Goal: Task Accomplishment & Management: Manage account settings

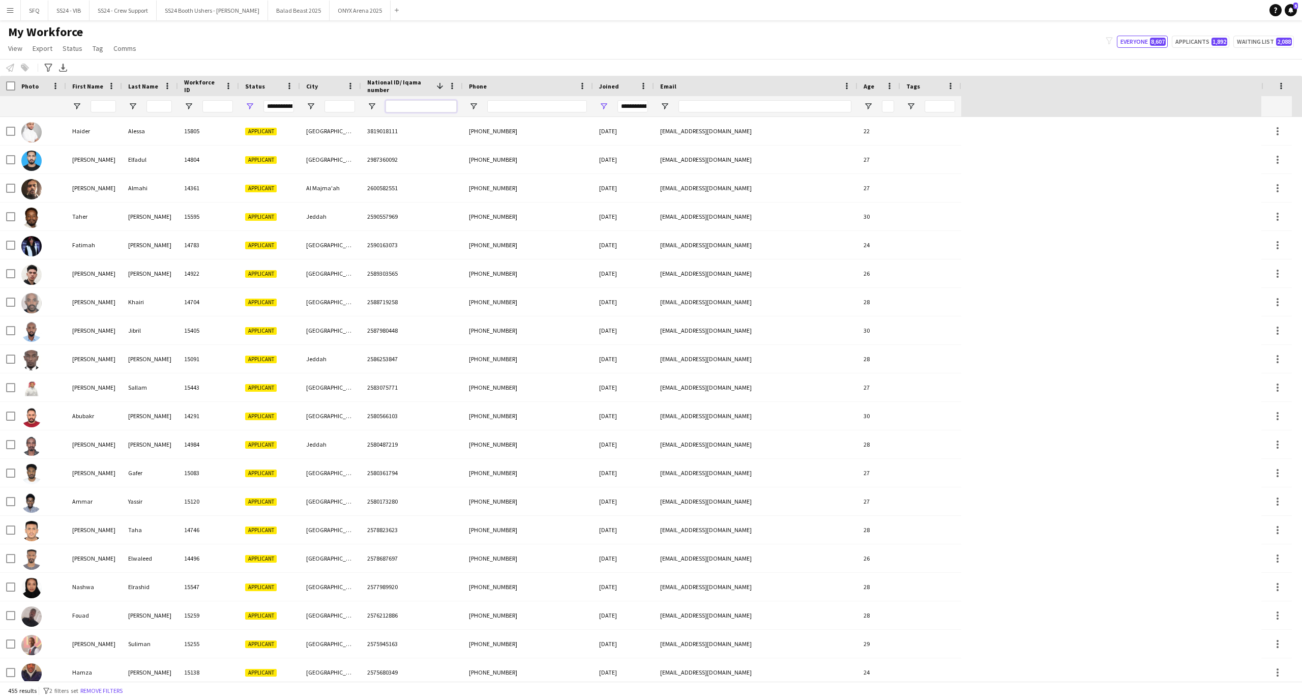
click at [387, 110] on input "National ID/ Iqama number Filter Input" at bounding box center [421, 106] width 71 height 12
paste input "**********"
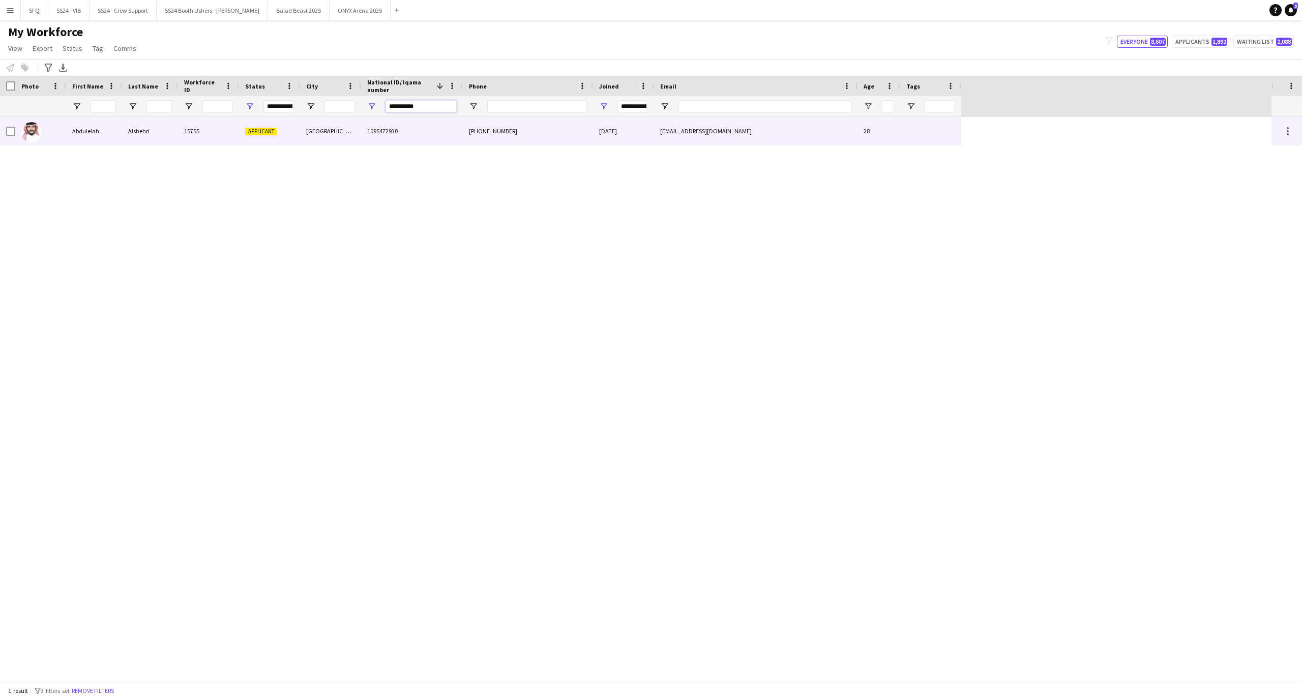
type input "**********"
click at [166, 133] on div "Alshehri" at bounding box center [150, 131] width 56 height 28
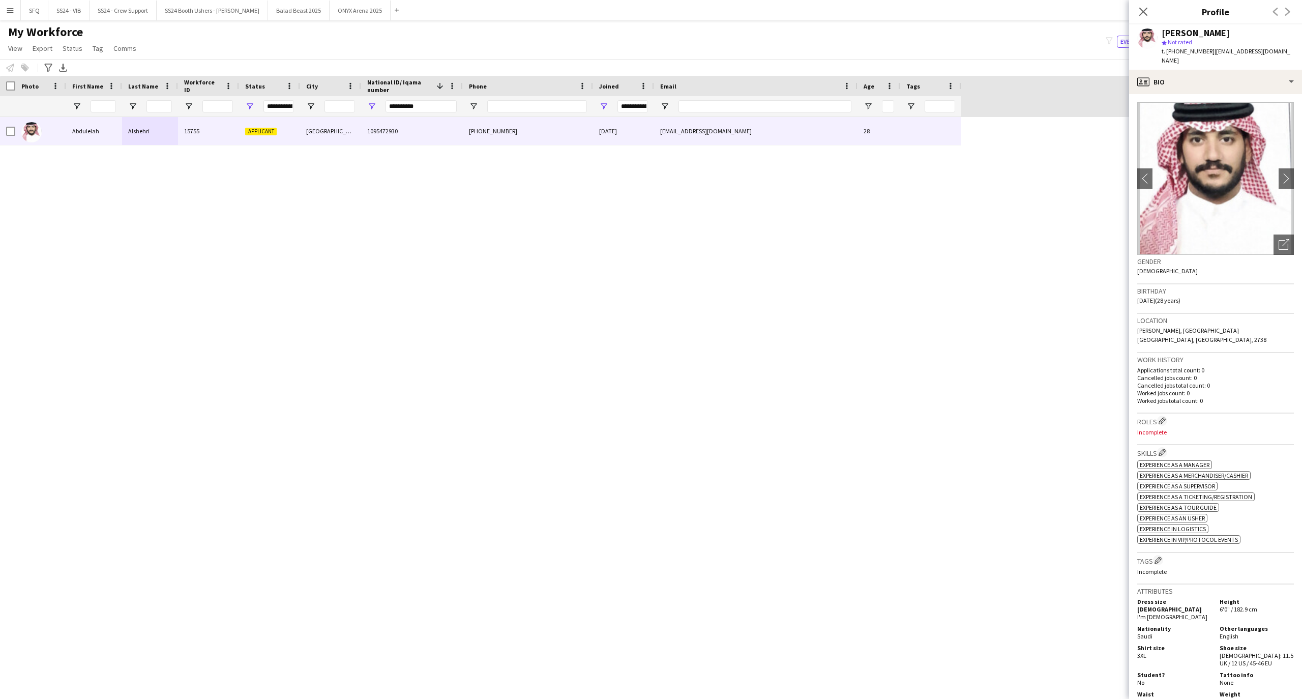
click at [1211, 1] on div "Close pop-in Profile Previous Next" at bounding box center [1215, 12] width 173 height 24
drag, startPoint x: 1211, startPoint y: 1, endPoint x: 1211, endPoint y: 120, distance: 119.0
click at [1211, 120] on img at bounding box center [1215, 178] width 157 height 153
click at [1136, 85] on div "profile Bio" at bounding box center [1215, 82] width 173 height 24
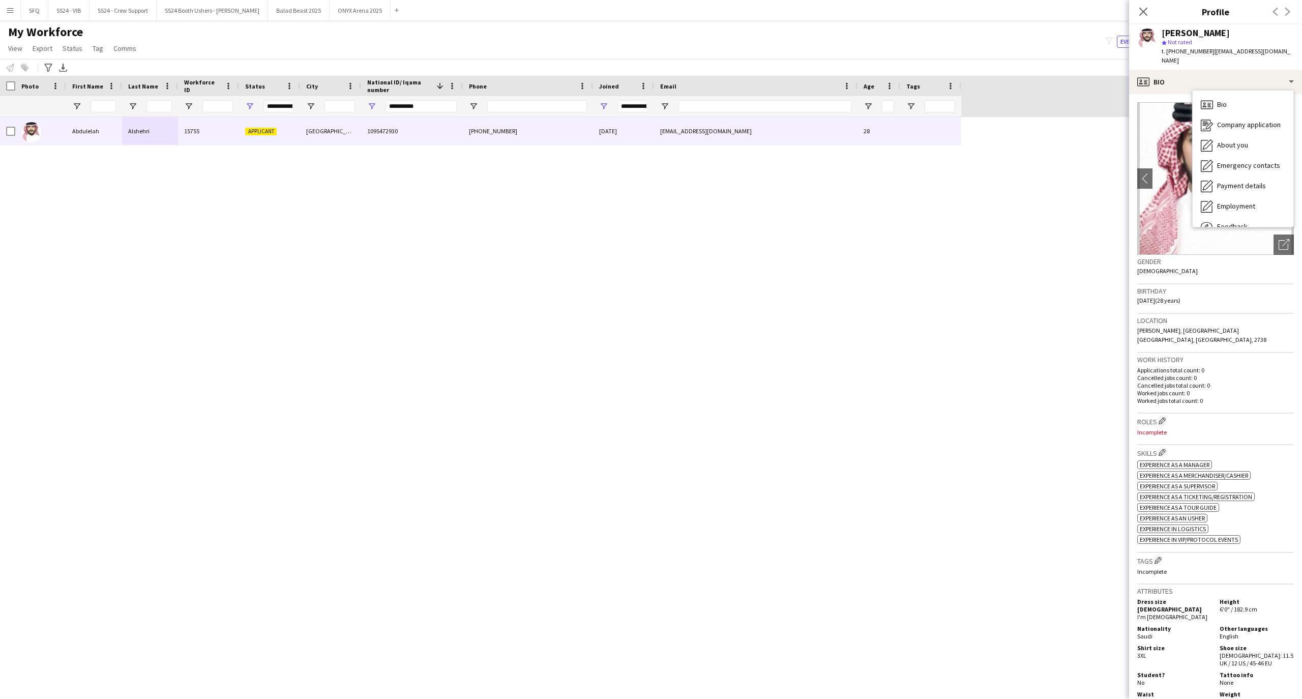
click at [1166, 413] on div "Roles Edit crew company roles Incomplete" at bounding box center [1215, 429] width 157 height 32
click at [1164, 417] on app-icon "Edit crew company roles" at bounding box center [1162, 420] width 7 height 7
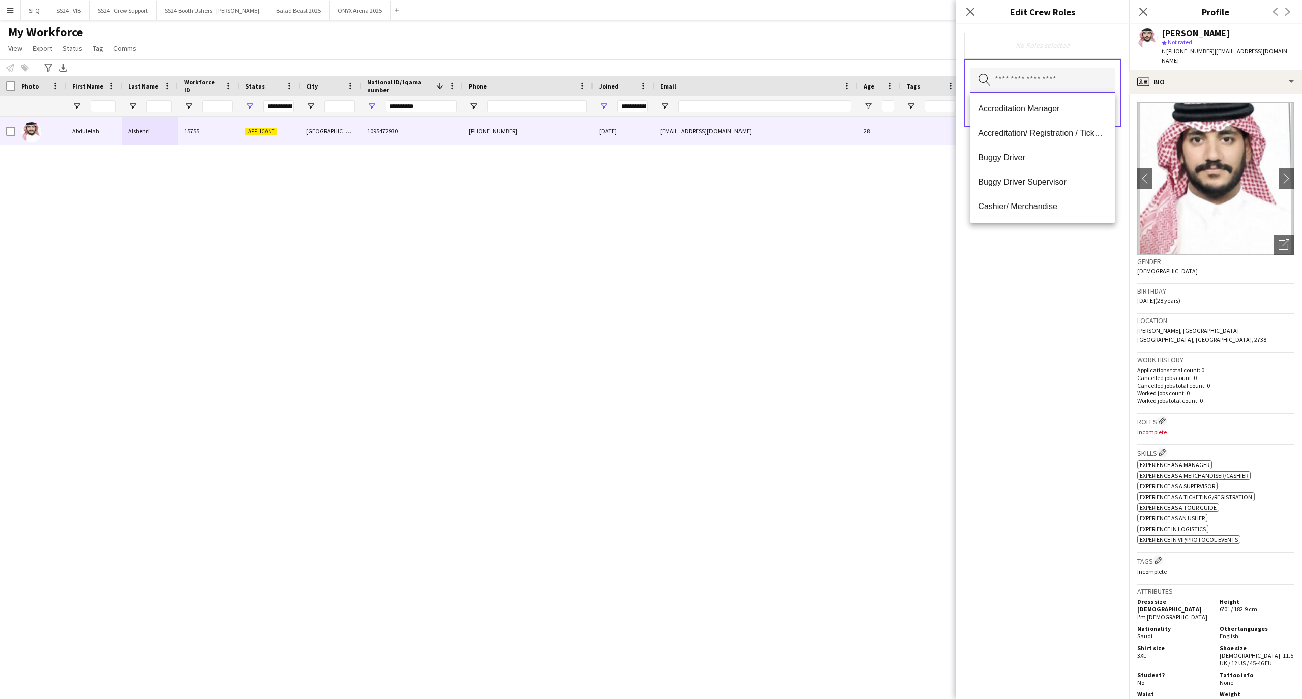
click at [1026, 80] on input "text" at bounding box center [1042, 80] width 144 height 25
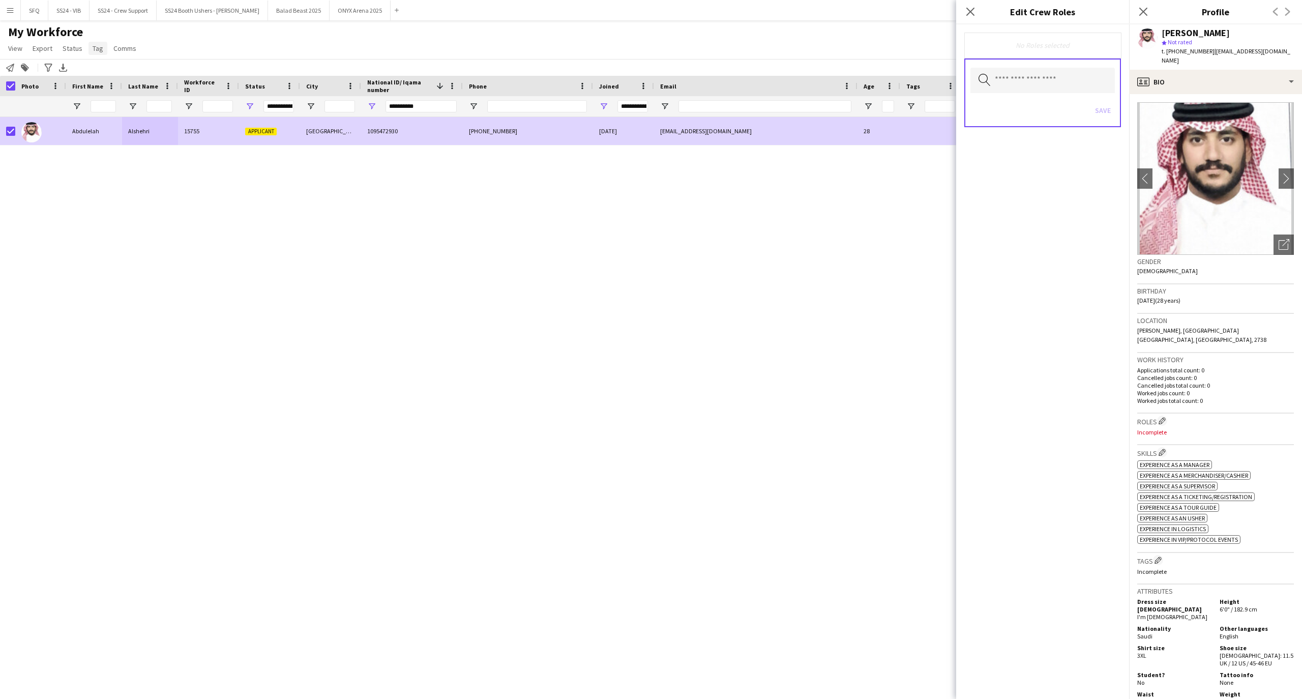
click at [96, 43] on link "Tag" at bounding box center [97, 48] width 19 height 13
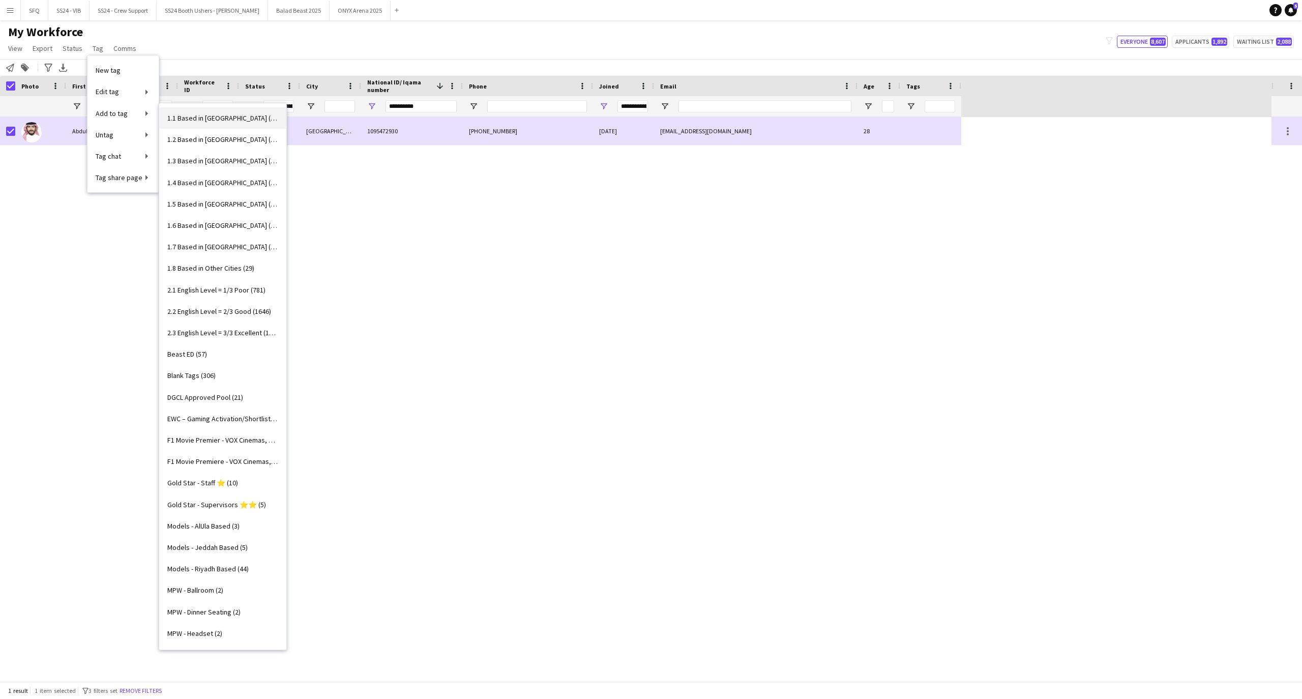
click at [203, 124] on link "1.1 Based in Riyadh (2976)" at bounding box center [222, 117] width 127 height 21
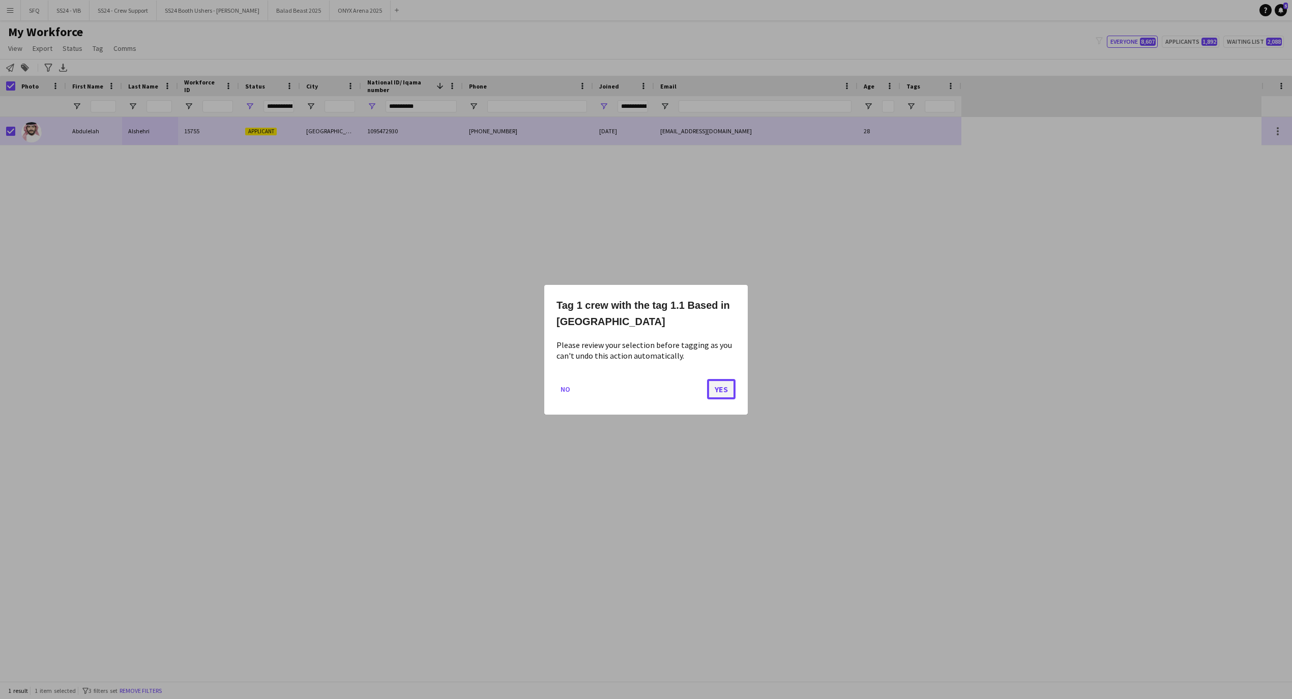
click at [719, 389] on button "Yes" at bounding box center [721, 388] width 28 height 20
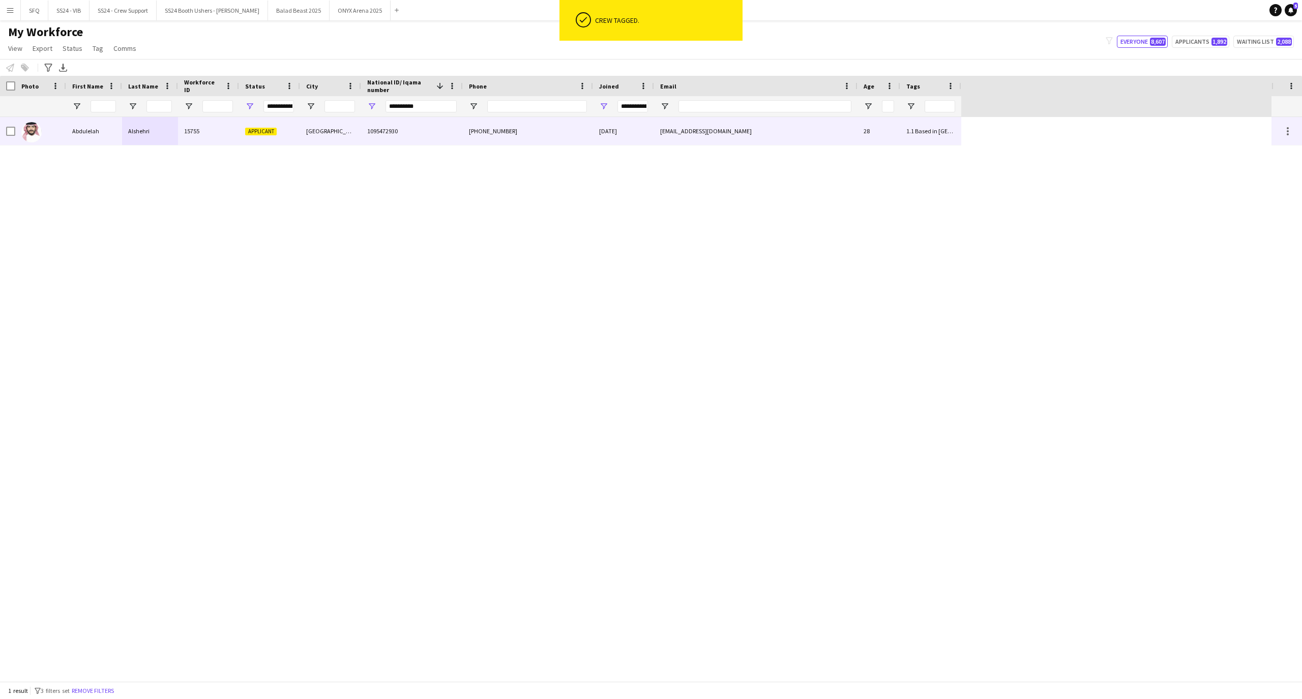
click at [15, 133] on div at bounding box center [40, 131] width 51 height 28
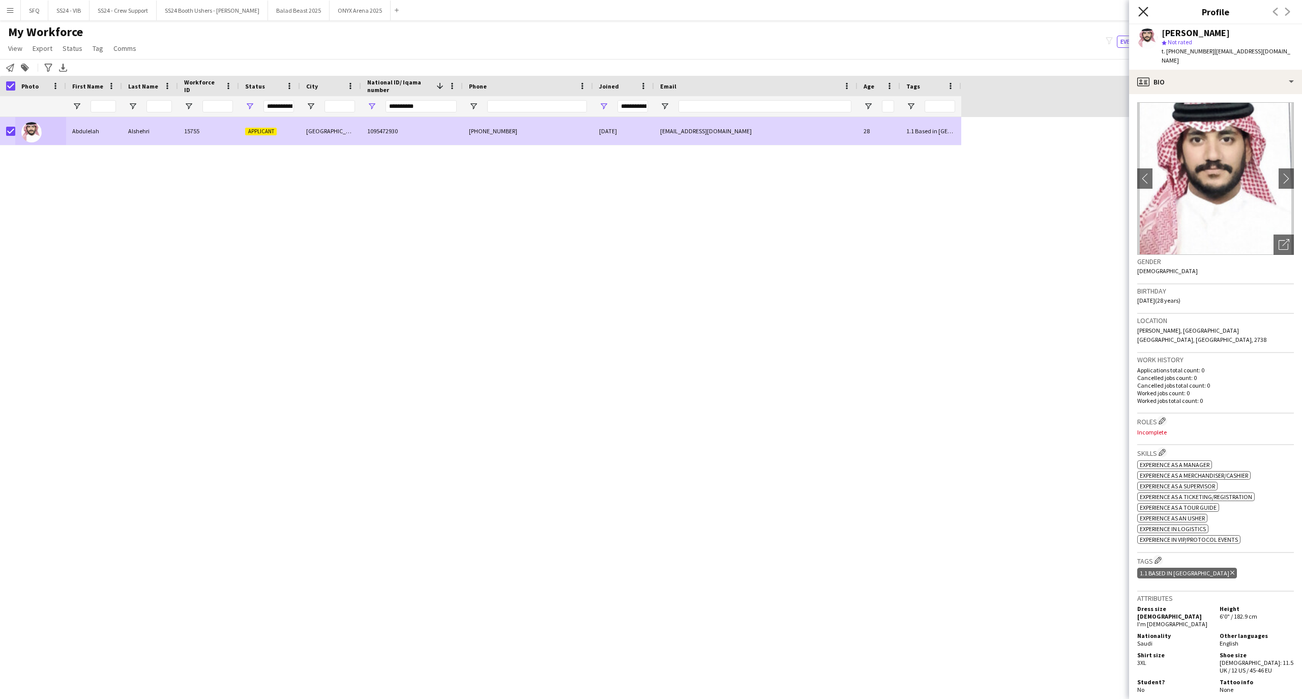
click at [1145, 13] on icon "Close pop-in" at bounding box center [1143, 12] width 10 height 10
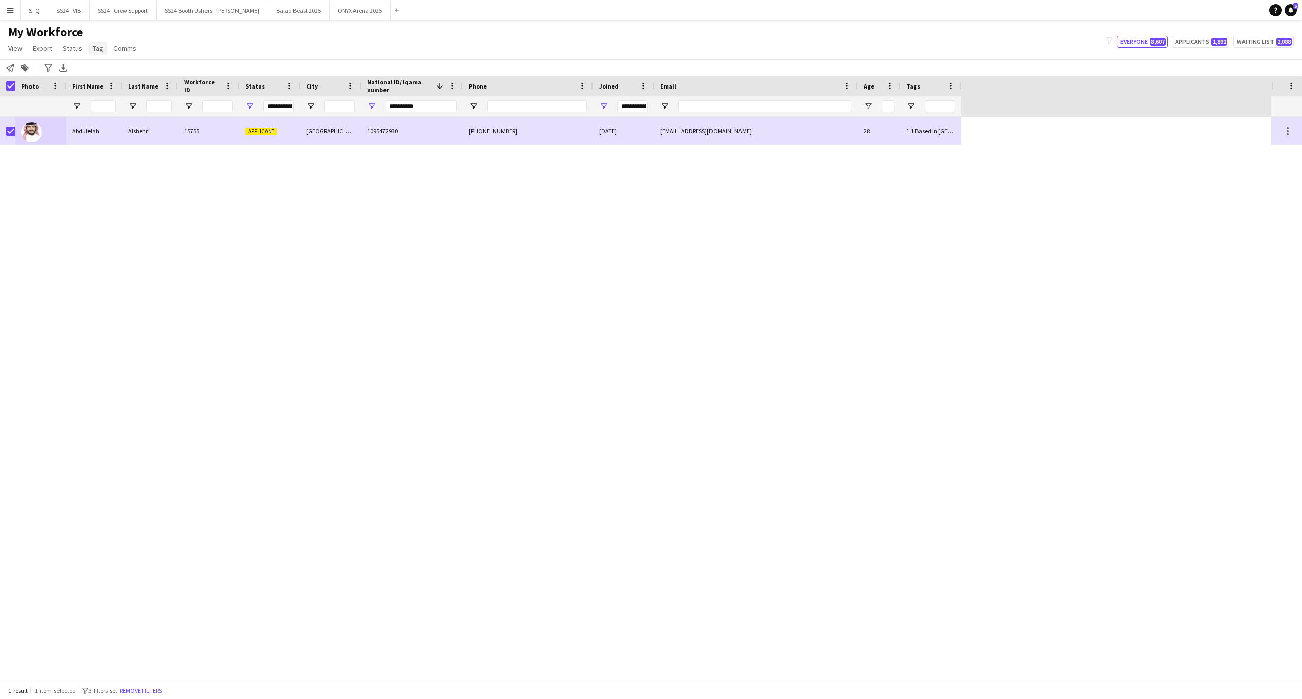
click at [98, 51] on span "Tag" at bounding box center [98, 48] width 11 height 9
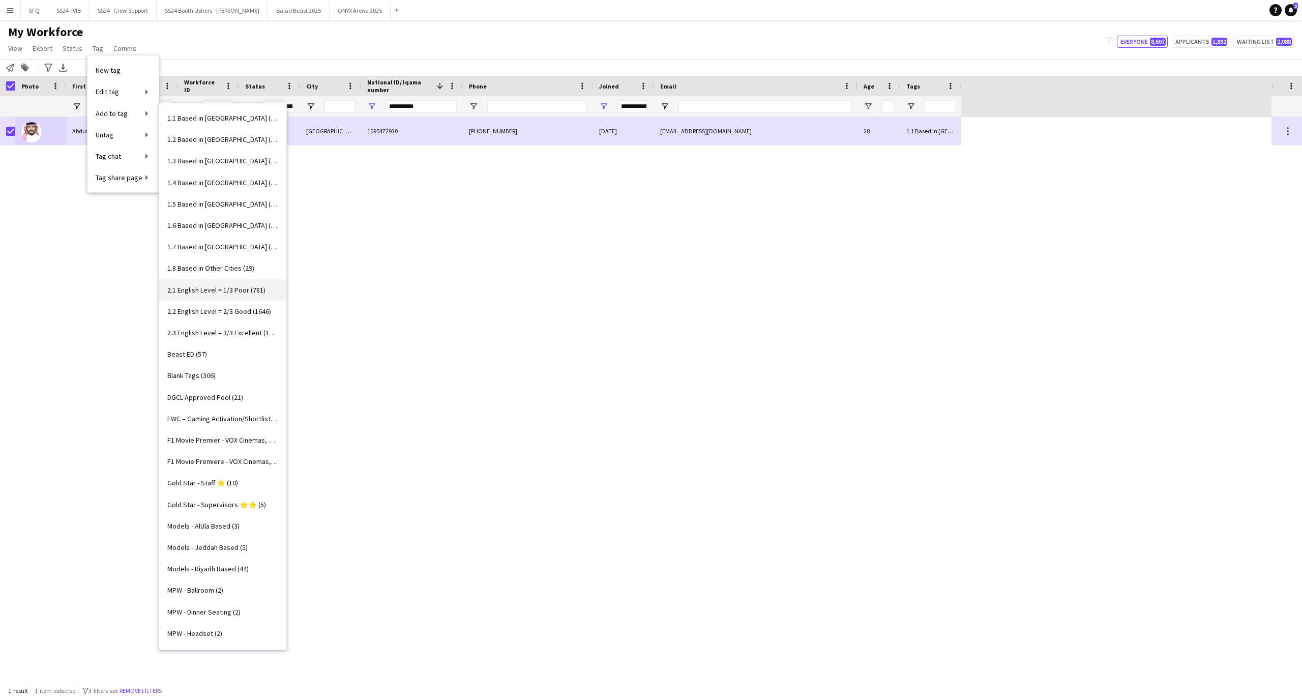
click at [233, 289] on span "2.1 English Level = 1/3 Poor (781)" at bounding box center [216, 289] width 98 height 9
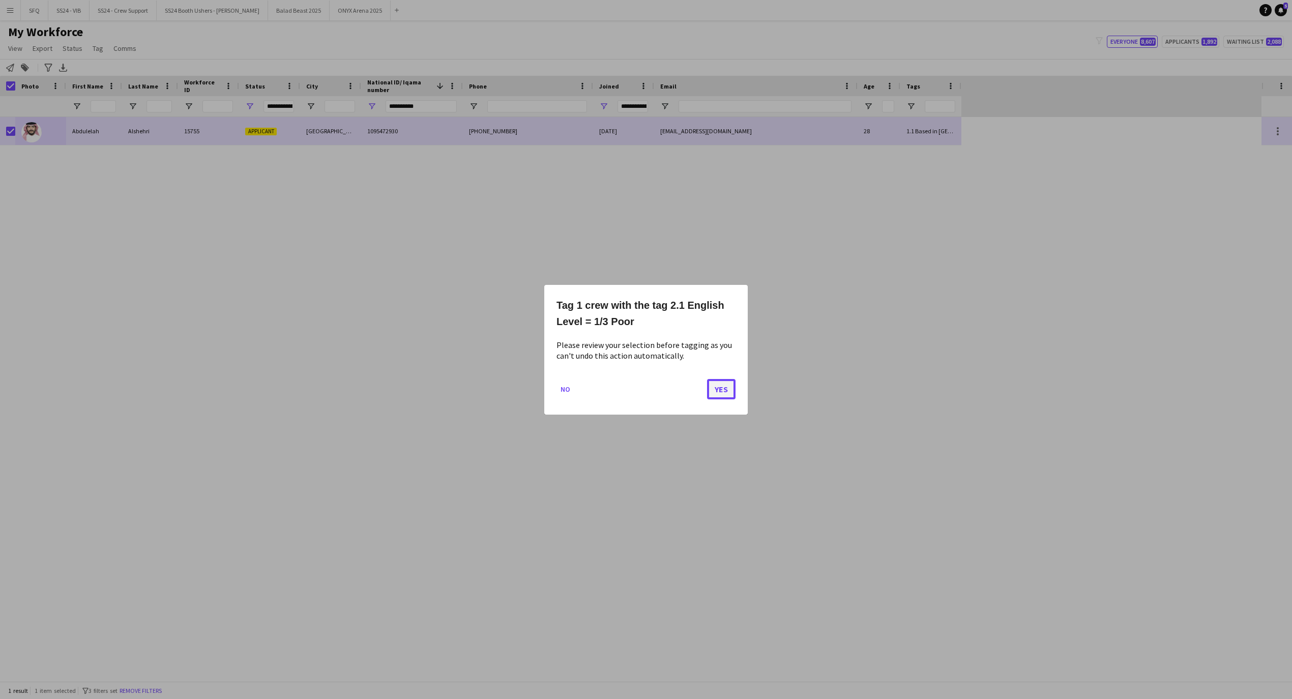
click at [723, 393] on button "Yes" at bounding box center [721, 388] width 28 height 20
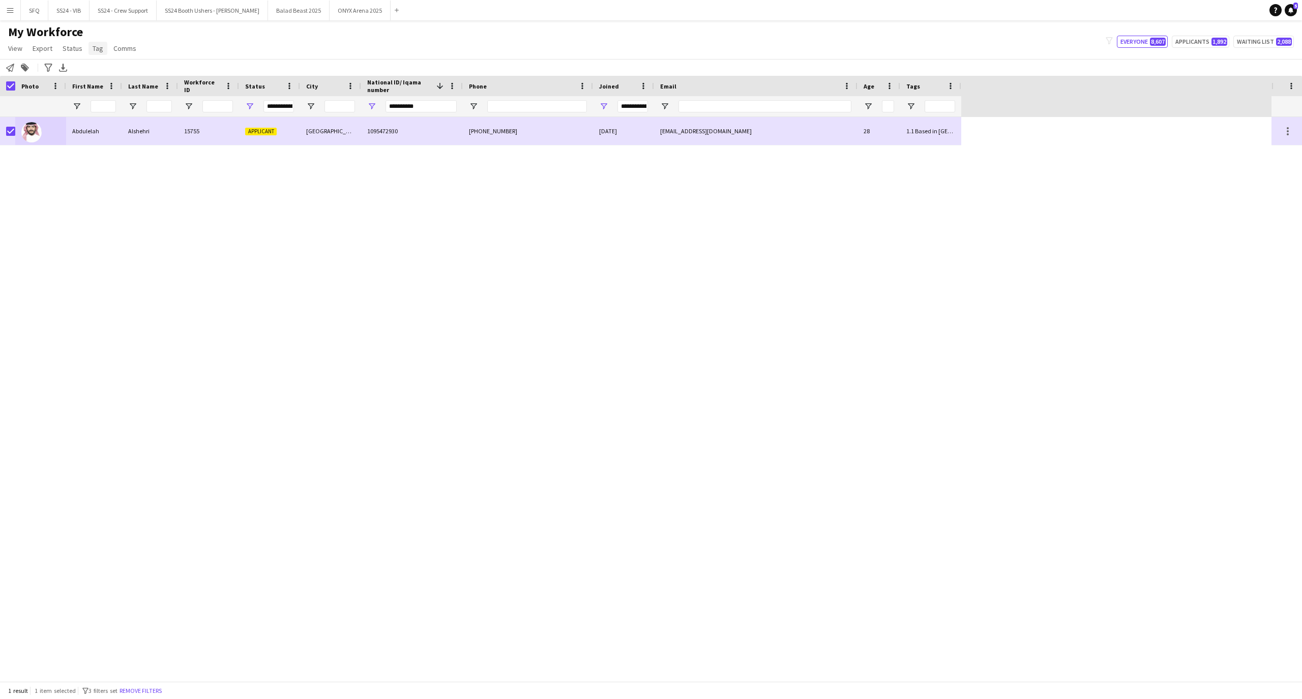
click at [104, 53] on link "Tag" at bounding box center [97, 48] width 19 height 13
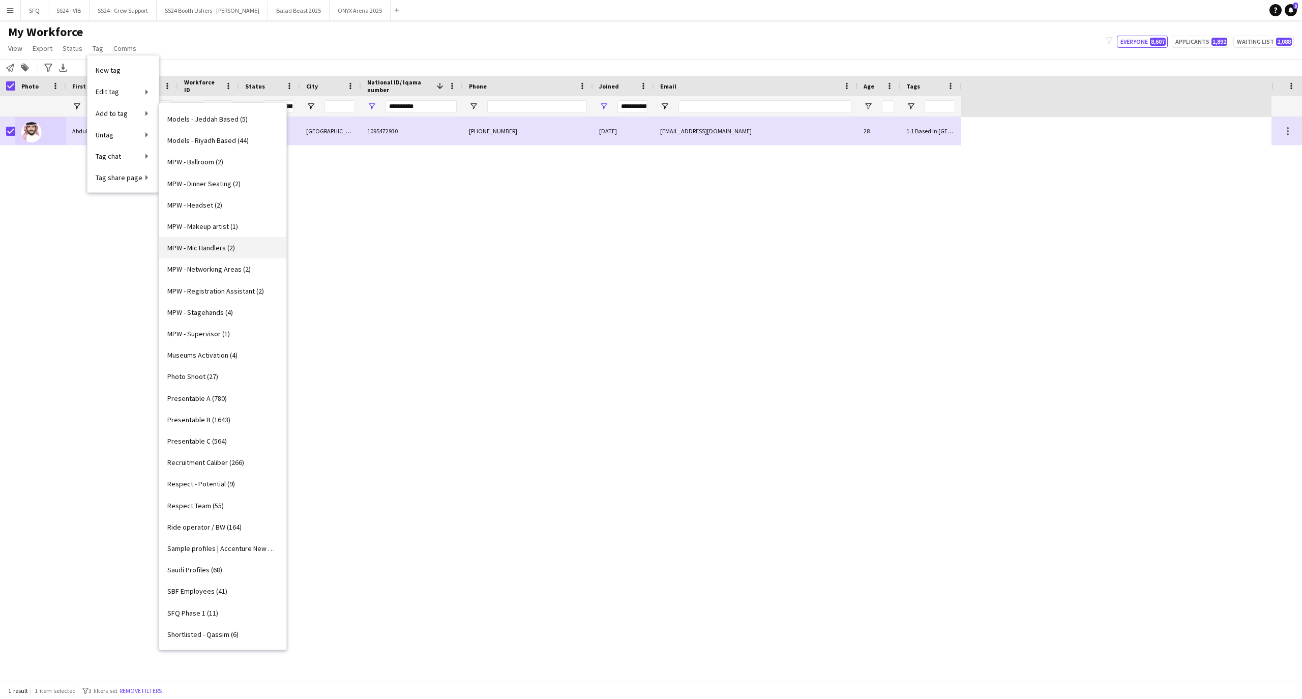
scroll to position [449, 0]
click at [244, 418] on link "Presentable C (564)" at bounding box center [222, 420] width 127 height 21
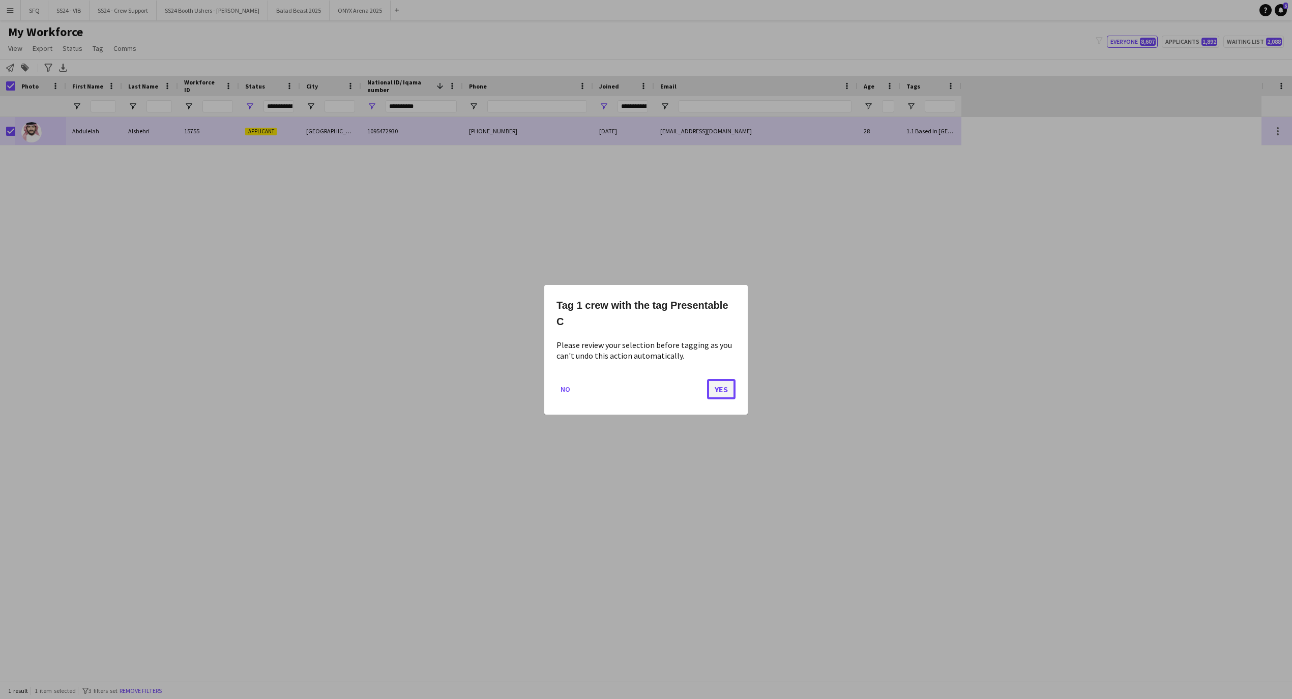
click at [721, 389] on button "Yes" at bounding box center [721, 388] width 28 height 20
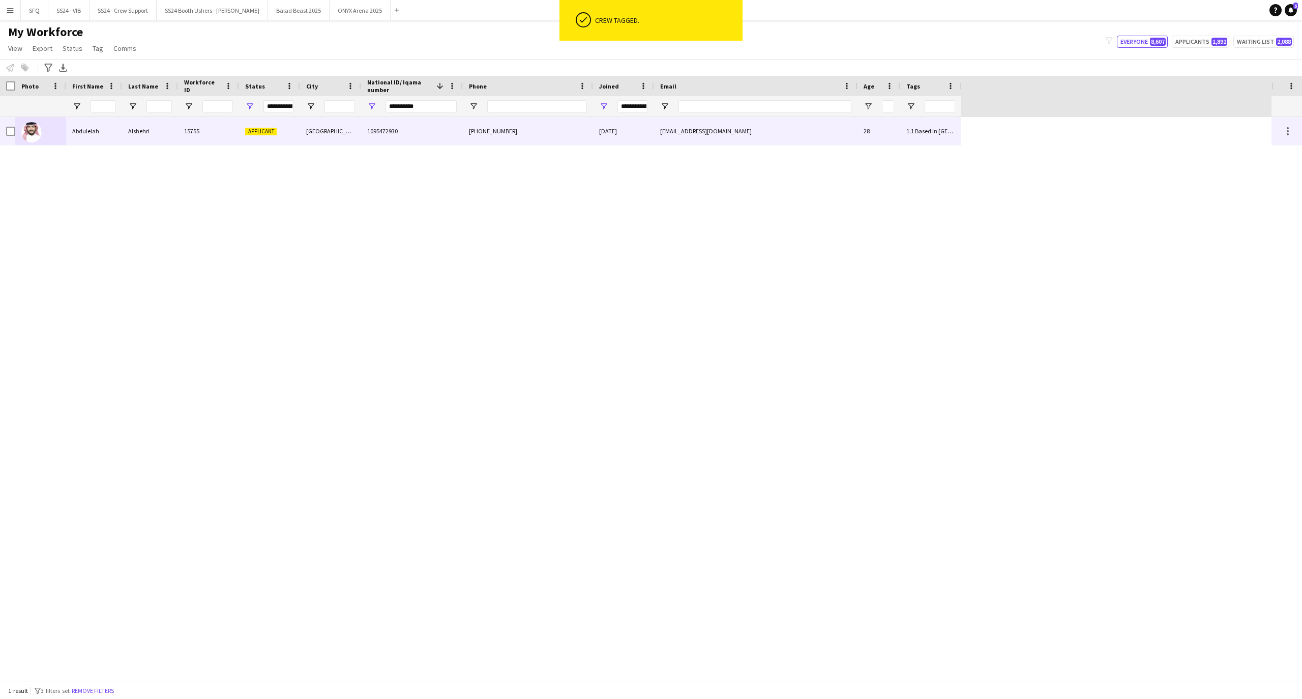
click at [196, 129] on div "15755" at bounding box center [208, 131] width 61 height 28
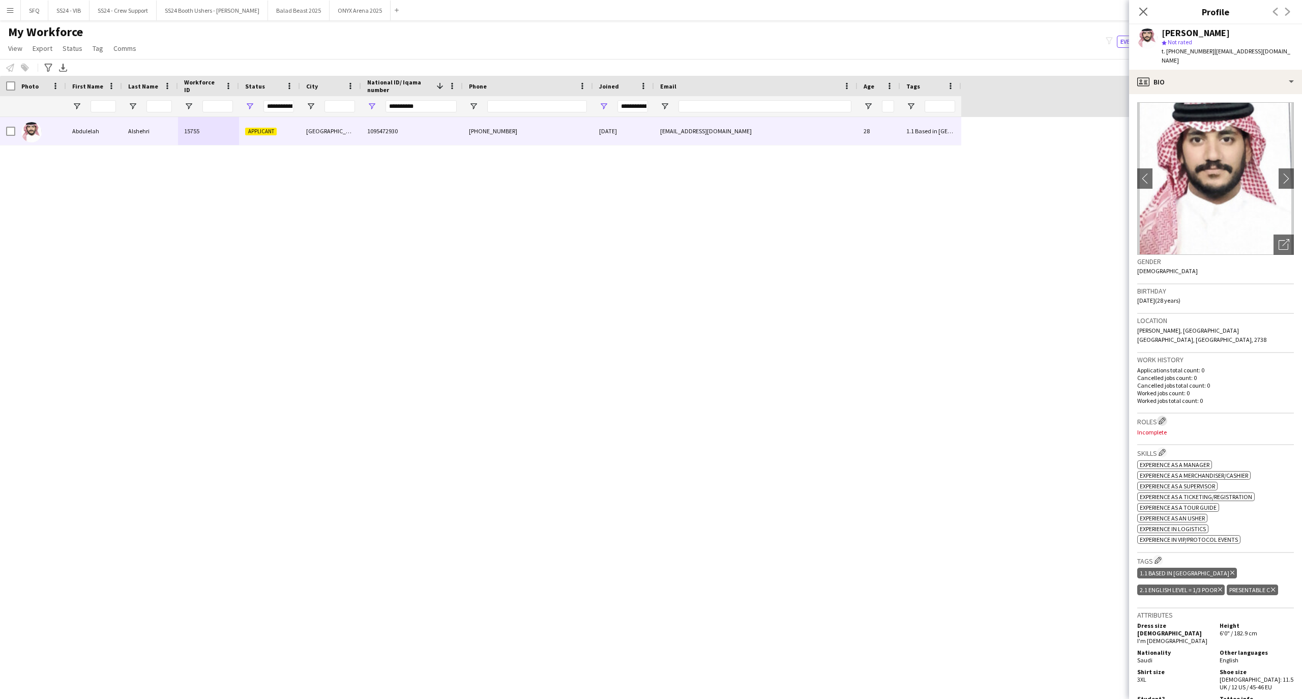
click at [1162, 417] on app-icon "Edit crew company roles" at bounding box center [1162, 420] width 7 height 7
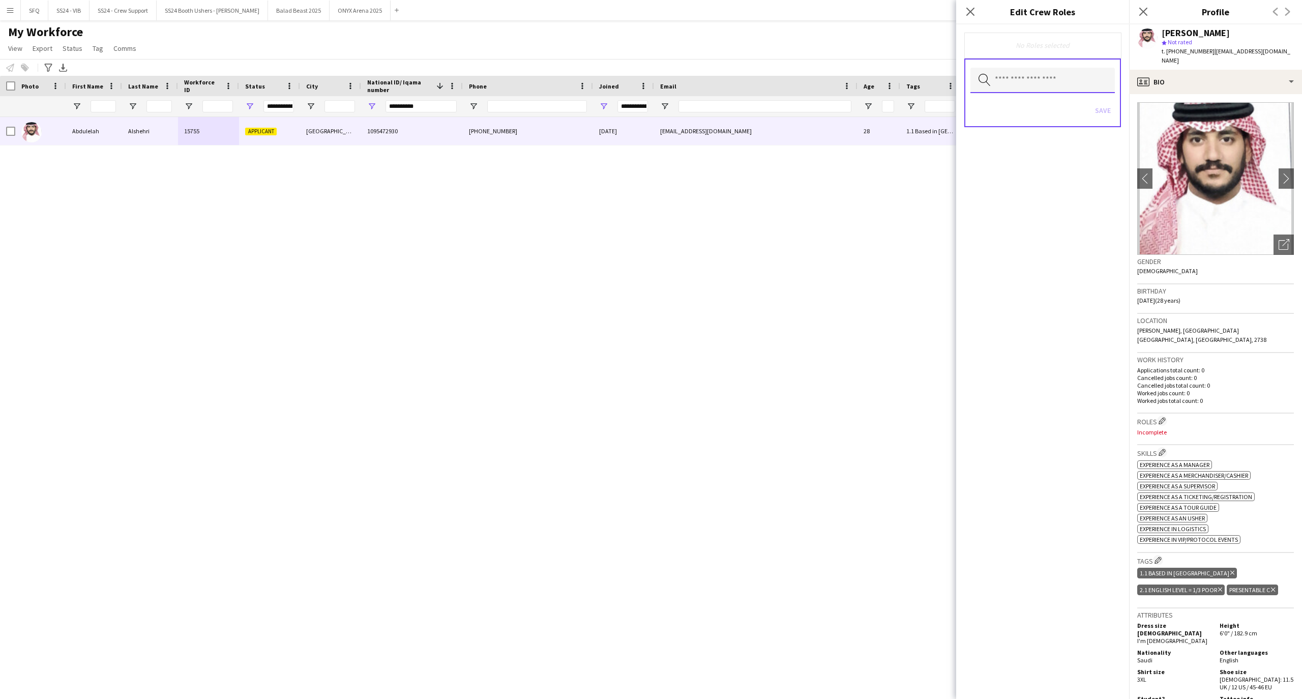
click at [1047, 70] on input "text" at bounding box center [1042, 80] width 144 height 25
click at [1022, 140] on span "Customer Service Staff" at bounding box center [1042, 144] width 129 height 10
click at [1038, 141] on span "Ride Attendant" at bounding box center [1042, 140] width 129 height 10
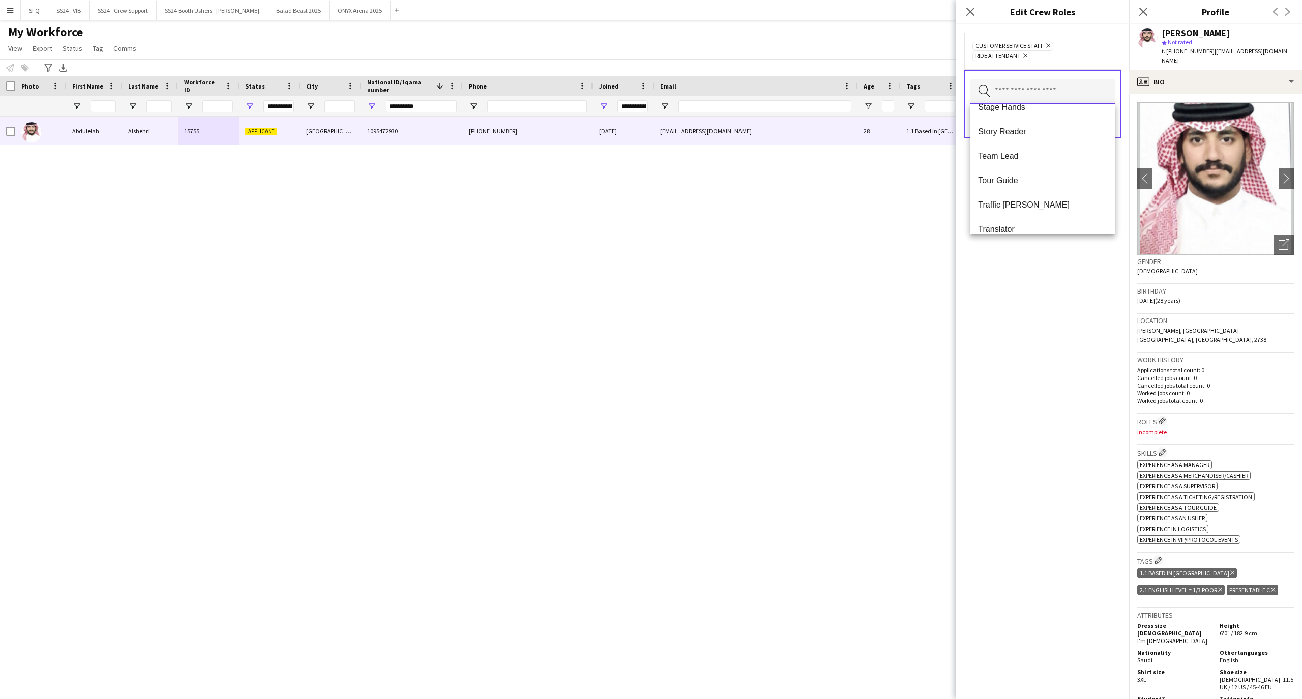
scroll to position [1001, 0]
click at [1030, 294] on div "Customer Service Staff Remove Ride Attendant Remove Search by role type Save" at bounding box center [1042, 361] width 173 height 674
click at [1104, 123] on button "Save" at bounding box center [1103, 121] width 24 height 16
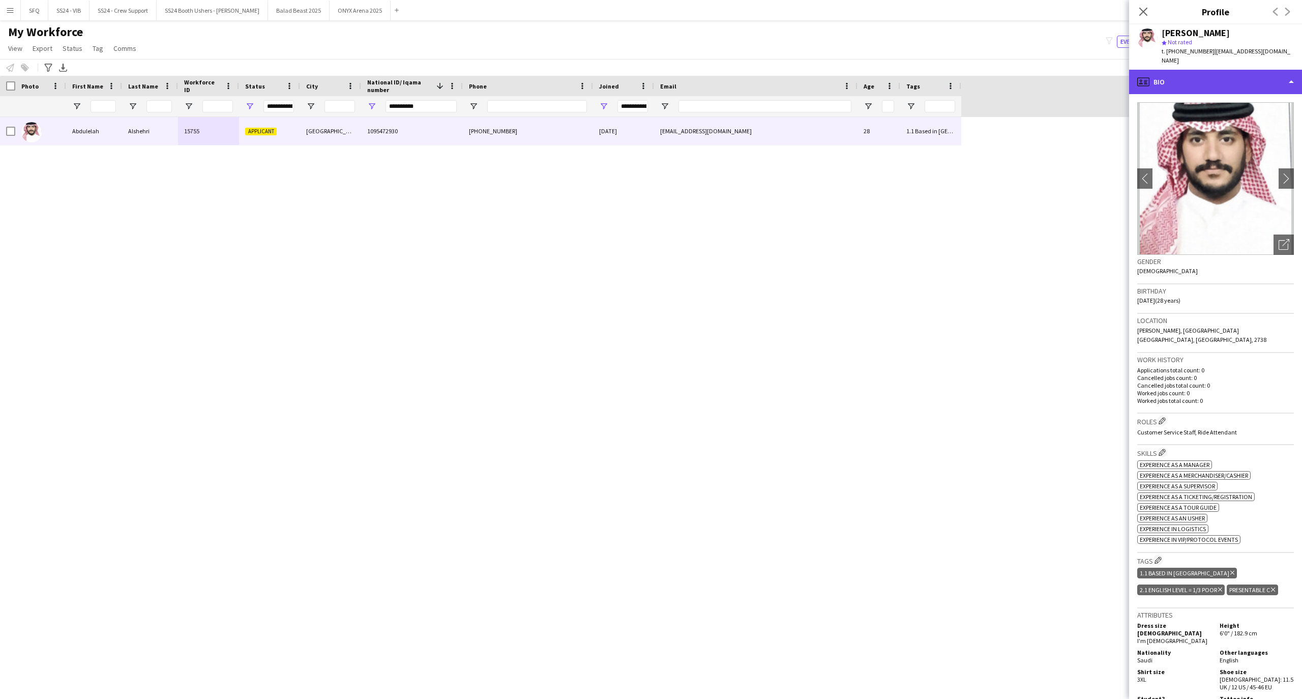
click at [1157, 88] on div "profile Bio" at bounding box center [1215, 82] width 173 height 24
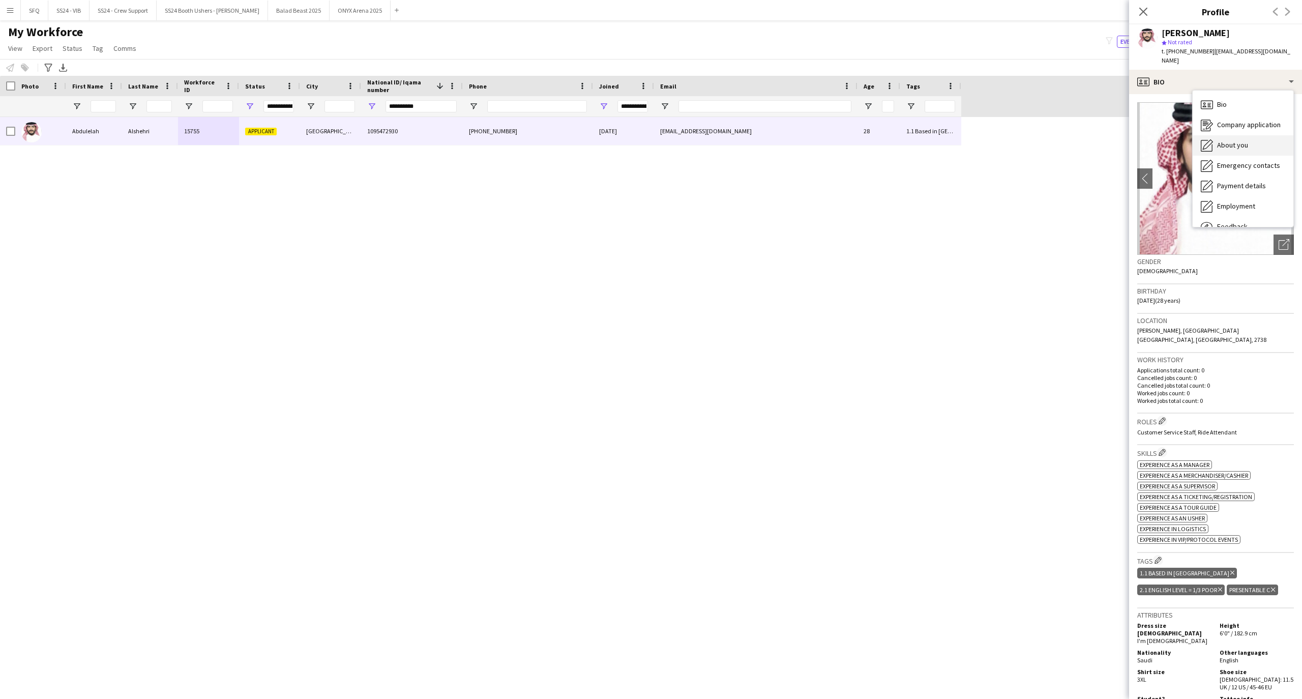
click at [1207, 141] on icon "About you" at bounding box center [1207, 145] width 12 height 12
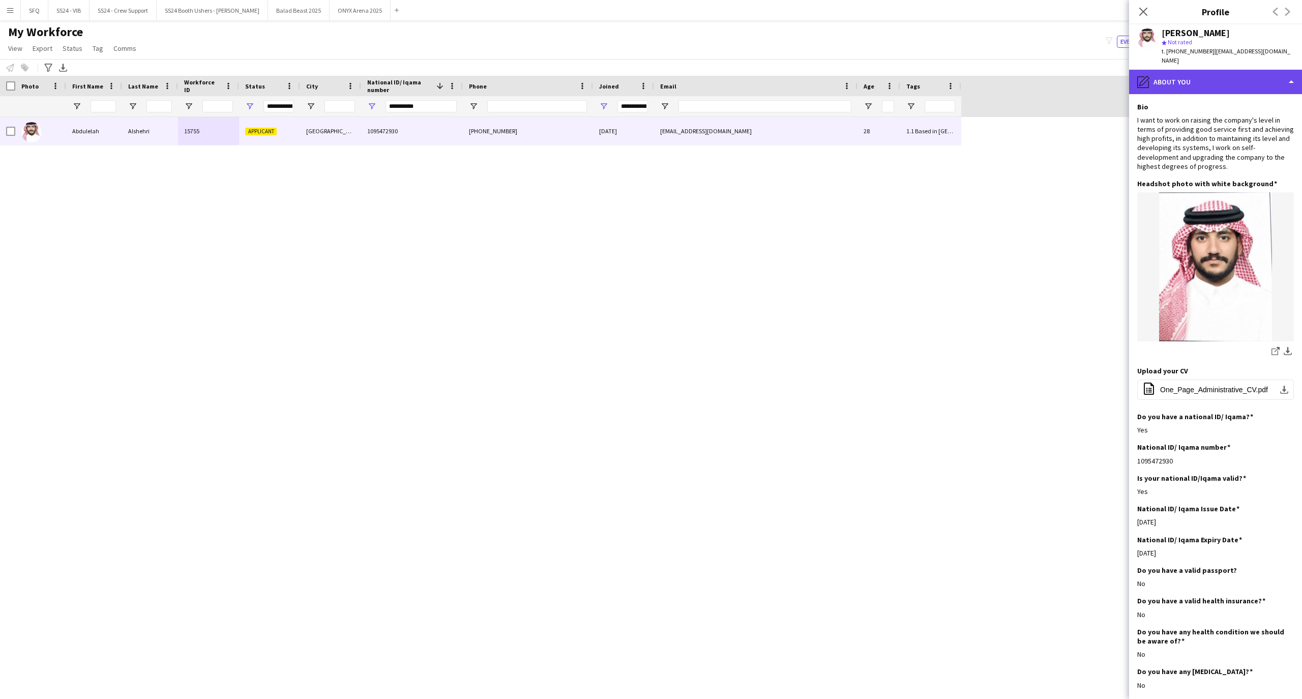
click at [1173, 80] on div "pencil4 About you" at bounding box center [1215, 82] width 173 height 24
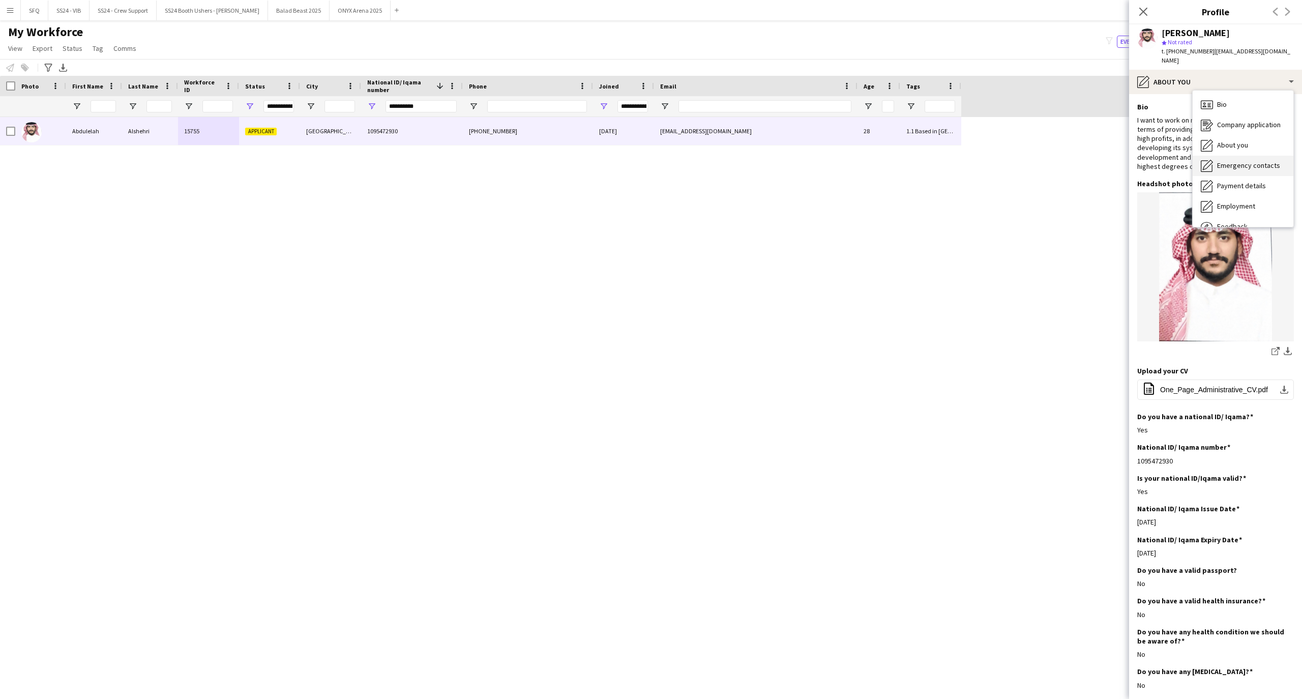
click at [1222, 157] on div "Emergency contacts Emergency contacts" at bounding box center [1243, 166] width 101 height 20
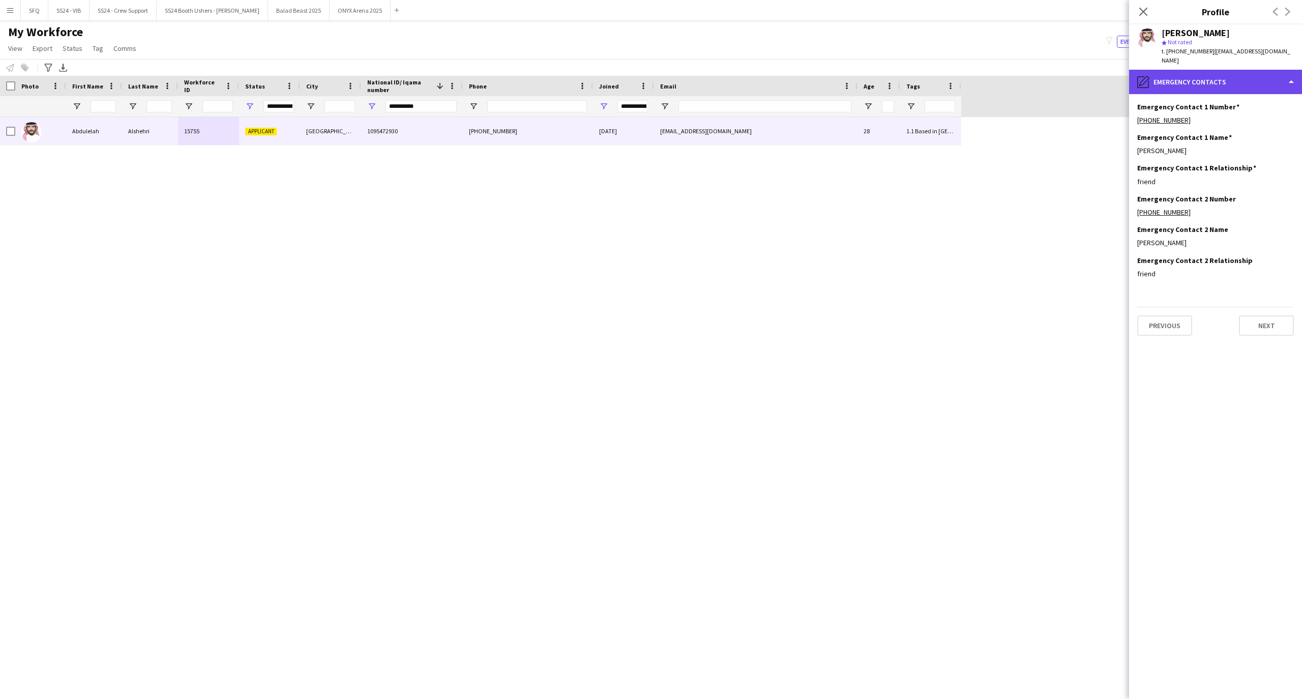
click at [1148, 88] on div "pencil4 Emergency contacts" at bounding box center [1215, 82] width 173 height 24
click at [1178, 90] on div "pencil4 Emergency contacts" at bounding box center [1215, 82] width 173 height 24
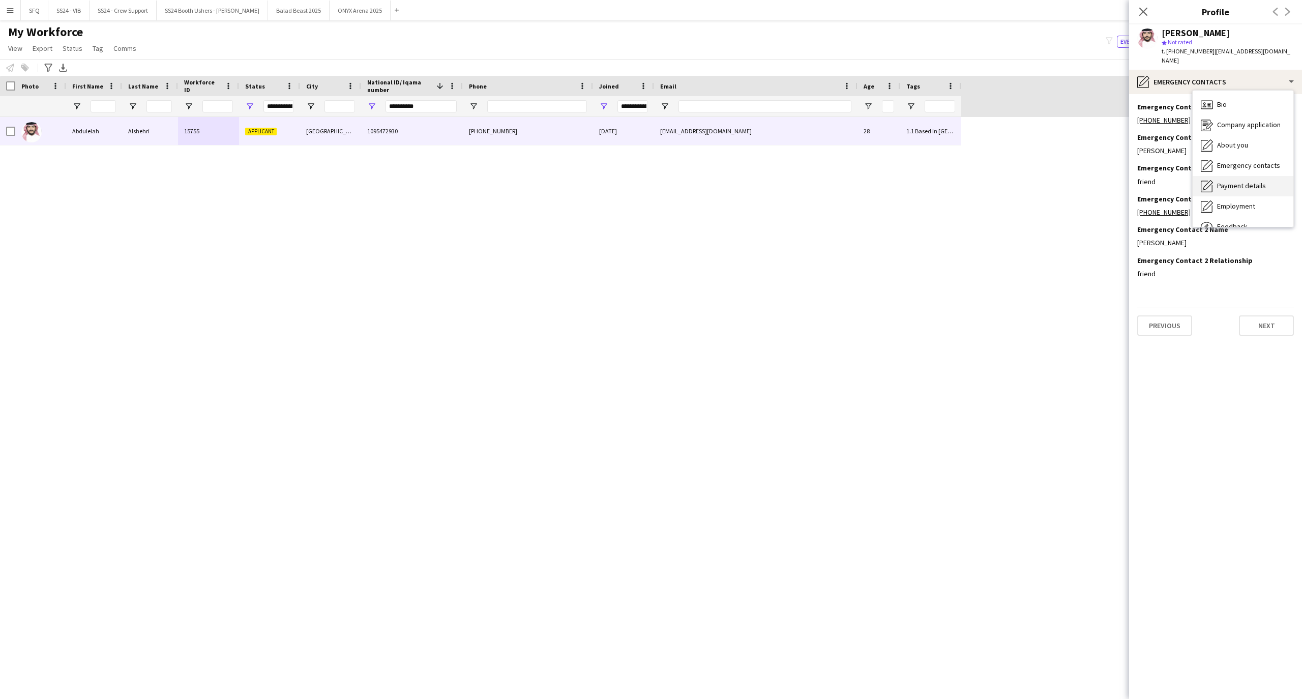
click at [1214, 182] on div "Payment details Payment details" at bounding box center [1243, 186] width 101 height 20
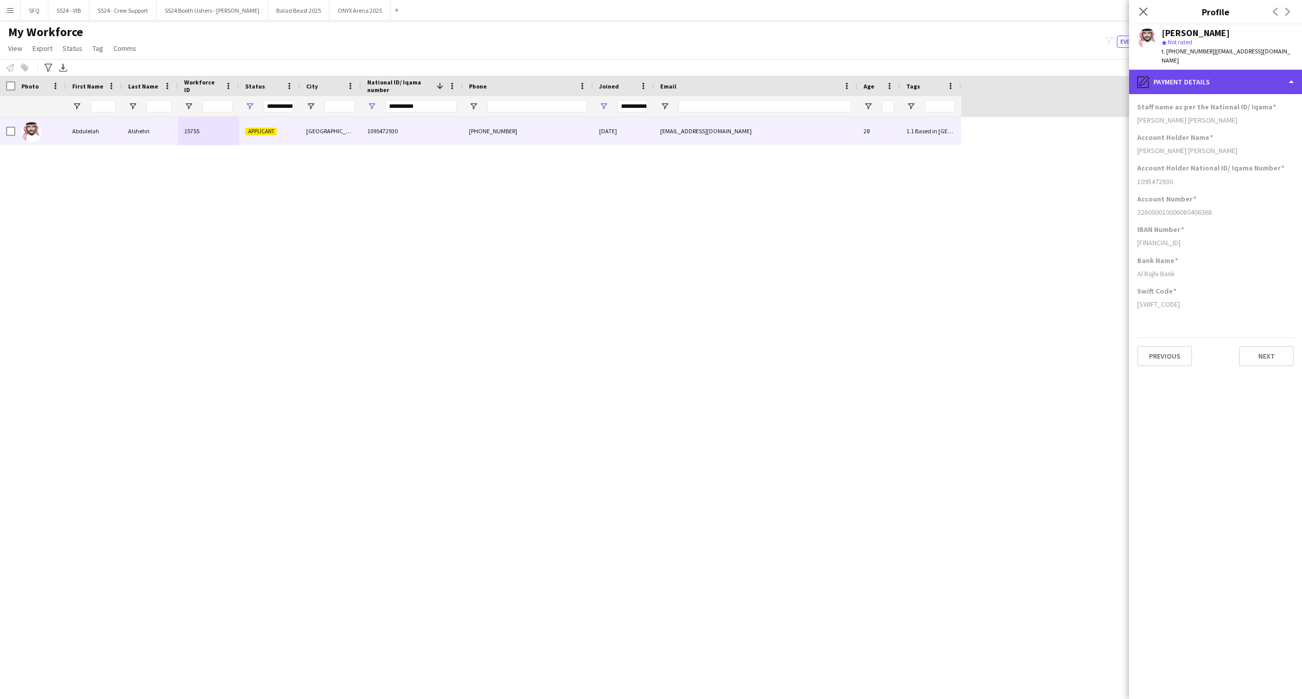
click at [1139, 80] on icon "pencil4" at bounding box center [1143, 82] width 12 height 12
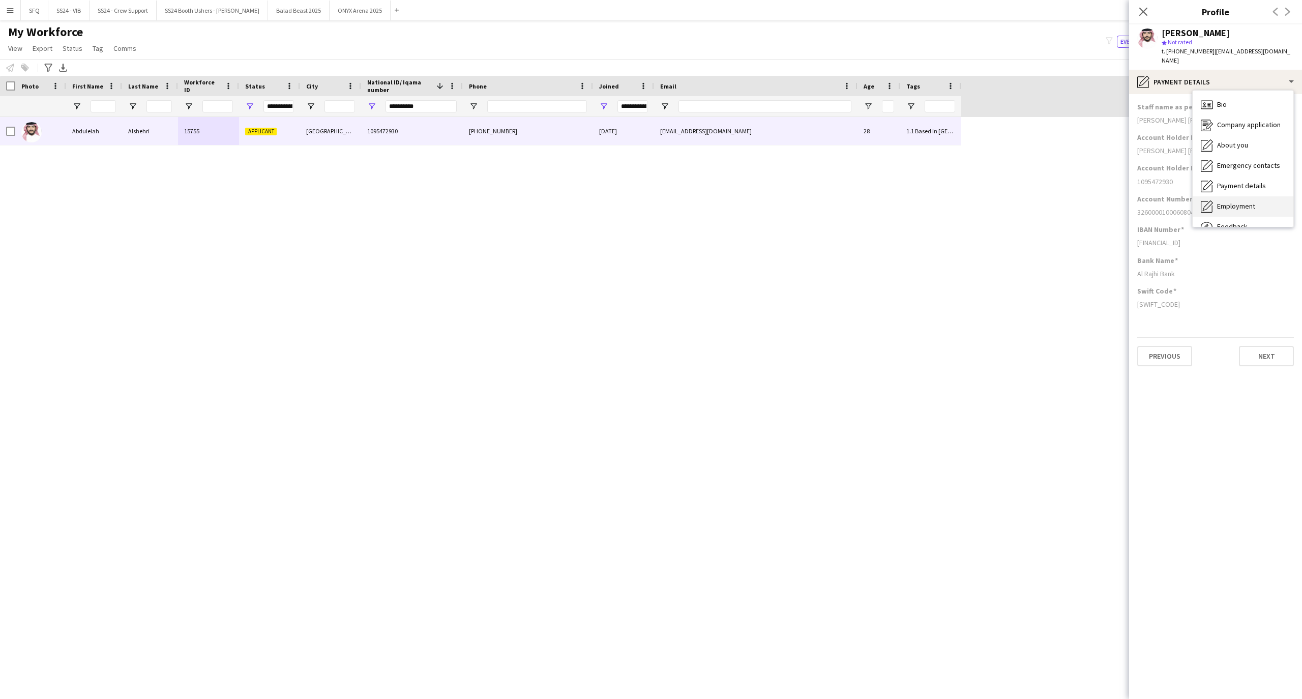
click at [1214, 202] on div "Employment Employment" at bounding box center [1243, 206] width 101 height 20
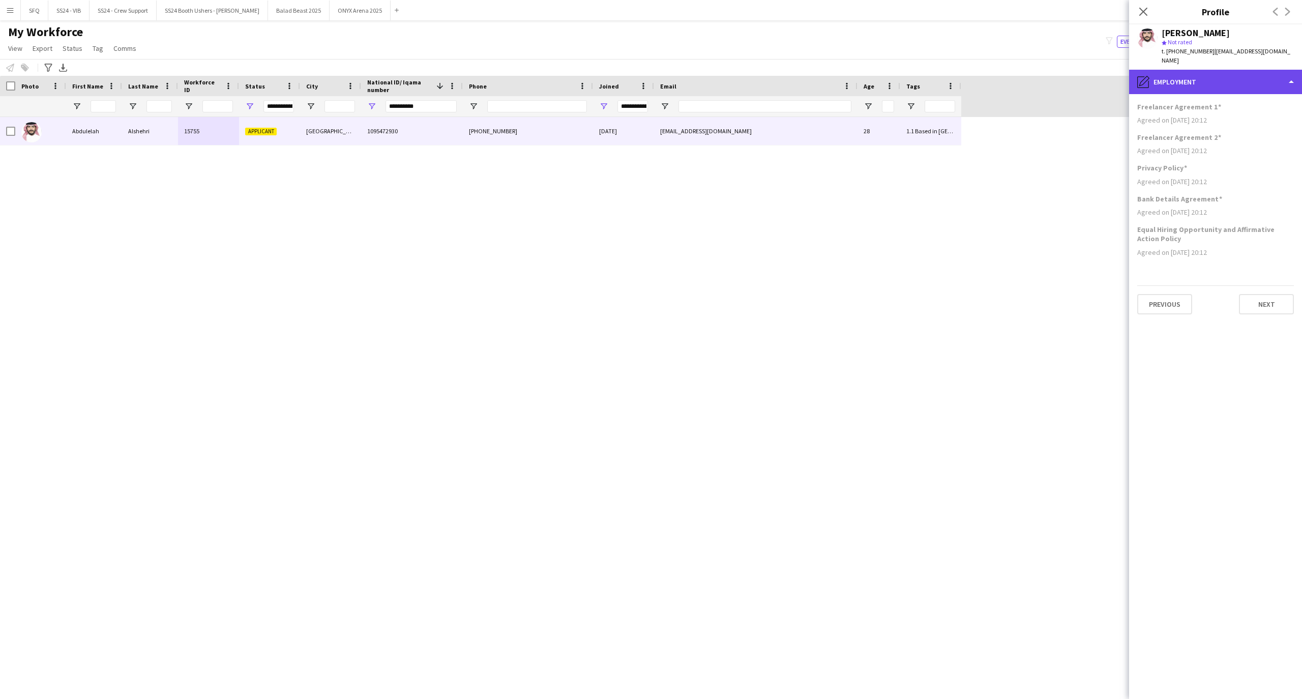
click at [1191, 82] on div "pencil4 Employment" at bounding box center [1215, 82] width 173 height 24
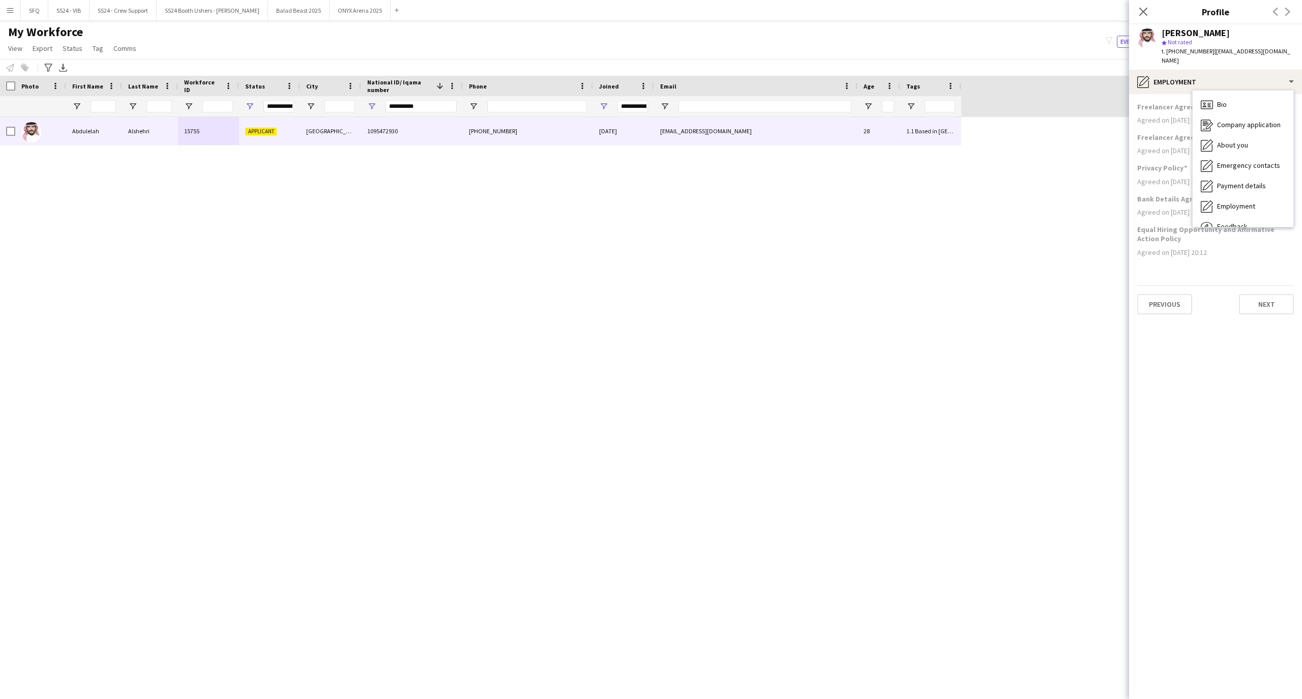
click at [1222, 227] on div "Bio Bio Company application Company application About you About you Emergency c…" at bounding box center [1243, 158] width 102 height 137
click at [1222, 224] on span "Feedback" at bounding box center [1232, 226] width 31 height 9
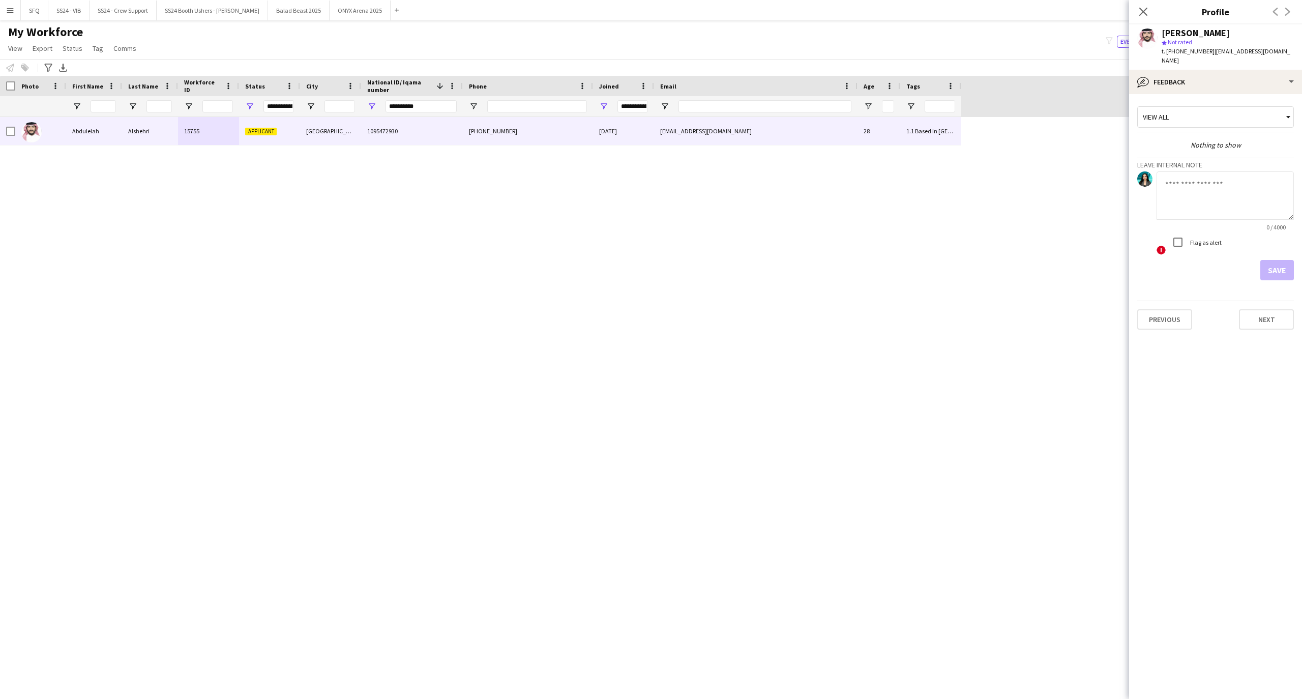
drag, startPoint x: 1197, startPoint y: 166, endPoint x: 1213, endPoint y: 163, distance: 16.1
click at [1209, 163] on h3 "Leave internal note" at bounding box center [1215, 164] width 157 height 9
drag, startPoint x: 1221, startPoint y: 174, endPoint x: 1199, endPoint y: 190, distance: 27.3
click at [1217, 175] on textarea at bounding box center [1225, 195] width 137 height 48
type textarea "*"
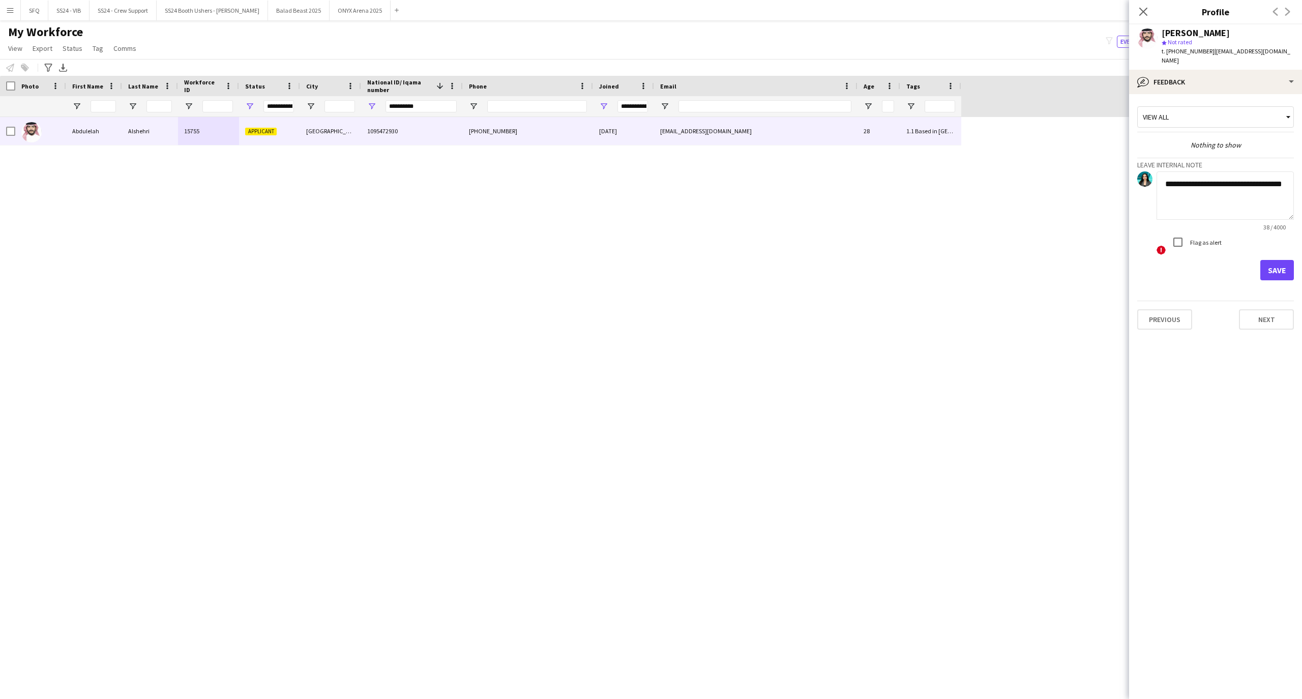
click at [1203, 183] on textarea "**********" at bounding box center [1225, 195] width 137 height 48
click at [1250, 204] on textarea "**********" at bounding box center [1225, 195] width 137 height 48
type textarea "**********"
click at [434, 100] on div "**********" at bounding box center [421, 106] width 71 height 20
click at [434, 106] on input "**********" at bounding box center [421, 106] width 71 height 12
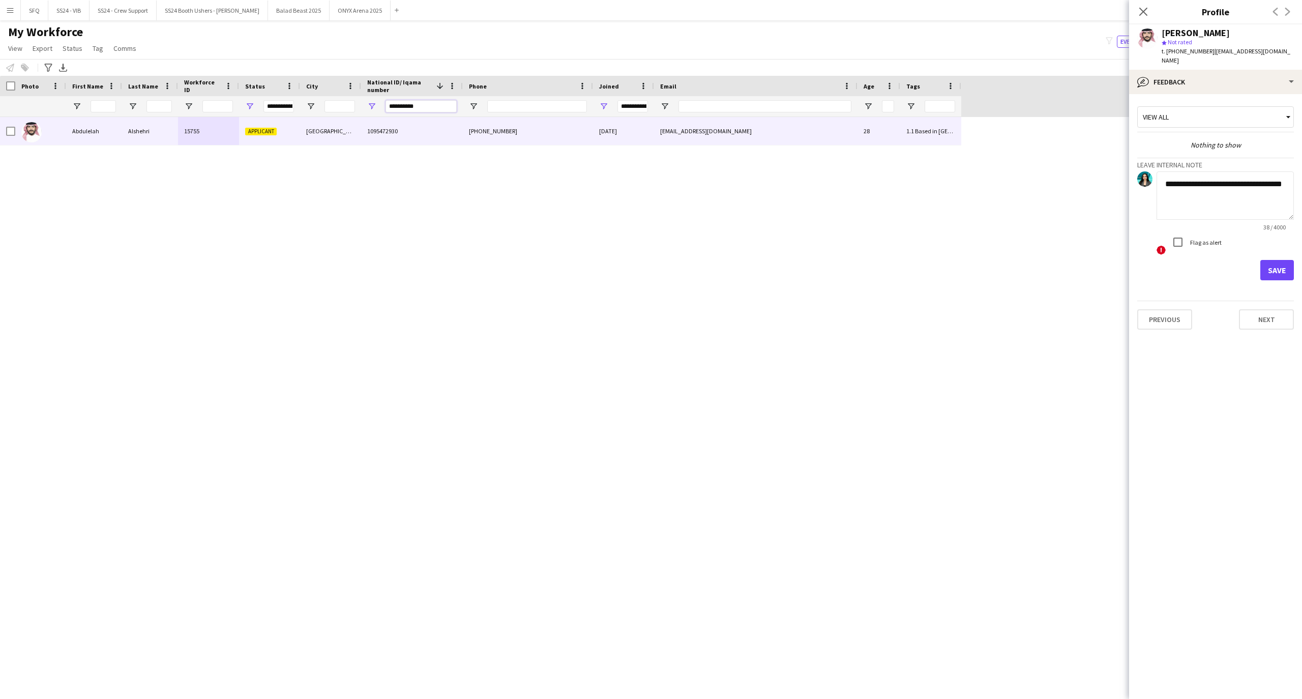
click at [434, 106] on input "**********" at bounding box center [421, 106] width 71 height 12
paste input "**********"
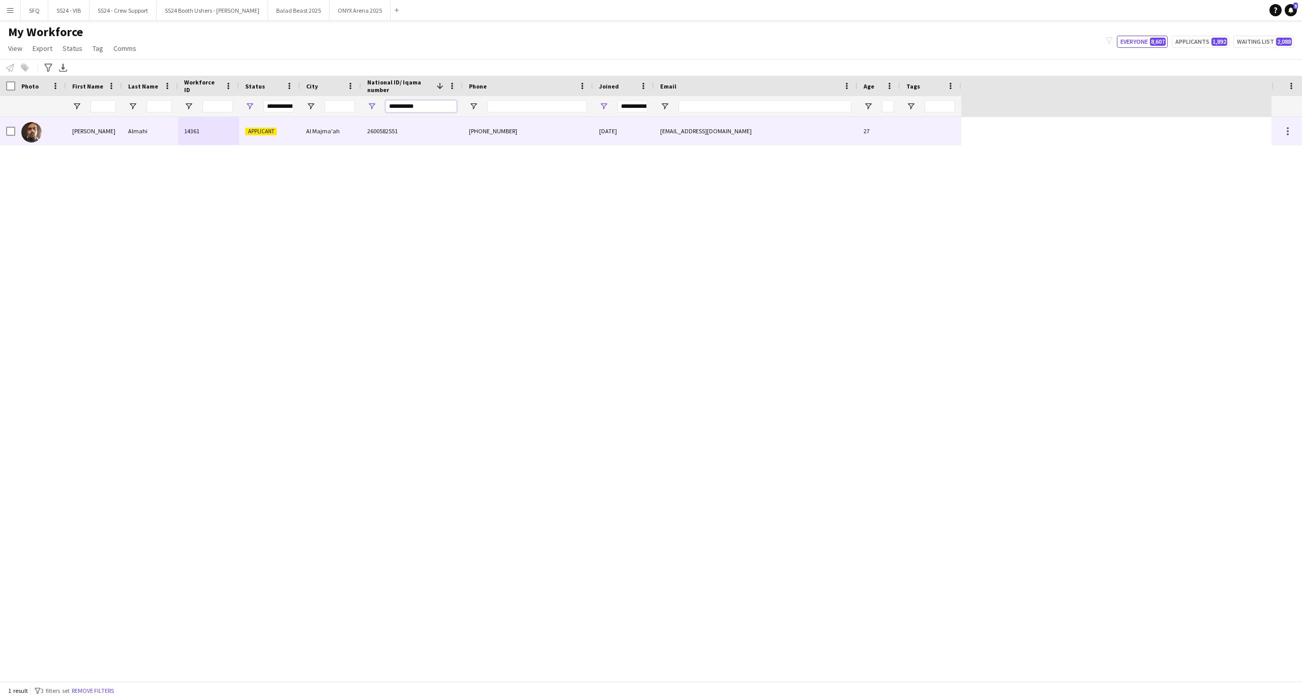
type input "**********"
click at [52, 129] on div at bounding box center [40, 131] width 51 height 28
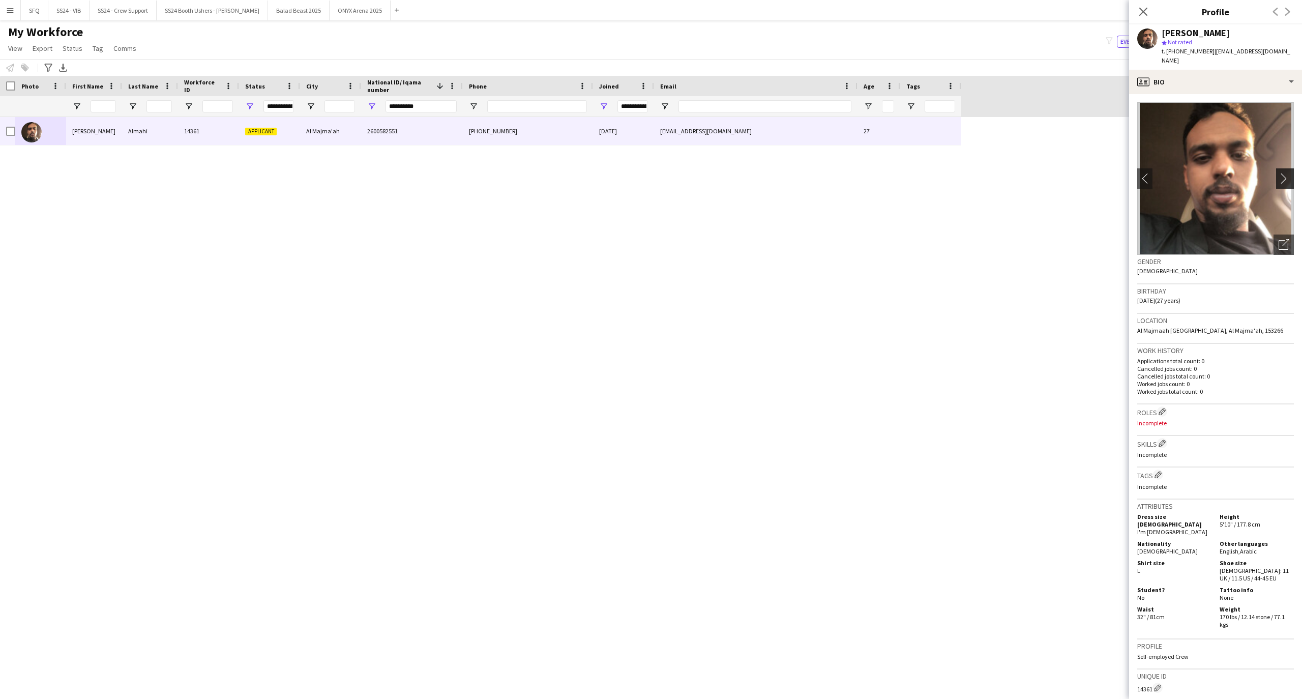
click at [1276, 168] on button "chevron-right" at bounding box center [1286, 178] width 20 height 20
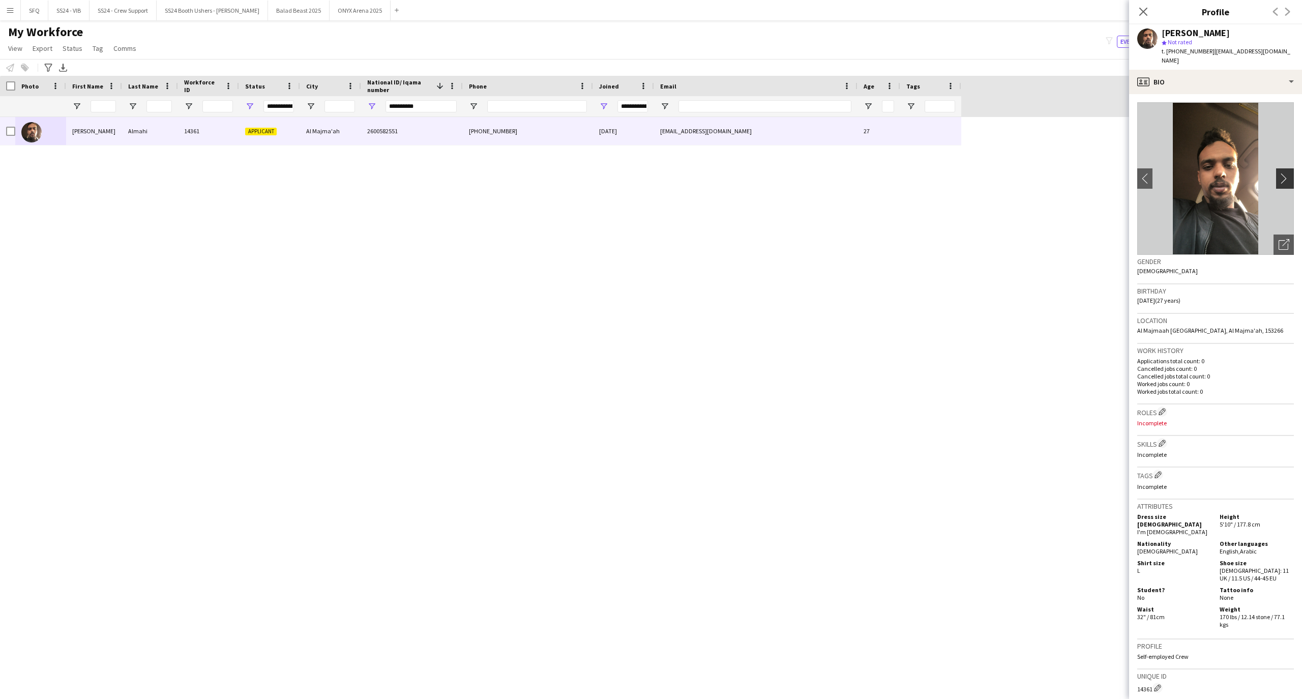
click at [1279, 173] on app-icon "chevron-right" at bounding box center [1287, 178] width 16 height 11
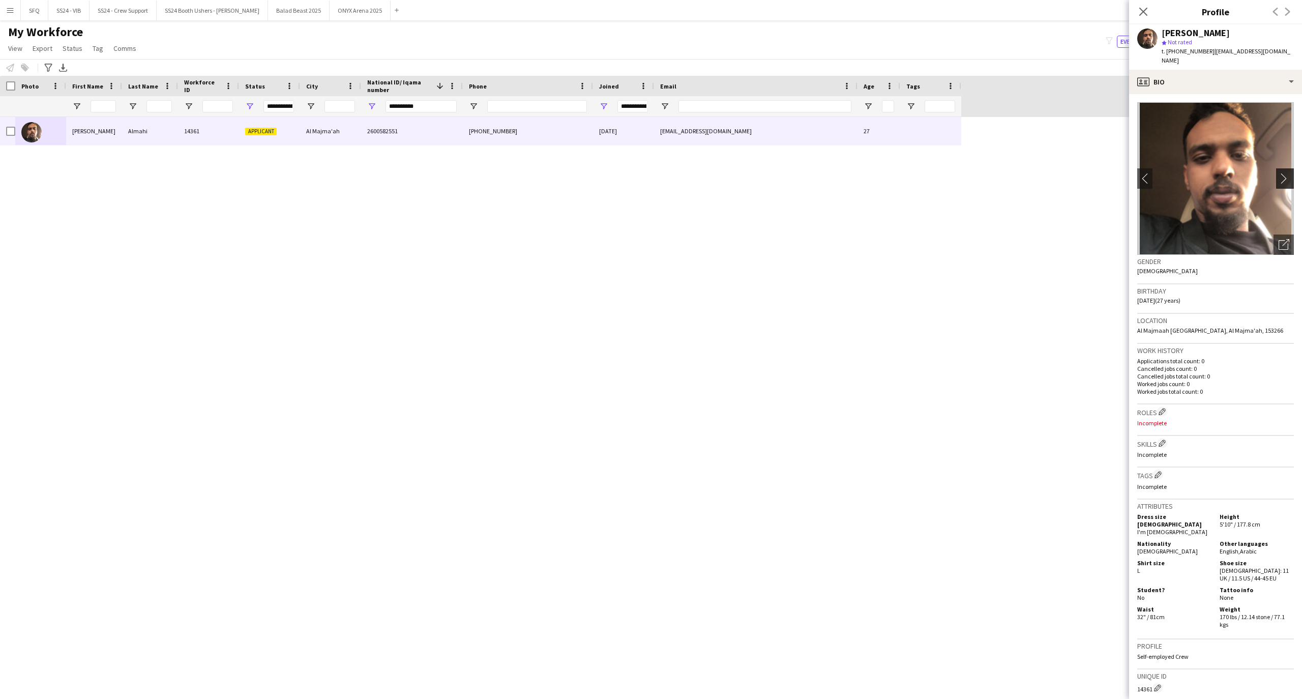
click at [1279, 173] on app-icon "chevron-right" at bounding box center [1287, 178] width 16 height 11
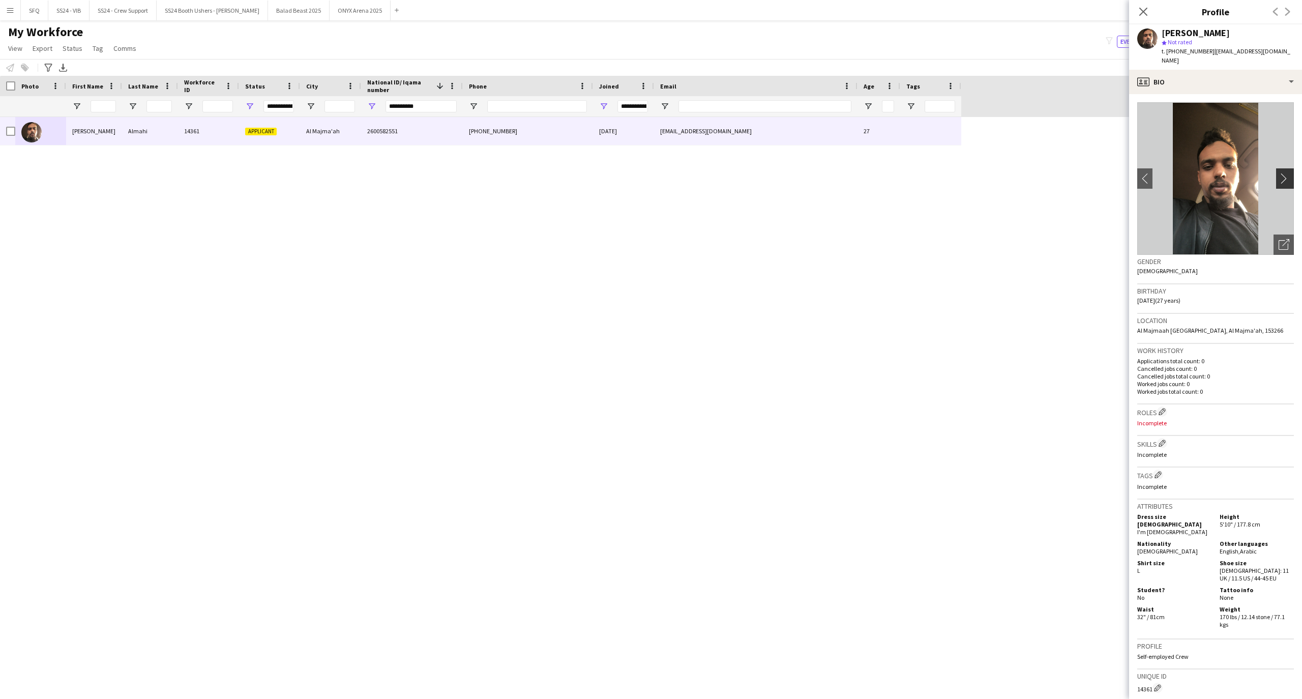
click at [1279, 173] on app-icon "chevron-right" at bounding box center [1287, 178] width 16 height 11
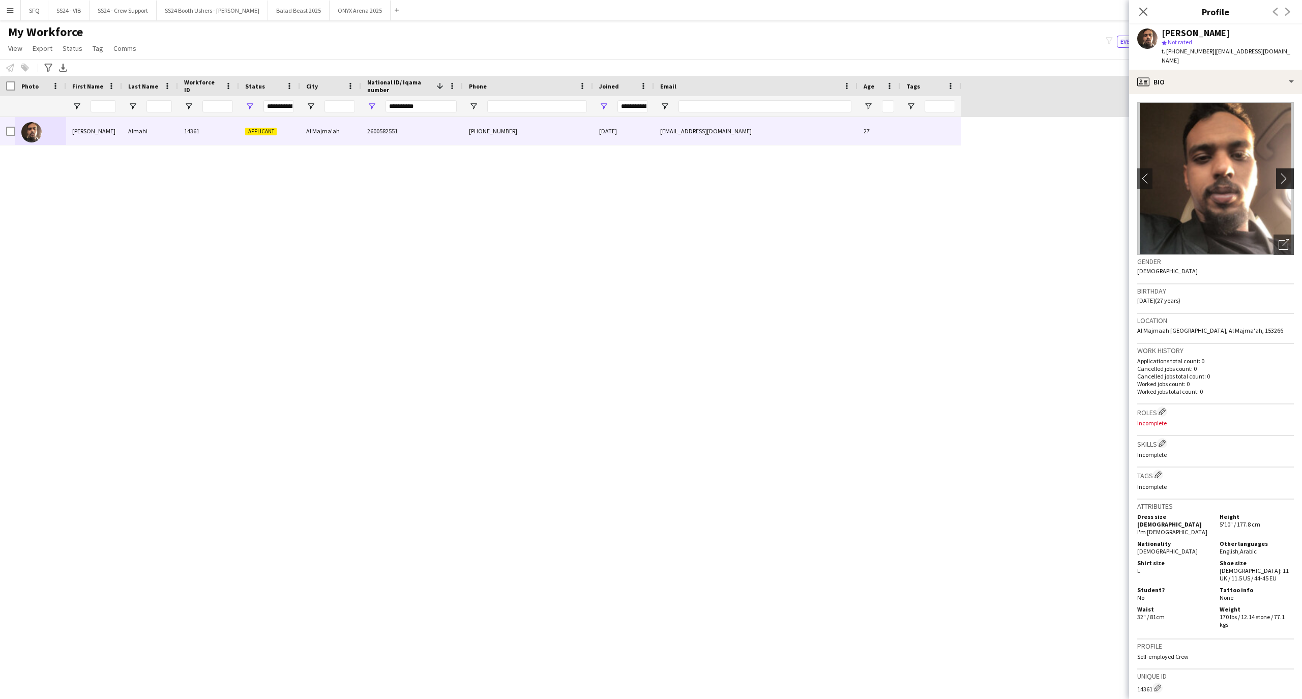
click at [1279, 173] on app-icon "chevron-right" at bounding box center [1287, 178] width 16 height 11
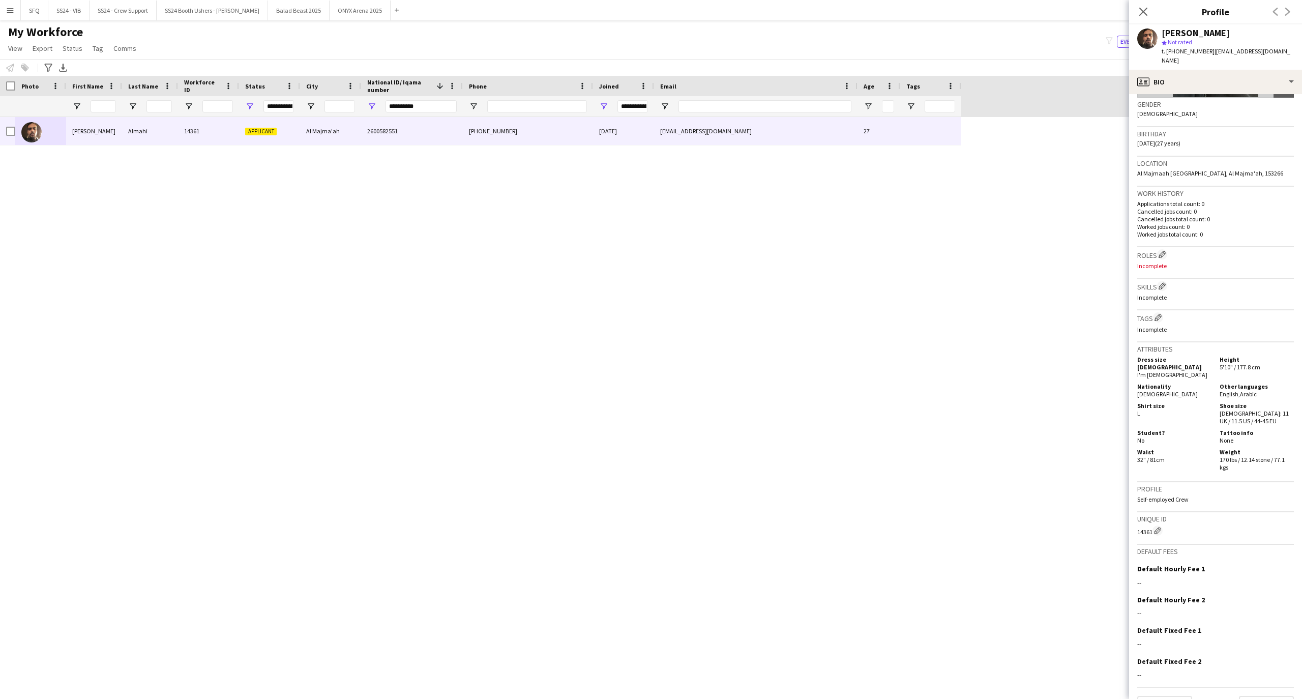
scroll to position [163, 0]
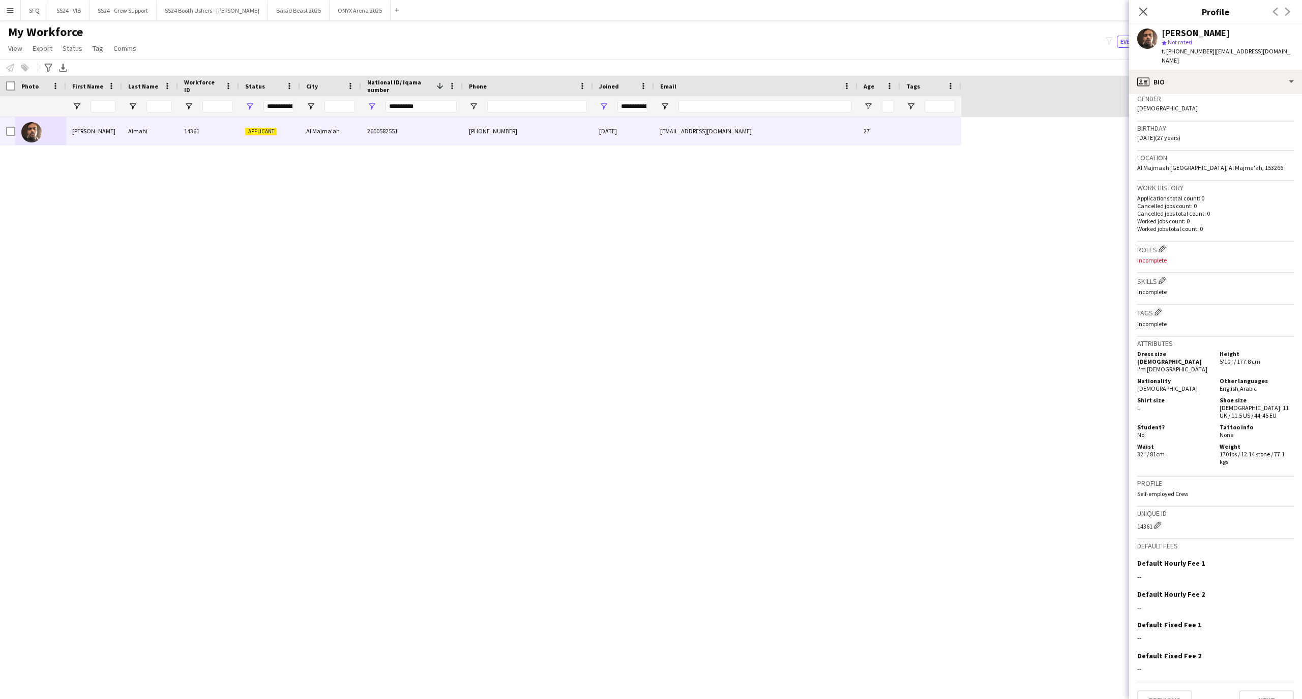
click at [1160, 57] on div "Ahmed Almahi star Not rated t. +966549387035 | ahmeedalmahi97@icloud.com" at bounding box center [1215, 46] width 173 height 45
click at [1163, 70] on div "profile Bio" at bounding box center [1215, 82] width 173 height 24
click at [1221, 141] on span "About you" at bounding box center [1232, 145] width 31 height 9
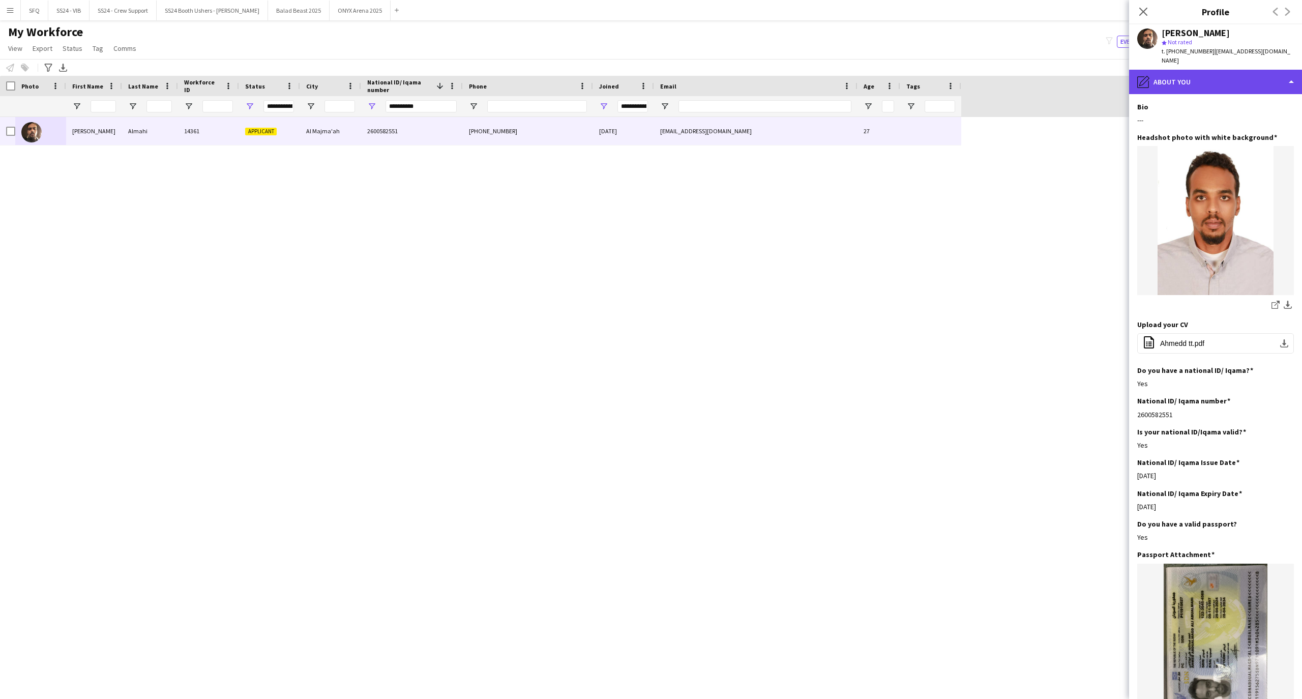
click at [1204, 70] on div "pencil4 About you" at bounding box center [1215, 82] width 173 height 24
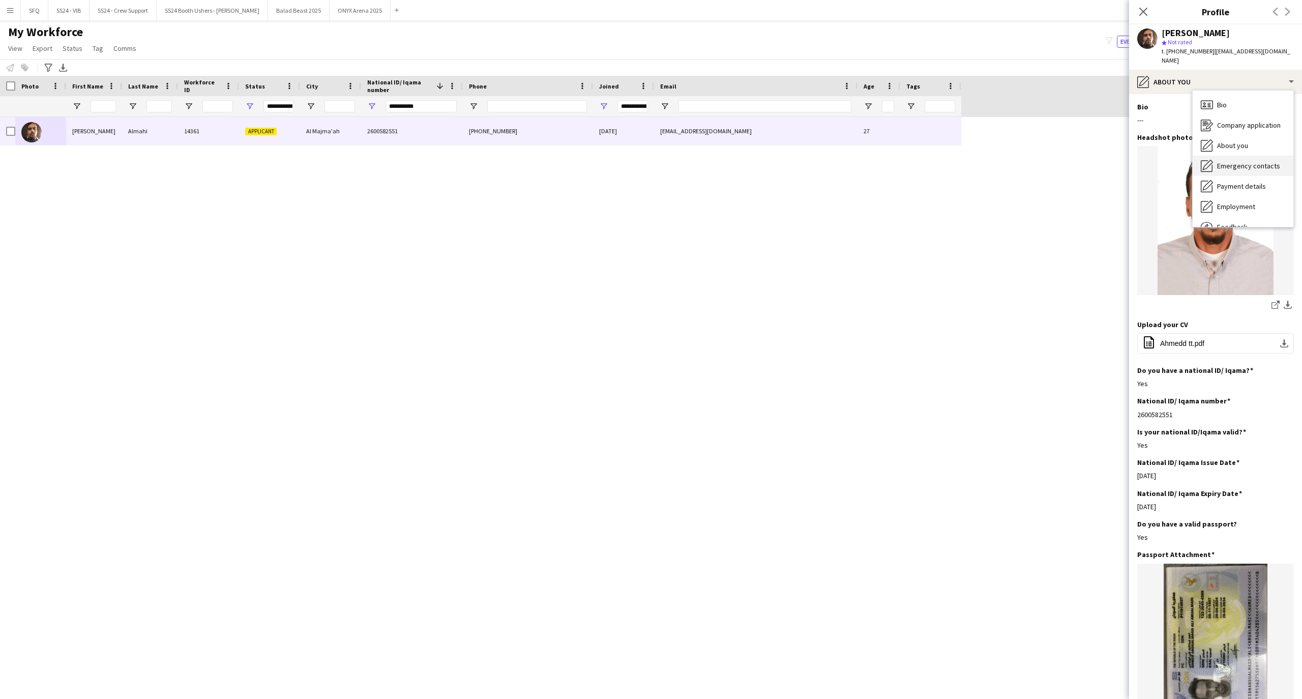
click at [1239, 162] on div "Emergency contacts Emergency contacts" at bounding box center [1243, 166] width 101 height 20
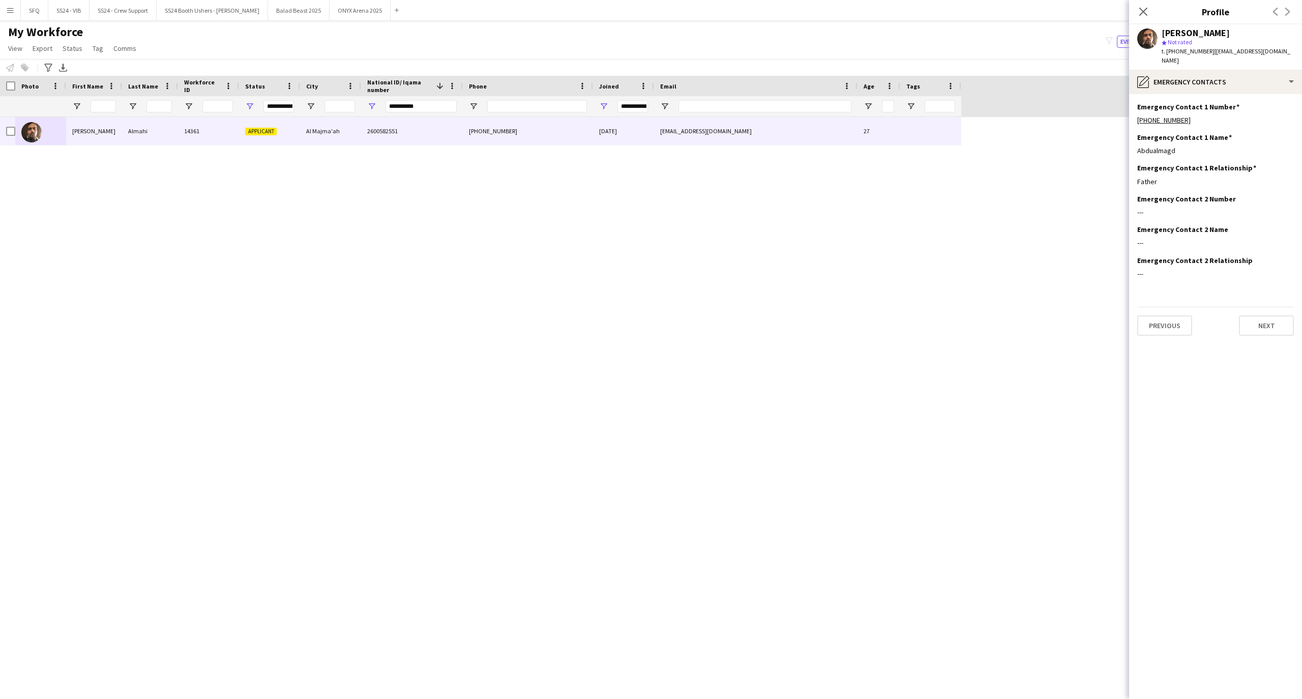
click at [1204, 57] on div "Ahmed Almahi star Not rated t. +966549387035 | ahmeedalmahi97@icloud.com" at bounding box center [1215, 46] width 173 height 45
click at [1204, 71] on div "pencil4 Emergency contacts" at bounding box center [1215, 82] width 173 height 24
click at [1261, 176] on div "Payment details Payment details" at bounding box center [1243, 186] width 101 height 20
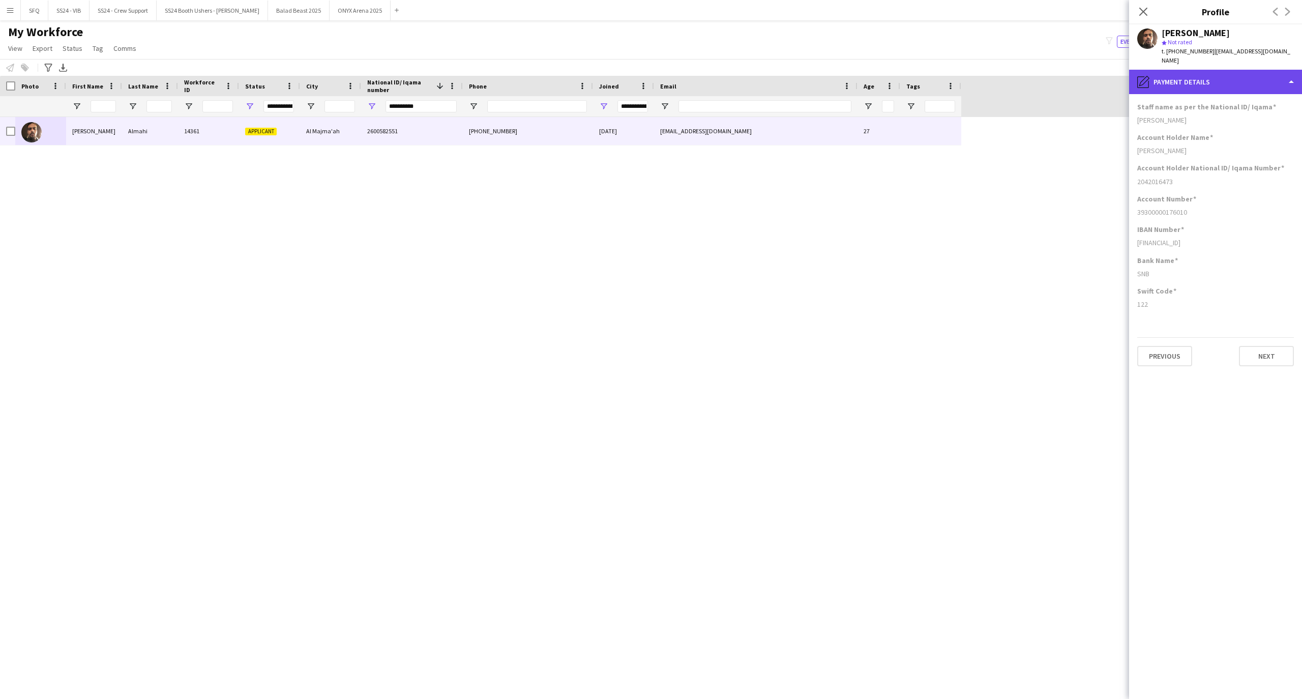
click at [1157, 75] on div "pencil4 Payment details" at bounding box center [1215, 82] width 173 height 24
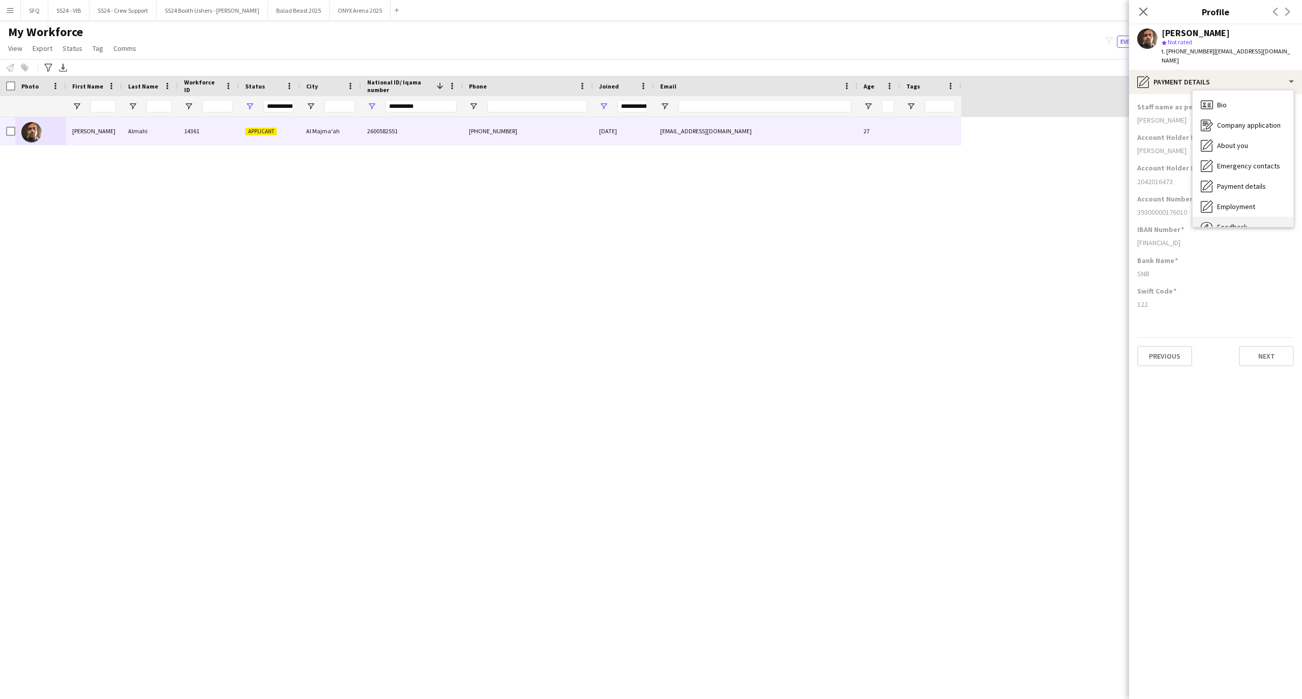
click at [1235, 222] on span "Feedback" at bounding box center [1232, 226] width 31 height 9
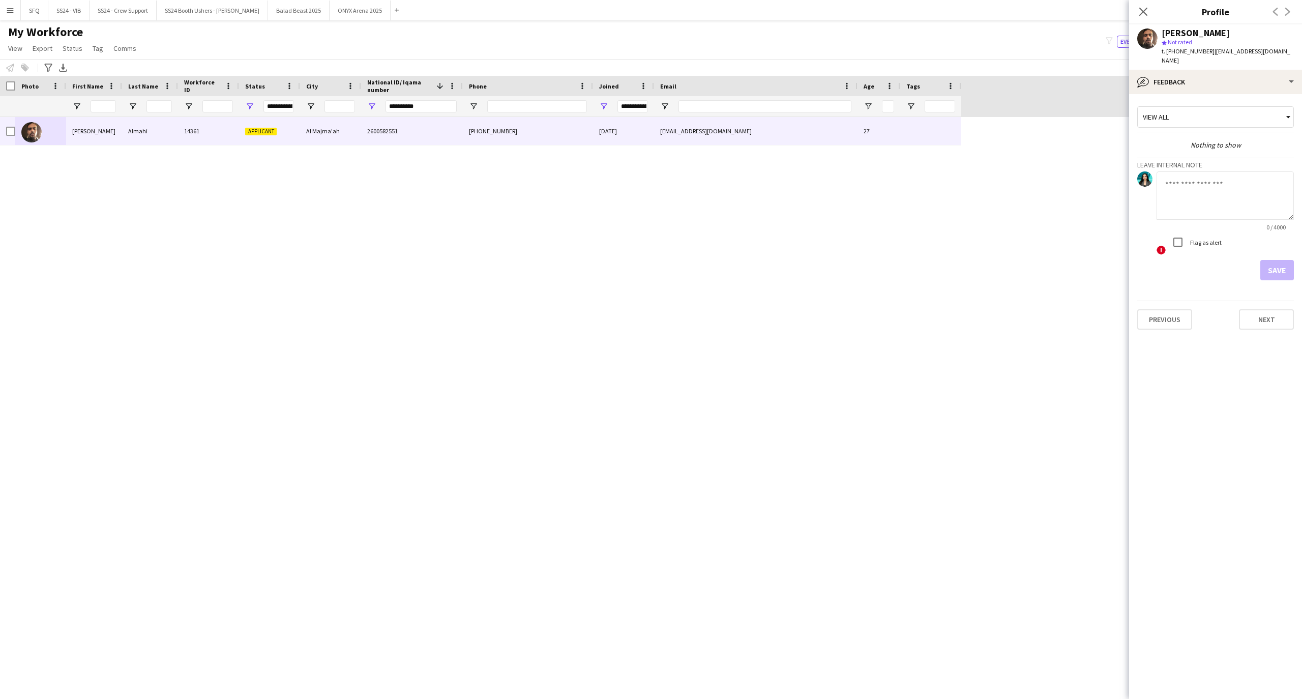
click at [1213, 198] on textarea at bounding box center [1225, 195] width 137 height 48
drag, startPoint x: 1276, startPoint y: 182, endPoint x: 1170, endPoint y: 119, distance: 123.4
click at [1085, 169] on body "Menu Boards Boards Boards All jobs Status Workforce Workforce My Workforce Recr…" at bounding box center [651, 349] width 1302 height 699
paste textarea "******"
click at [1223, 195] on textarea "**********" at bounding box center [1225, 195] width 137 height 48
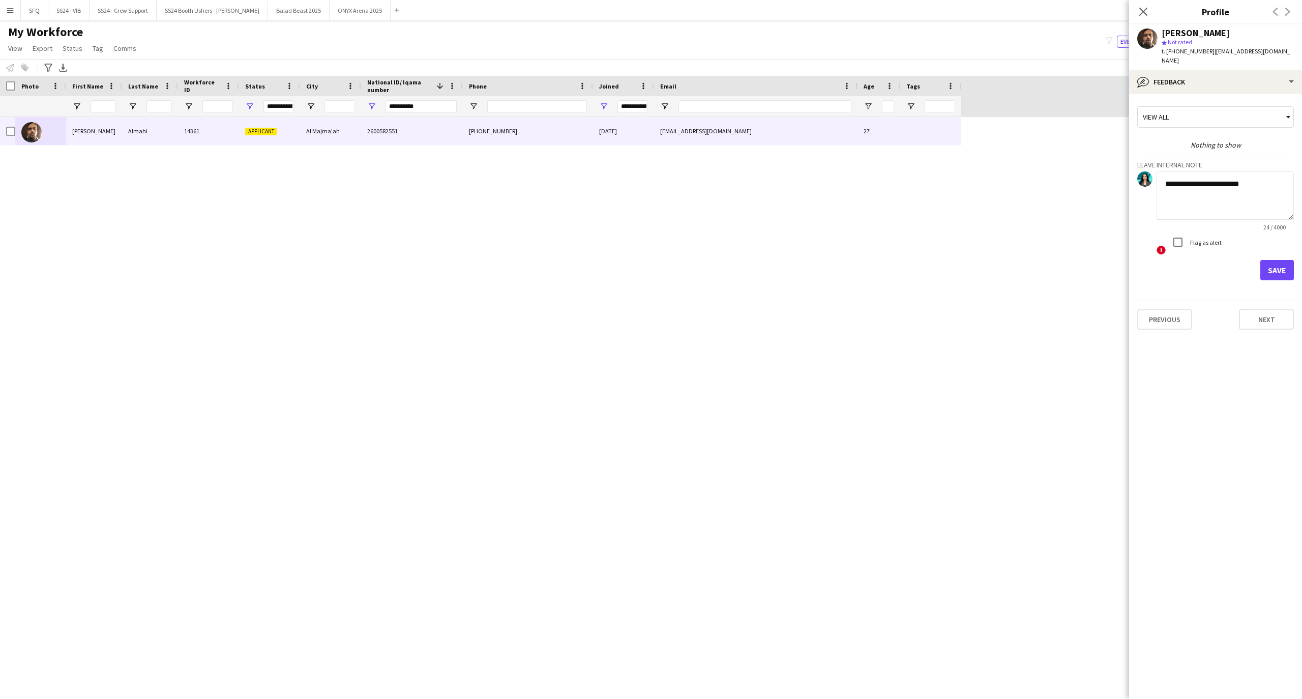
click at [1260, 181] on textarea "**********" at bounding box center [1225, 195] width 137 height 48
paste textarea "**********"
click at [1239, 180] on textarea "**********" at bounding box center [1225, 195] width 137 height 48
drag, startPoint x: 1210, startPoint y: 190, endPoint x: 1241, endPoint y: 171, distance: 36.3
click at [1241, 171] on textarea "**********" at bounding box center [1225, 195] width 137 height 48
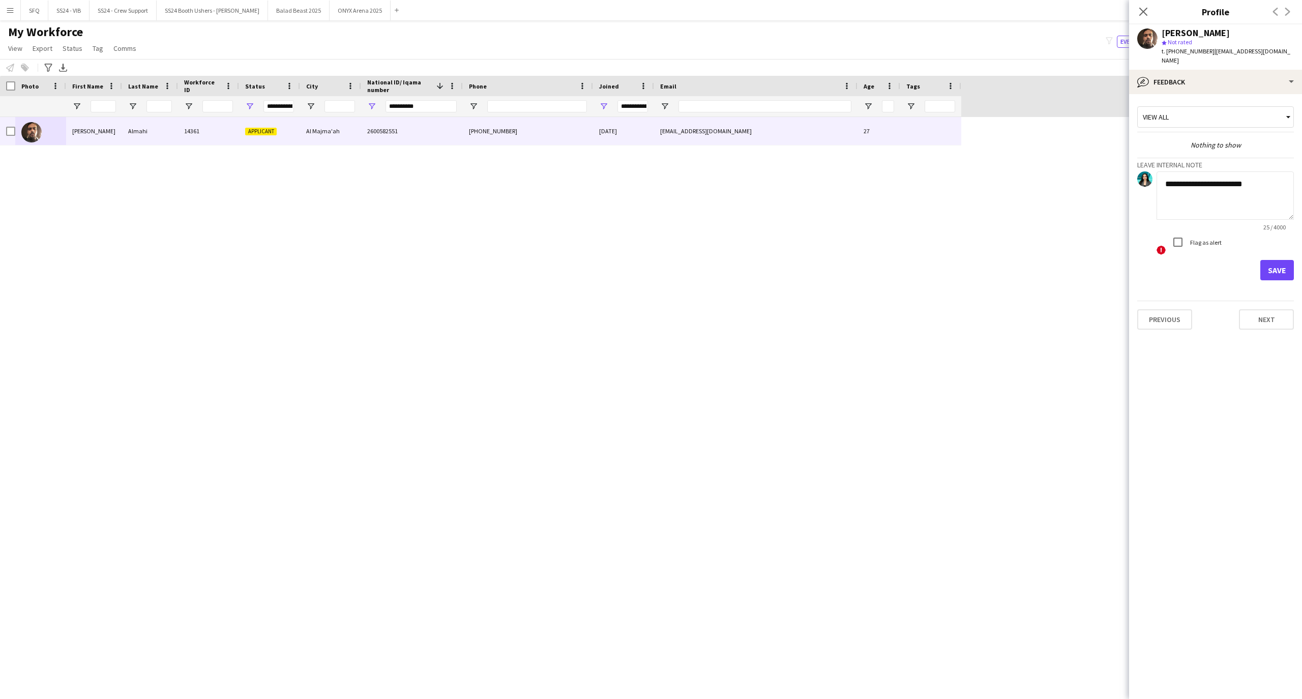
type textarea "**********"
click at [1287, 260] on button "Save" at bounding box center [1277, 270] width 34 height 20
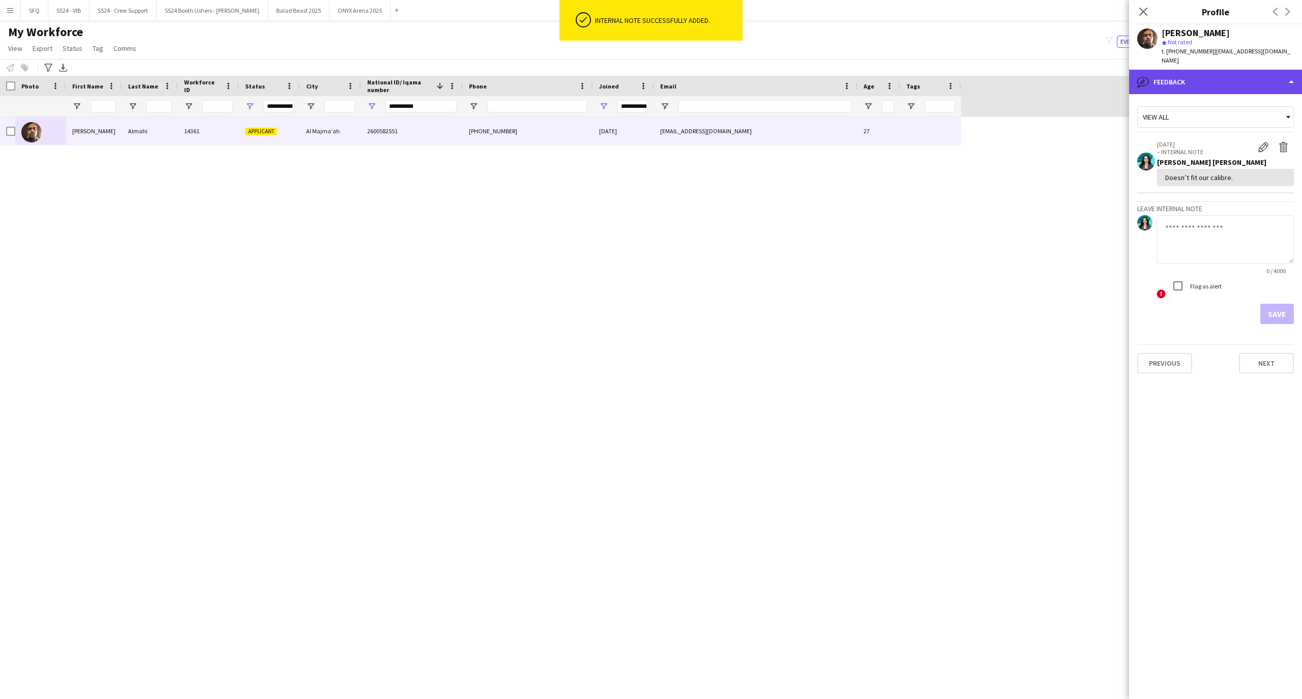
click at [1166, 80] on div "bubble-pencil Feedback" at bounding box center [1215, 82] width 173 height 24
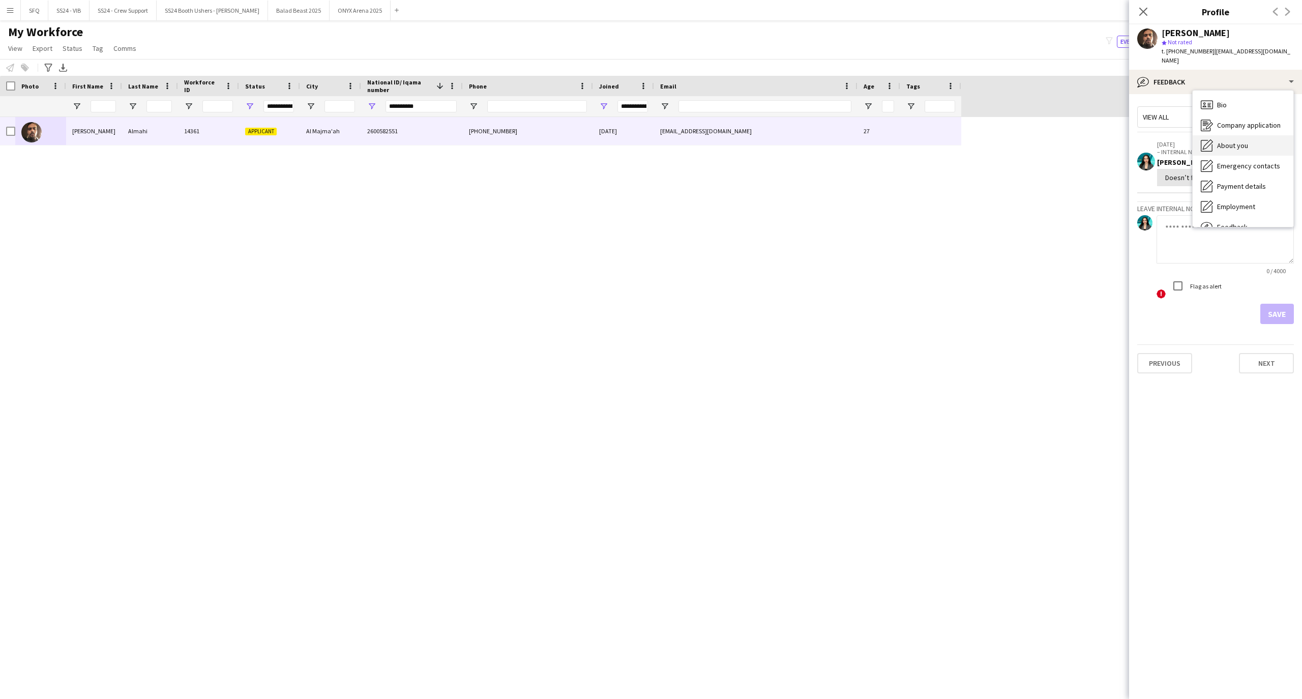
click at [1211, 140] on icon "About you" at bounding box center [1207, 145] width 12 height 12
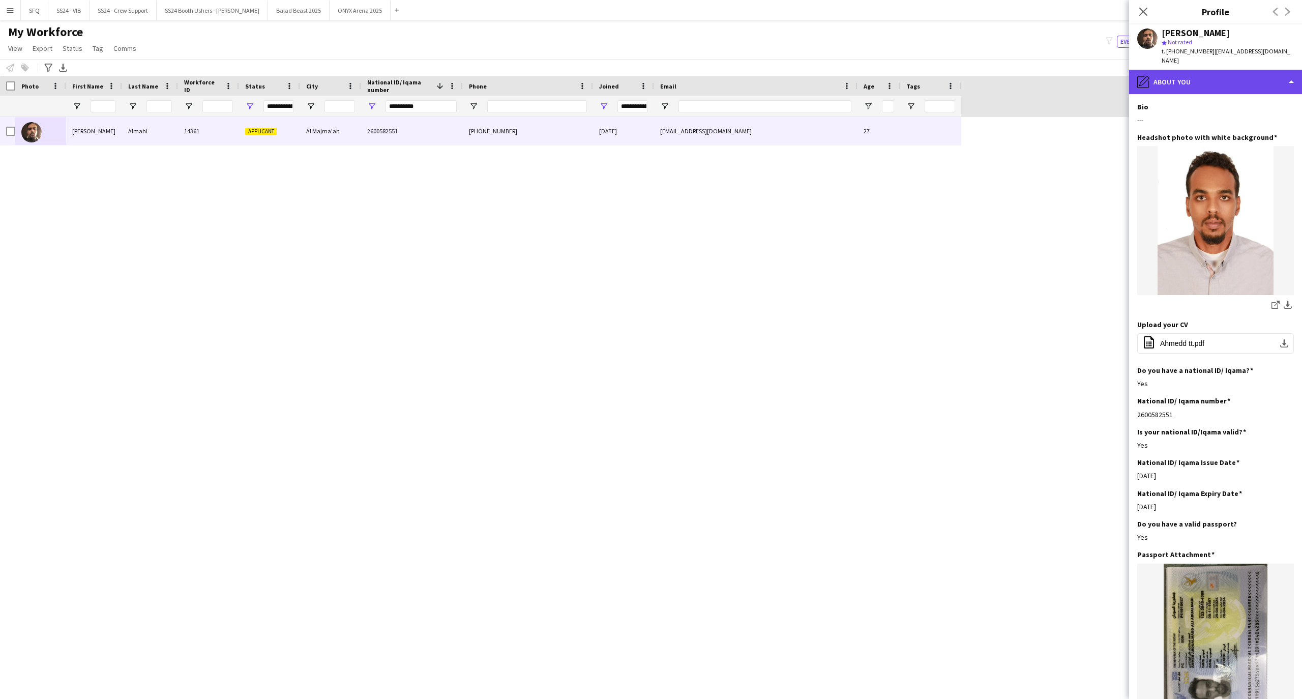
click at [1164, 72] on div "pencil4 About you" at bounding box center [1215, 82] width 173 height 24
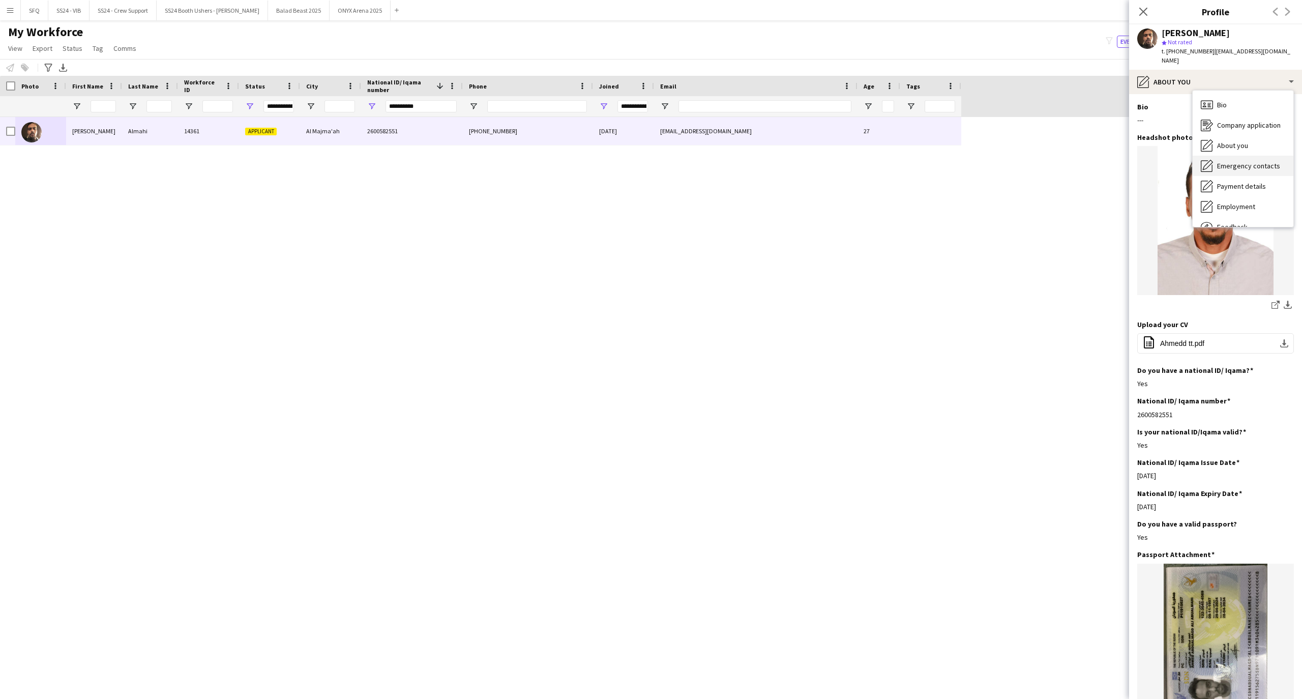
click at [1221, 165] on div "Emergency contacts Emergency contacts" at bounding box center [1243, 166] width 101 height 20
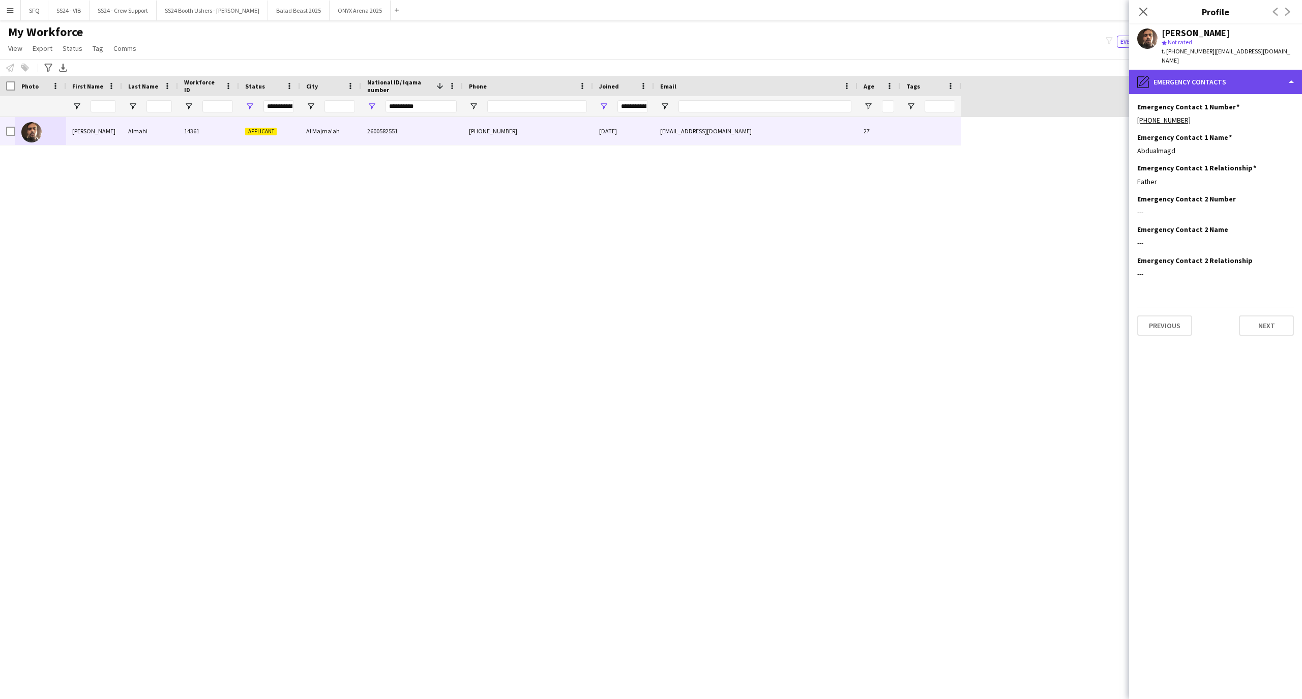
click at [1180, 72] on div "pencil4 Emergency contacts" at bounding box center [1215, 82] width 173 height 24
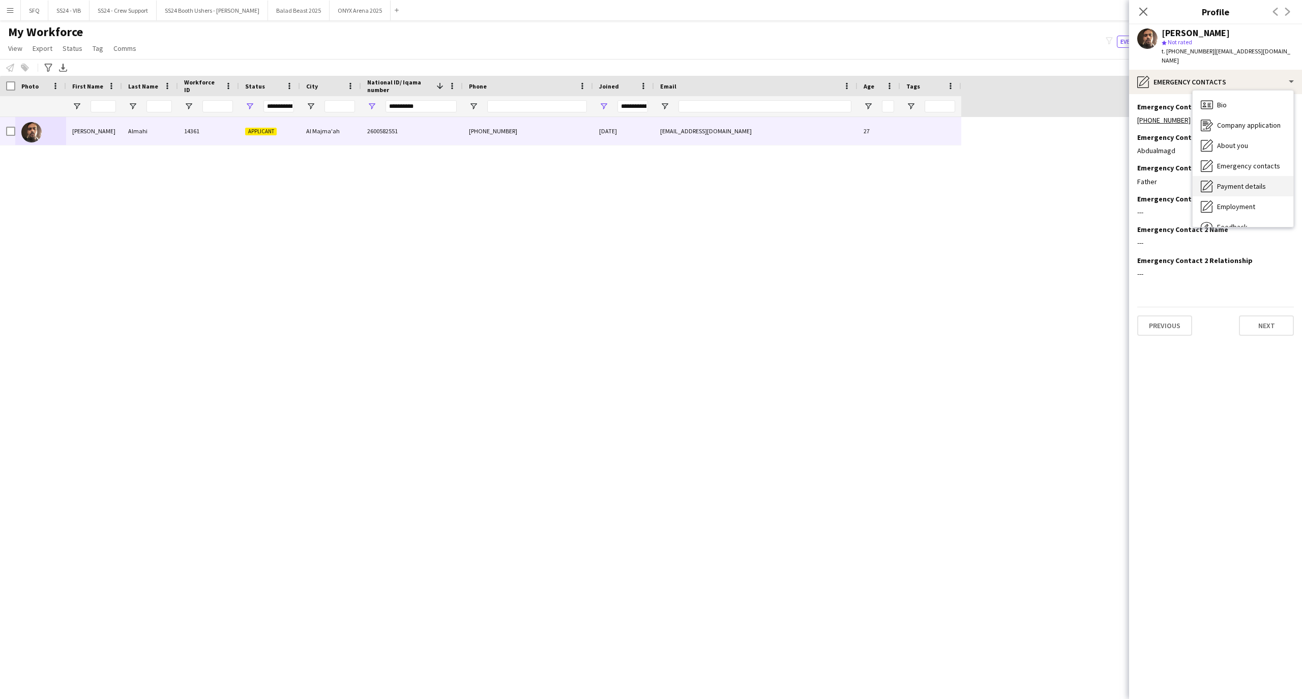
click at [1237, 182] on span "Payment details" at bounding box center [1241, 186] width 49 height 9
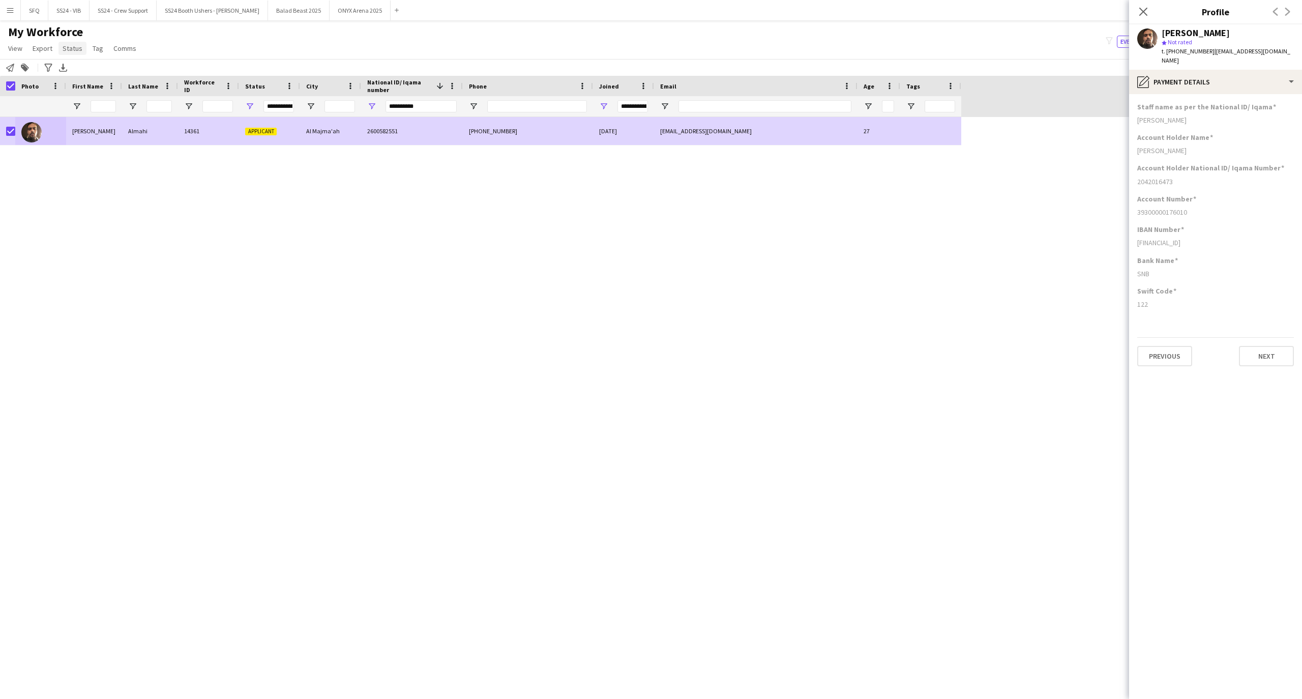
click at [79, 53] on link "Status" at bounding box center [72, 48] width 28 height 13
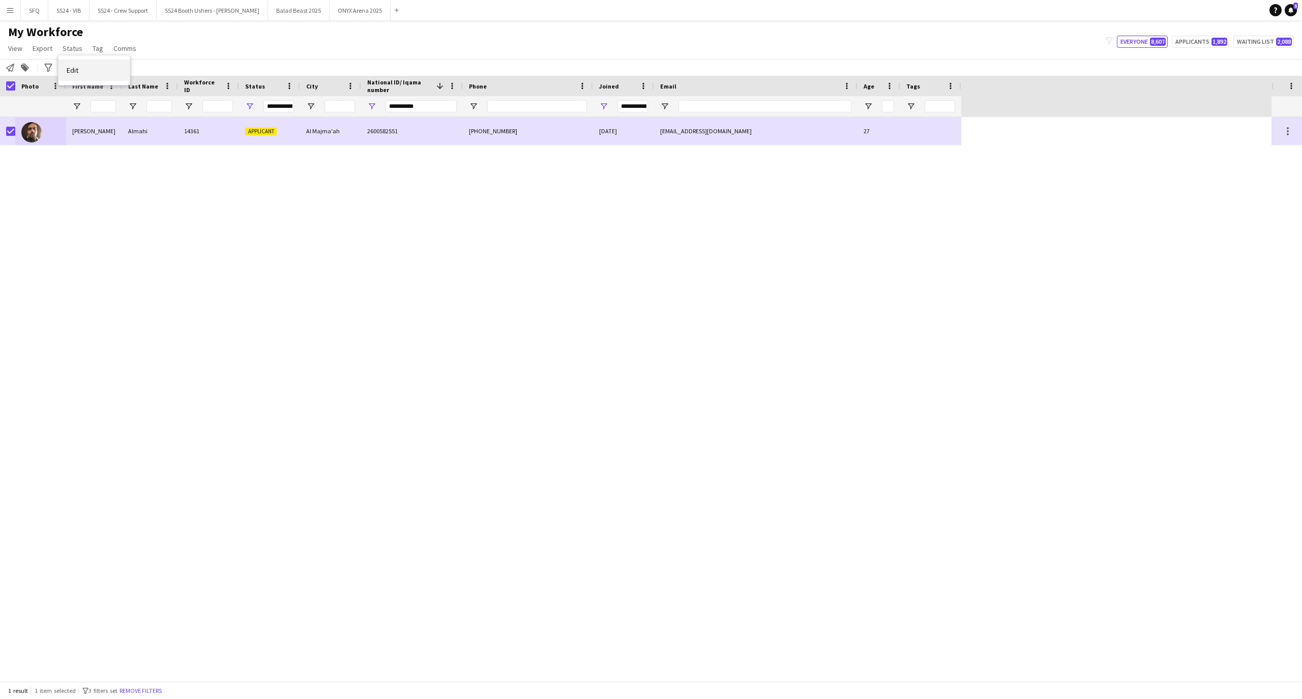
click at [109, 64] on link "Edit" at bounding box center [93, 70] width 71 height 21
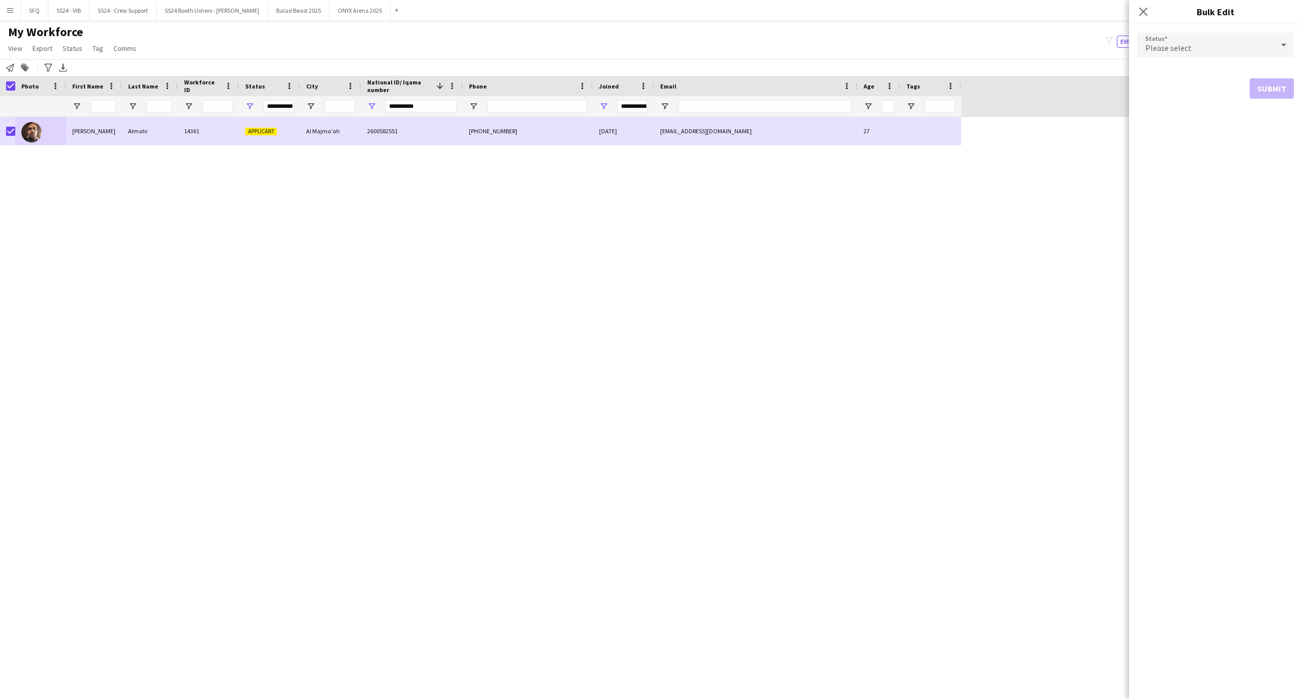
click at [1147, 22] on div "Close pop-in" at bounding box center [1143, 11] width 28 height 23
click at [1145, 33] on div "Please select" at bounding box center [1205, 45] width 136 height 24
click at [1223, 147] on span "Declined" at bounding box center [1215, 150] width 140 height 10
click at [1271, 121] on button "Submit" at bounding box center [1272, 123] width 44 height 20
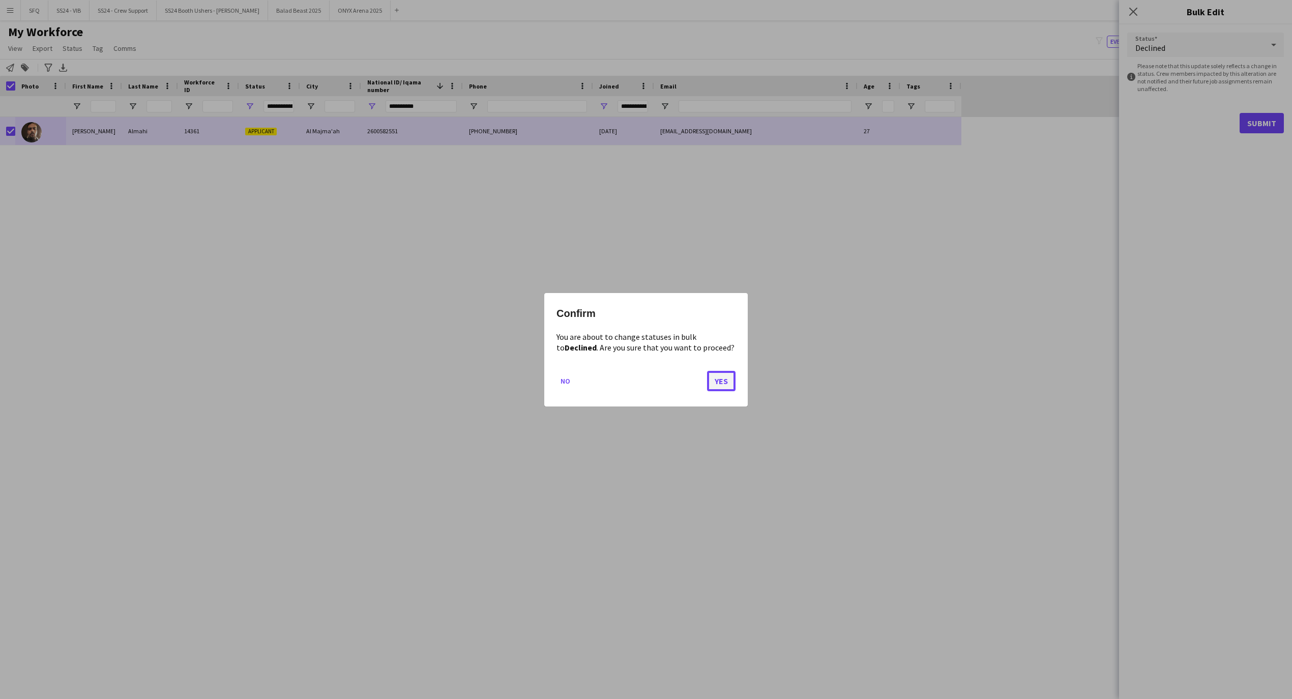
click at [730, 379] on button "Yes" at bounding box center [721, 380] width 28 height 20
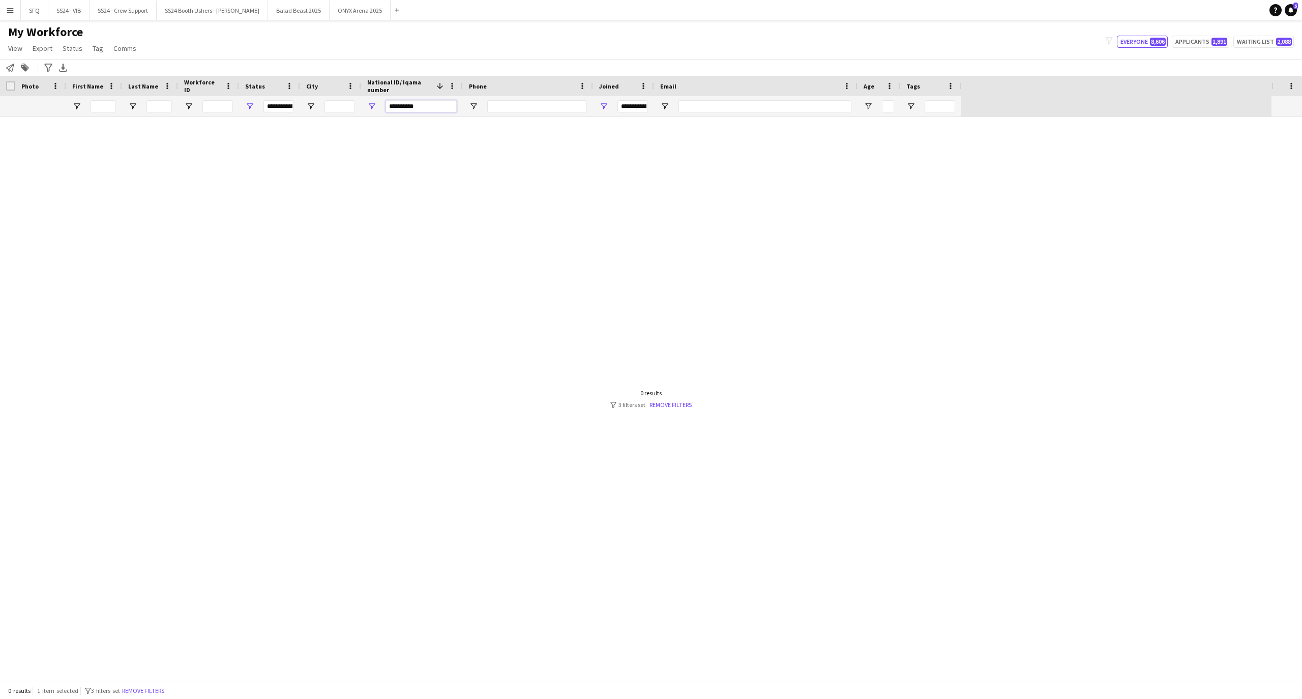
click at [430, 104] on input "**********" at bounding box center [421, 106] width 71 height 12
paste input "National ID/ Iqama number Filter Input"
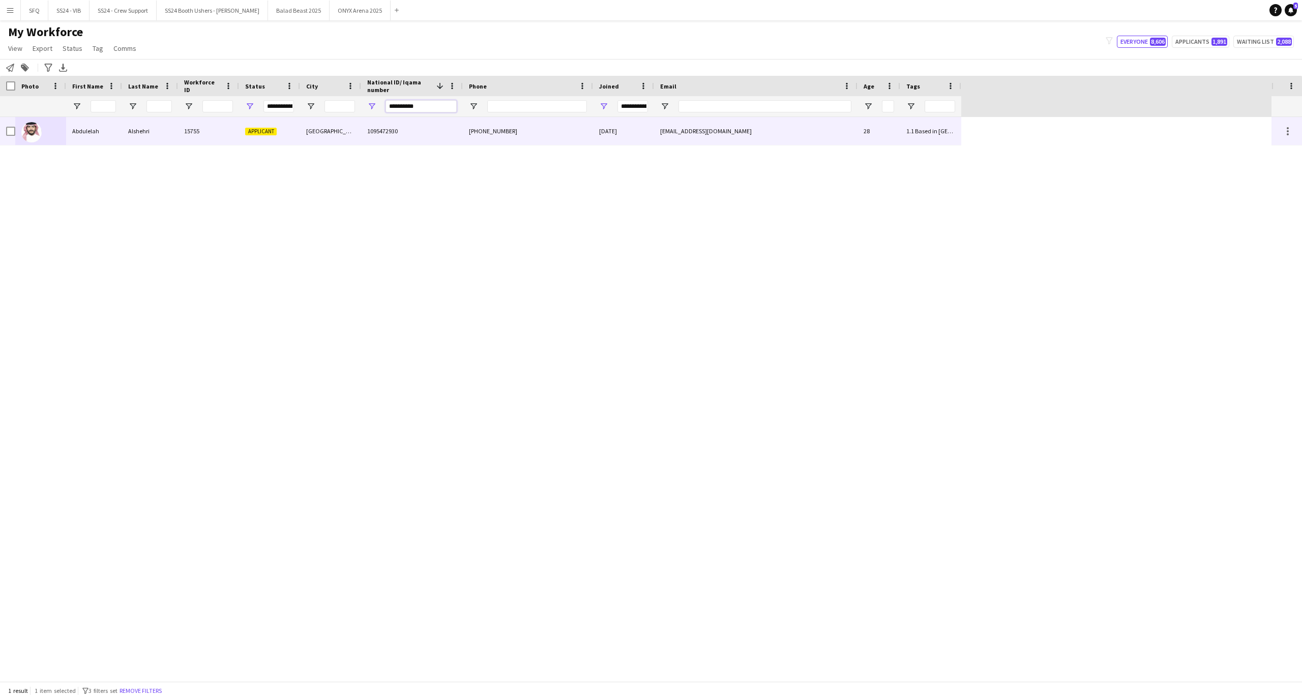
type input "**********"
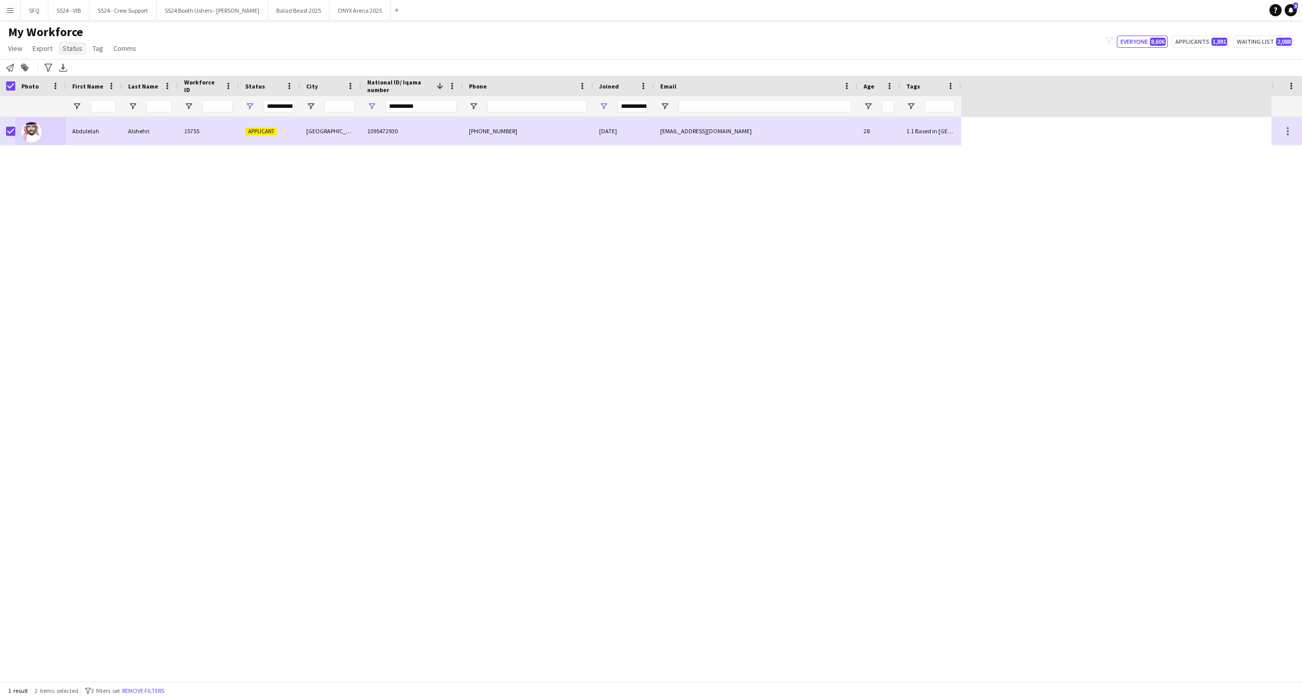
click at [82, 51] on link "Status" at bounding box center [72, 48] width 28 height 13
click at [100, 51] on span "Tag" at bounding box center [98, 48] width 11 height 9
click at [75, 51] on span "Status" at bounding box center [73, 48] width 20 height 9
click at [94, 68] on link "Edit" at bounding box center [93, 70] width 71 height 21
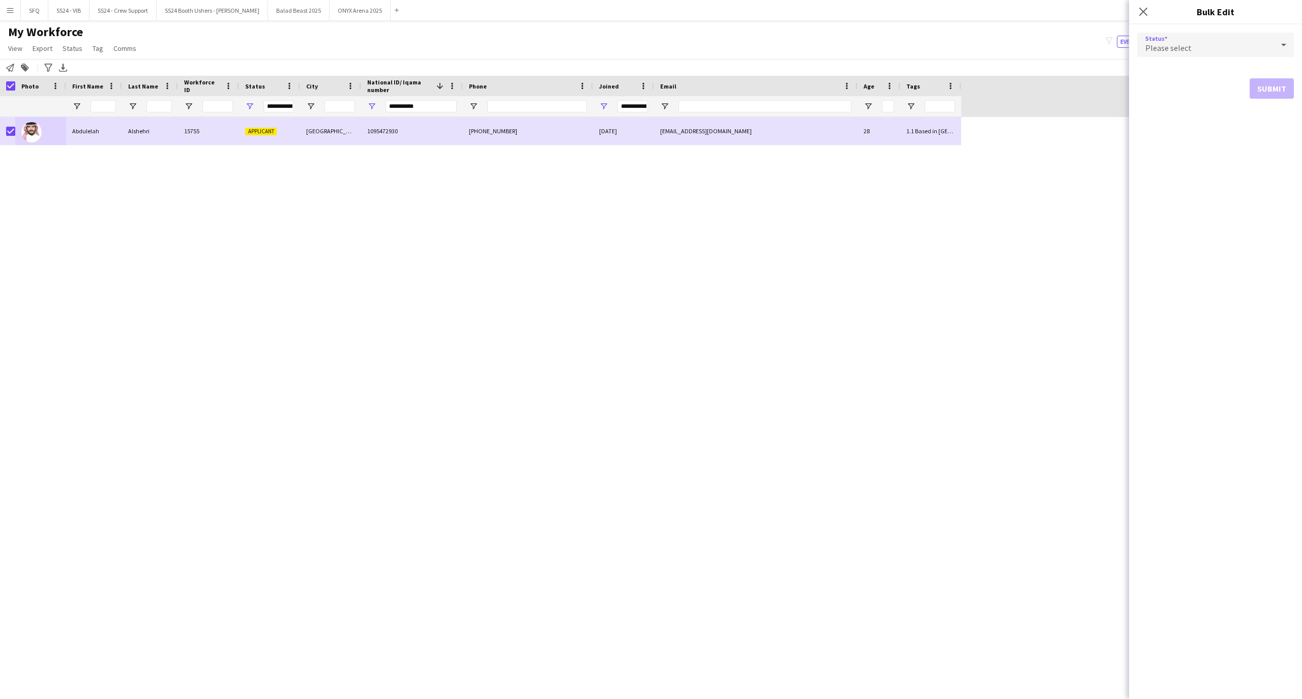
click at [1187, 51] on span "Please select" at bounding box center [1168, 48] width 46 height 10
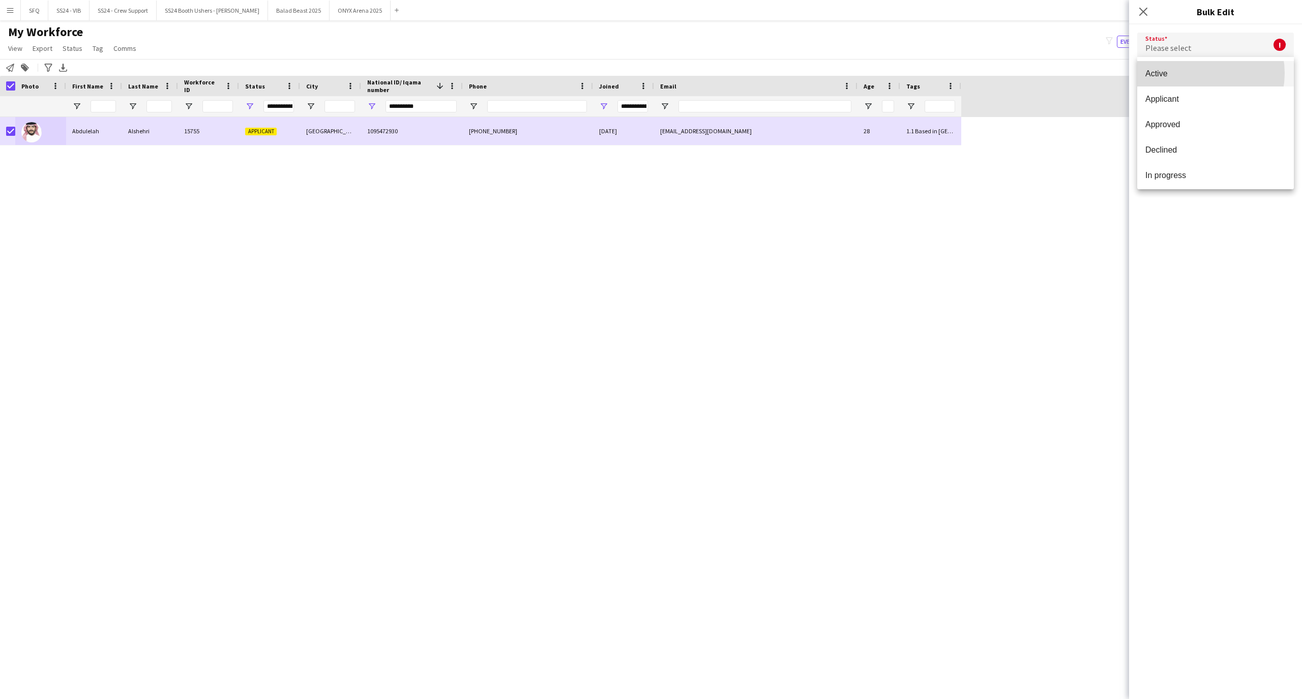
click at [1195, 74] on span "Active" at bounding box center [1215, 74] width 140 height 10
click at [1266, 130] on button "Submit" at bounding box center [1272, 123] width 44 height 20
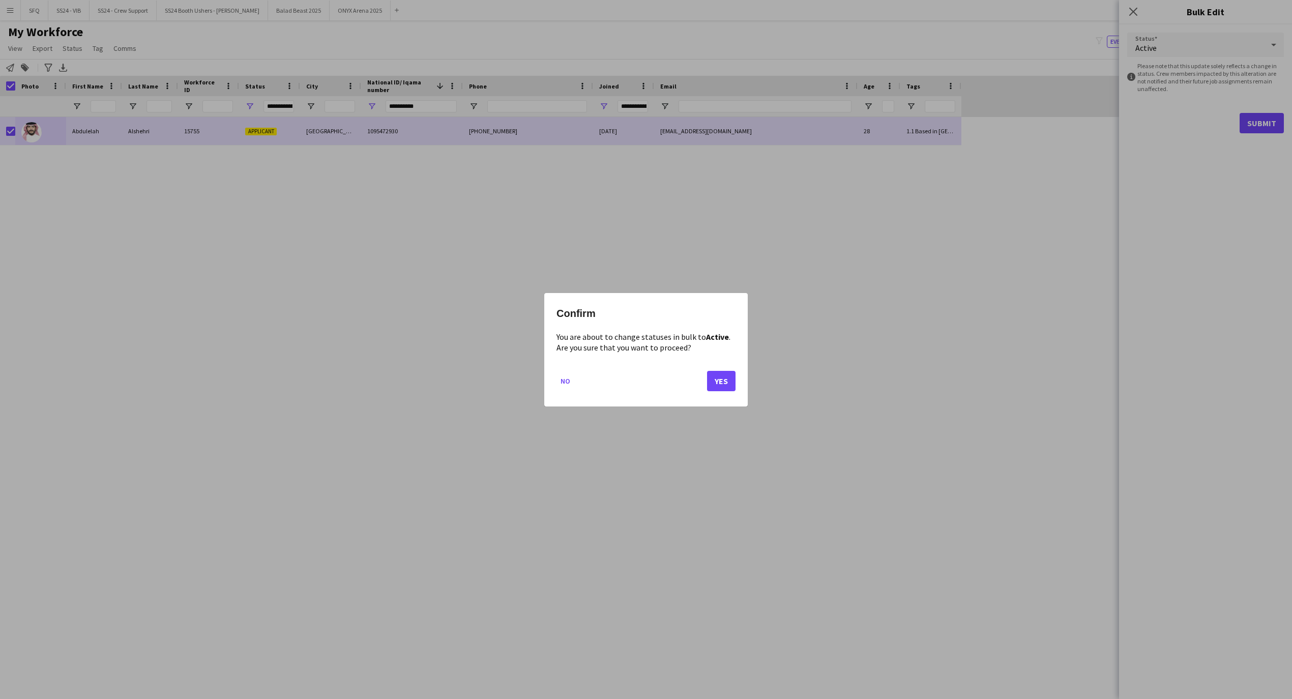
click at [736, 385] on div "Confirm You are about to change statuses in bulk to Active . Are you sure that …" at bounding box center [645, 349] width 203 height 113
click at [716, 377] on button "Yes" at bounding box center [721, 380] width 28 height 20
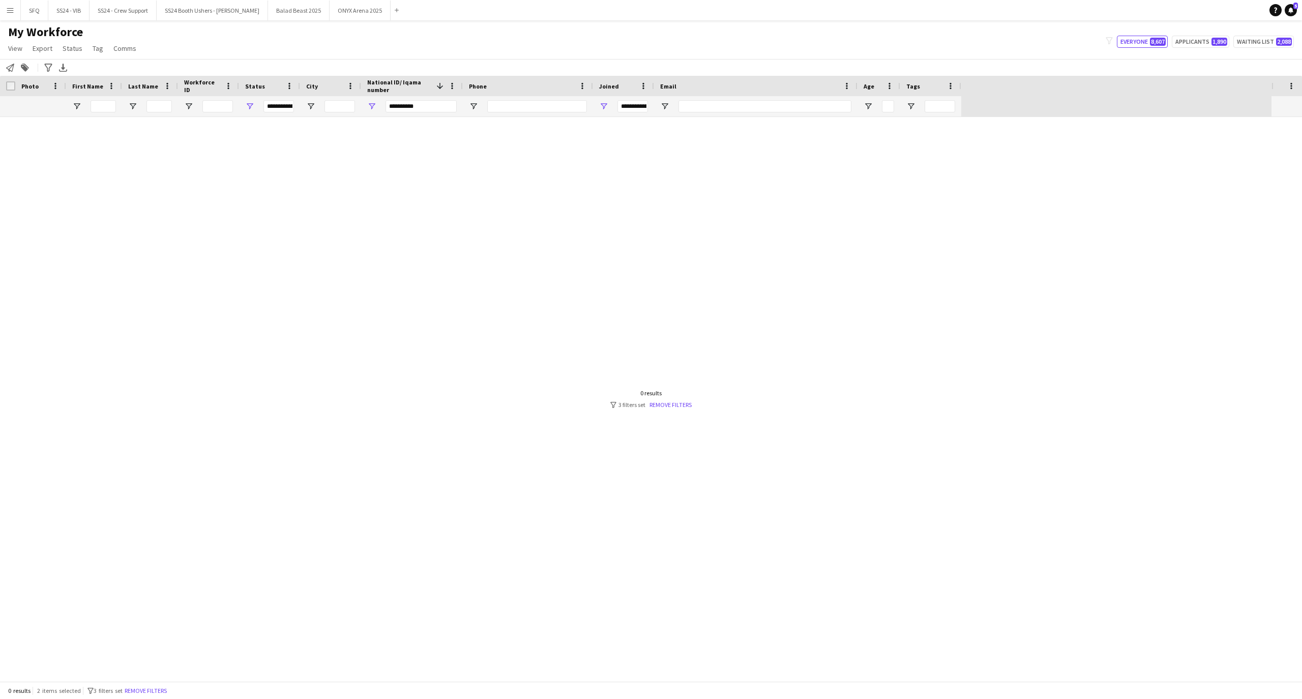
click at [409, 98] on div "**********" at bounding box center [421, 106] width 71 height 20
click at [409, 105] on input "**********" at bounding box center [421, 106] width 71 height 12
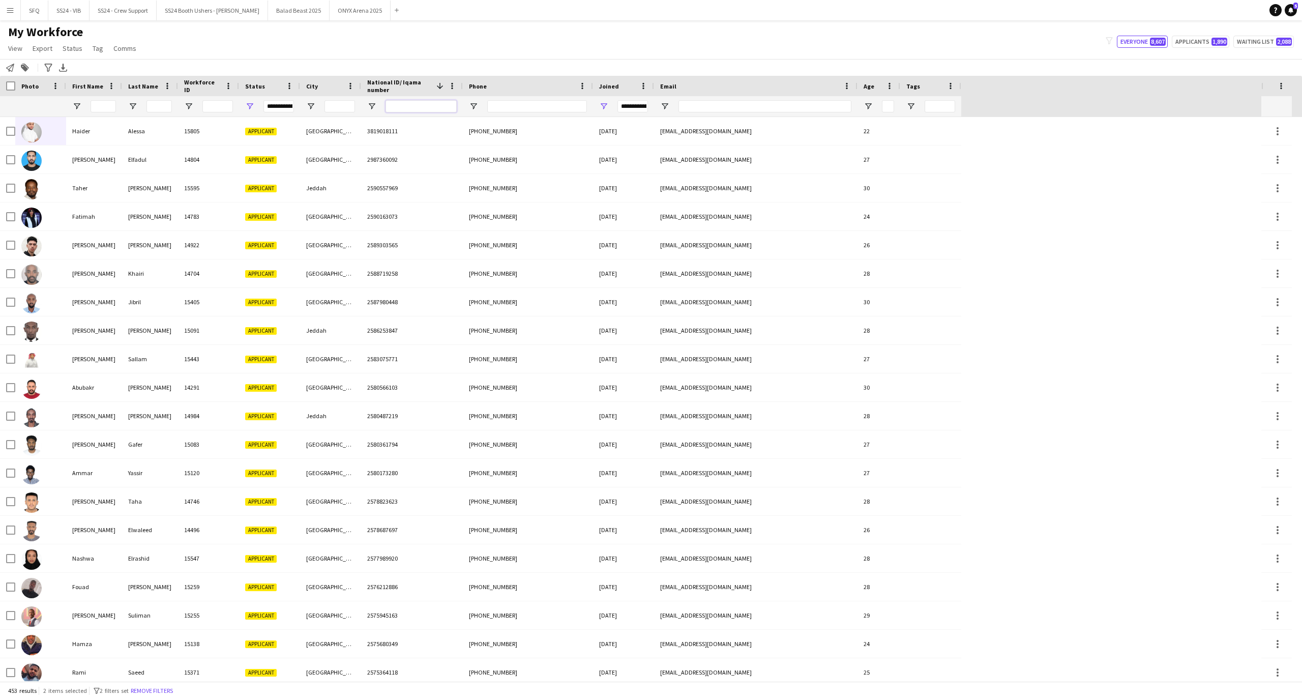
click at [424, 108] on input "National ID/ Iqama number Filter Input" at bounding box center [421, 106] width 71 height 12
paste input "**********"
type input "**********"
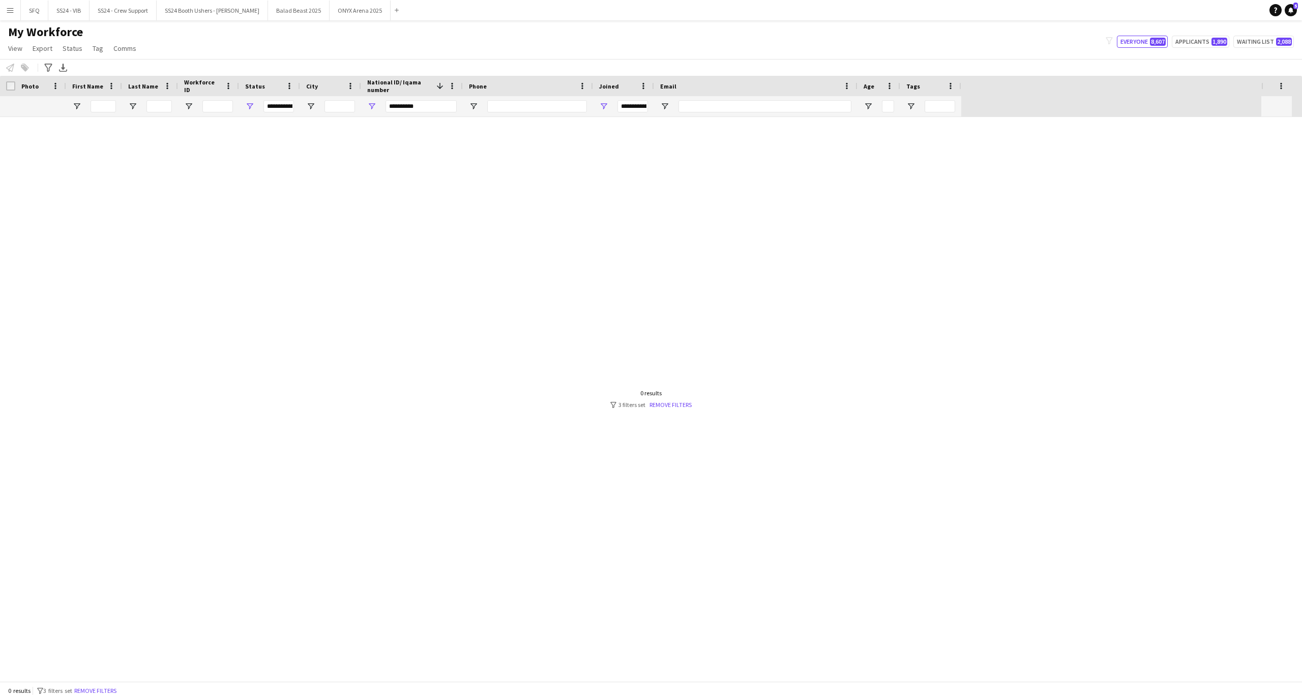
click at [298, 104] on div "**********" at bounding box center [269, 106] width 61 height 20
click at [247, 109] on span "Open Filter Menu" at bounding box center [249, 106] width 9 height 9
click at [267, 216] on div "Declined" at bounding box center [301, 218] width 80 height 8
type input "**********"
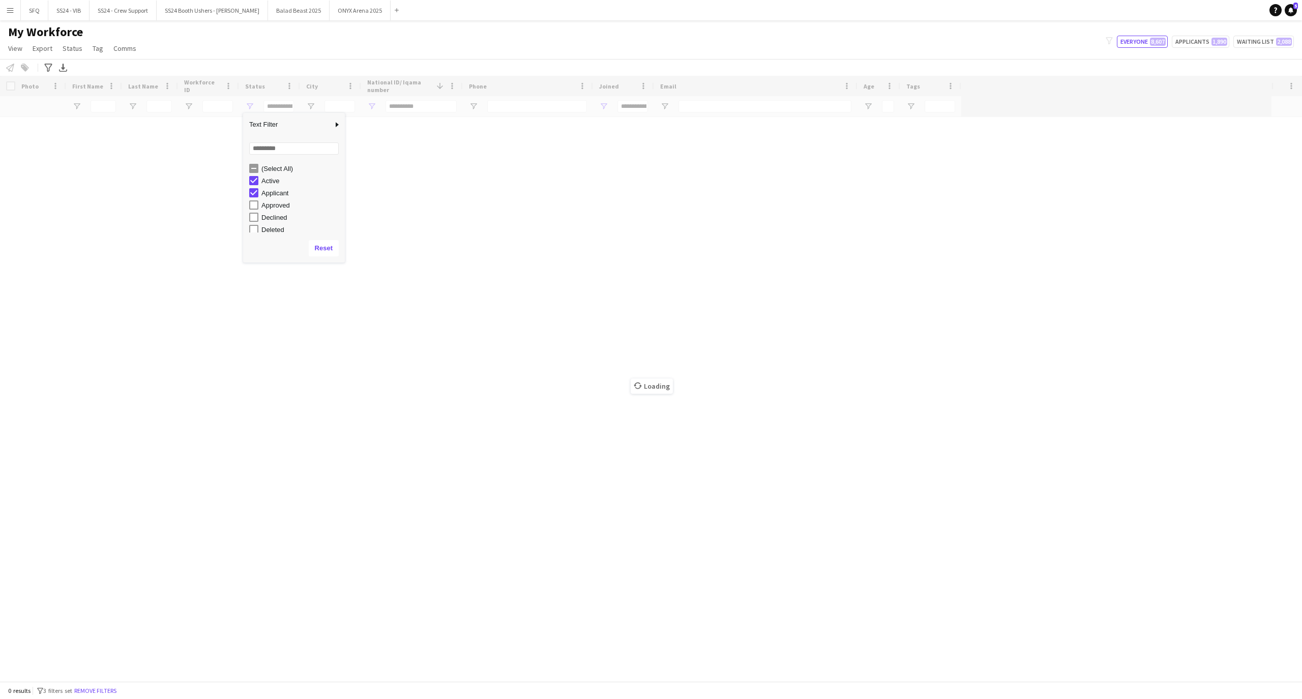
click at [192, 295] on div "Loading" at bounding box center [651, 378] width 1302 height 605
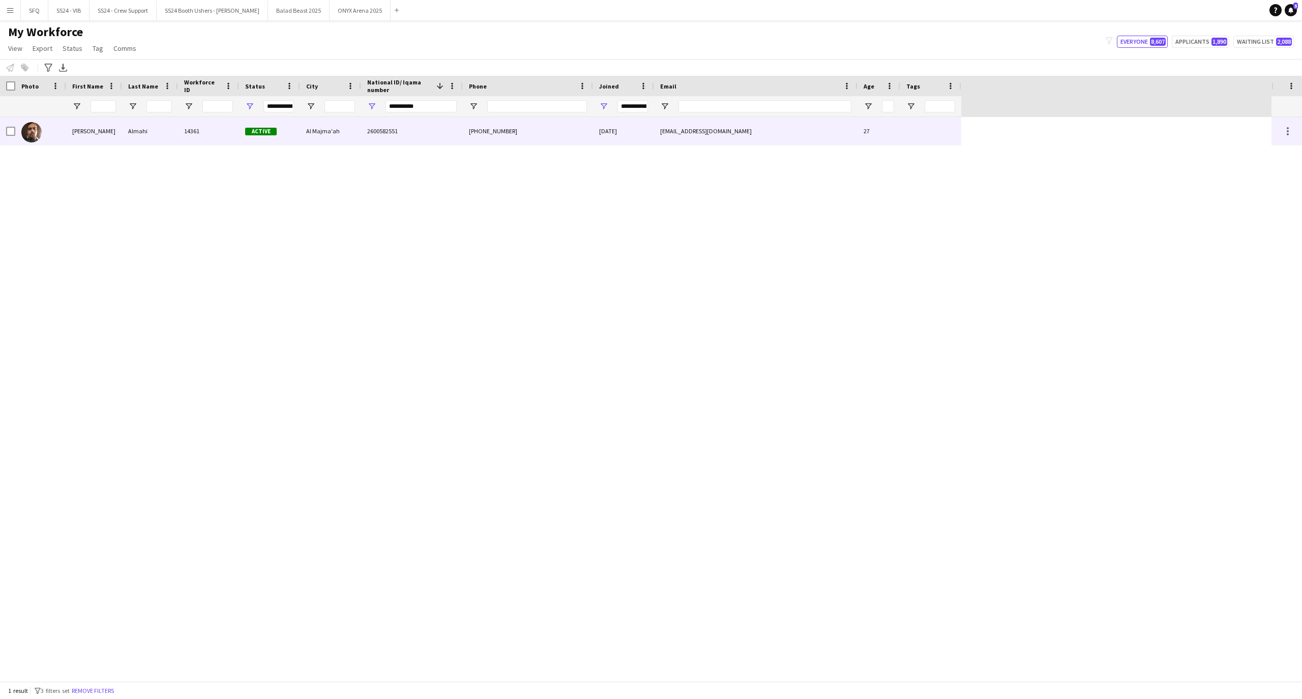
click at [5, 131] on div at bounding box center [7, 131] width 15 height 28
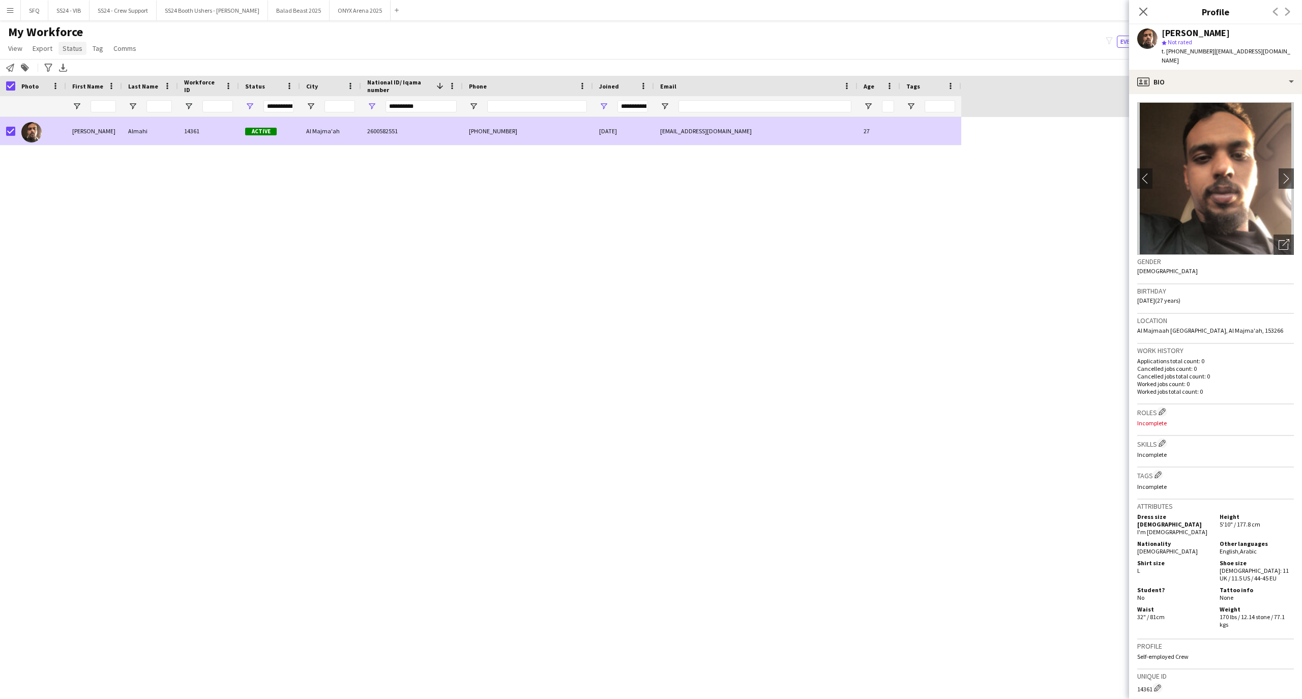
click at [76, 49] on span "Status" at bounding box center [73, 48] width 20 height 9
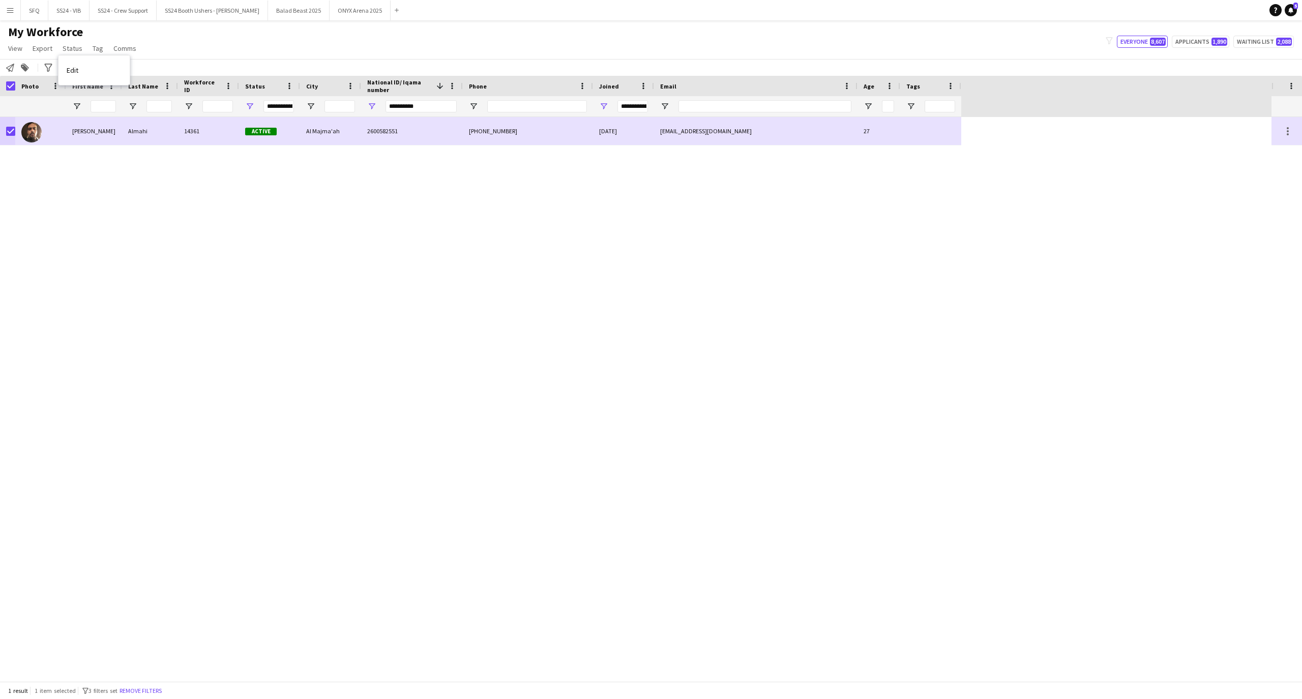
click at [88, 70] on link "Edit" at bounding box center [93, 70] width 71 height 21
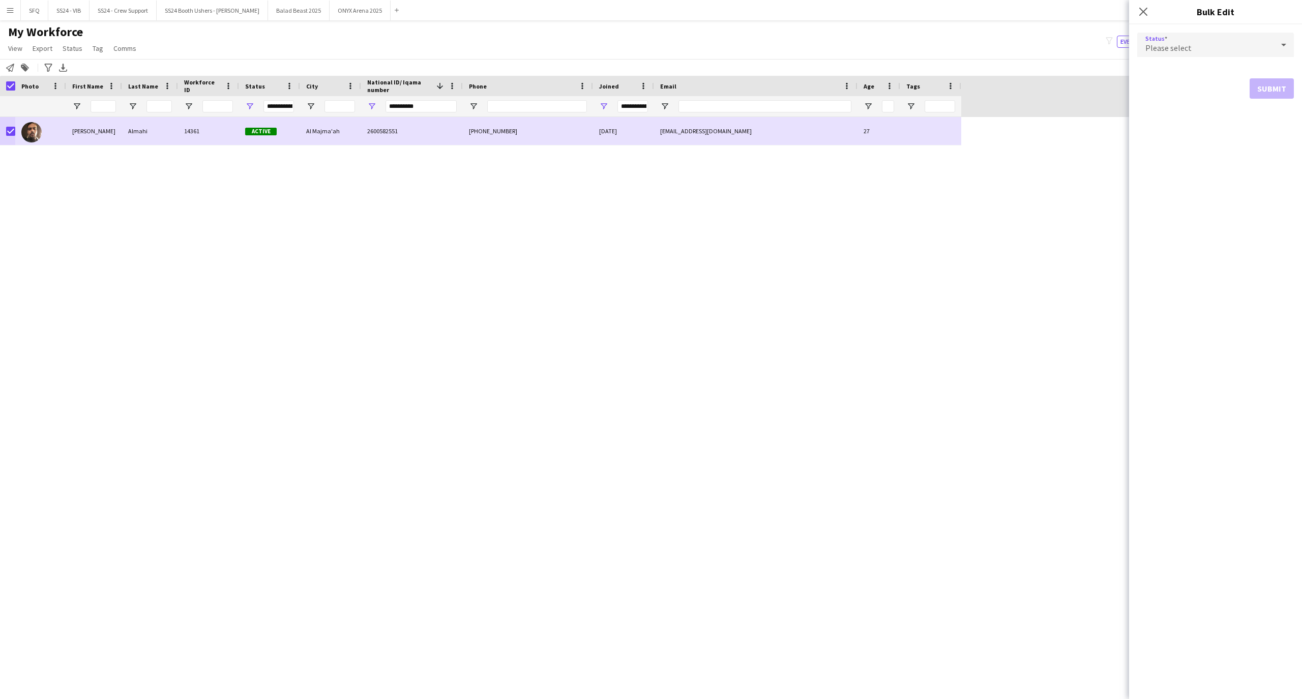
click at [1199, 49] on div "Please select" at bounding box center [1205, 45] width 136 height 24
click at [1198, 70] on span "Active" at bounding box center [1215, 74] width 140 height 10
click at [1192, 51] on div "Active" at bounding box center [1205, 45] width 136 height 24
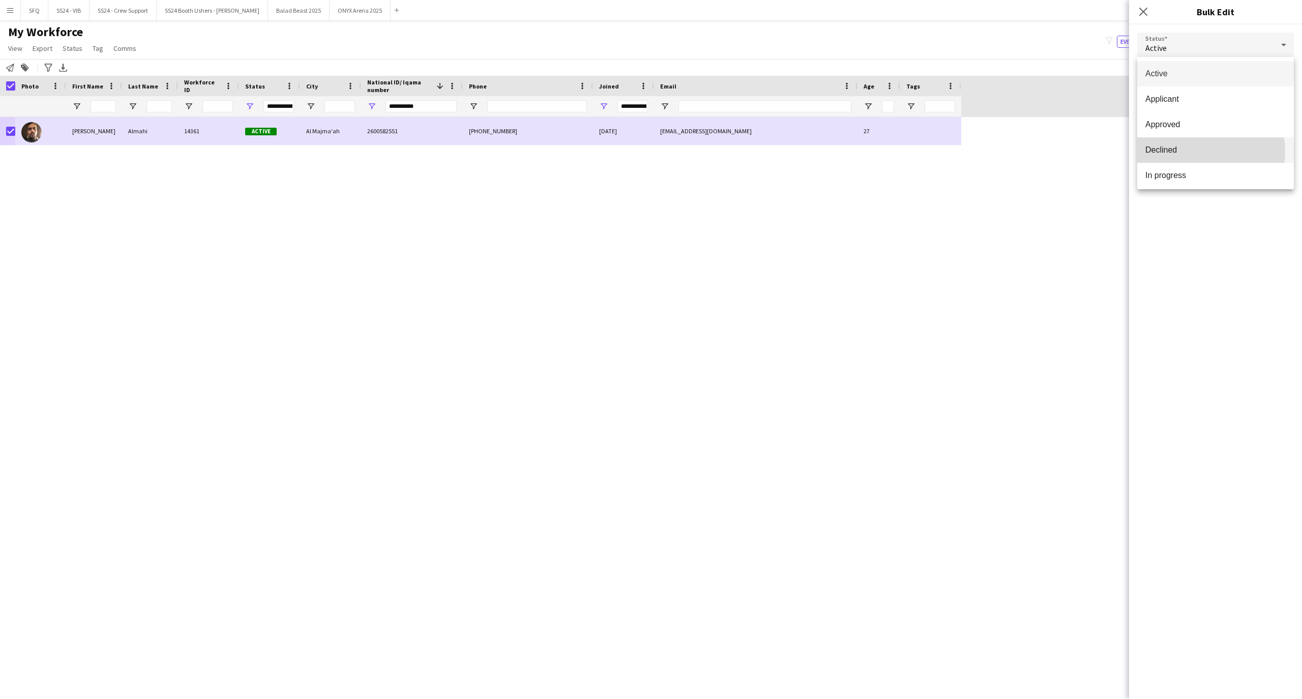
click at [1209, 152] on span "Declined" at bounding box center [1215, 150] width 140 height 10
click at [1263, 123] on button "Submit" at bounding box center [1272, 123] width 44 height 20
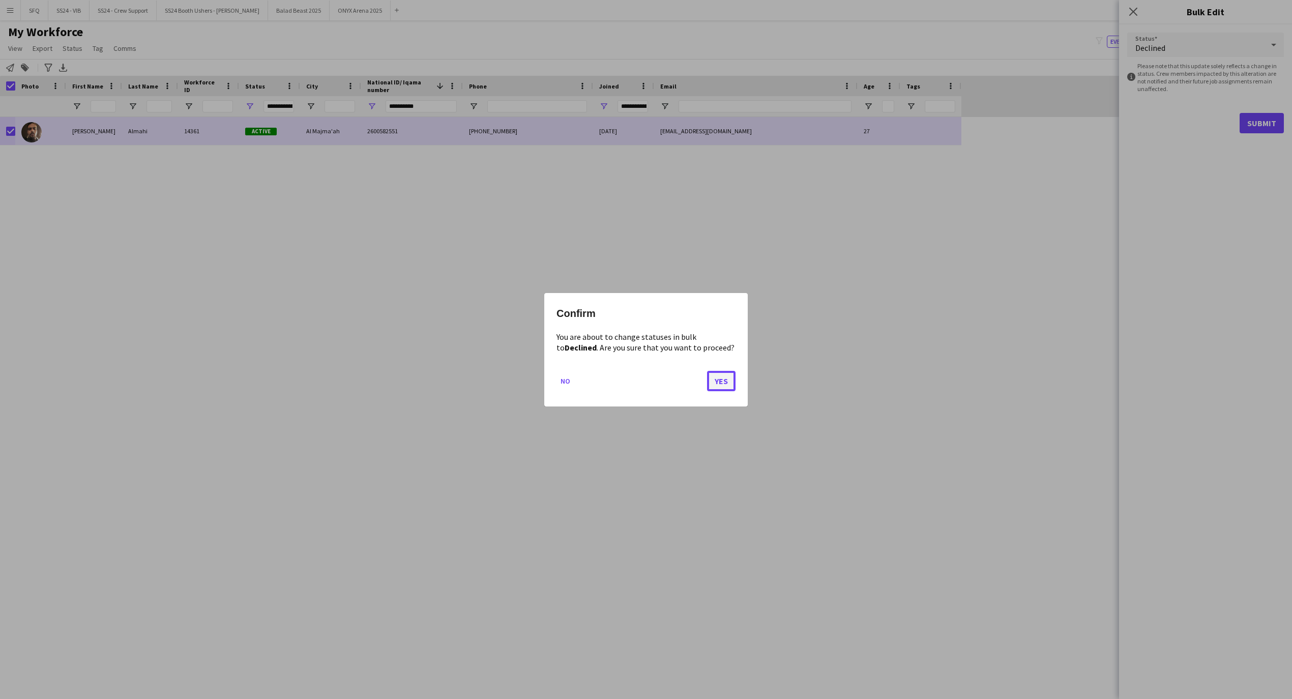
click at [733, 377] on button "Yes" at bounding box center [721, 380] width 28 height 20
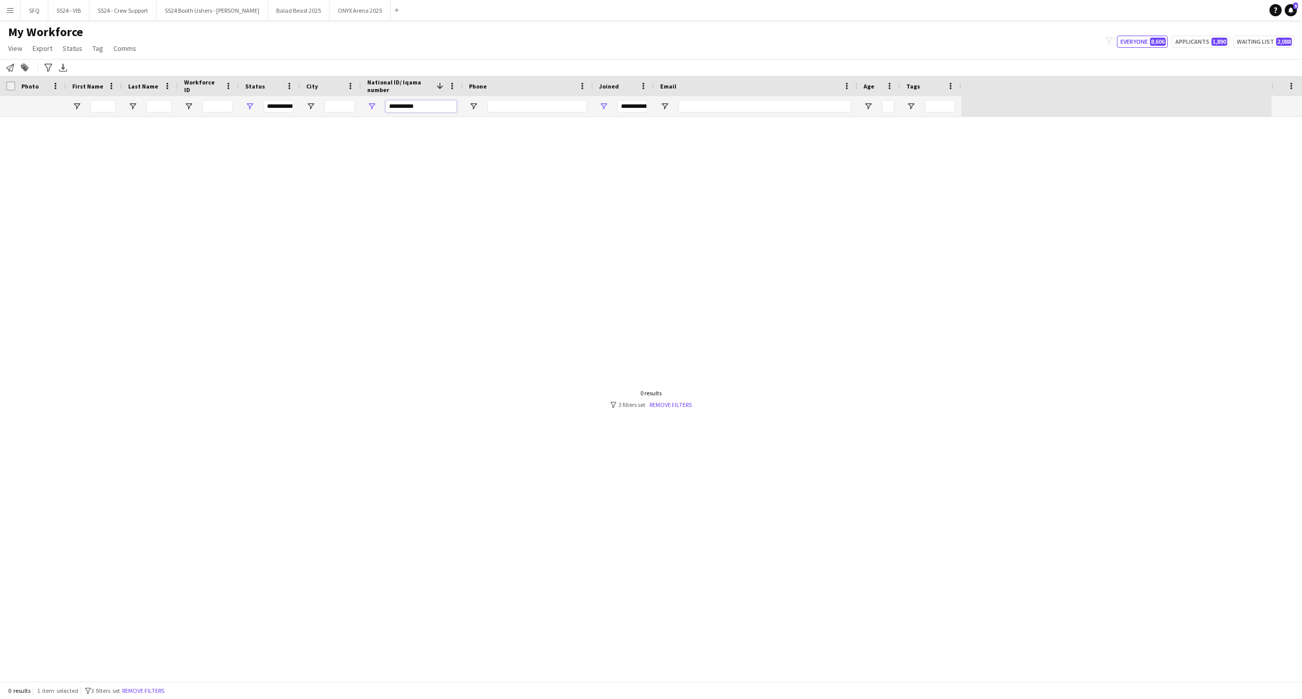
click at [419, 107] on input "**********" at bounding box center [421, 106] width 71 height 12
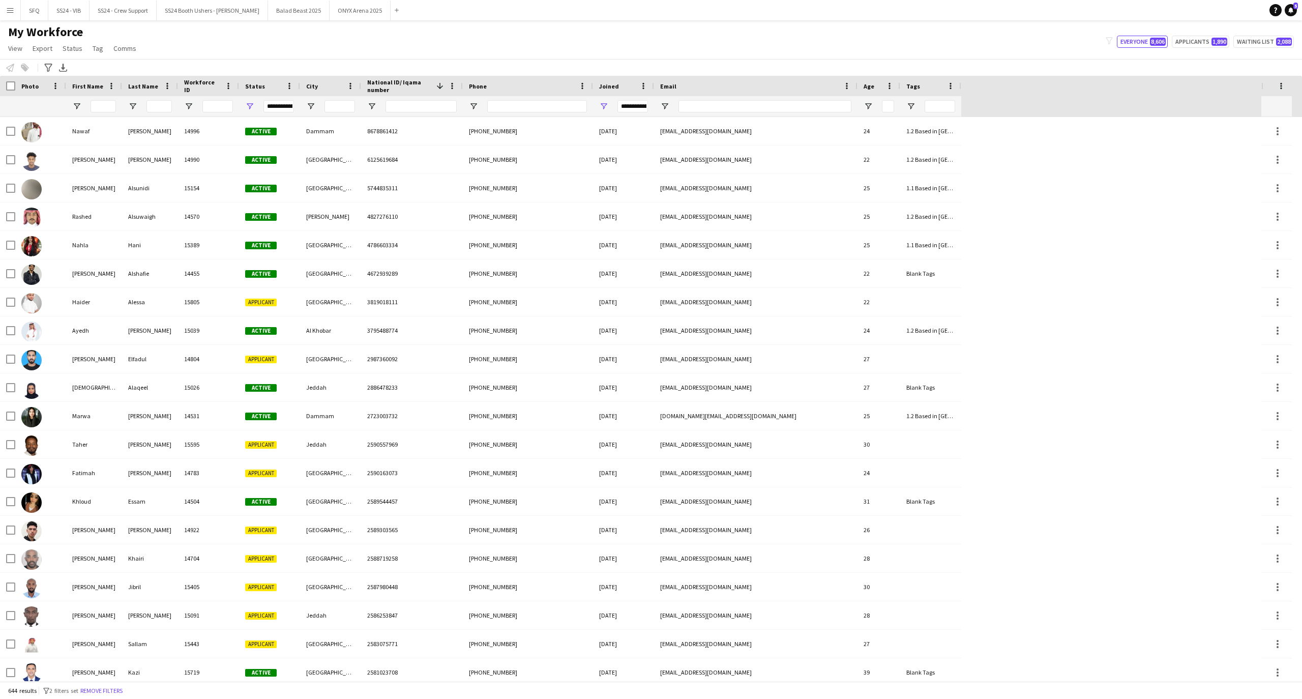
drag, startPoint x: 399, startPoint y: 99, endPoint x: 403, endPoint y: 95, distance: 5.4
click at [399, 97] on div at bounding box center [421, 106] width 71 height 20
click at [440, 108] on input "National ID/ Iqama number Filter Input" at bounding box center [421, 106] width 71 height 12
paste input "**********"
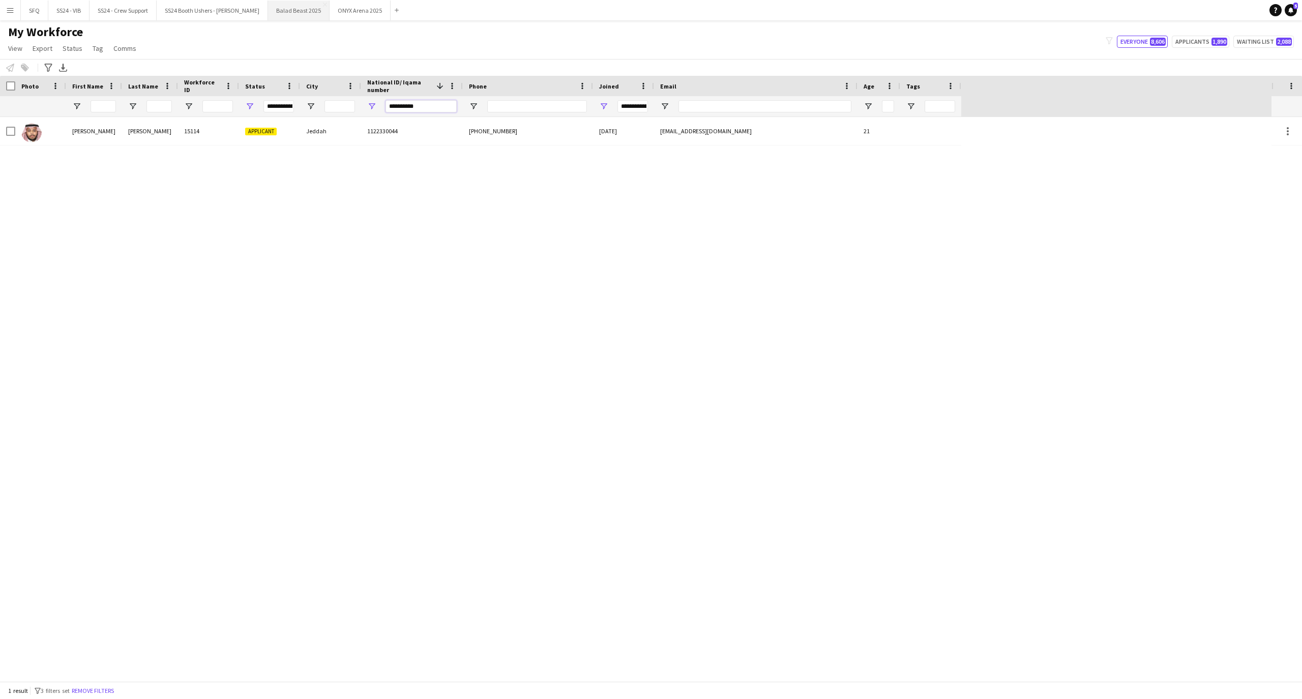
type input "**********"
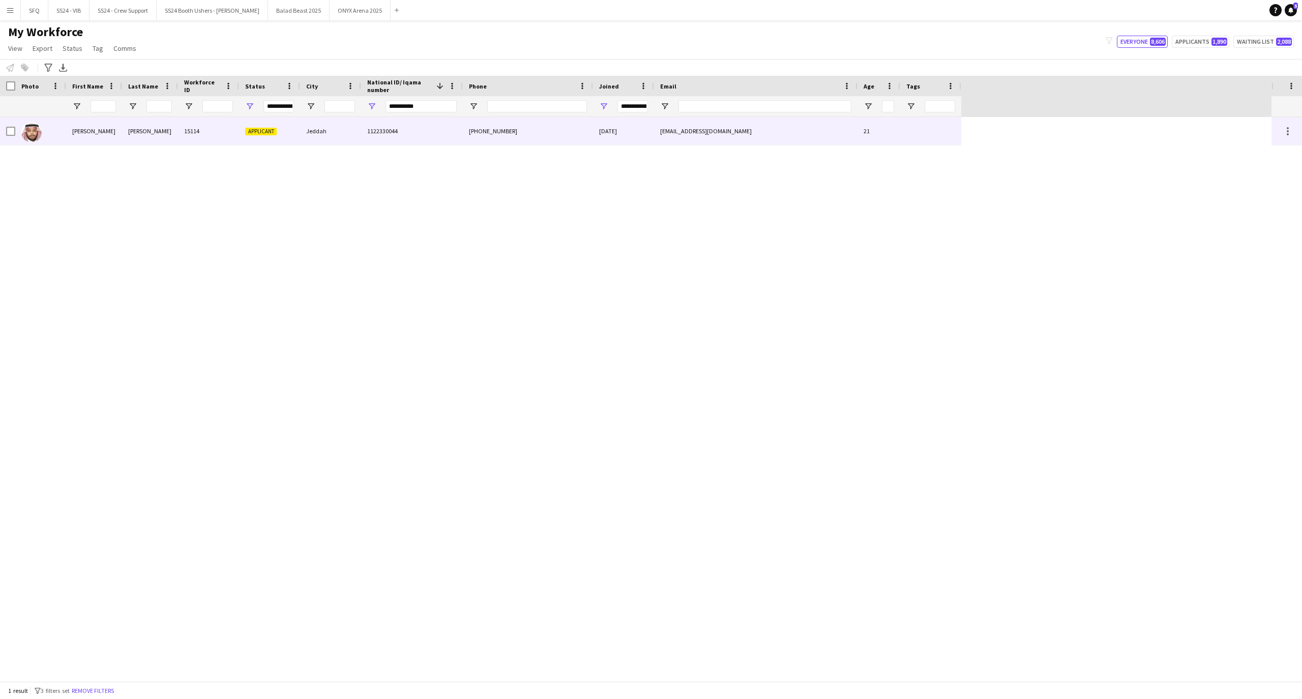
click at [426, 137] on div "1122330044" at bounding box center [412, 131] width 102 height 28
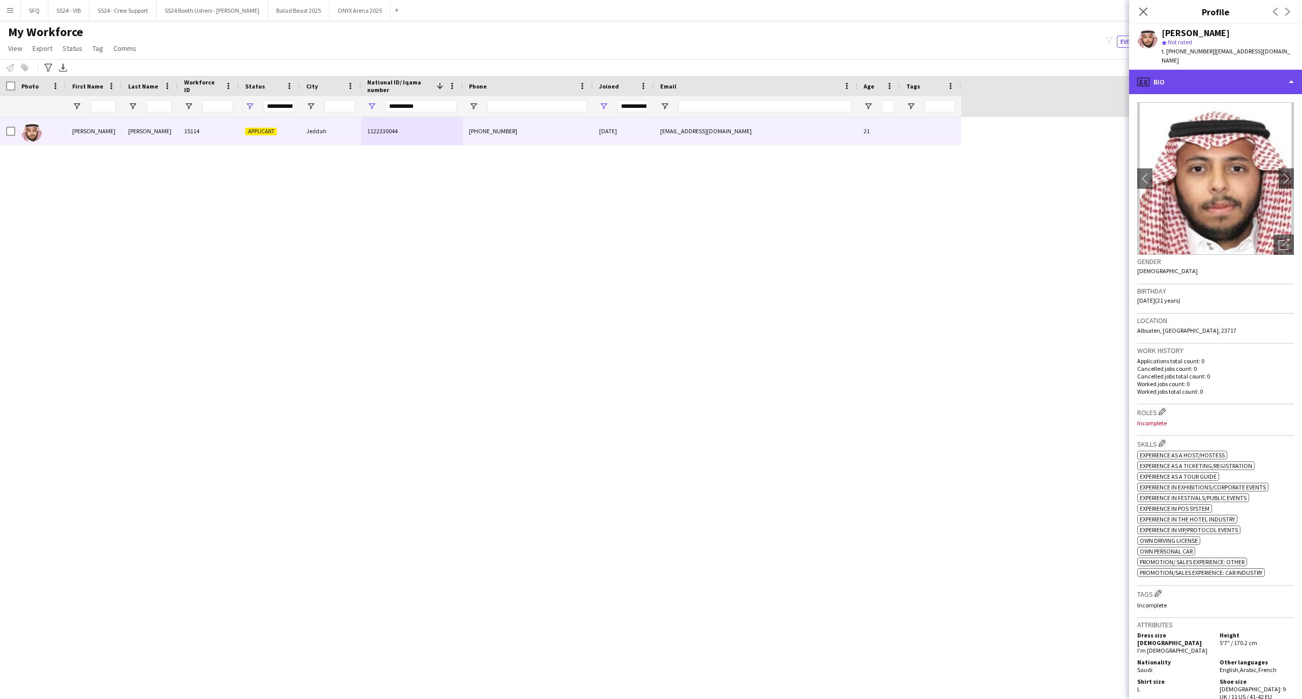
click at [1262, 77] on div "profile Bio" at bounding box center [1215, 82] width 173 height 24
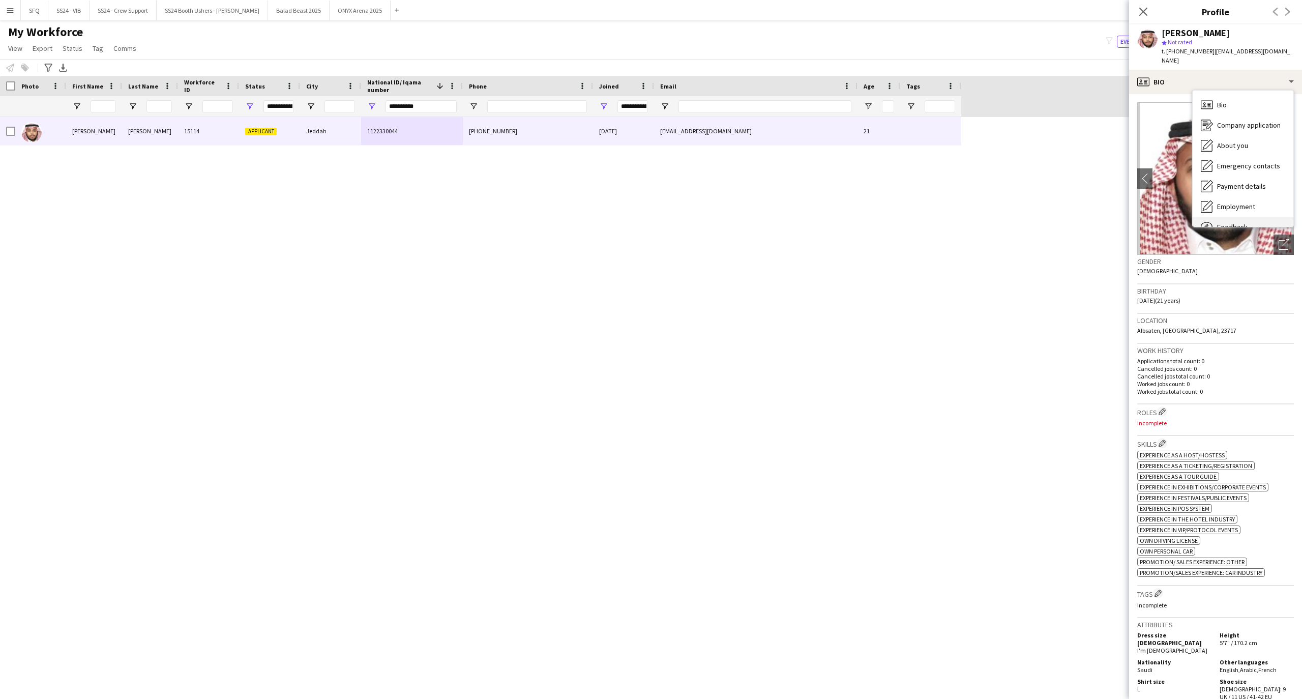
click at [1254, 217] on div "Feedback Feedback" at bounding box center [1243, 227] width 101 height 20
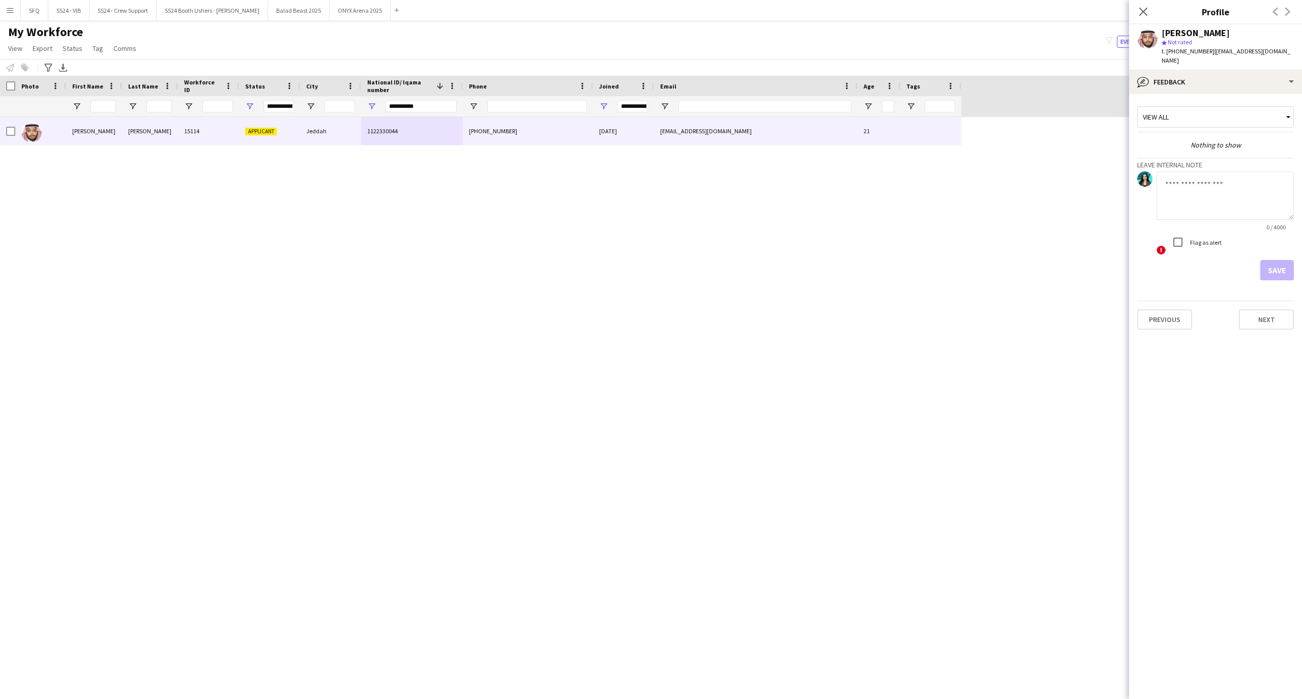
click at [1235, 204] on textarea at bounding box center [1225, 195] width 137 height 48
type textarea "*******"
click at [1209, 239] on label "Flag as alert" at bounding box center [1205, 243] width 34 height 8
click at [1274, 263] on button "Save" at bounding box center [1277, 270] width 34 height 20
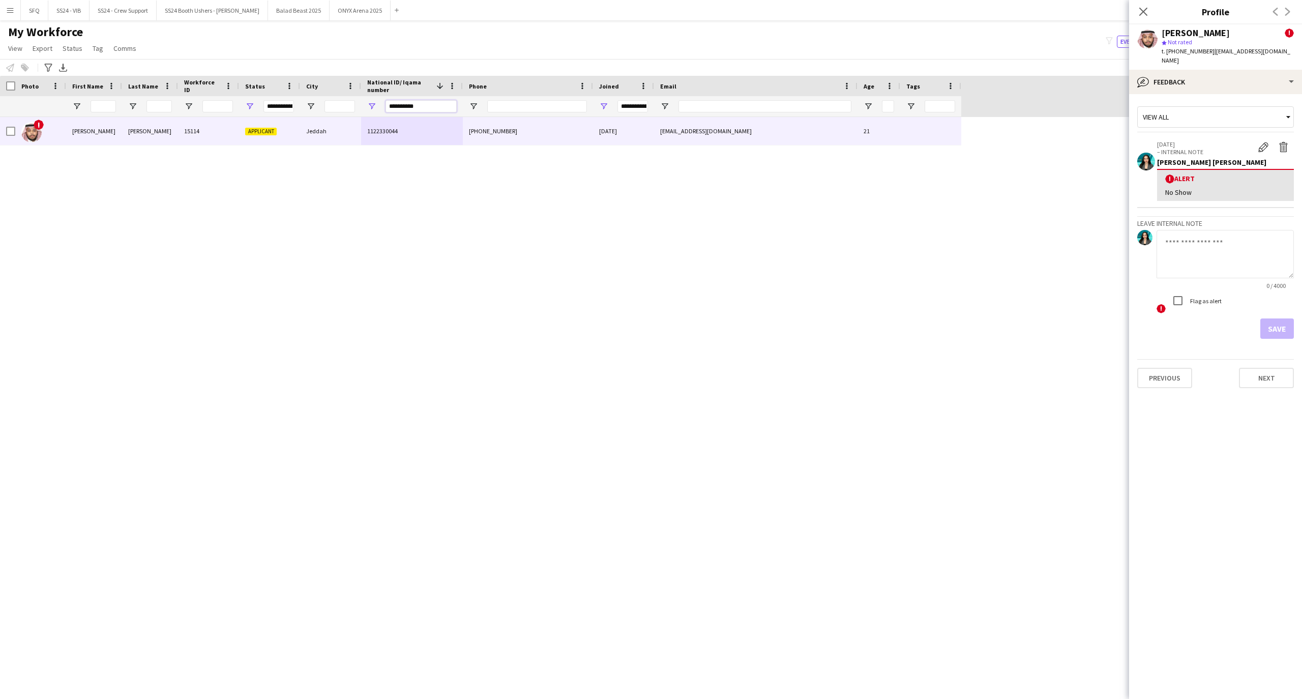
click at [430, 105] on input "**********" at bounding box center [421, 106] width 71 height 12
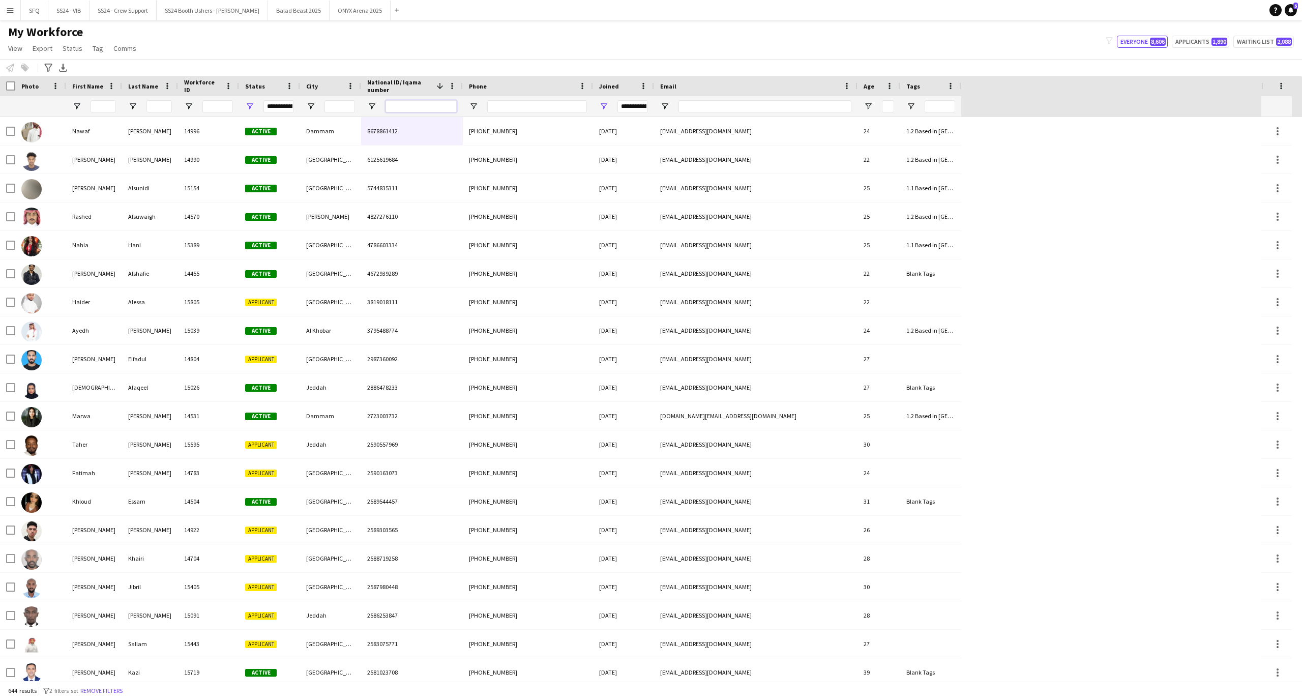
click at [440, 110] on input "National ID/ Iqama number Filter Input" at bounding box center [421, 106] width 71 height 12
paste input "**********"
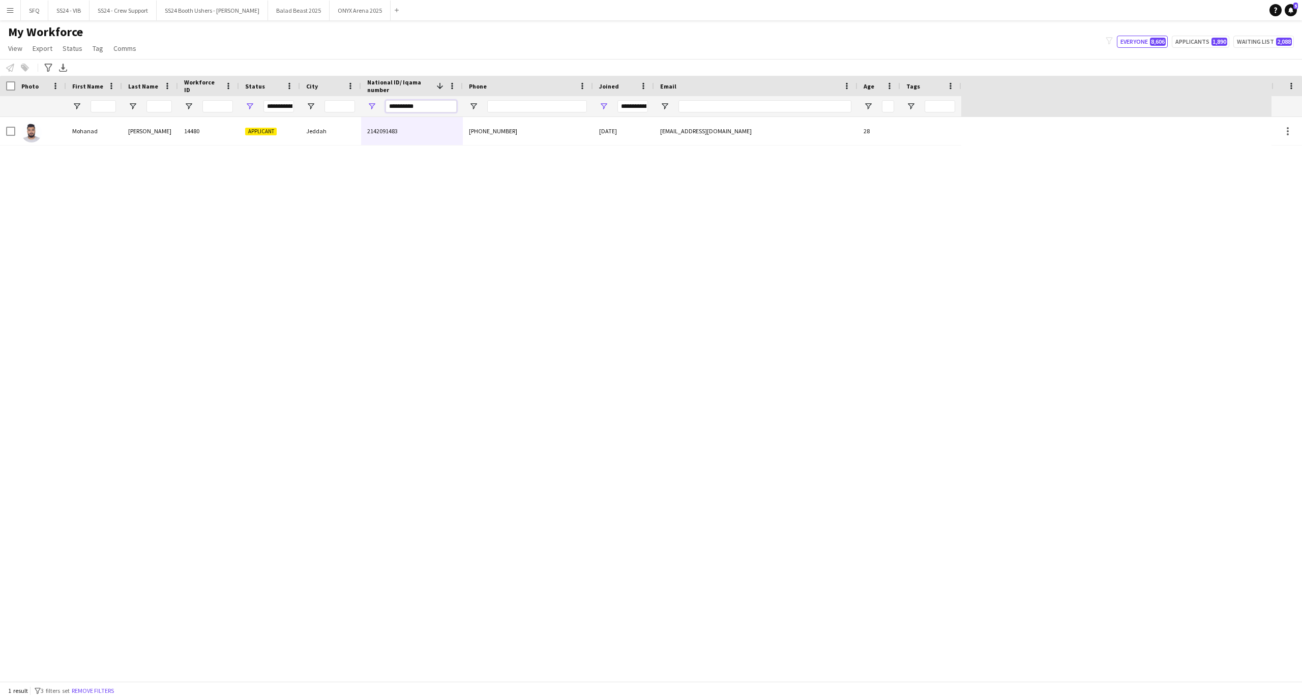
type input "**********"
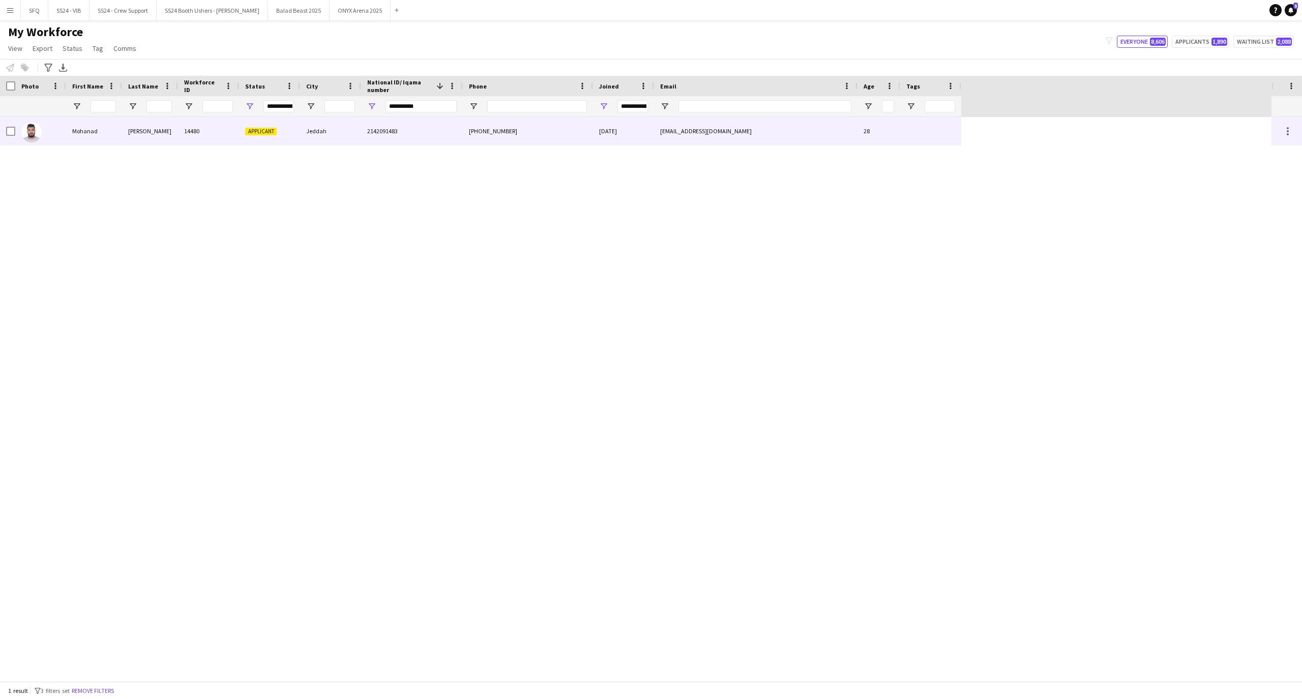
click at [51, 145] on div "Mohanad Saleh 14480 Applicant Jeddah 2142091483 +966501030870 05-12-2024 rimest…" at bounding box center [480, 131] width 961 height 28
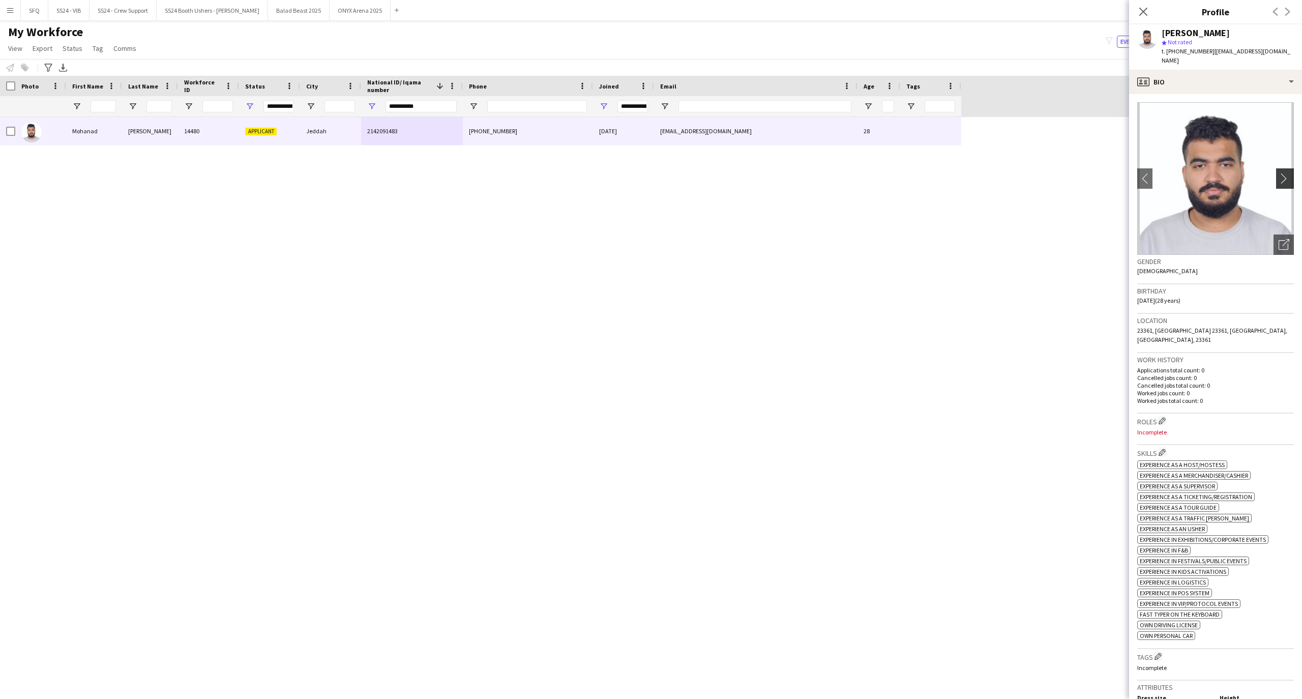
click at [1279, 173] on app-icon "chevron-right" at bounding box center [1287, 178] width 16 height 11
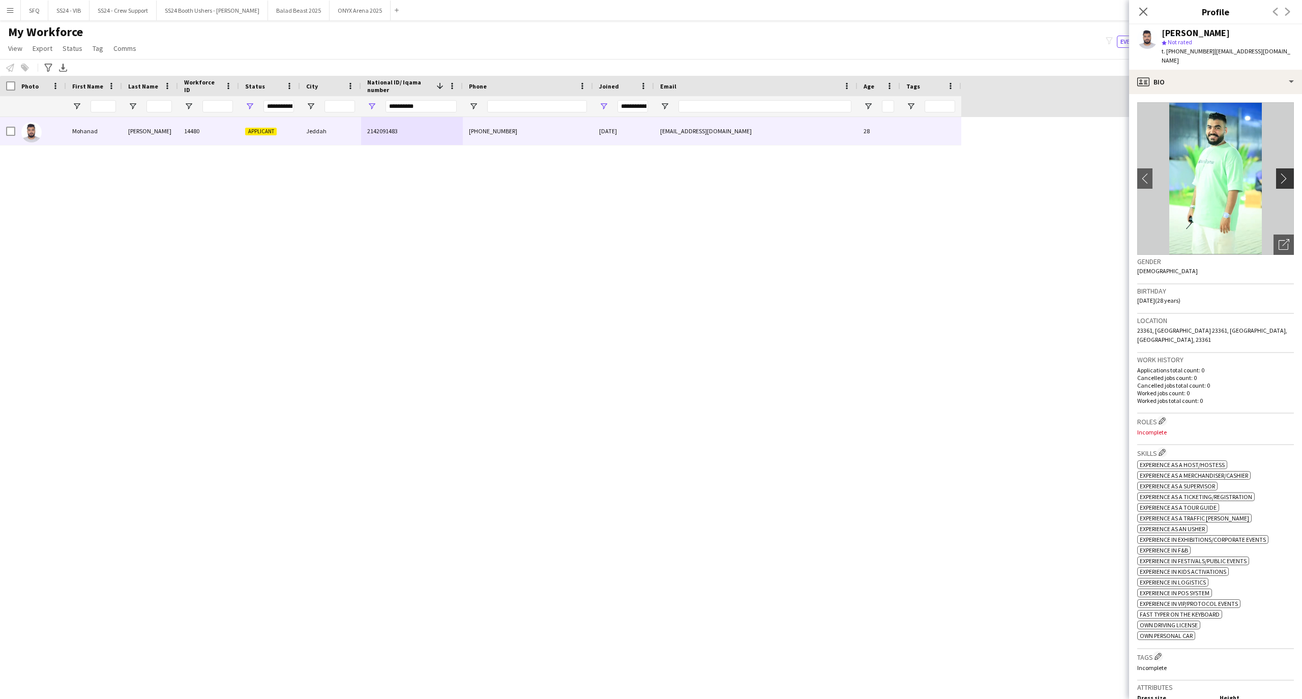
click at [1276, 176] on button "chevron-right" at bounding box center [1286, 178] width 20 height 20
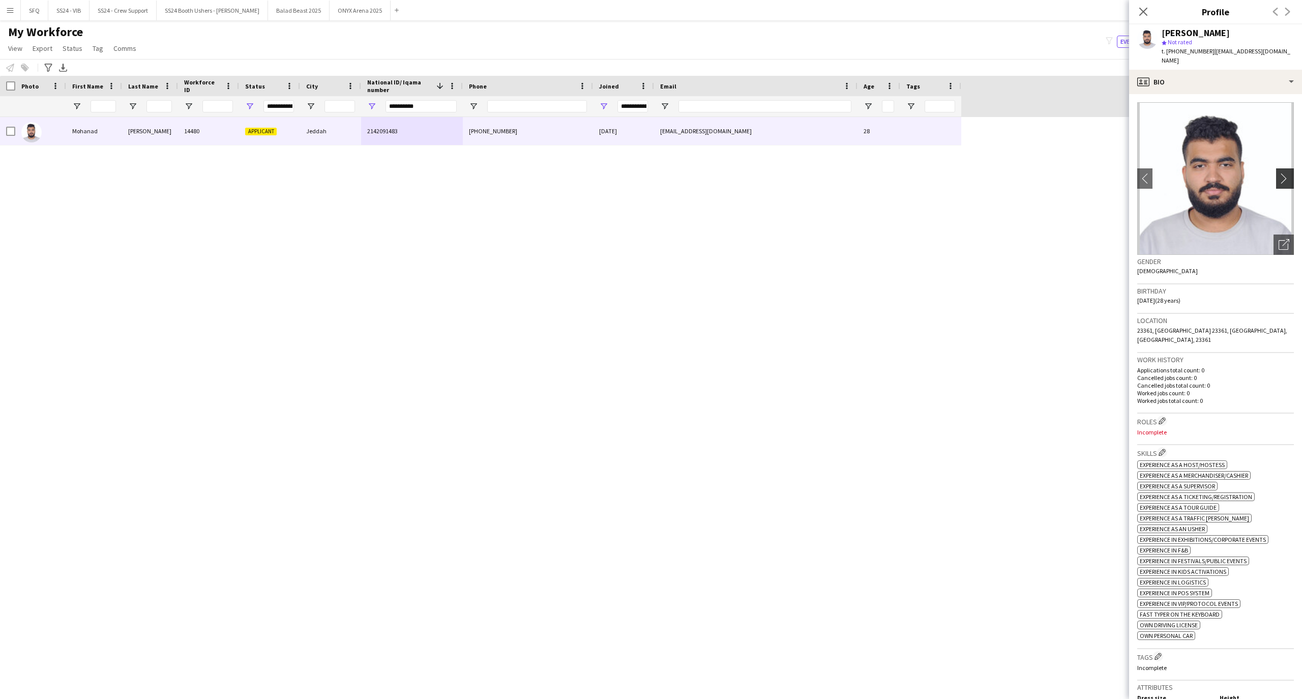
click at [1276, 176] on button "chevron-right" at bounding box center [1286, 178] width 20 height 20
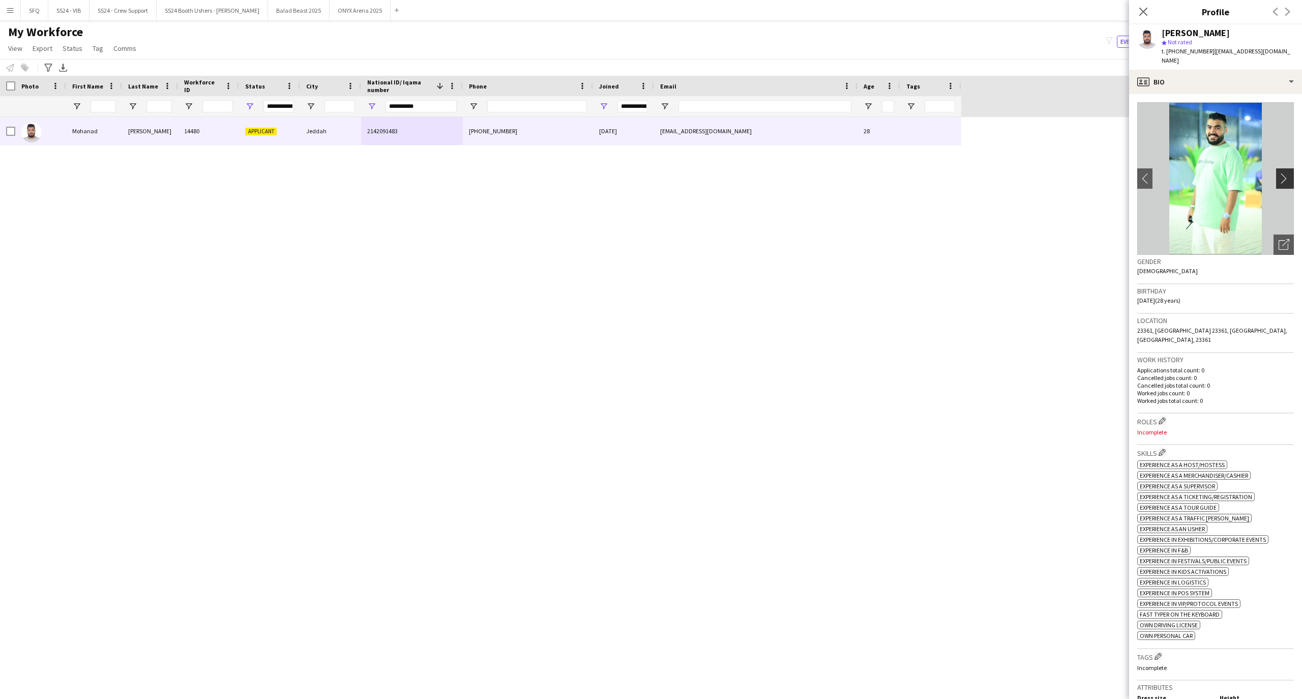
click at [1276, 176] on button "chevron-right" at bounding box center [1286, 178] width 20 height 20
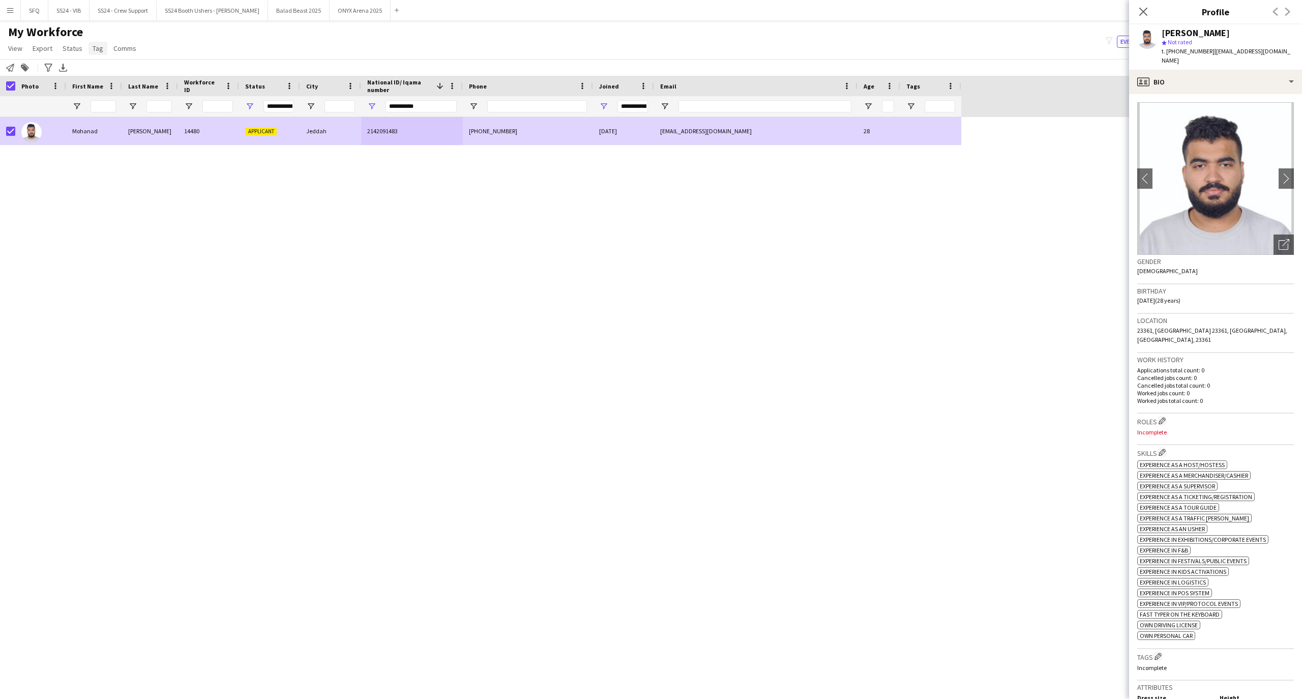
click at [93, 50] on span "Tag" at bounding box center [98, 48] width 11 height 9
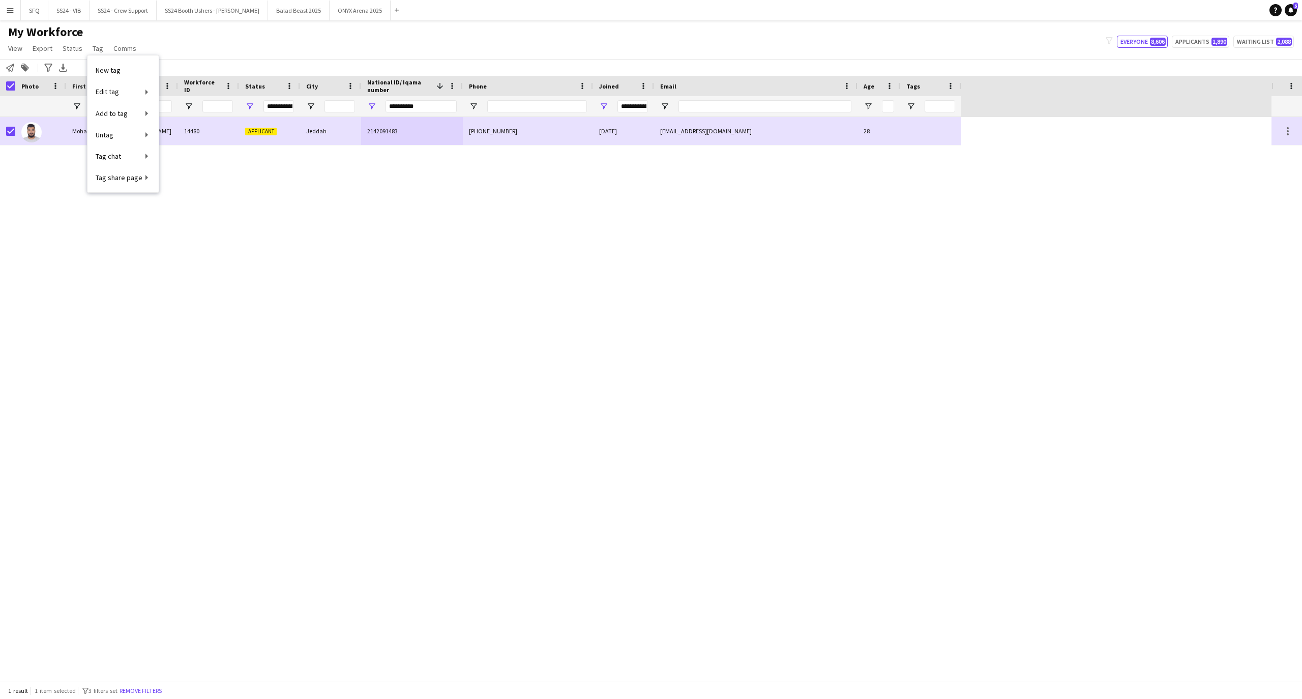
click at [88, 255] on div "Mohanad Saleh 14480 Applicant Jeddah 2142091483 +966501030870 05-12-2024 rimest…" at bounding box center [635, 399] width 1271 height 564
click at [88, 47] on link "Tag" at bounding box center [97, 48] width 19 height 13
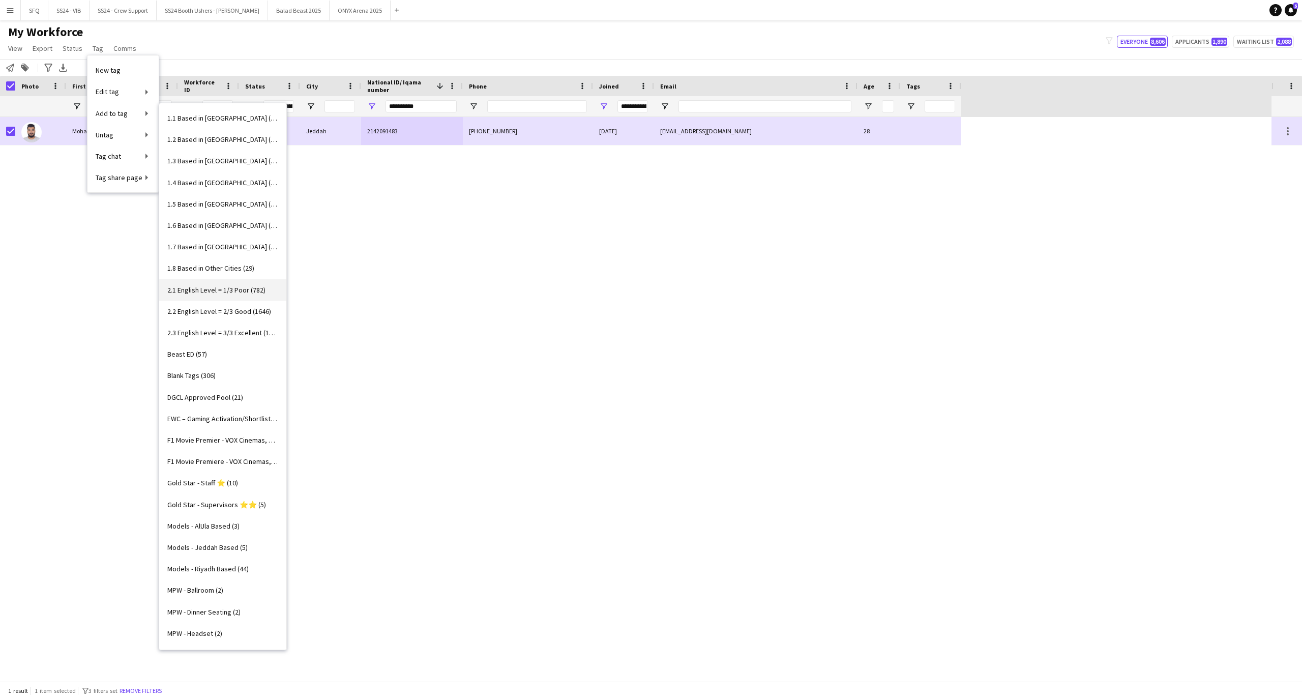
click at [225, 296] on link "2.1 English Level = 1/3 Poor (782)" at bounding box center [222, 289] width 127 height 21
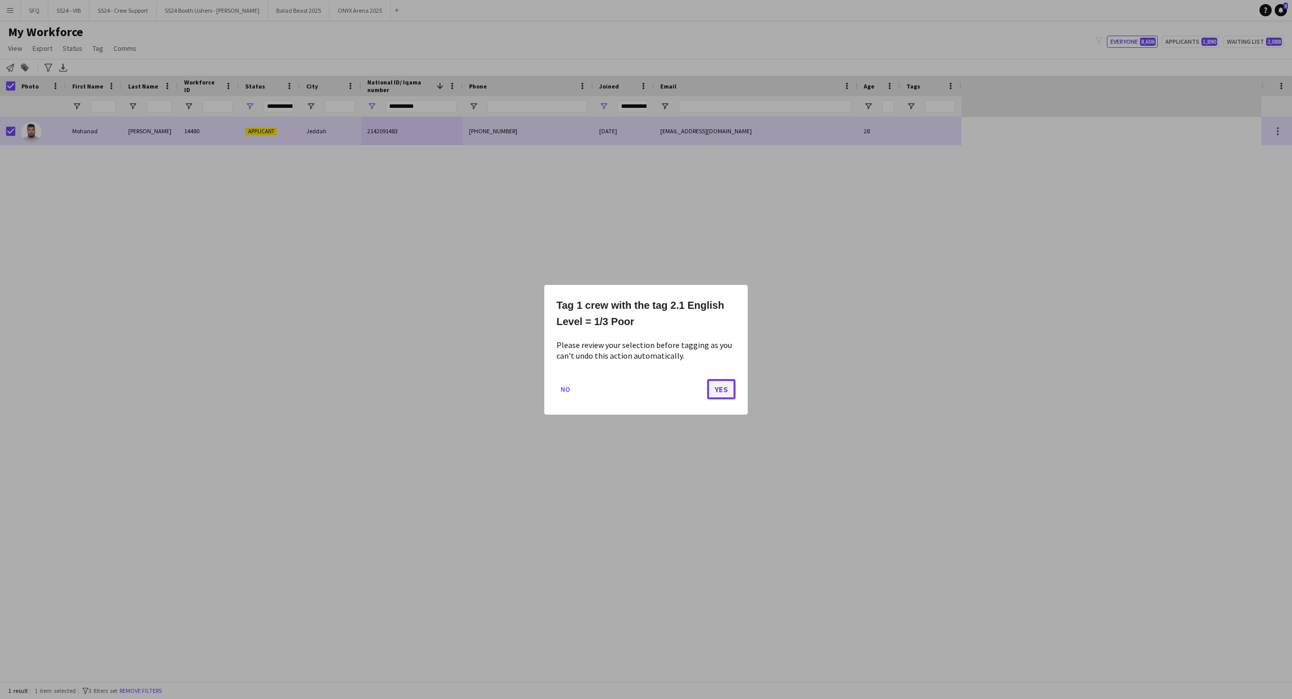
click at [716, 389] on button "Yes" at bounding box center [721, 388] width 28 height 20
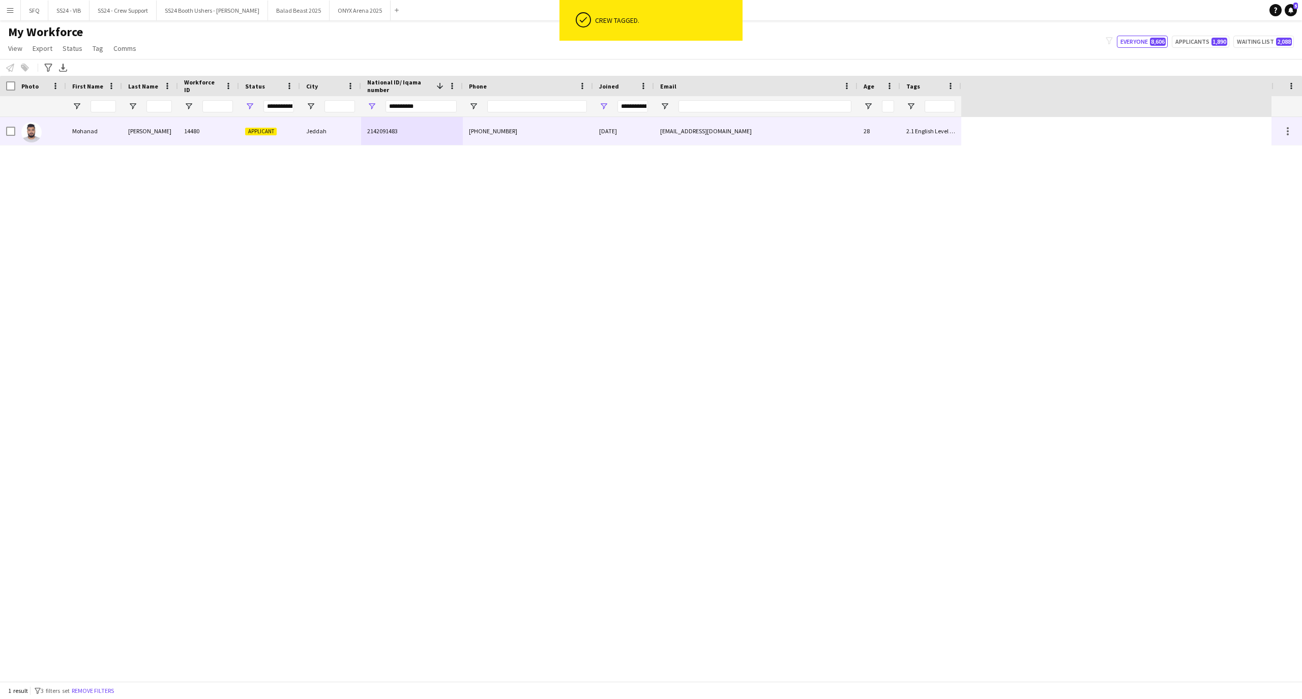
click at [57, 132] on div at bounding box center [40, 131] width 51 height 28
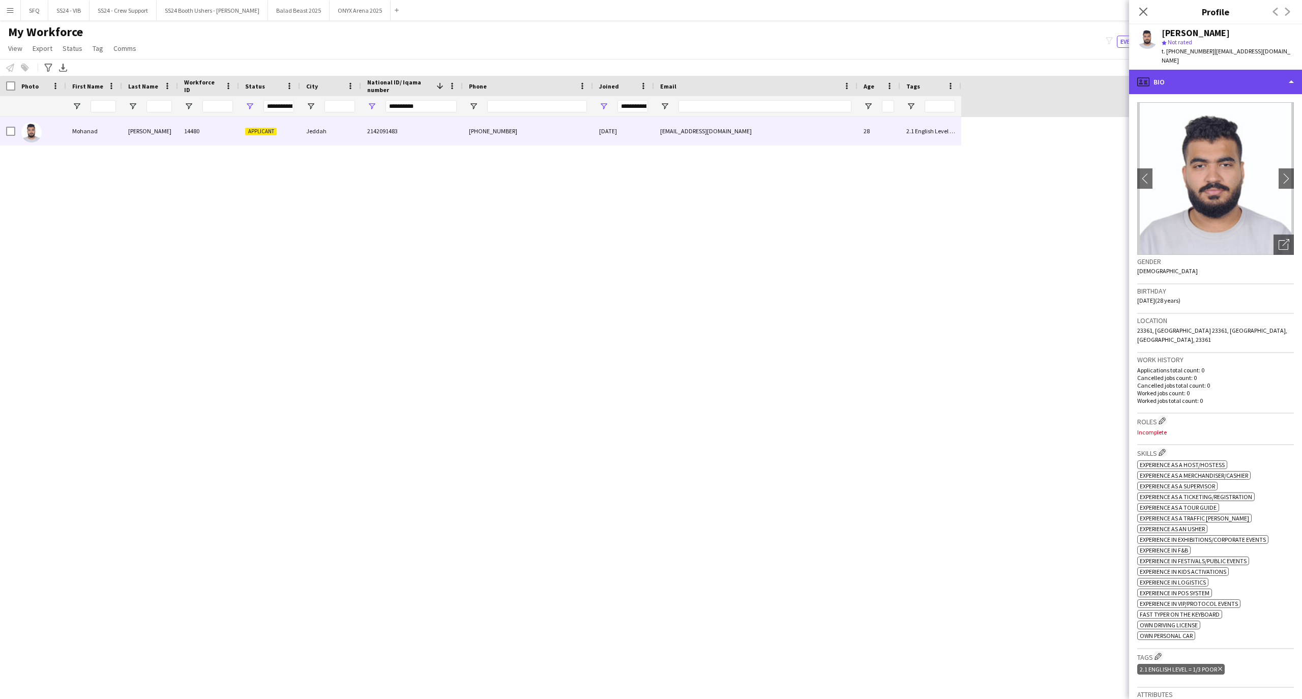
click at [1185, 72] on div "profile Bio" at bounding box center [1215, 82] width 173 height 24
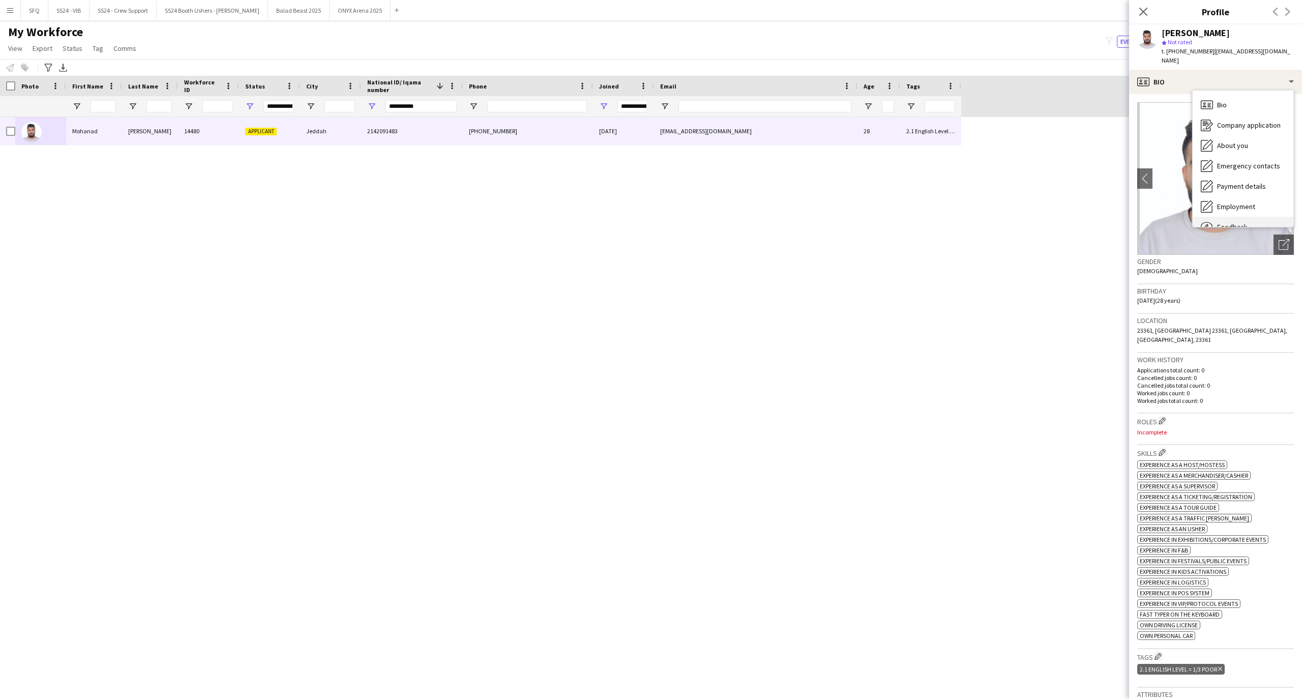
click at [1234, 222] on span "Feedback" at bounding box center [1232, 226] width 31 height 9
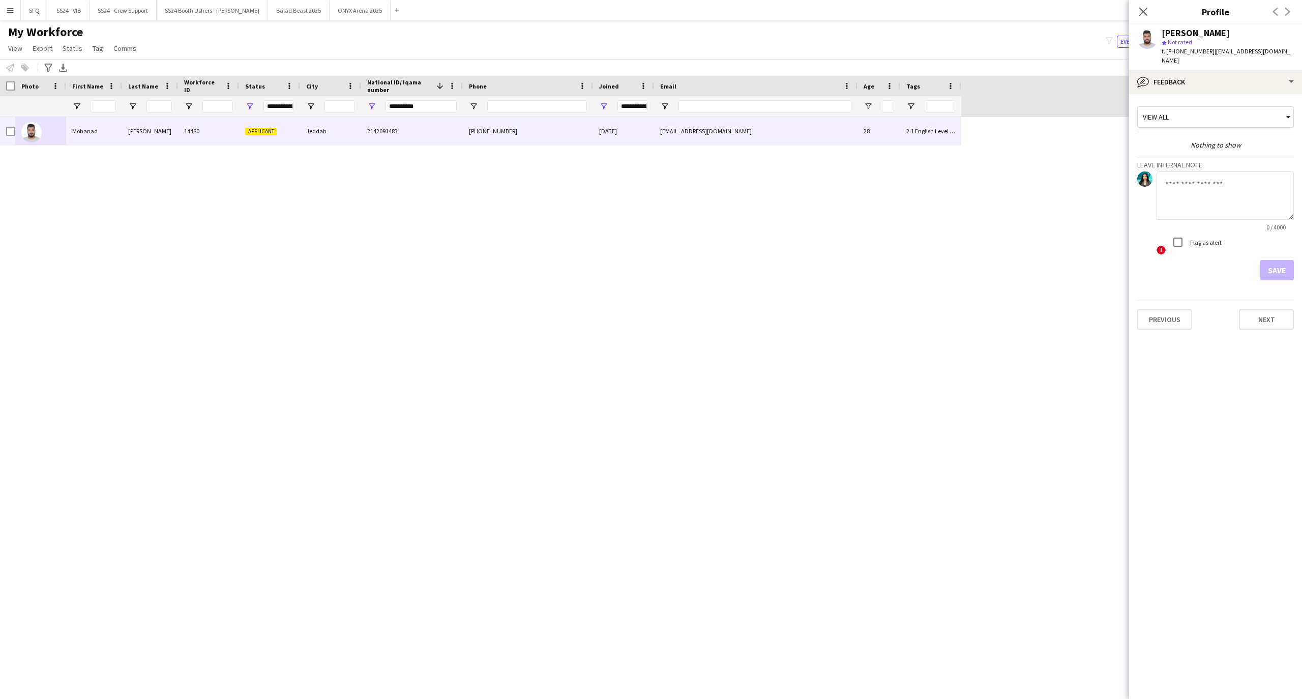
click at [1207, 196] on textarea at bounding box center [1225, 195] width 137 height 48
paste textarea "**********"
click at [1219, 196] on textarea "**********" at bounding box center [1225, 195] width 137 height 48
type textarea "**********"
click at [1270, 261] on button "Save" at bounding box center [1277, 270] width 34 height 20
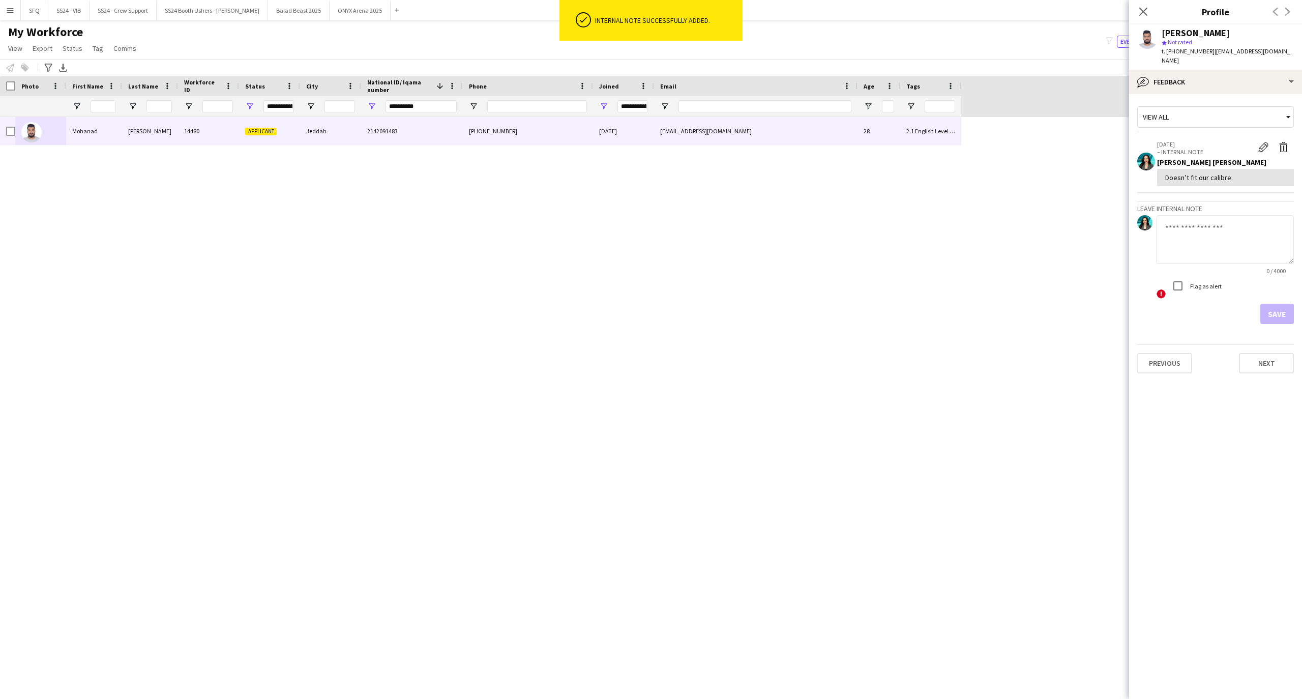
click at [255, 339] on div "Mohanad Saleh 14480 Applicant Jeddah 2142091483 +966501030870 05-12-2024 rimest…" at bounding box center [635, 399] width 1271 height 564
click at [1136, 6] on div "Close pop-in" at bounding box center [1143, 11] width 28 height 23
click at [1144, 9] on icon "Close pop-in" at bounding box center [1143, 12] width 10 height 10
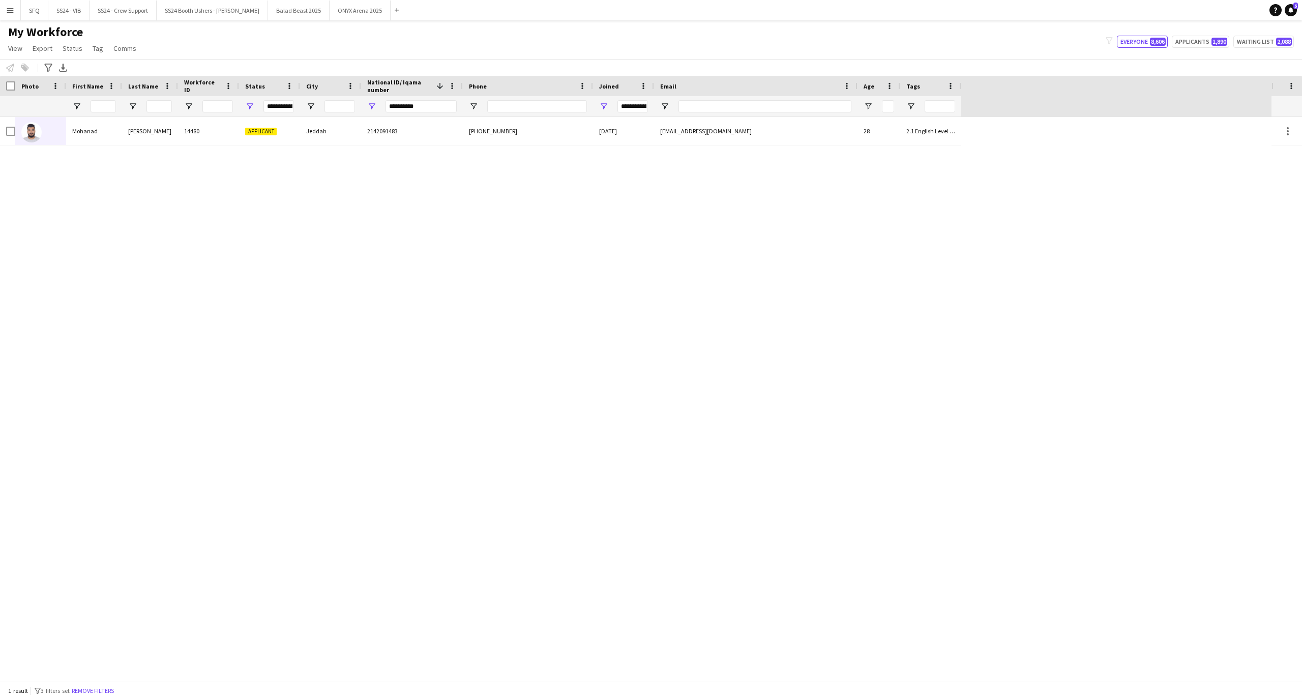
click at [1147, 15] on app-navbar "Menu Boards Boards Boards All jobs Status Workforce Workforce My Workforce Recr…" at bounding box center [651, 10] width 1302 height 20
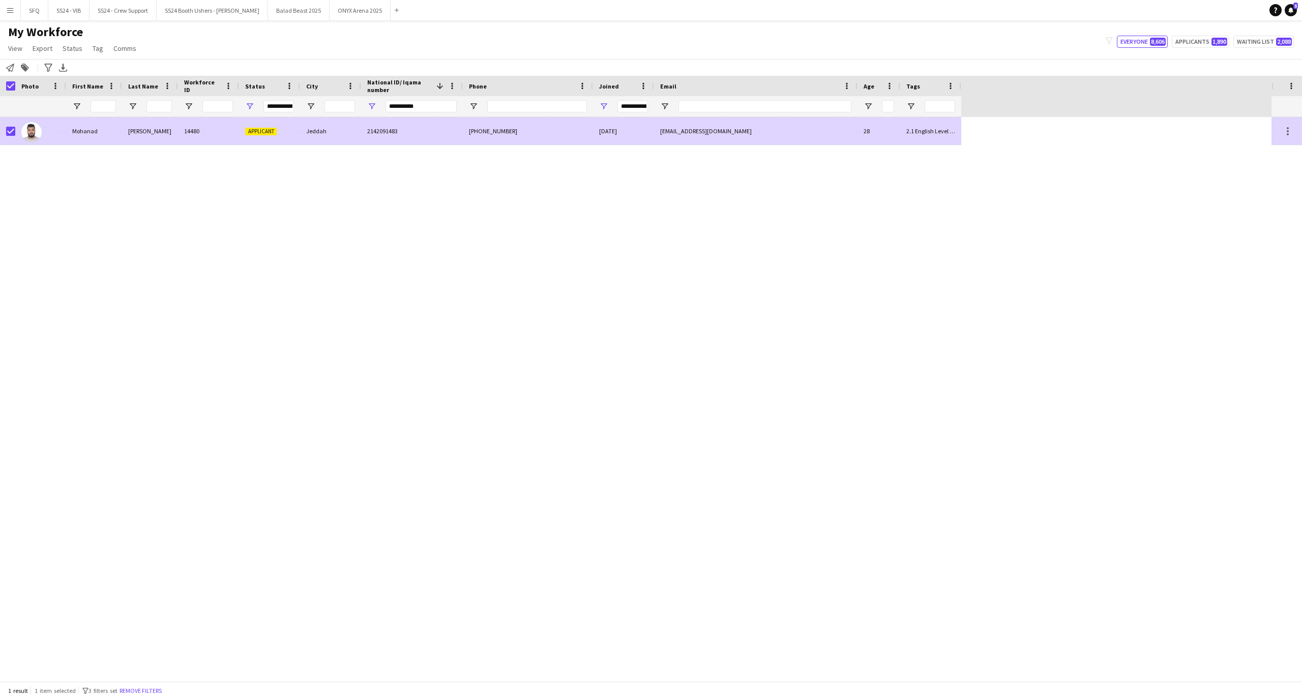
click at [195, 128] on div "14480" at bounding box center [208, 131] width 61 height 28
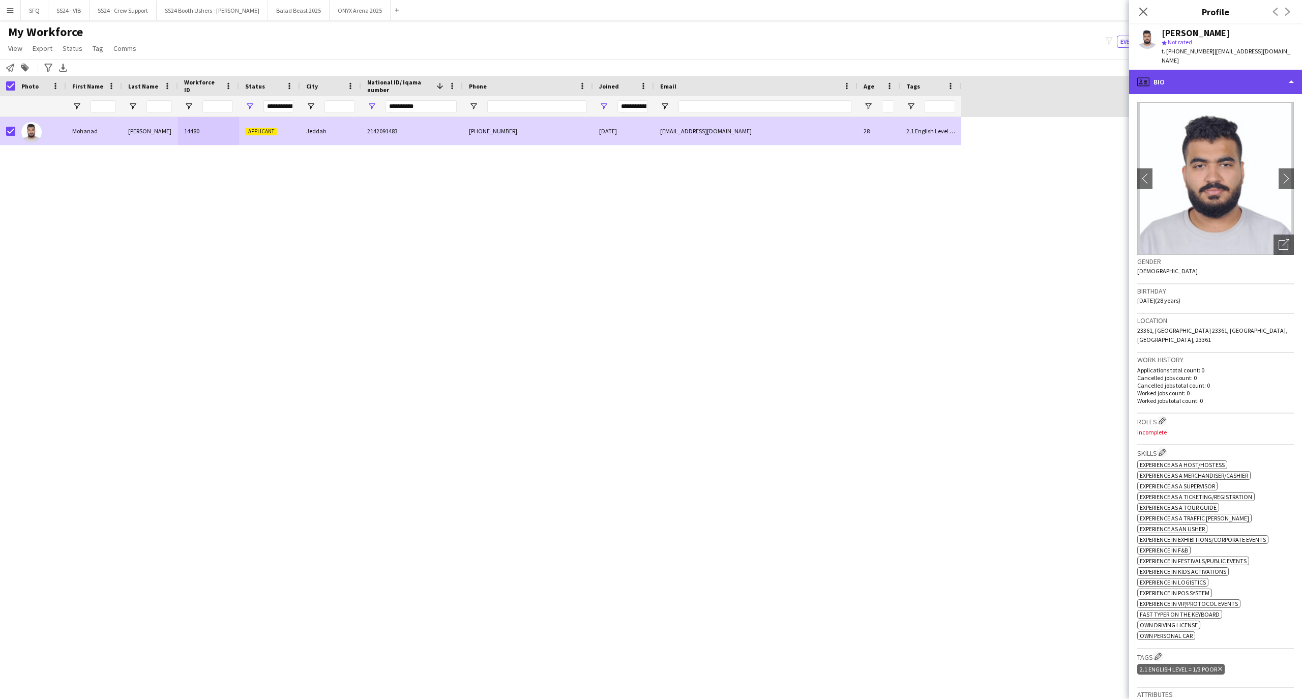
click at [1178, 72] on div "profile Bio" at bounding box center [1215, 82] width 173 height 24
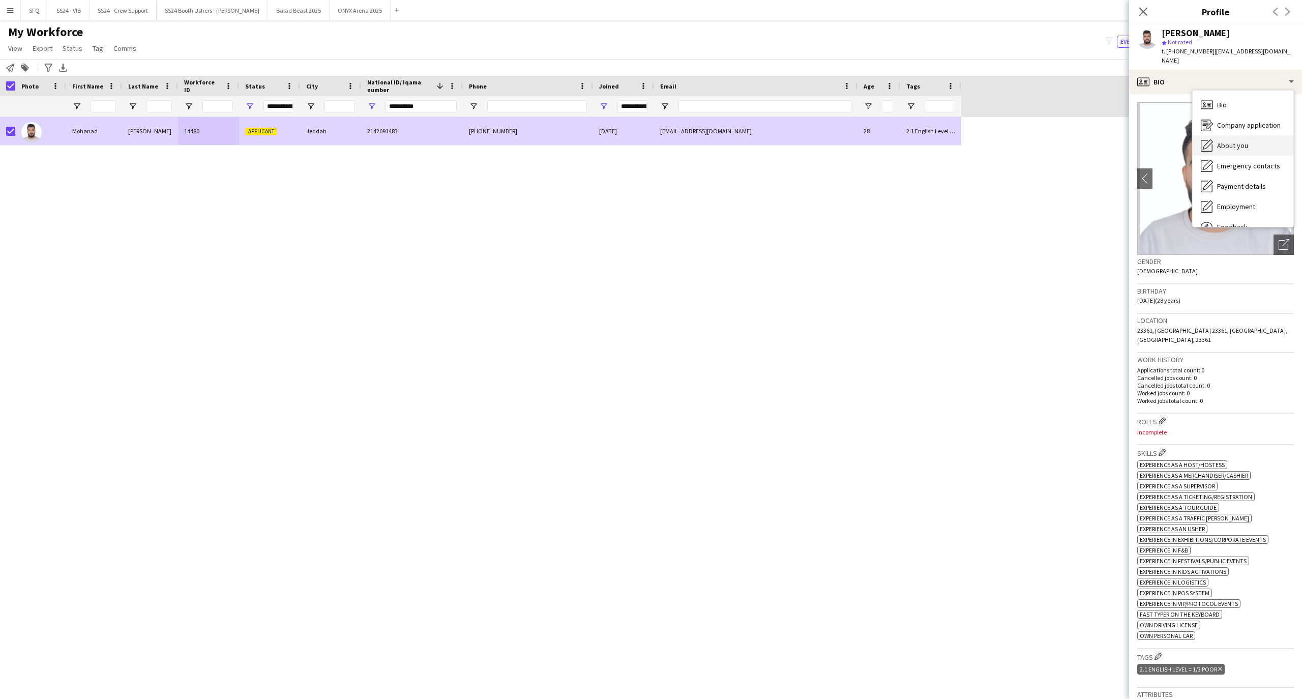
click at [1220, 135] on div "About you About you" at bounding box center [1243, 145] width 101 height 20
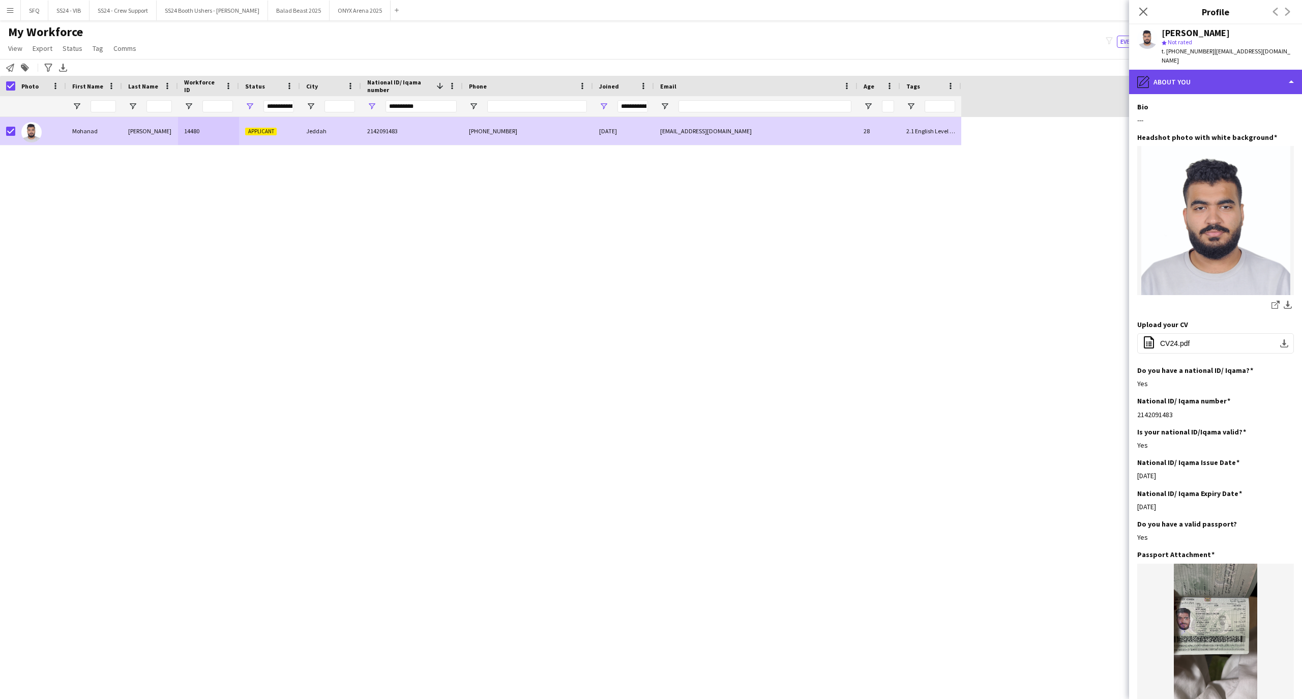
click at [1188, 82] on div "pencil4 About you" at bounding box center [1215, 82] width 173 height 24
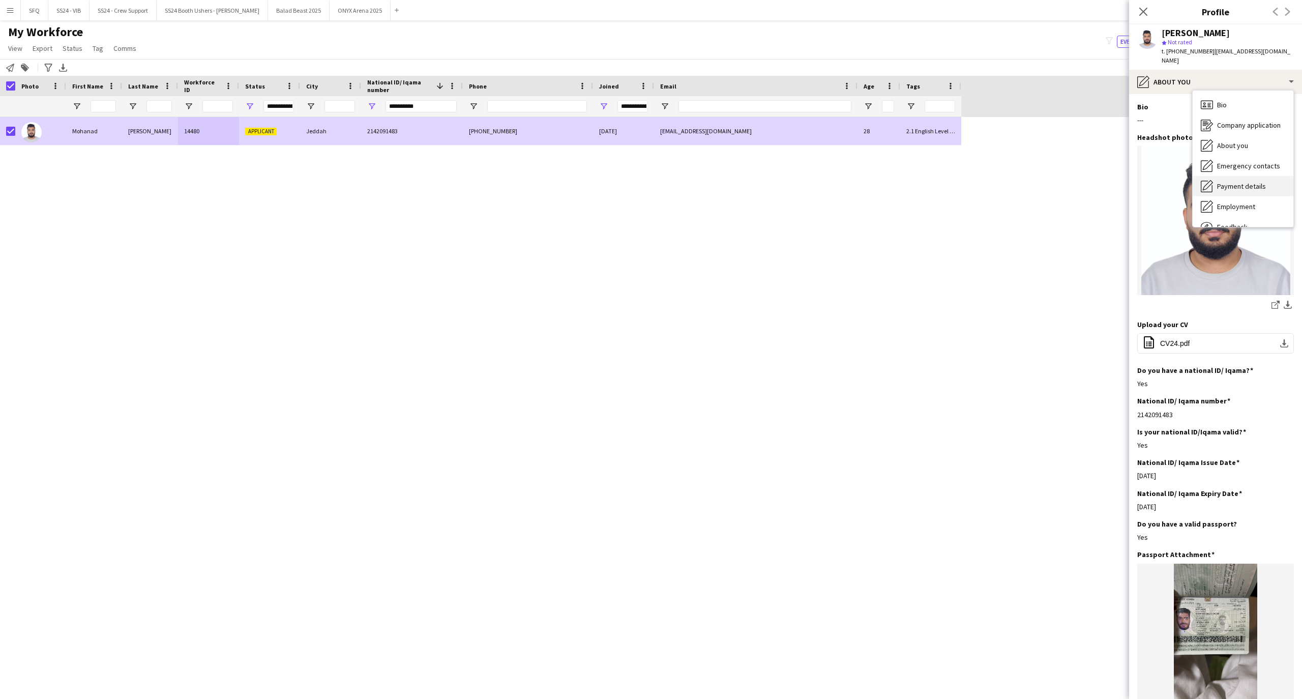
click at [1206, 181] on icon at bounding box center [1207, 187] width 12 height 12
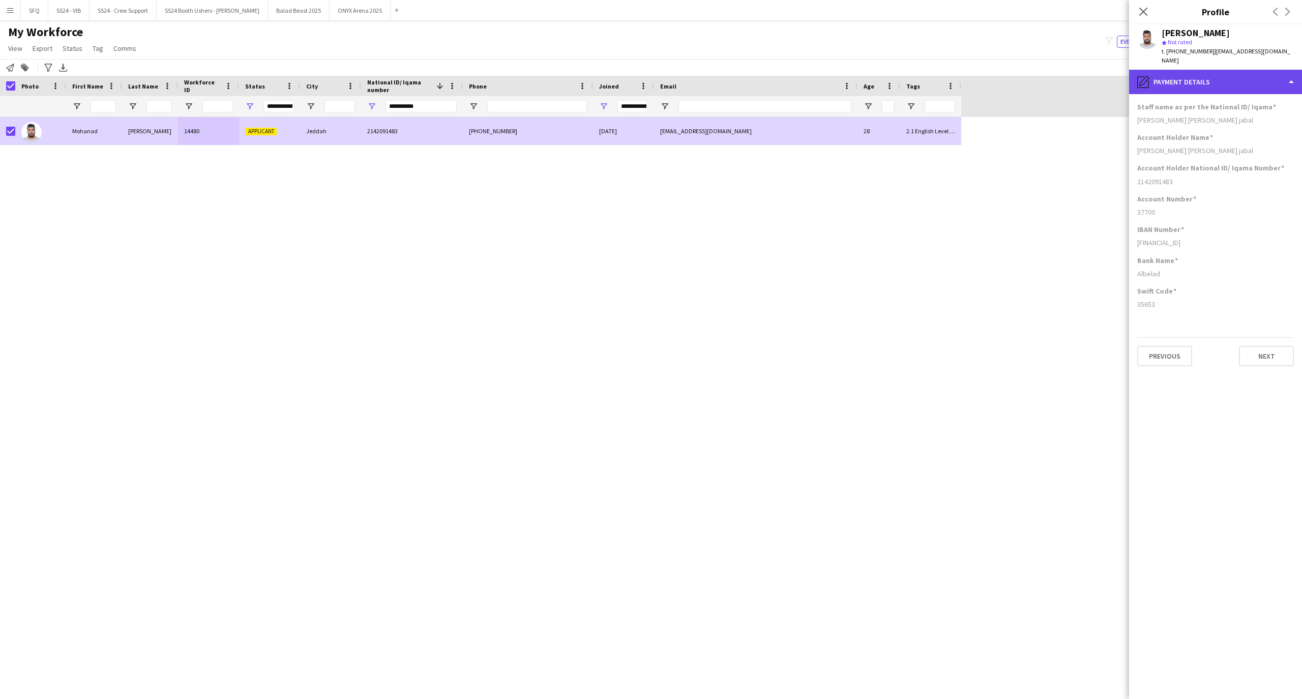
drag, startPoint x: 1188, startPoint y: 76, endPoint x: 1187, endPoint y: 82, distance: 6.3
click at [1187, 76] on div "pencil4 Payment details" at bounding box center [1215, 82] width 173 height 24
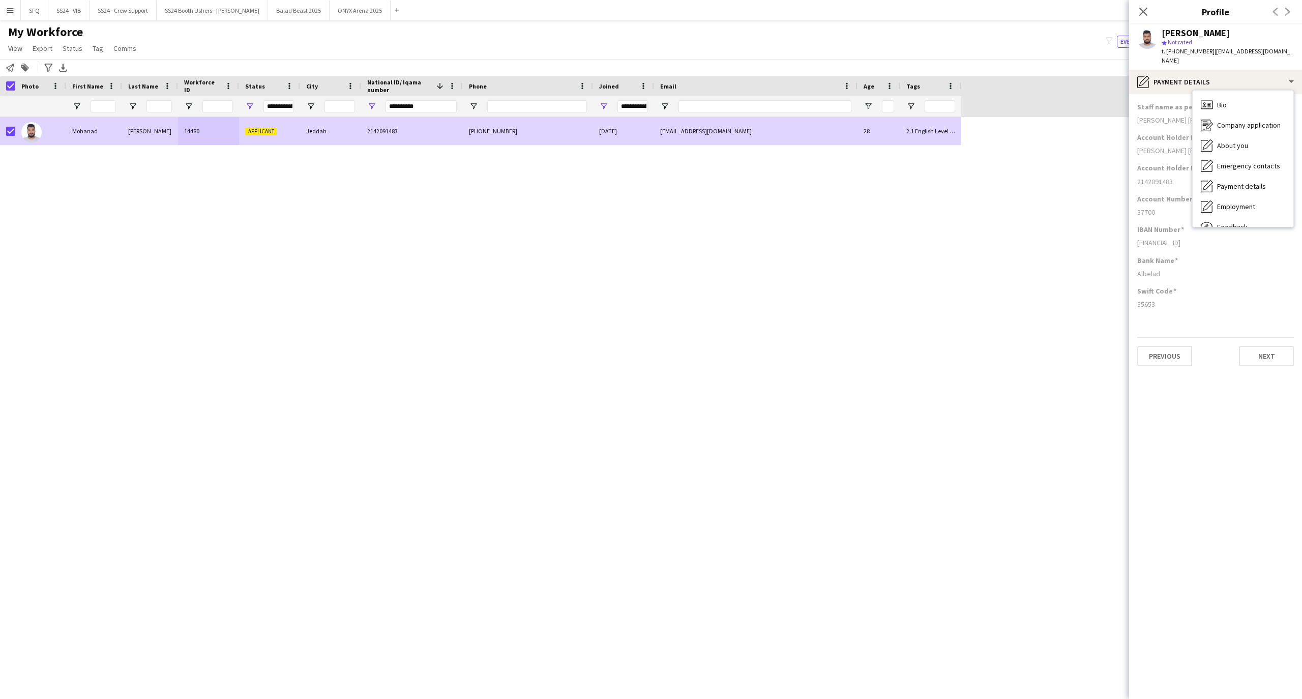
click at [1159, 146] on div "Mohanad saleh ben jabal" at bounding box center [1215, 150] width 157 height 9
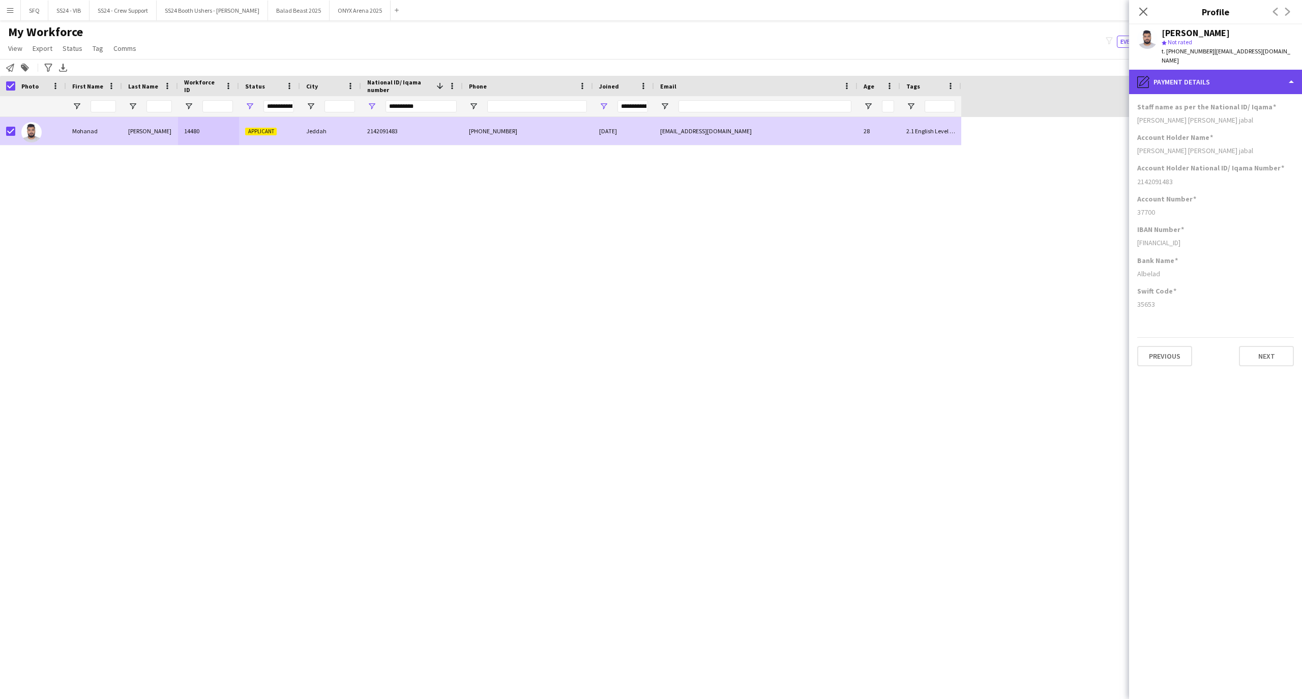
click at [1257, 70] on div "pencil4 Payment details" at bounding box center [1215, 82] width 173 height 24
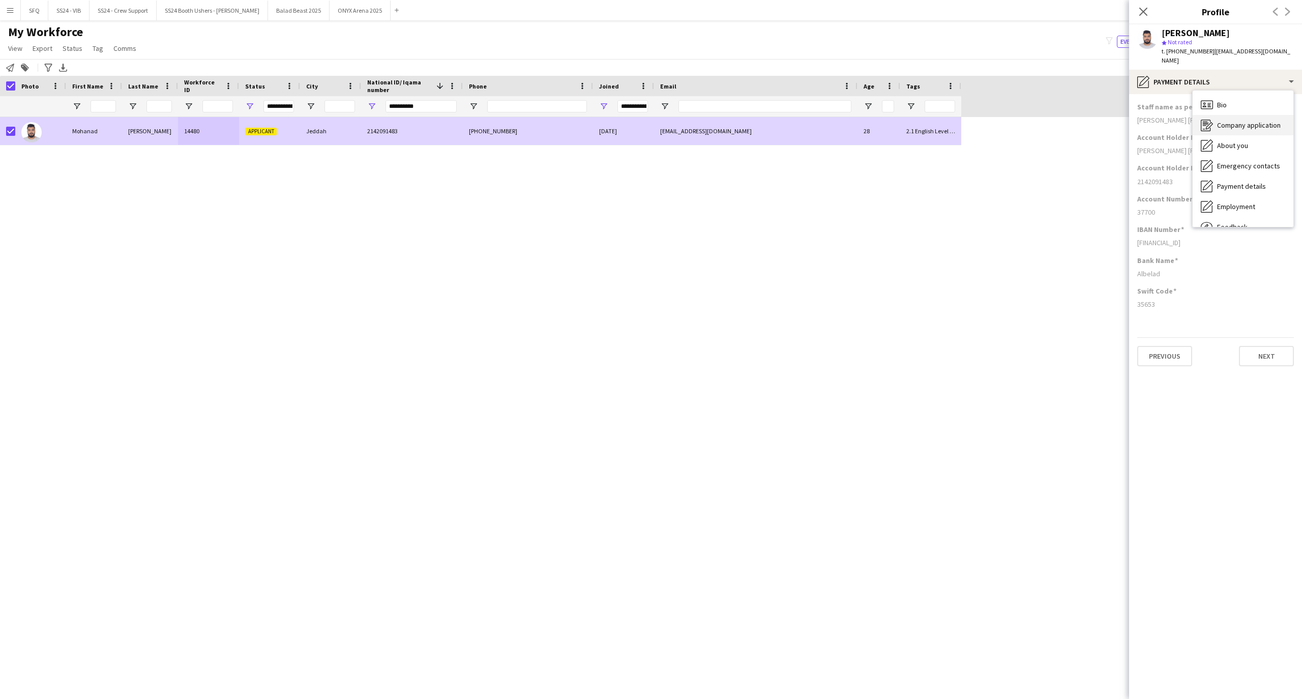
click at [1264, 121] on span "Company application" at bounding box center [1249, 125] width 64 height 9
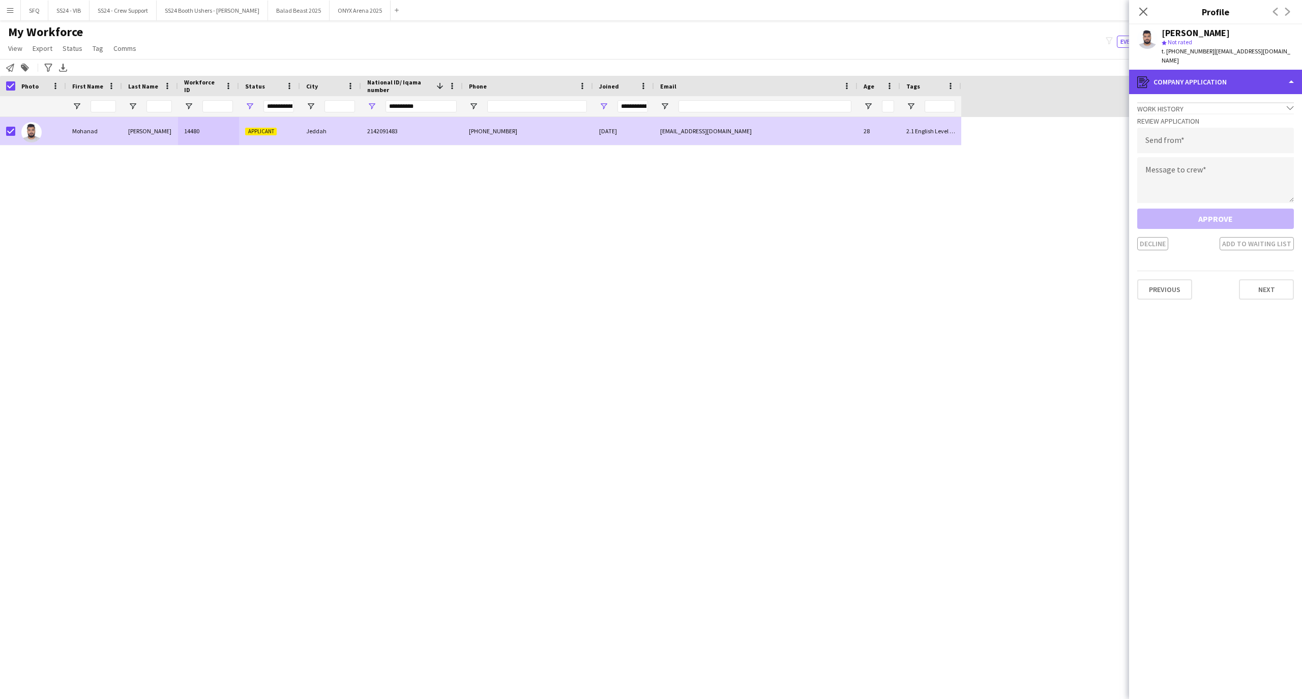
click at [1244, 70] on div "register Company application" at bounding box center [1215, 82] width 173 height 24
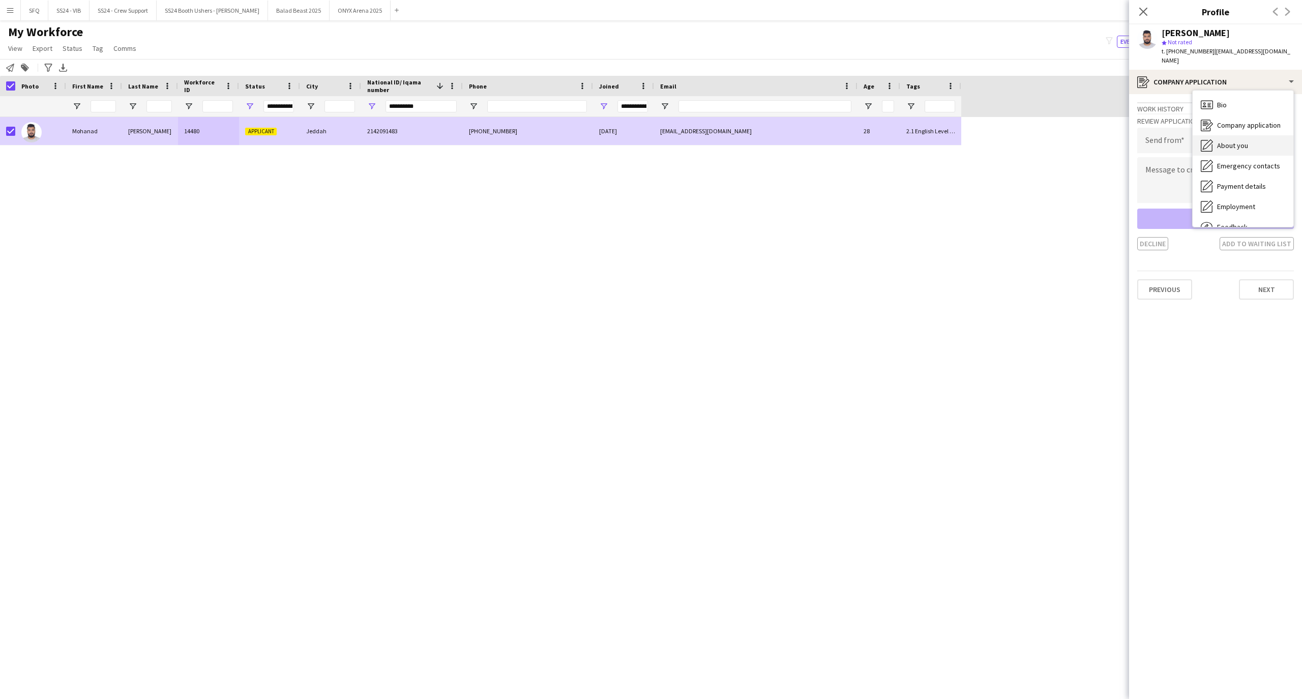
click at [1259, 137] on div "About you About you" at bounding box center [1243, 145] width 101 height 20
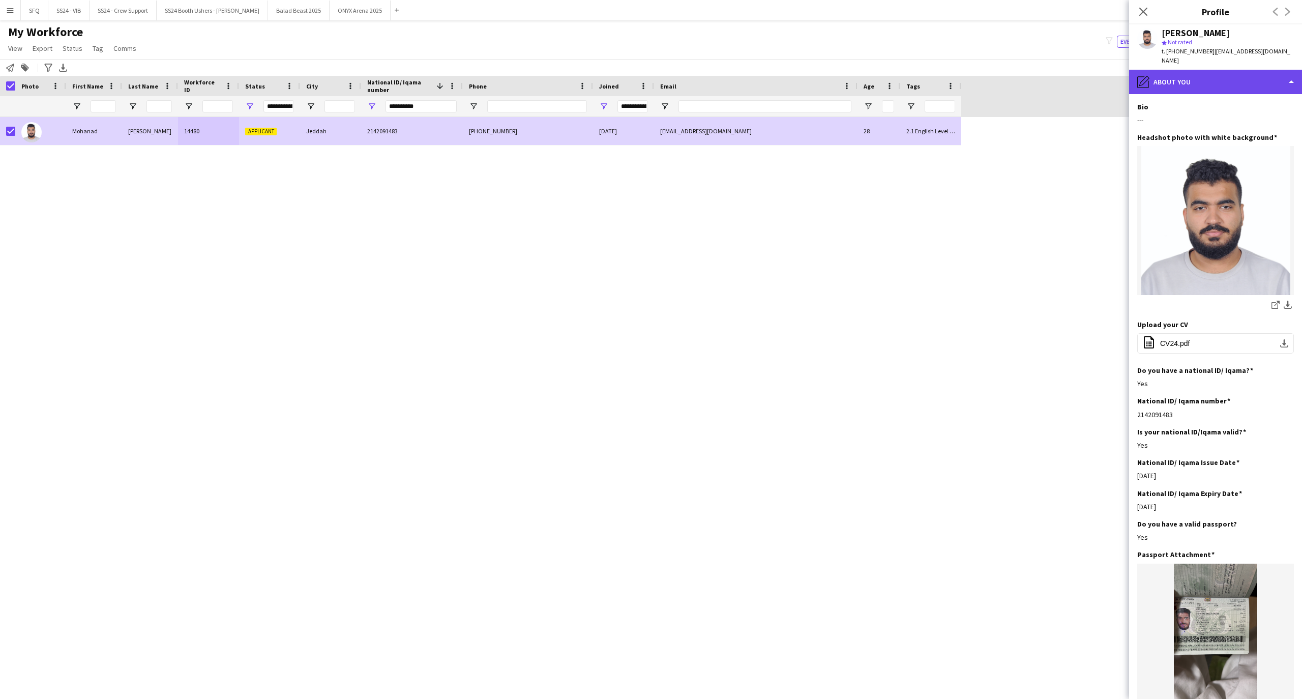
click at [1178, 81] on div "pencil4 About you" at bounding box center [1215, 82] width 173 height 24
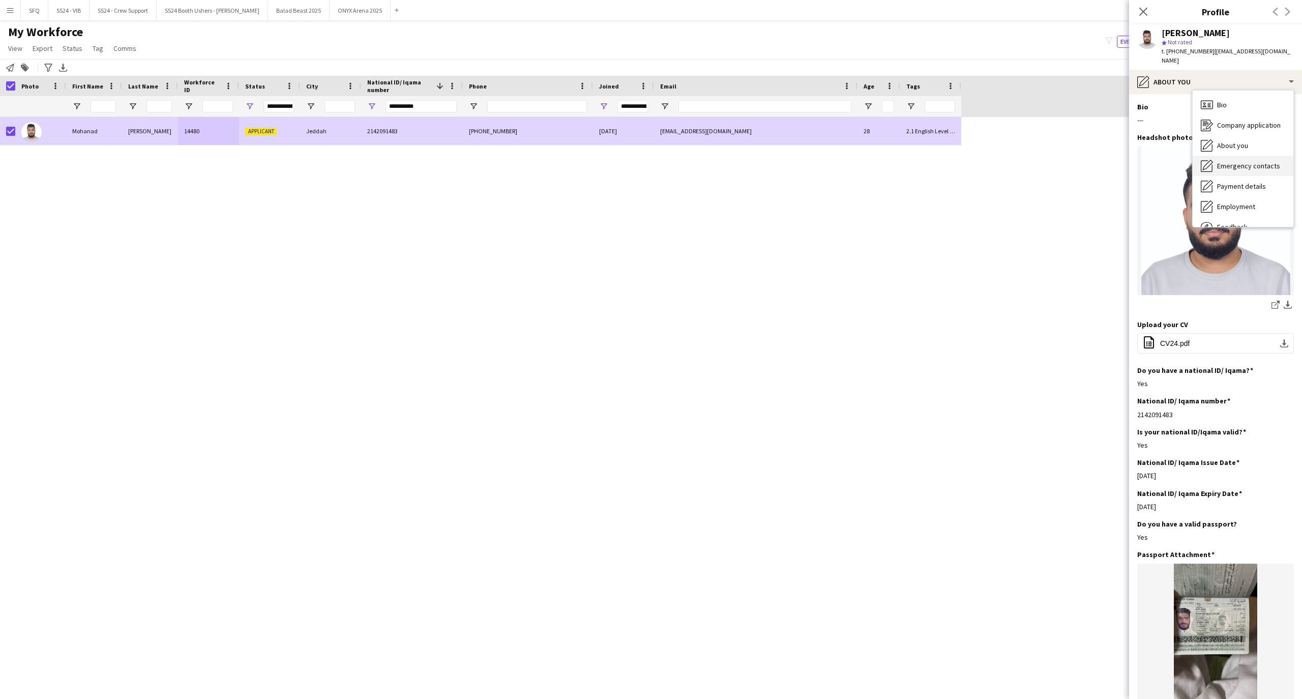
click at [1227, 161] on span "Emergency contacts" at bounding box center [1248, 165] width 63 height 9
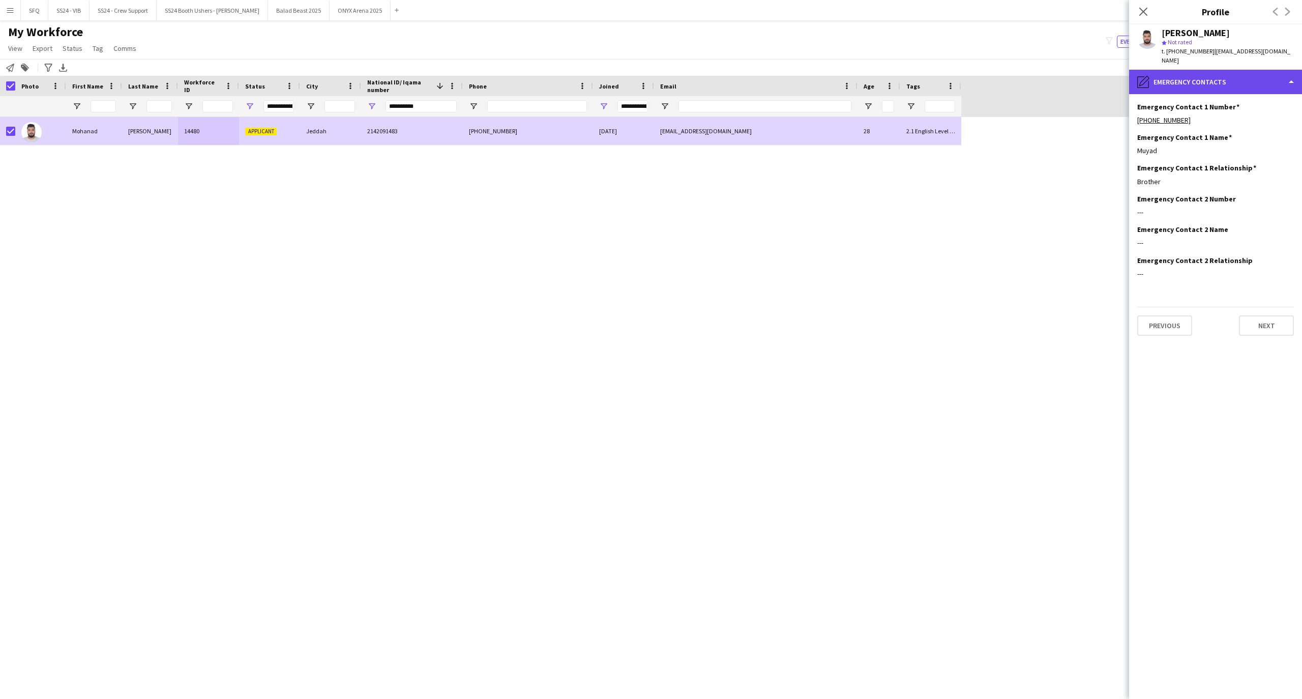
click at [1215, 79] on div "pencil4 Emergency contacts" at bounding box center [1215, 82] width 173 height 24
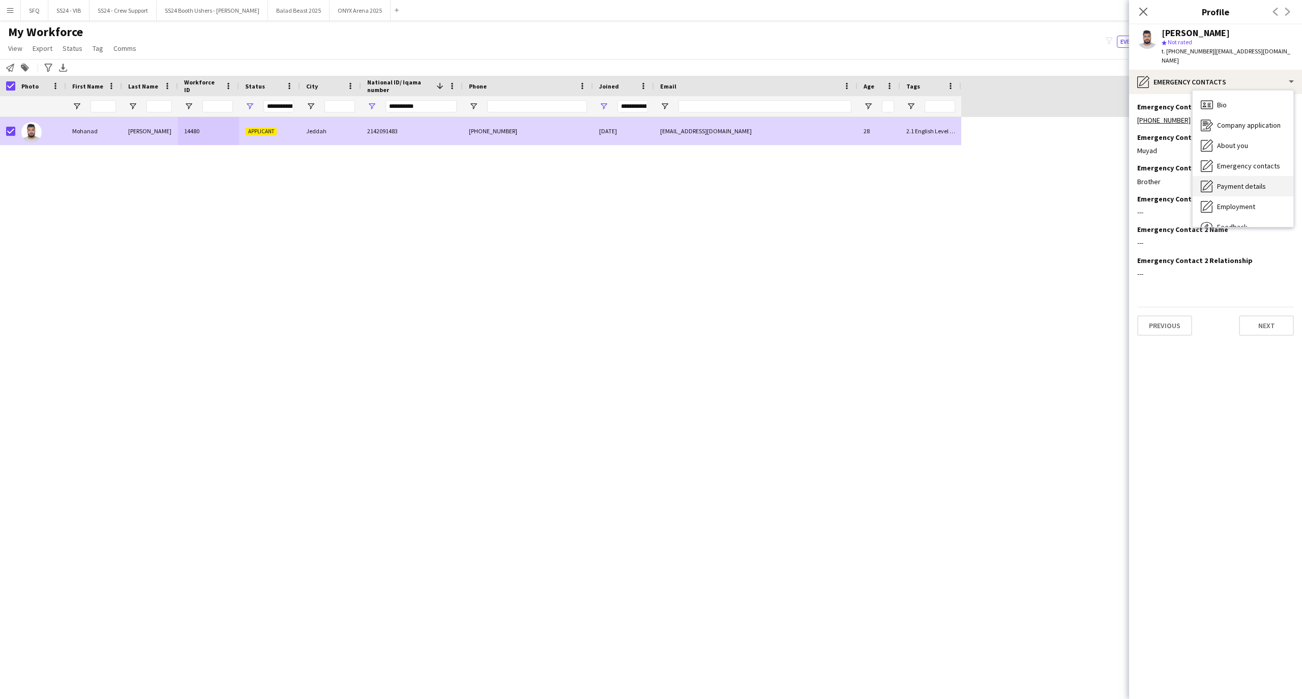
click at [1219, 182] on span "Payment details" at bounding box center [1241, 186] width 49 height 9
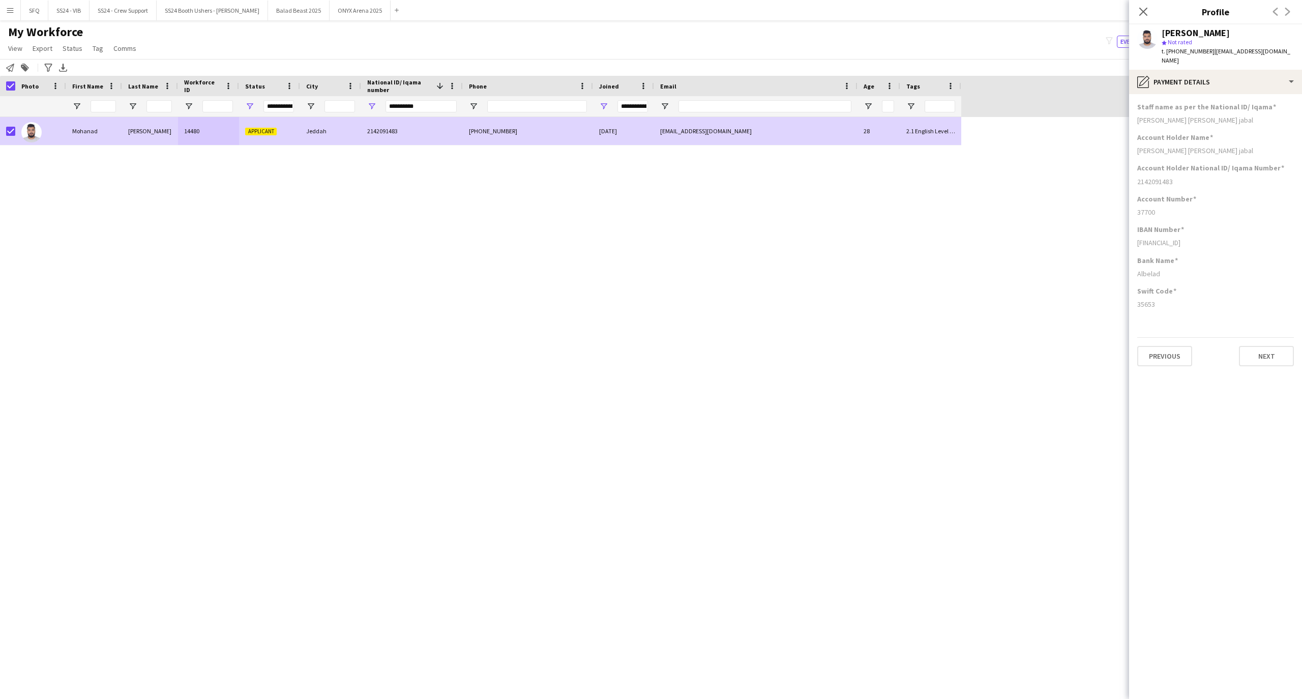
drag, startPoint x: 1202, startPoint y: 202, endPoint x: 1164, endPoint y: 201, distance: 38.7
click at [1164, 208] on div "37700" at bounding box center [1215, 212] width 157 height 9
drag, startPoint x: 1199, startPoint y: 287, endPoint x: 1154, endPoint y: 270, distance: 48.0
click at [1154, 270] on app-section-data-types "Staff name as per the National ID/ Iqama Mohanad saleh ben jabal Account Holder…" at bounding box center [1215, 396] width 173 height 605
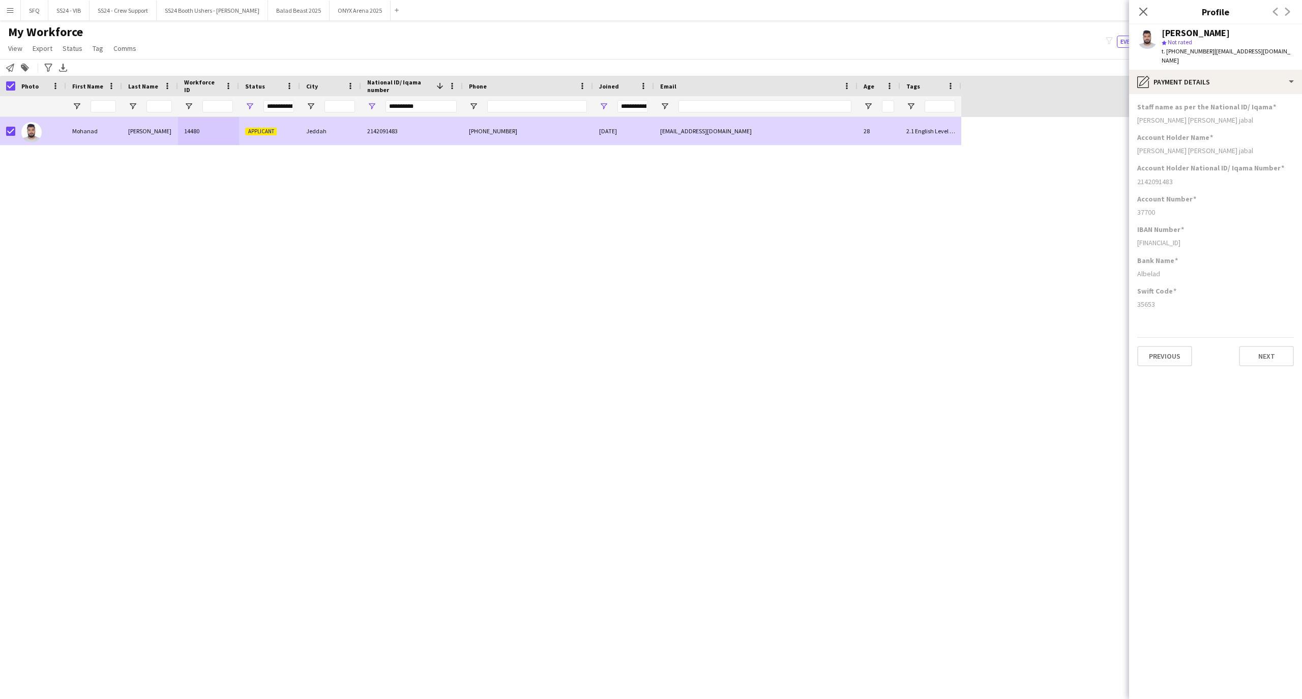
click at [1183, 286] on div "Swift Code" at bounding box center [1215, 290] width 157 height 9
click at [1211, 310] on app-section-data-types "Staff name as per the National ID/ Iqama Mohanad saleh ben jabal Account Holder…" at bounding box center [1215, 396] width 173 height 605
drag, startPoint x: 1182, startPoint y: 330, endPoint x: 1179, endPoint y: 321, distance: 9.2
click at [1181, 337] on div "Previous Next" at bounding box center [1215, 351] width 157 height 29
drag, startPoint x: 1157, startPoint y: 294, endPoint x: 1135, endPoint y: 287, distance: 22.5
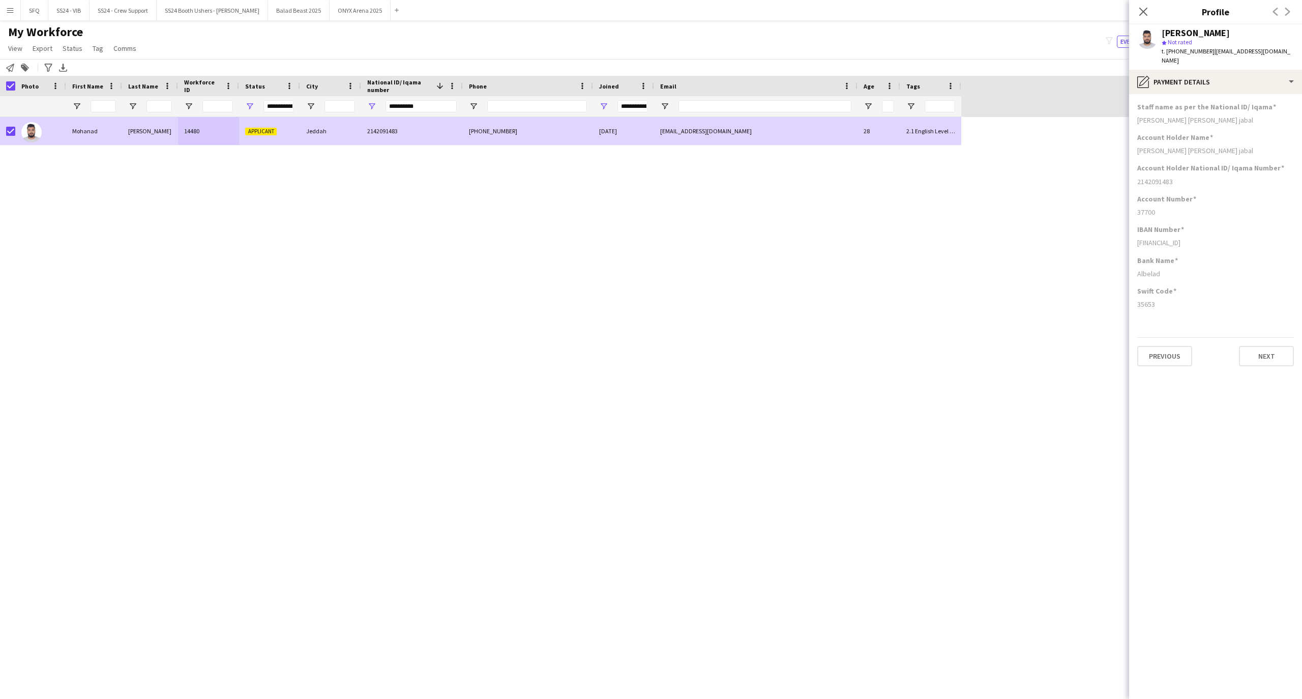
click at [1135, 287] on app-section-data-types "Staff name as per the National ID/ Iqama Mohanad saleh ben jabal Account Holder…" at bounding box center [1215, 396] width 173 height 605
drag, startPoint x: 1176, startPoint y: 275, endPoint x: 1176, endPoint y: 281, distance: 6.6
click at [1176, 281] on app-section-data-types "Staff name as per the National ID/ Iqama Mohanad saleh ben jabal Account Holder…" at bounding box center [1215, 396] width 173 height 605
copy app-section-data-types "Swift Code"
click at [1213, 78] on div "pencil4 Payment details" at bounding box center [1215, 82] width 173 height 24
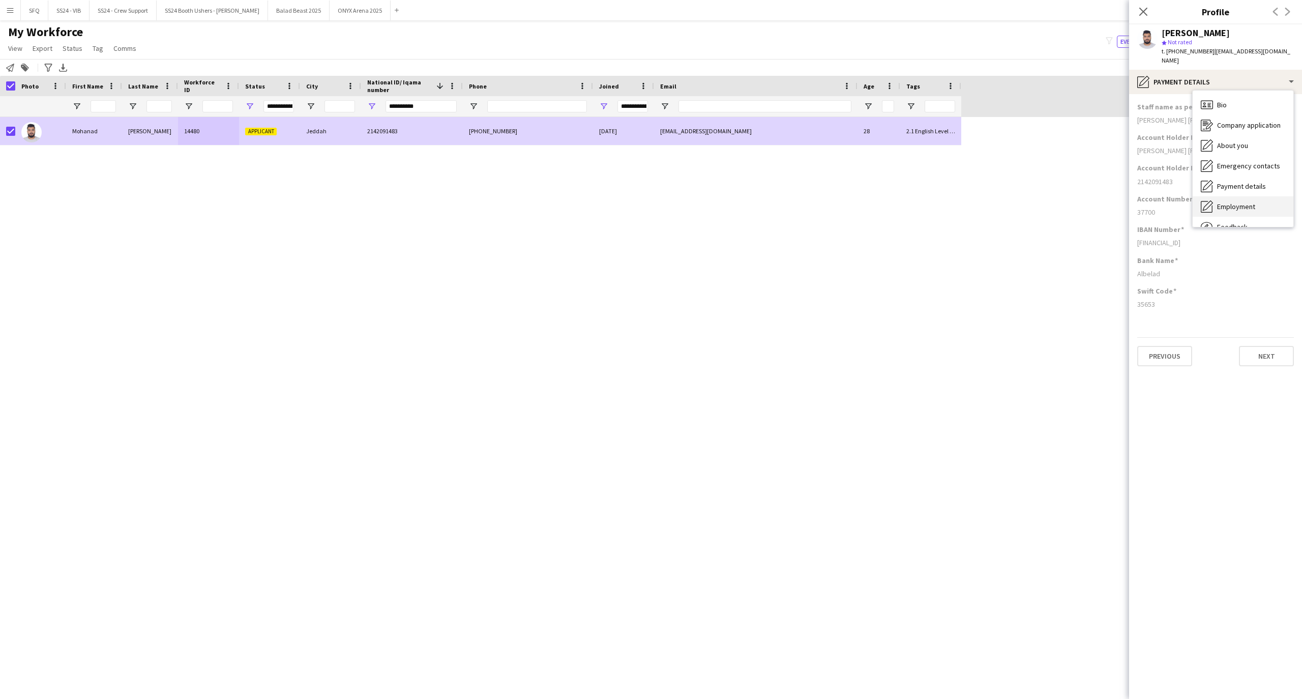
click at [1224, 202] on span "Employment" at bounding box center [1236, 206] width 38 height 9
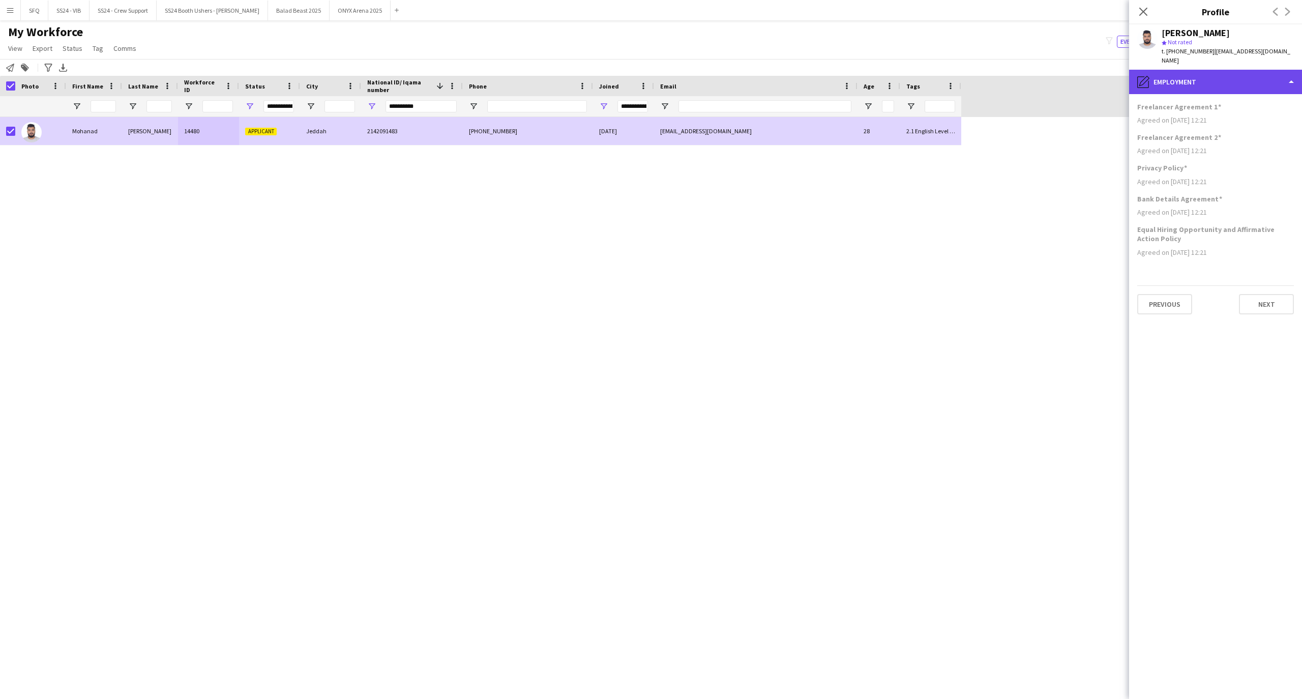
click at [1181, 81] on div "pencil4 Employment" at bounding box center [1215, 82] width 173 height 24
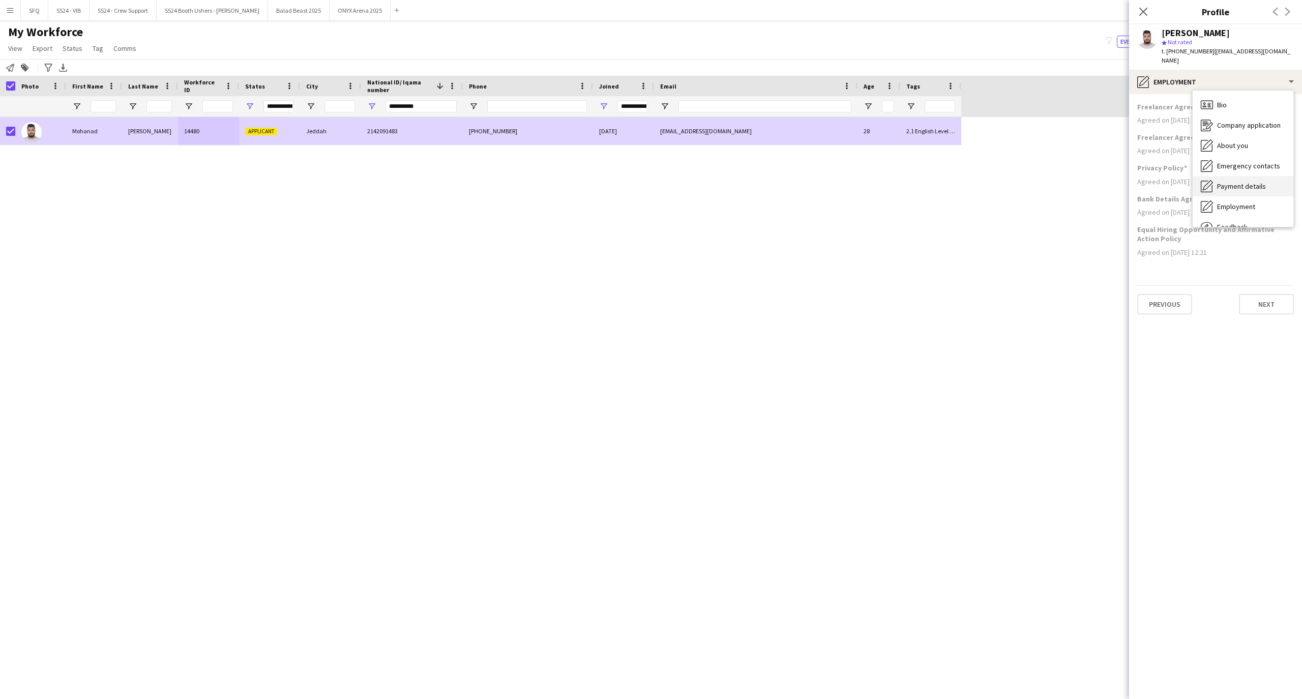
click at [1215, 180] on div "Payment details Payment details" at bounding box center [1243, 186] width 101 height 20
click at [1195, 94] on app-section-data-types "Staff name as per the National ID/ Iqama Mohanad saleh ben jabal Account Holder…" at bounding box center [1215, 396] width 173 height 605
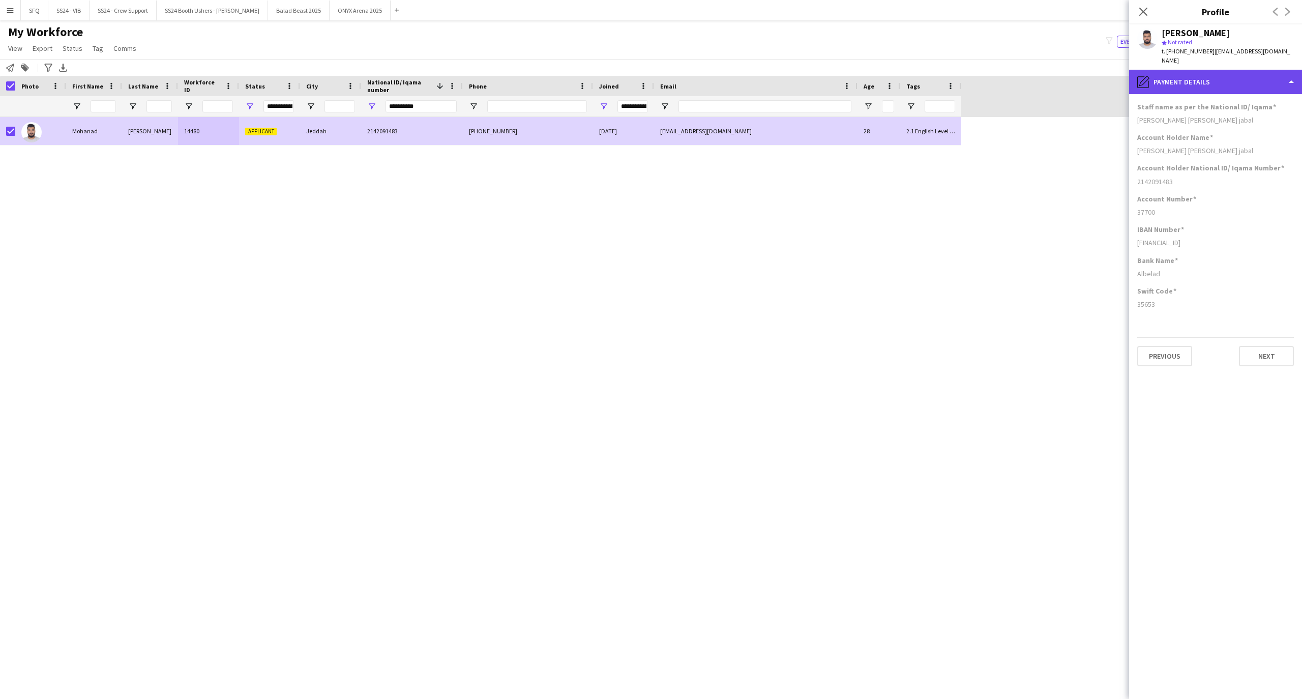
click at [1195, 78] on div "pencil4 Payment details" at bounding box center [1215, 82] width 173 height 24
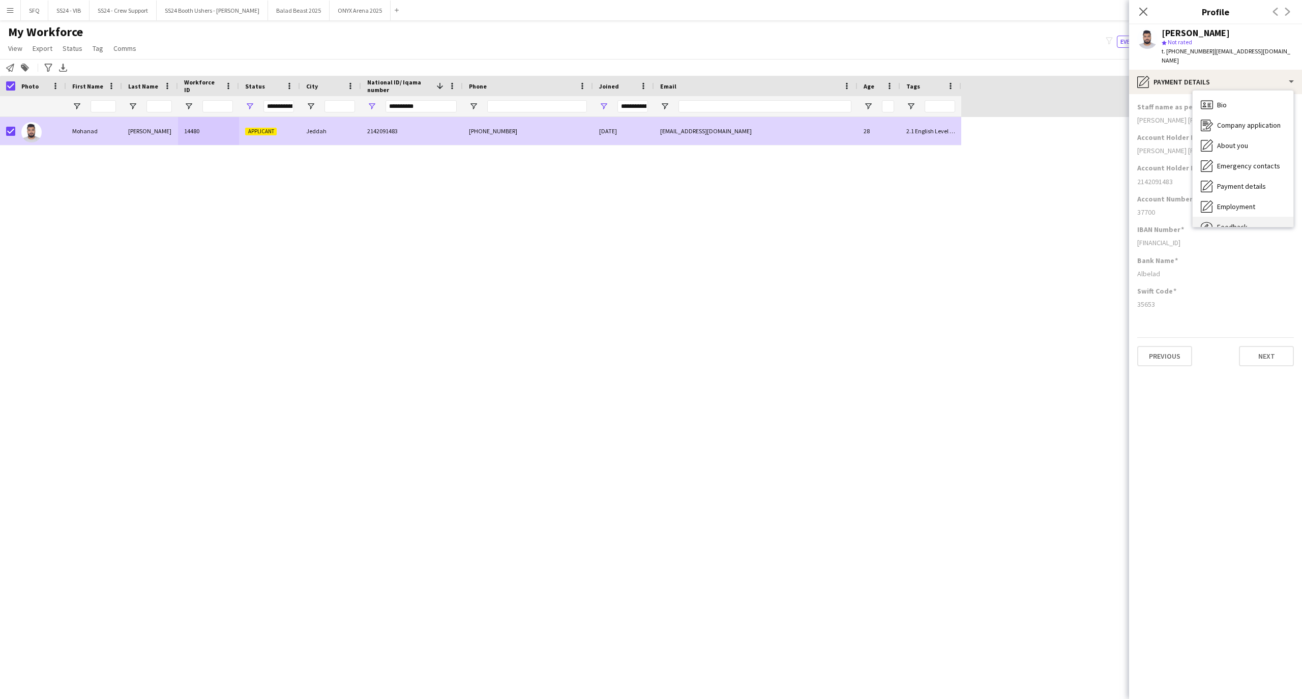
click at [1262, 217] on div "Feedback Feedback" at bounding box center [1243, 227] width 101 height 20
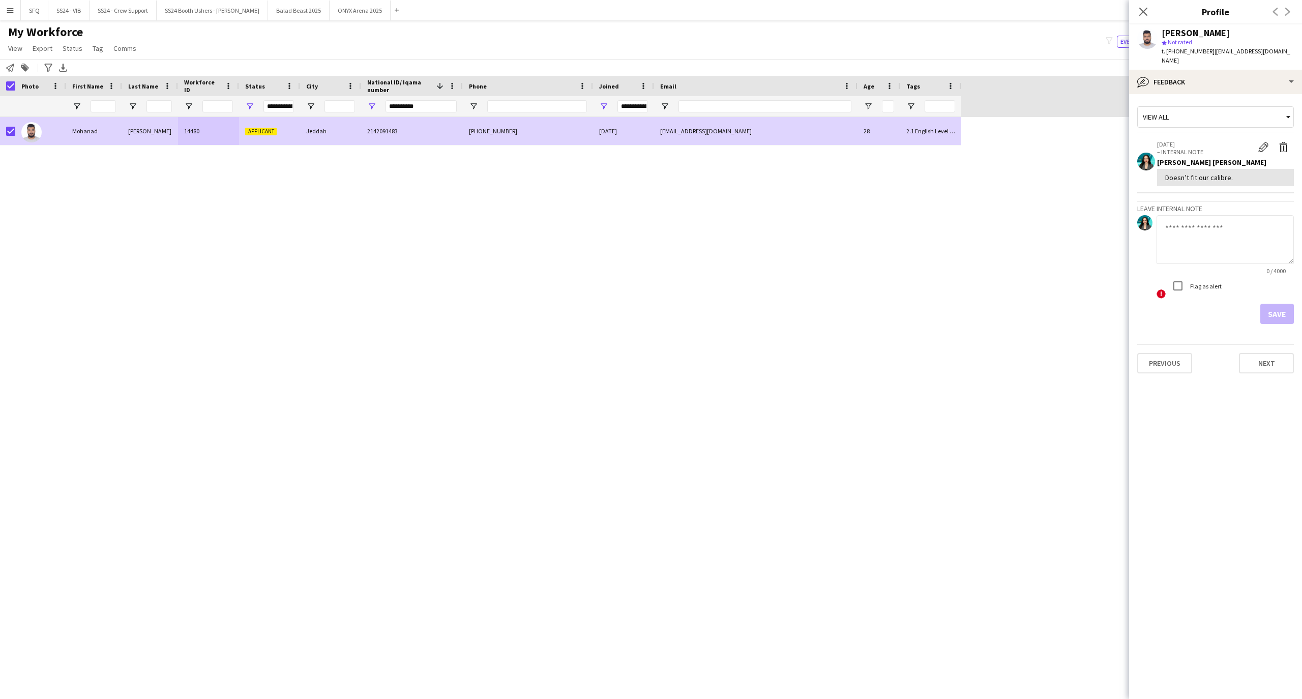
click at [1187, 94] on app-crew-profile-feedback-tab "View all 17-08-2025 – INTERNAL NOTE Edit internal note Delete internal note Rag…" at bounding box center [1215, 396] width 173 height 605
click at [1185, 78] on div "bubble-pencil Feedback" at bounding box center [1215, 82] width 173 height 24
click at [1216, 100] on div "Bio Bio" at bounding box center [1243, 105] width 101 height 20
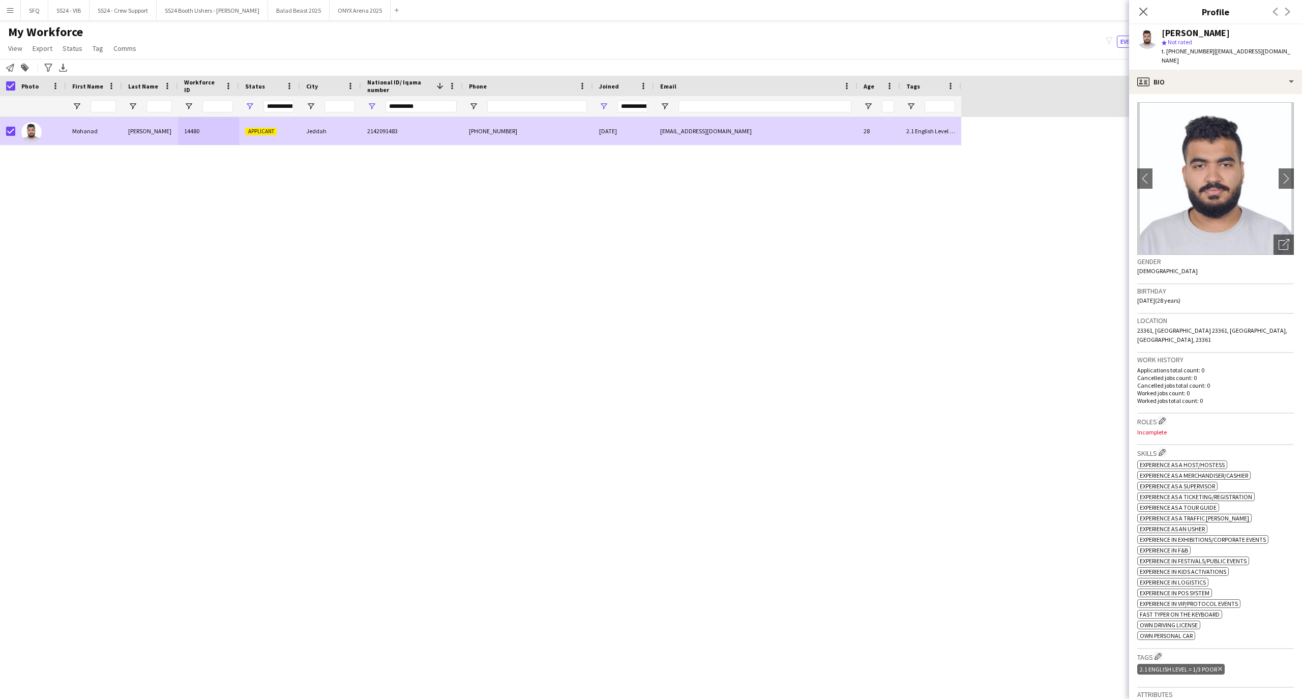
click at [288, 244] on div "Mohanad Saleh 14480 Applicant Jeddah 2142091483 +966501030870 05-12-2024 rimest…" at bounding box center [635, 399] width 1271 height 564
click at [1142, 13] on icon at bounding box center [1143, 12] width 10 height 10
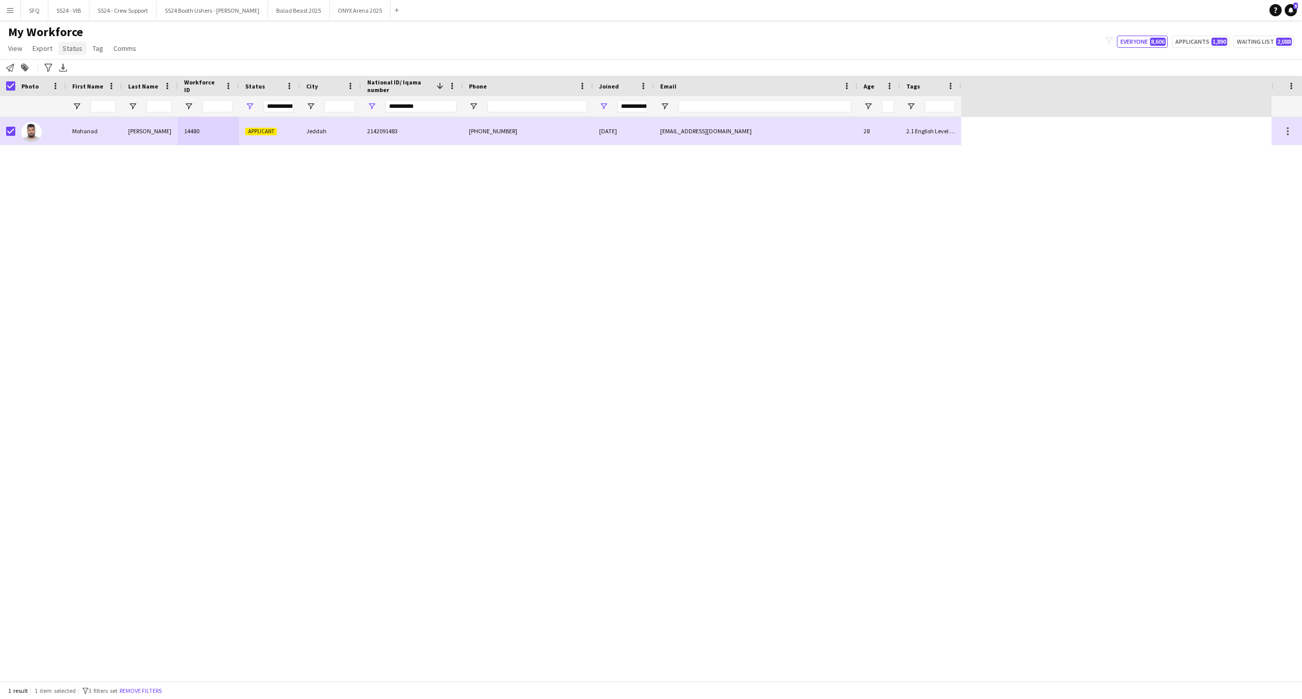
click at [78, 49] on span "Status" at bounding box center [73, 48] width 20 height 9
click at [101, 74] on link "Edit" at bounding box center [93, 70] width 71 height 21
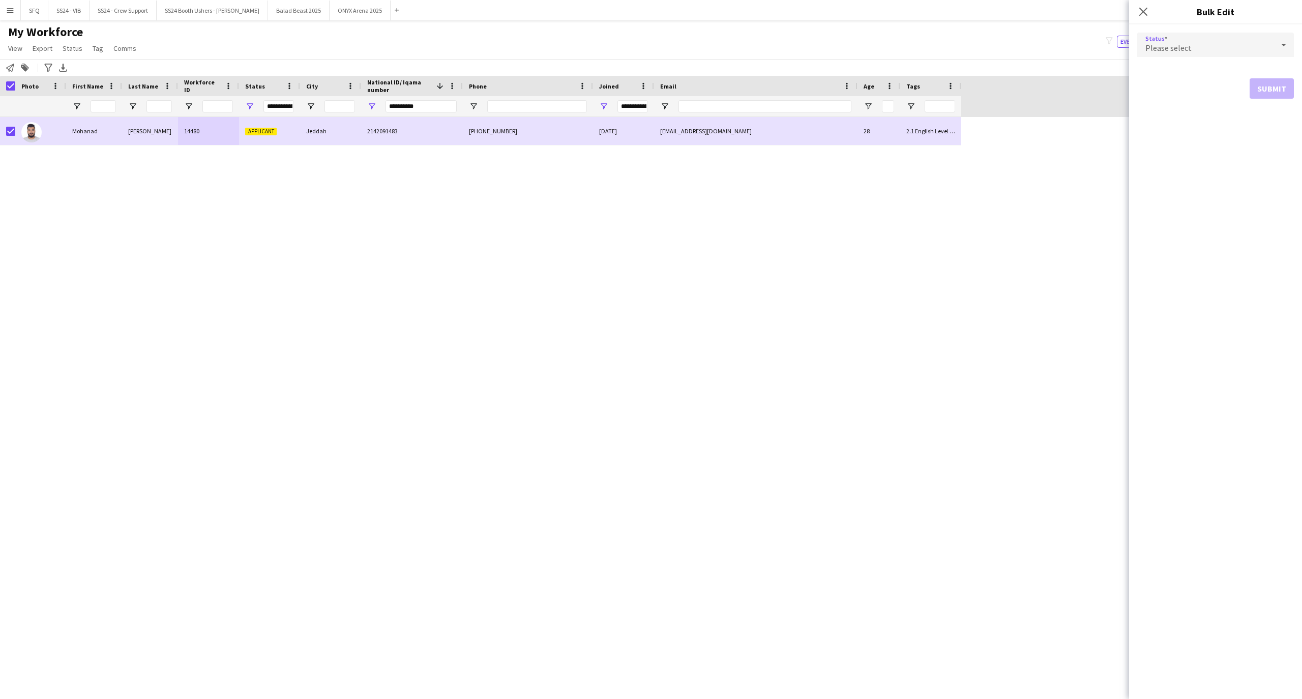
click at [1191, 45] on div "Please select" at bounding box center [1205, 45] width 136 height 24
click at [1217, 145] on span "Declined" at bounding box center [1215, 150] width 140 height 10
click at [1276, 147] on div "Status Declined information-circle Please note that this update solely reflects…" at bounding box center [1215, 361] width 173 height 674
click at [1270, 127] on button "Submit" at bounding box center [1272, 123] width 44 height 20
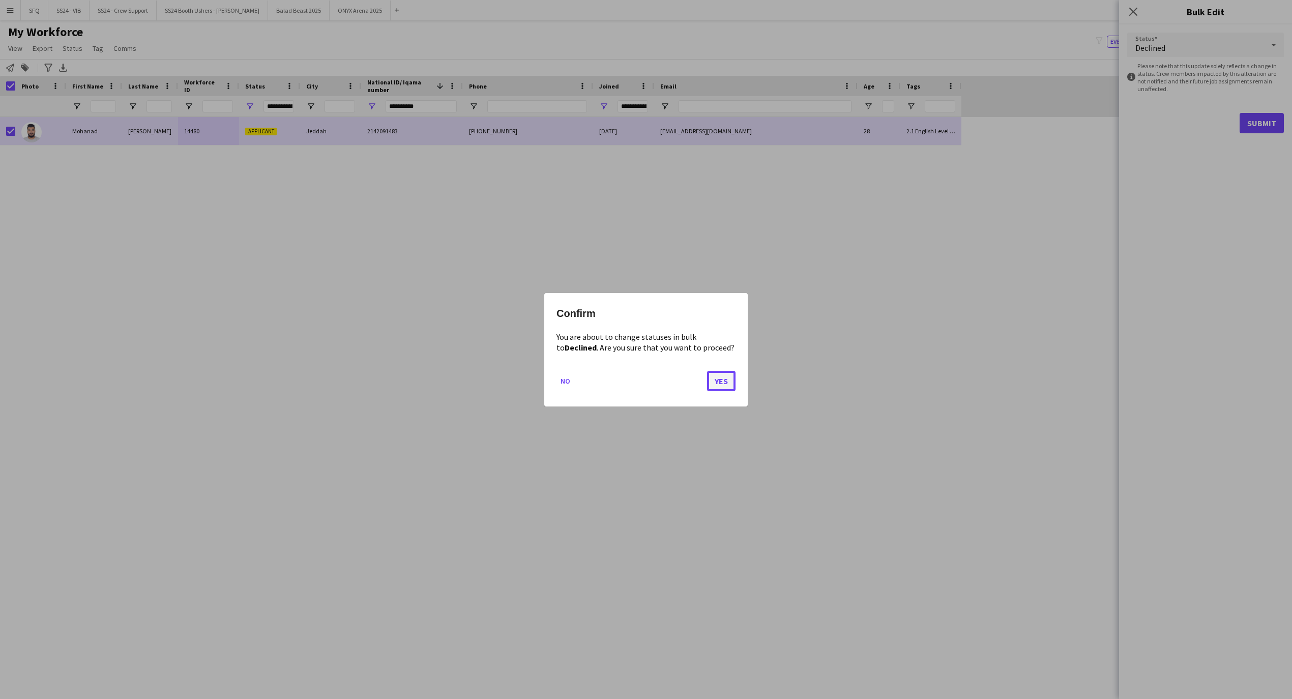
click at [722, 382] on button "Yes" at bounding box center [721, 380] width 28 height 20
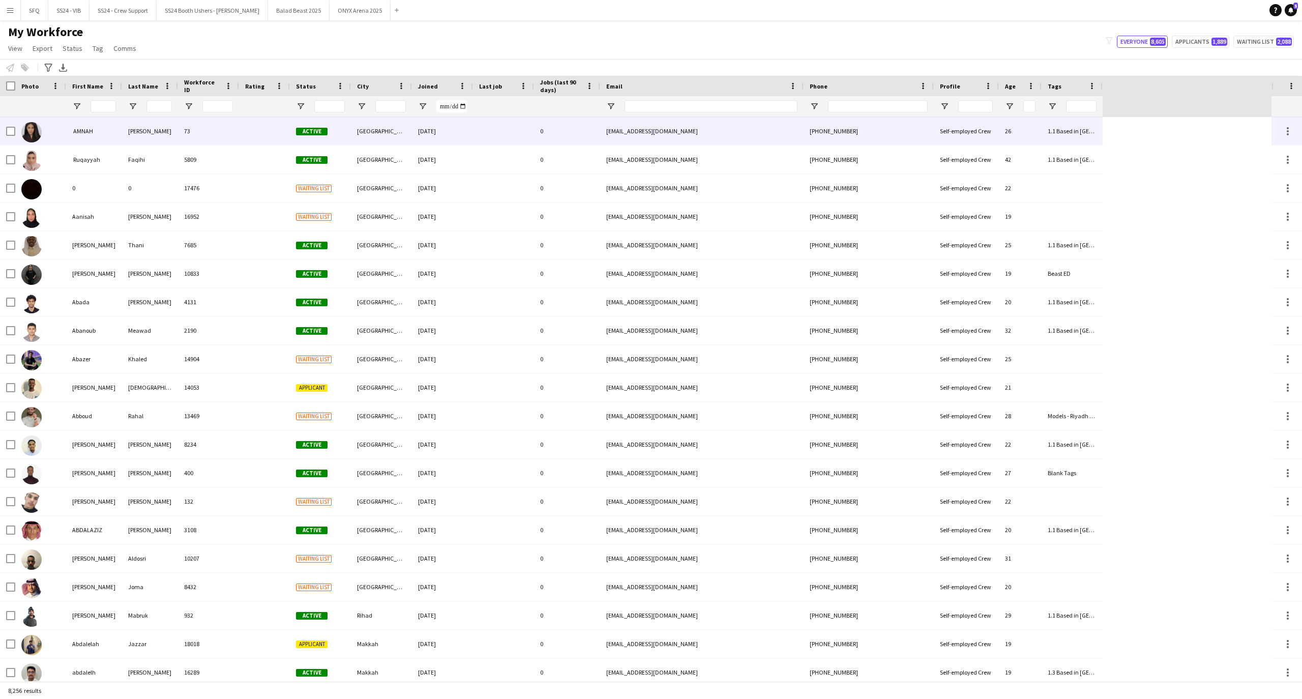
type input "**********"
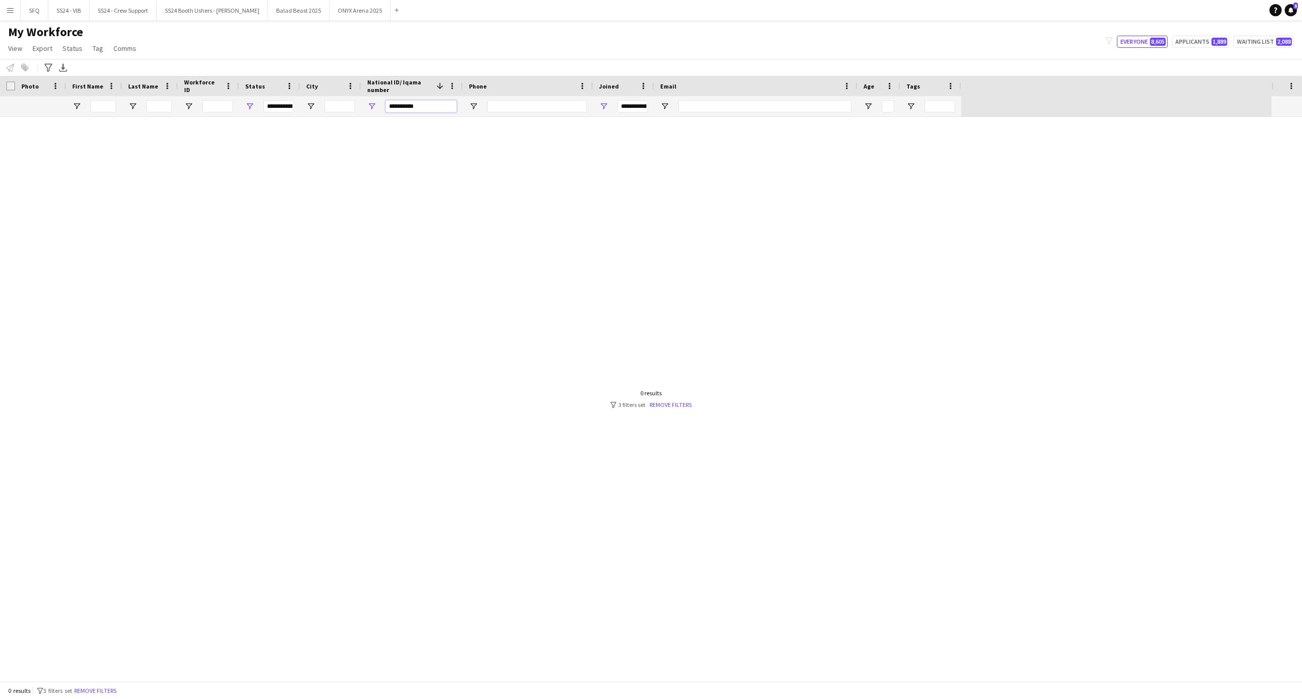
click at [422, 108] on input "**********" at bounding box center [421, 106] width 71 height 12
paste input "National ID/ Iqama number Filter Input"
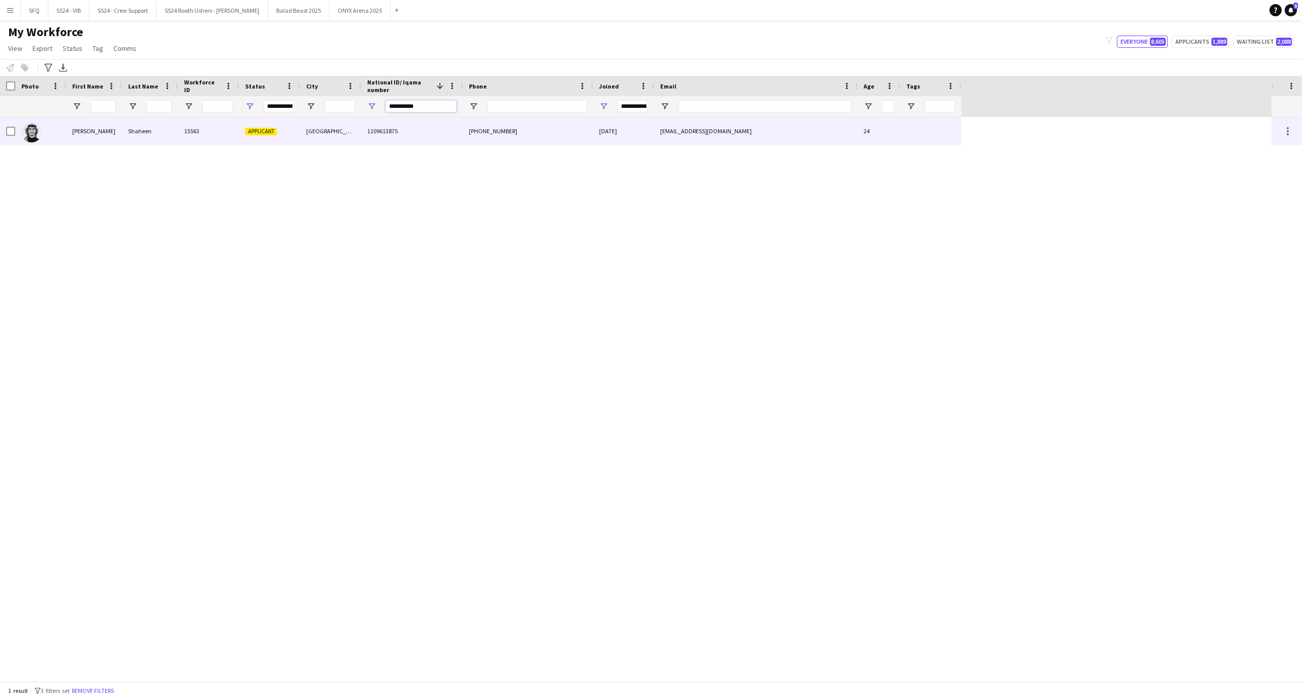
type input "**********"
drag, startPoint x: 79, startPoint y: 139, endPoint x: 192, endPoint y: 131, distance: 112.7
click at [78, 139] on div "[PERSON_NAME]" at bounding box center [94, 131] width 56 height 28
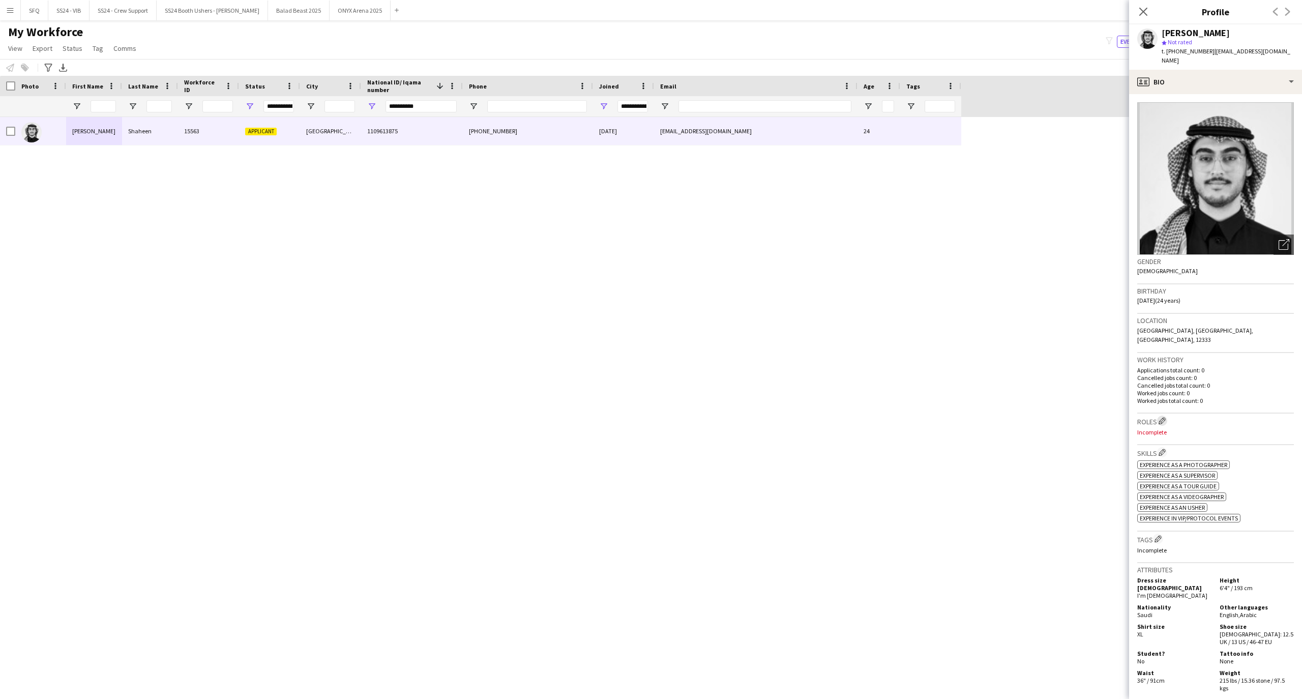
click at [1167, 416] on button "Edit crew company roles" at bounding box center [1162, 421] width 10 height 10
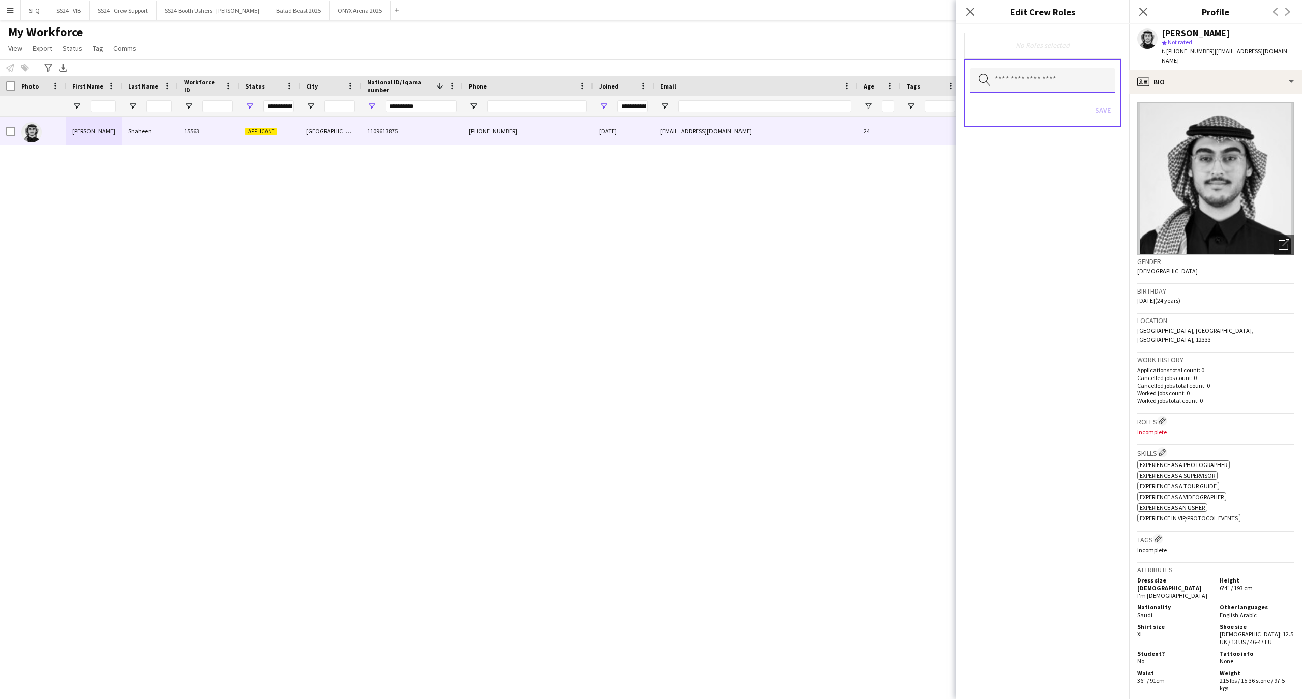
click at [1012, 81] on input "text" at bounding box center [1042, 80] width 144 height 25
click at [1001, 130] on span "Accreditation/ Registration / Ticketing" at bounding box center [1042, 133] width 129 height 10
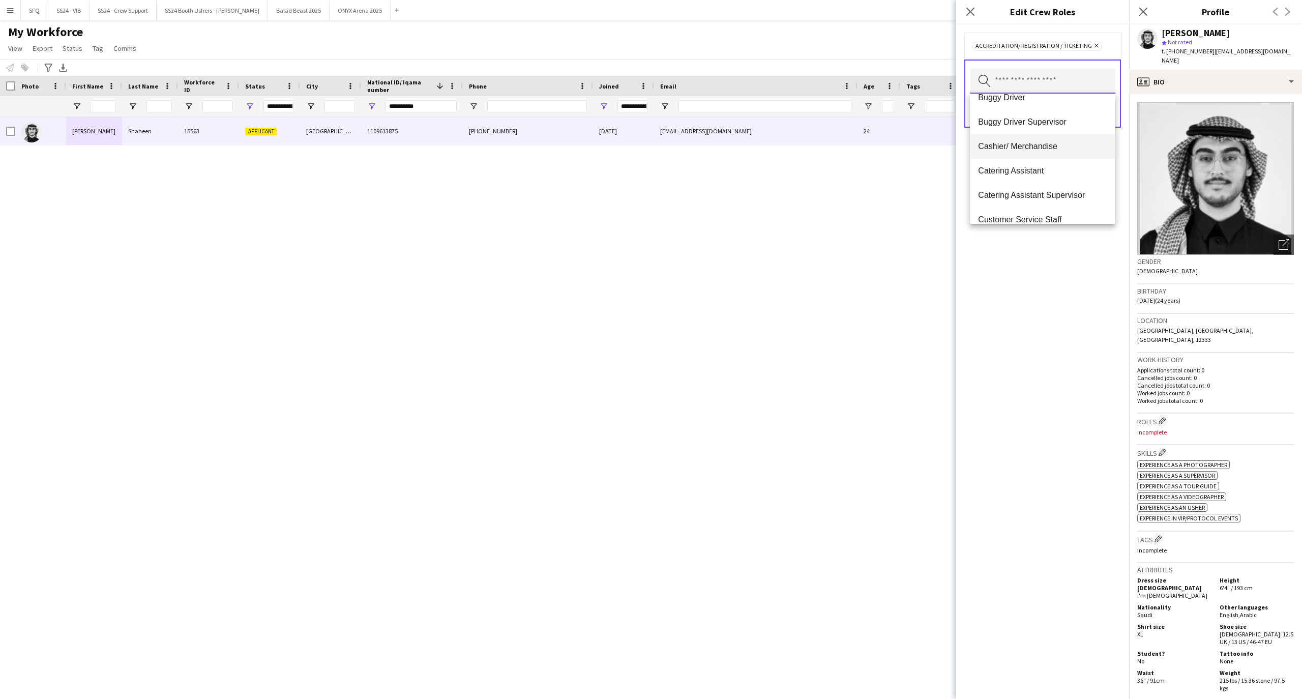
scroll to position [68, 0]
click at [1036, 186] on span "Customer Service Staff" at bounding box center [1042, 189] width 129 height 10
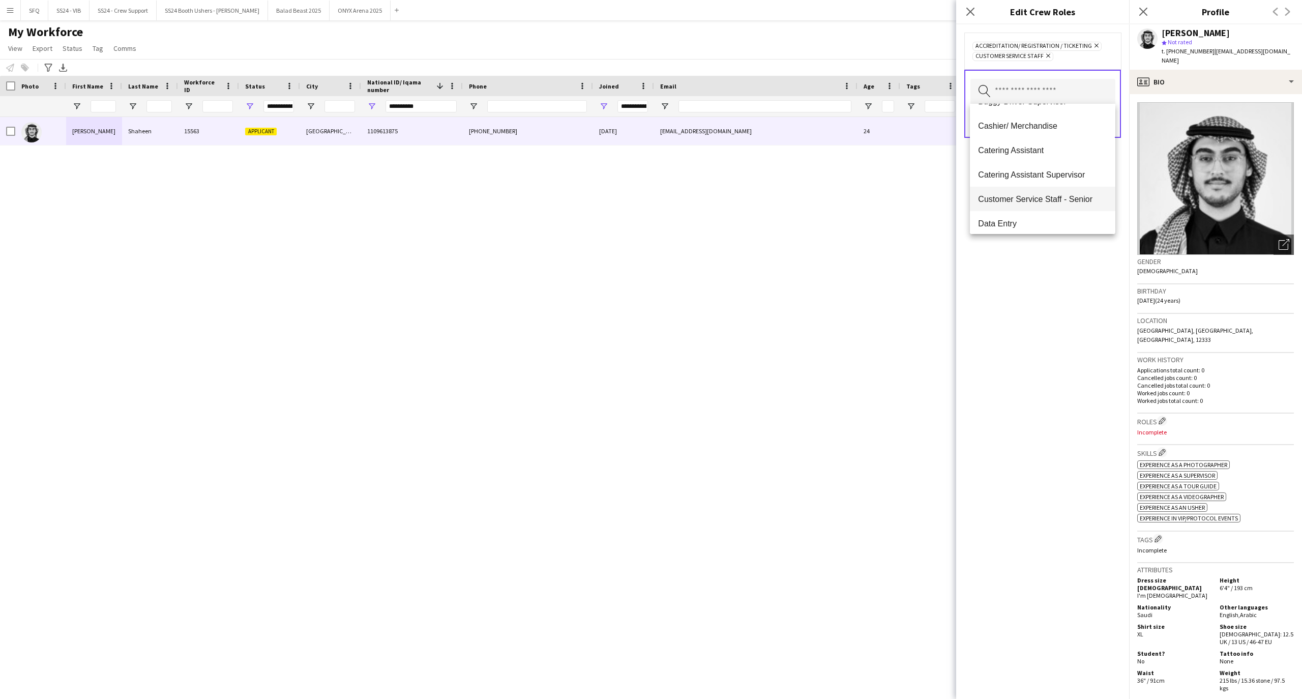
click at [1039, 200] on span "Customer Service Staff - Senior" at bounding box center [1042, 199] width 129 height 10
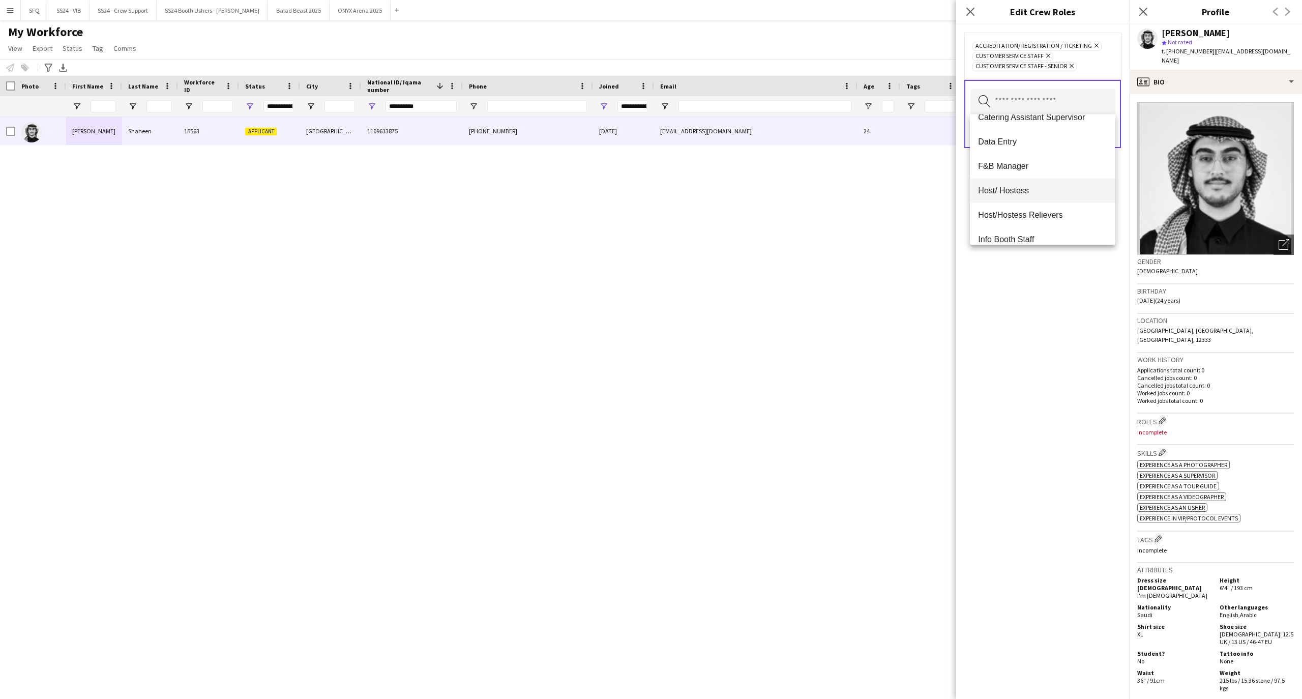
click at [1038, 188] on span "Host/ Hostess" at bounding box center [1042, 191] width 129 height 10
click at [1028, 163] on mat-option "Info Booth Staff" at bounding box center [1042, 157] width 145 height 24
click at [1032, 210] on span "Lost and Found" at bounding box center [1042, 206] width 129 height 10
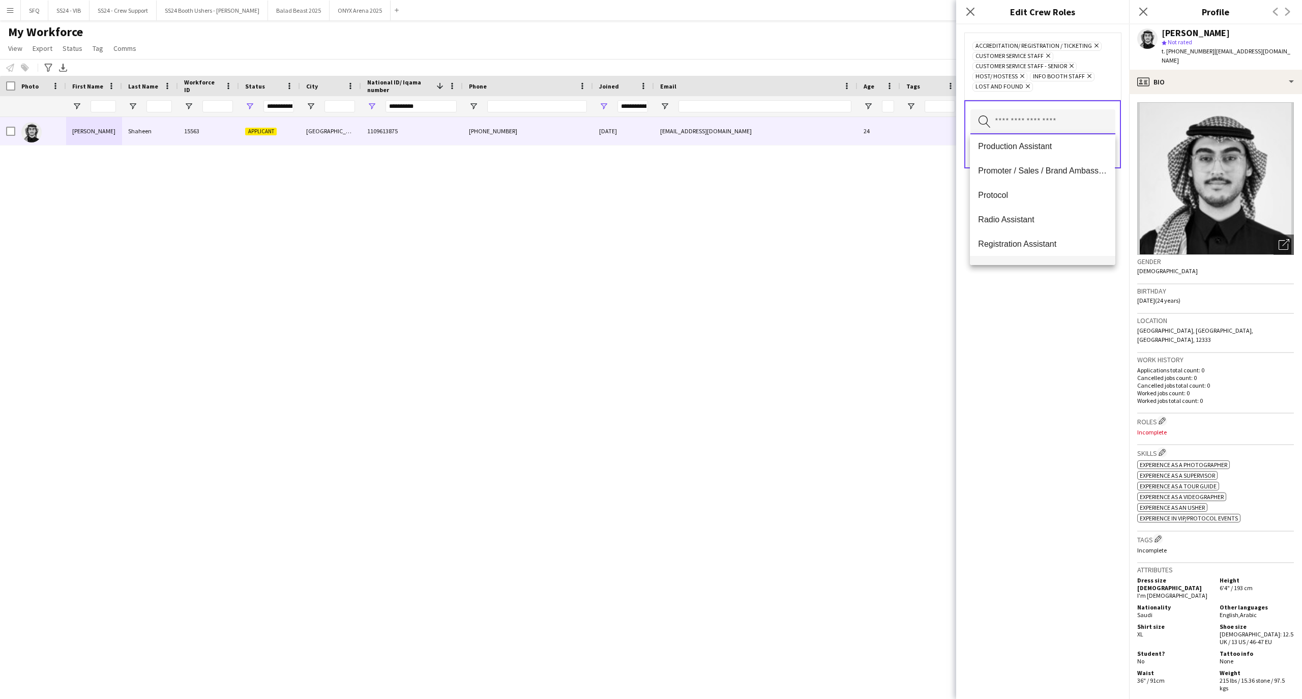
scroll to position [407, 0]
click at [1016, 186] on span "Protocol" at bounding box center [1042, 184] width 129 height 10
click at [1041, 234] on mat-option "Promoter / Sales / Brand Ambassador" at bounding box center [1042, 227] width 145 height 24
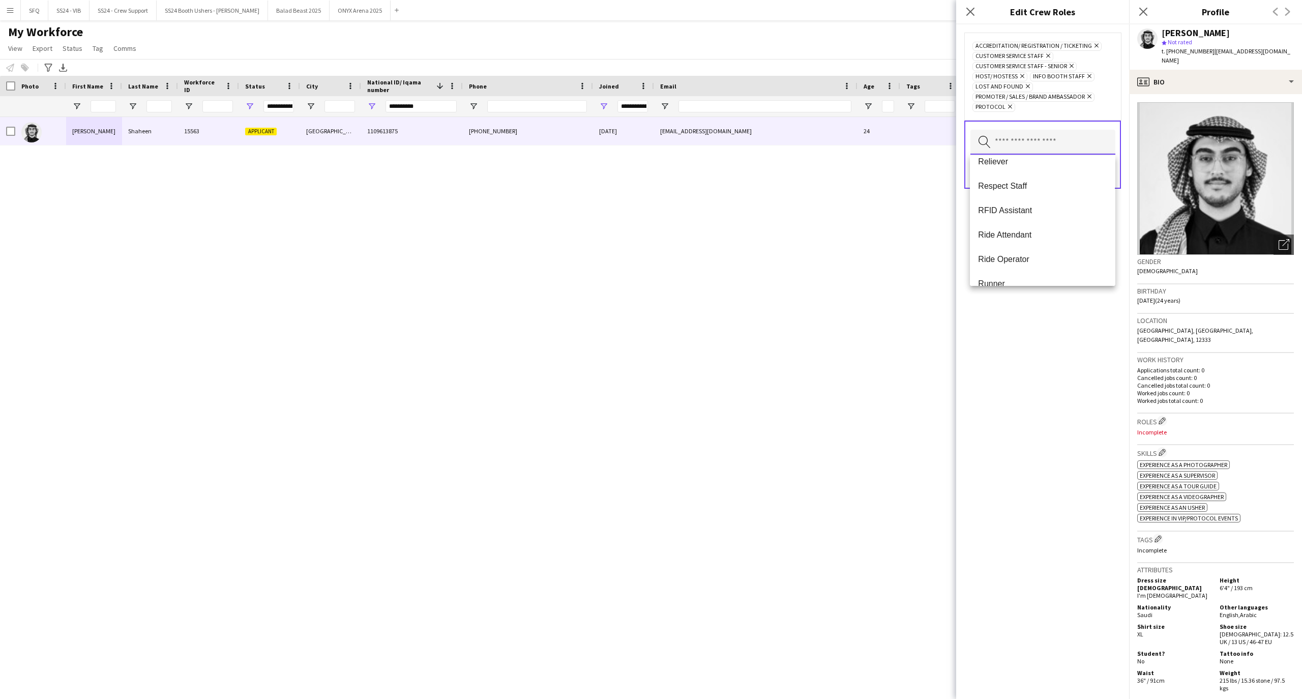
scroll to position [475, 0]
click at [1052, 252] on mat-option "Ride Operator" at bounding box center [1042, 259] width 145 height 24
click at [1018, 206] on mat-option "Tour Guide" at bounding box center [1042, 196] width 145 height 24
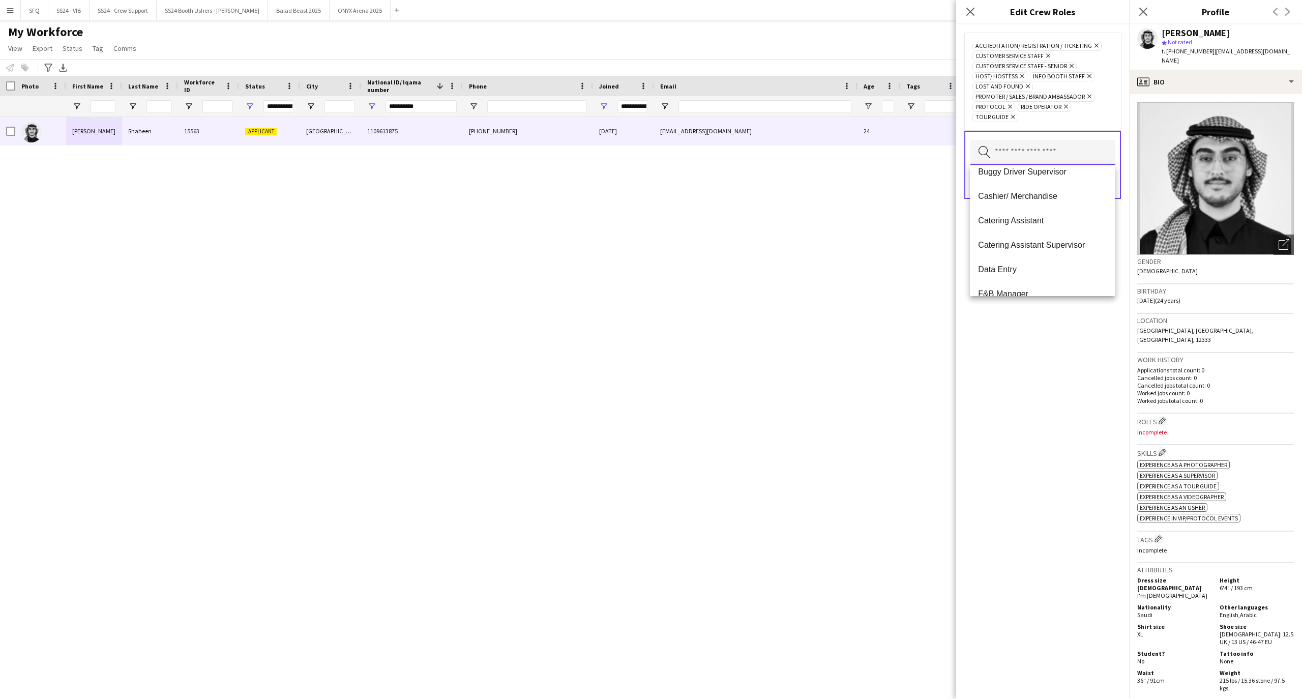
scroll to position [0, 0]
click at [1024, 369] on div "Accreditation/ Registration / Ticketing Remove Customer Service Staff Remove Cu…" at bounding box center [1042, 361] width 173 height 674
click at [1106, 184] on button "Save" at bounding box center [1103, 182] width 24 height 16
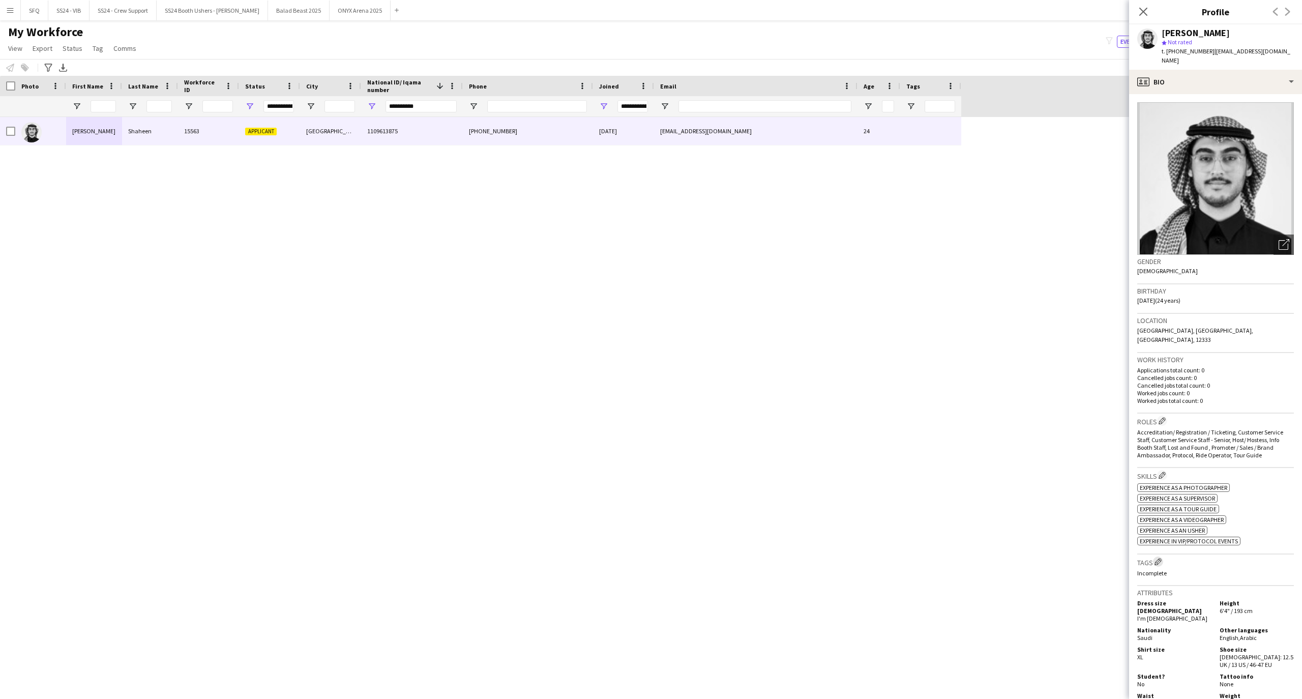
click at [1154, 556] on button "Edit crew company tags" at bounding box center [1158, 561] width 10 height 10
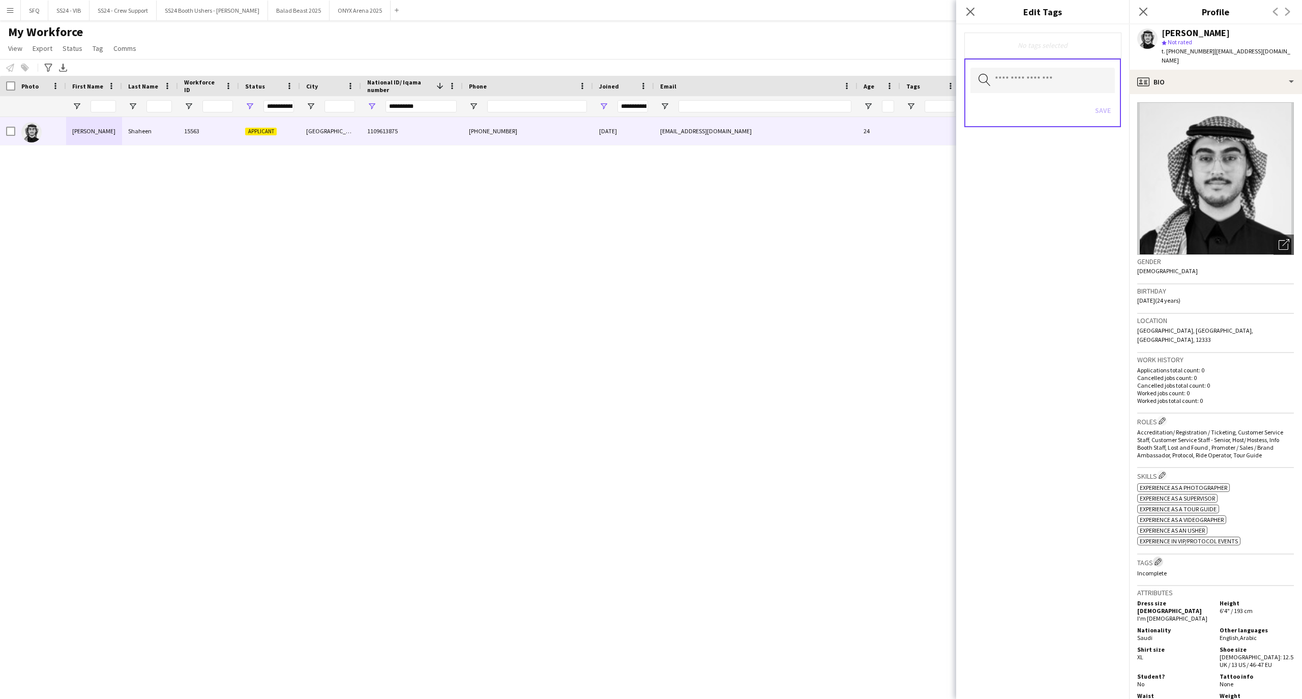
click at [1155, 556] on button "Edit crew company tags" at bounding box center [1158, 561] width 10 height 10
click at [1042, 79] on input "text" at bounding box center [1042, 80] width 144 height 25
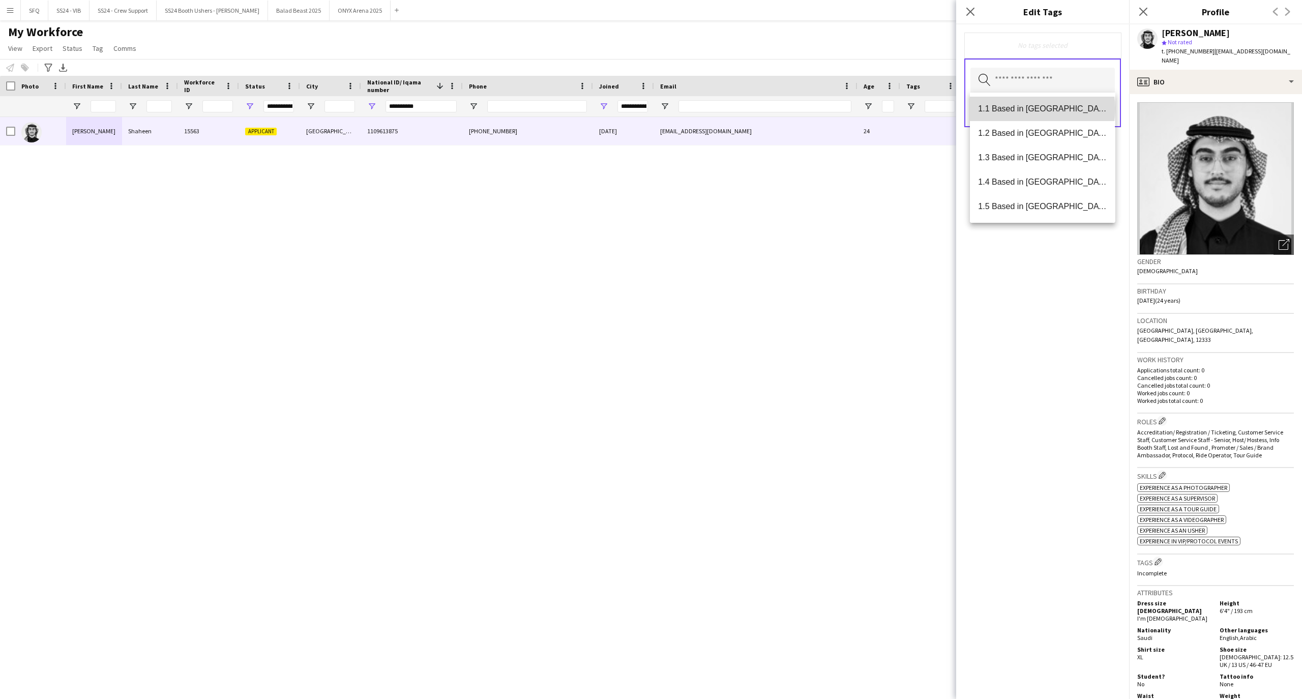
click at [1042, 109] on span "1.1 Based in [GEOGRAPHIC_DATA]" at bounding box center [1042, 109] width 129 height 10
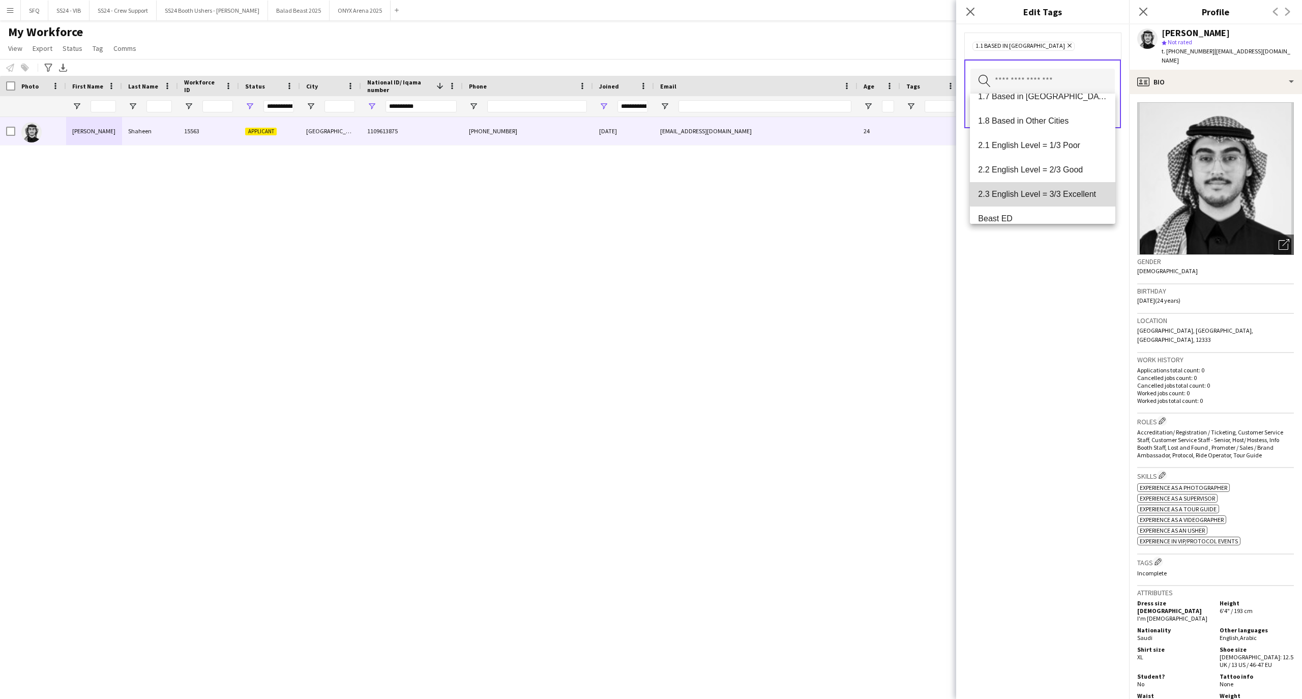
click at [1073, 190] on span "2.3 English Level = 3/3 Excellent" at bounding box center [1042, 194] width 129 height 10
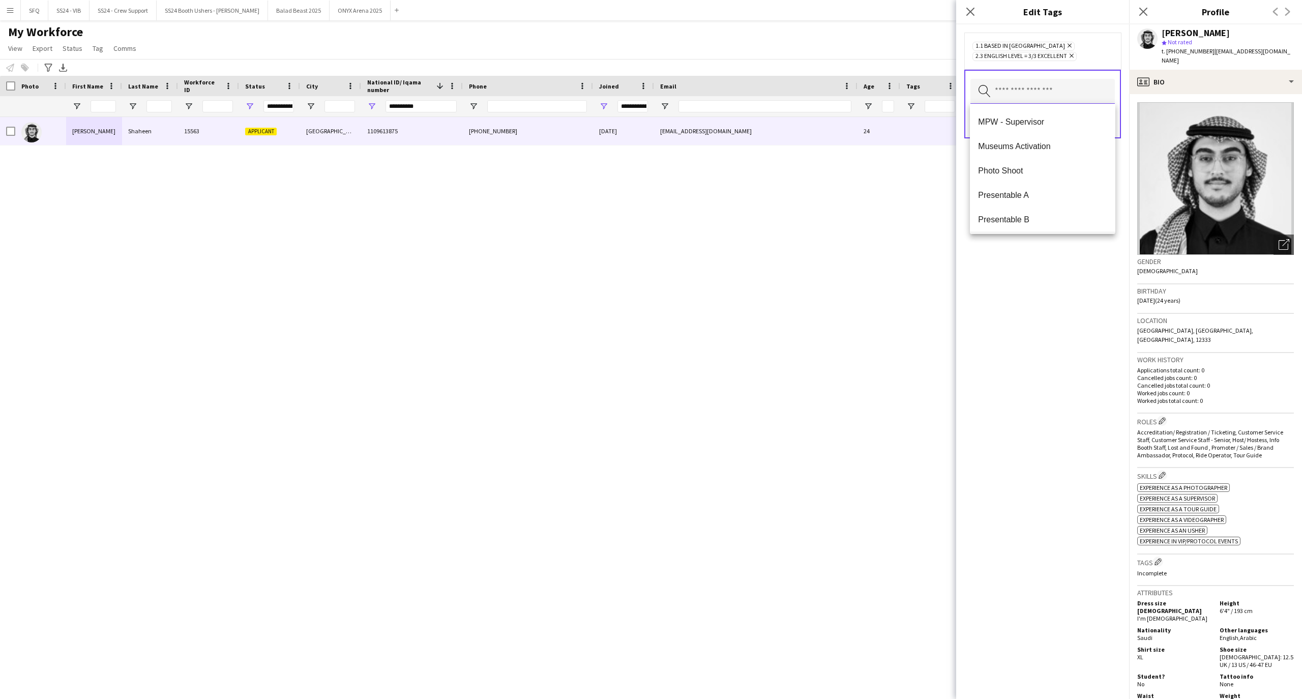
scroll to position [746, 0]
click at [1017, 121] on mat-option "Presentable A" at bounding box center [1042, 131] width 145 height 24
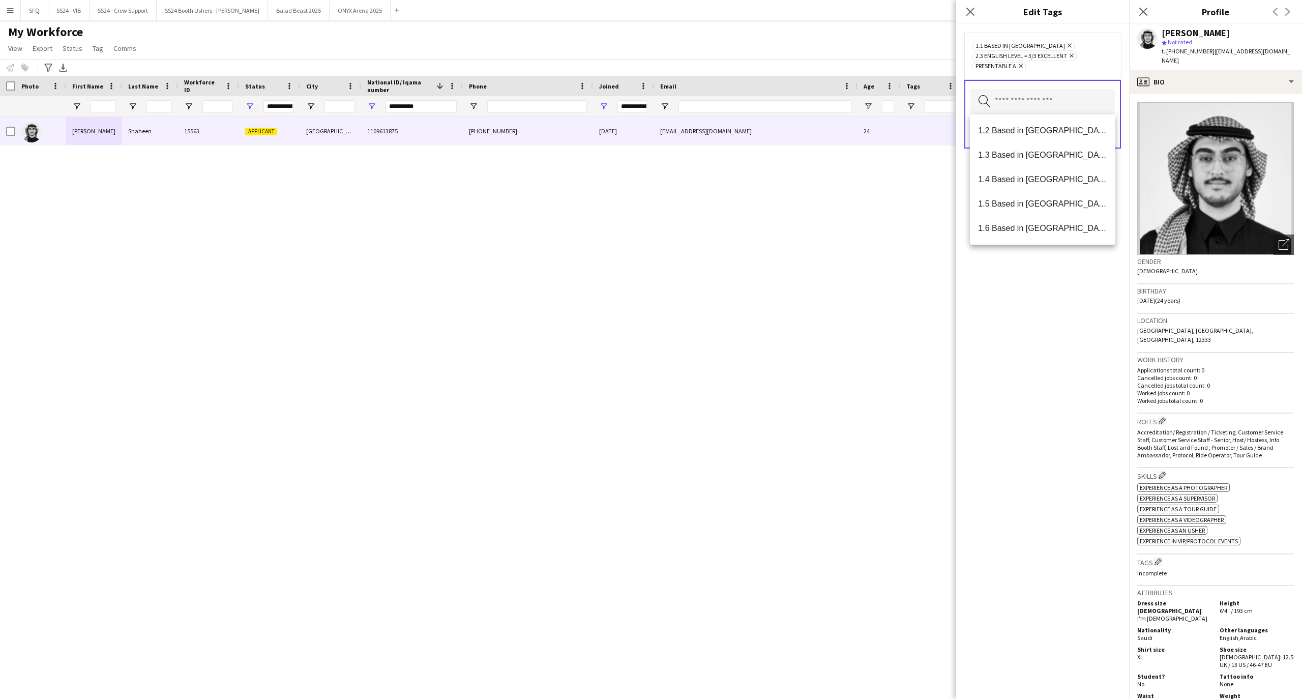
click at [1054, 327] on div "1.1 Based in [GEOGRAPHIC_DATA] Remove 2.3 English Level = 3/3 Excellent Remove …" at bounding box center [1042, 361] width 173 height 674
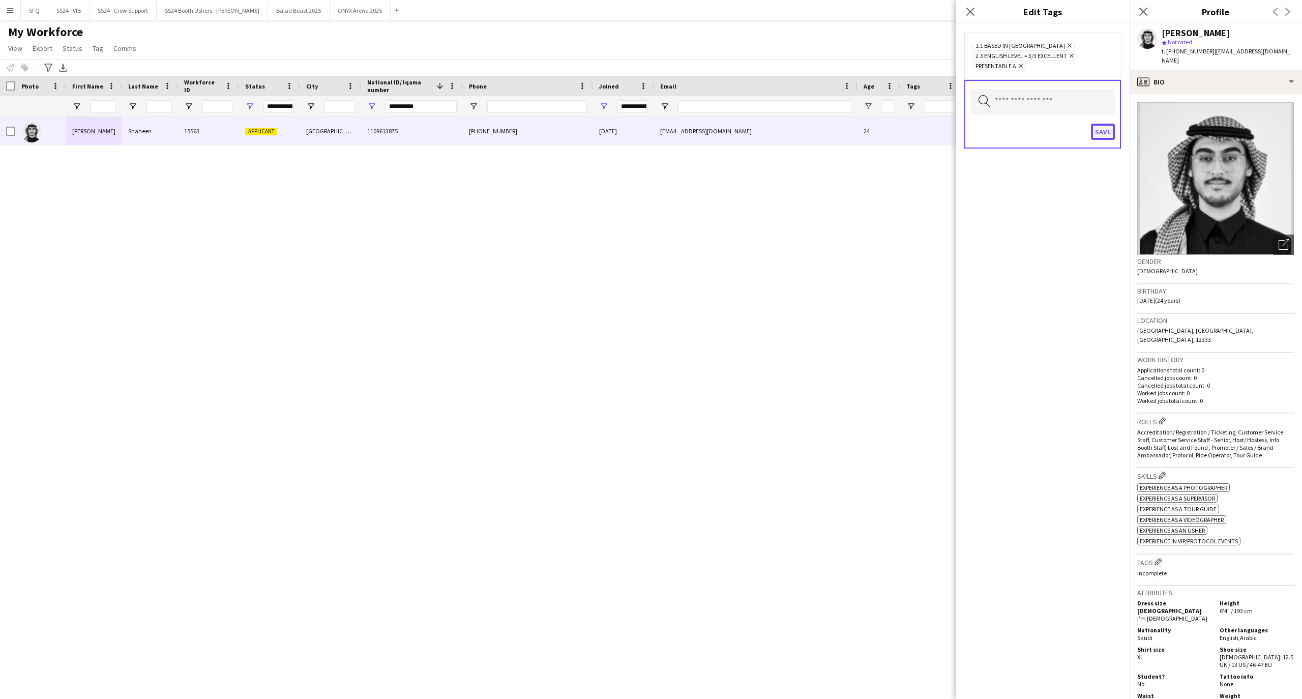
click at [1095, 132] on button "Save" at bounding box center [1103, 132] width 24 height 16
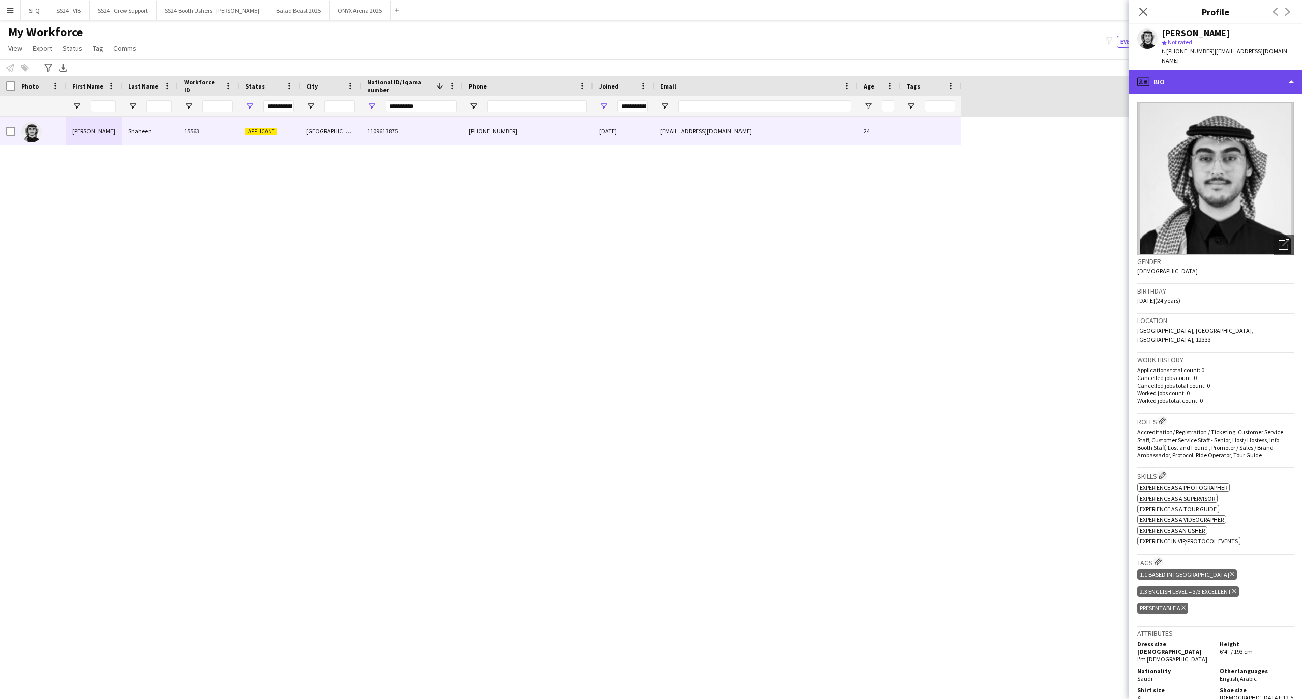
click at [1161, 78] on div "profile Bio" at bounding box center [1215, 82] width 173 height 24
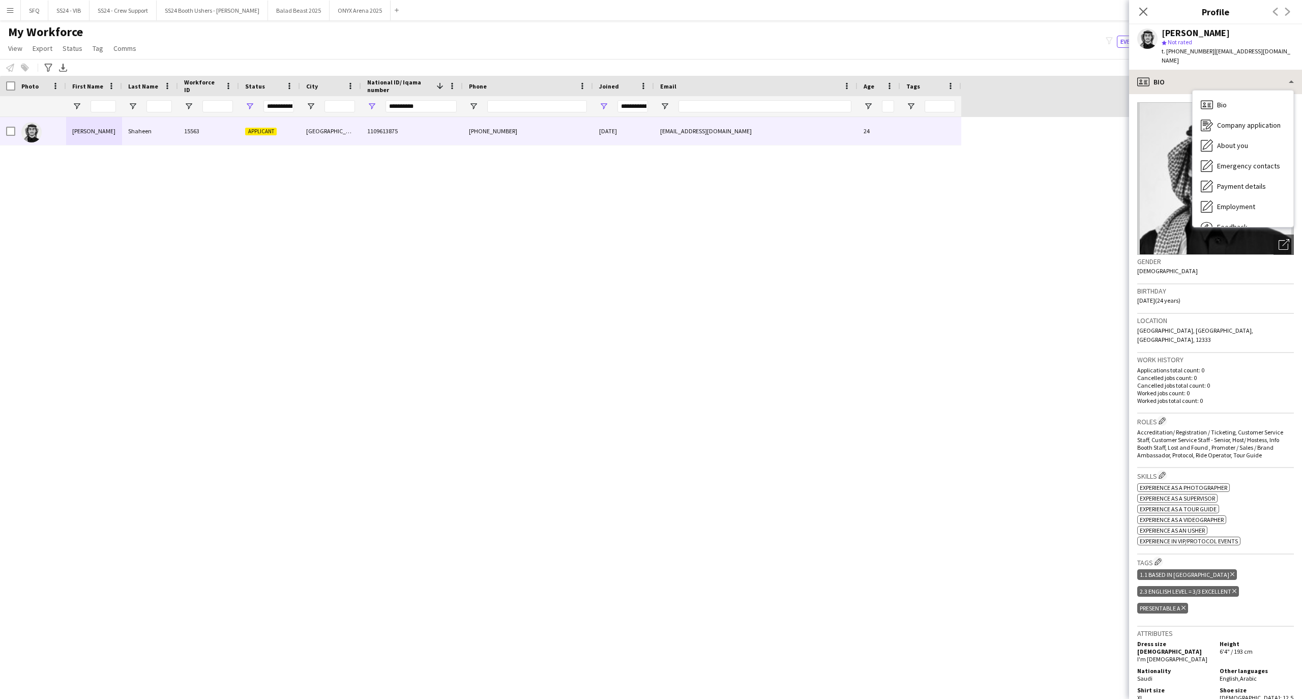
drag, startPoint x: 1248, startPoint y: 41, endPoint x: 1243, endPoint y: 66, distance: 25.4
click at [1243, 66] on app-crew-profile "Close pop-in Profile Previous Next [PERSON_NAME] star Not rated t. [PHONE_NUMBE…" at bounding box center [1215, 349] width 173 height 699
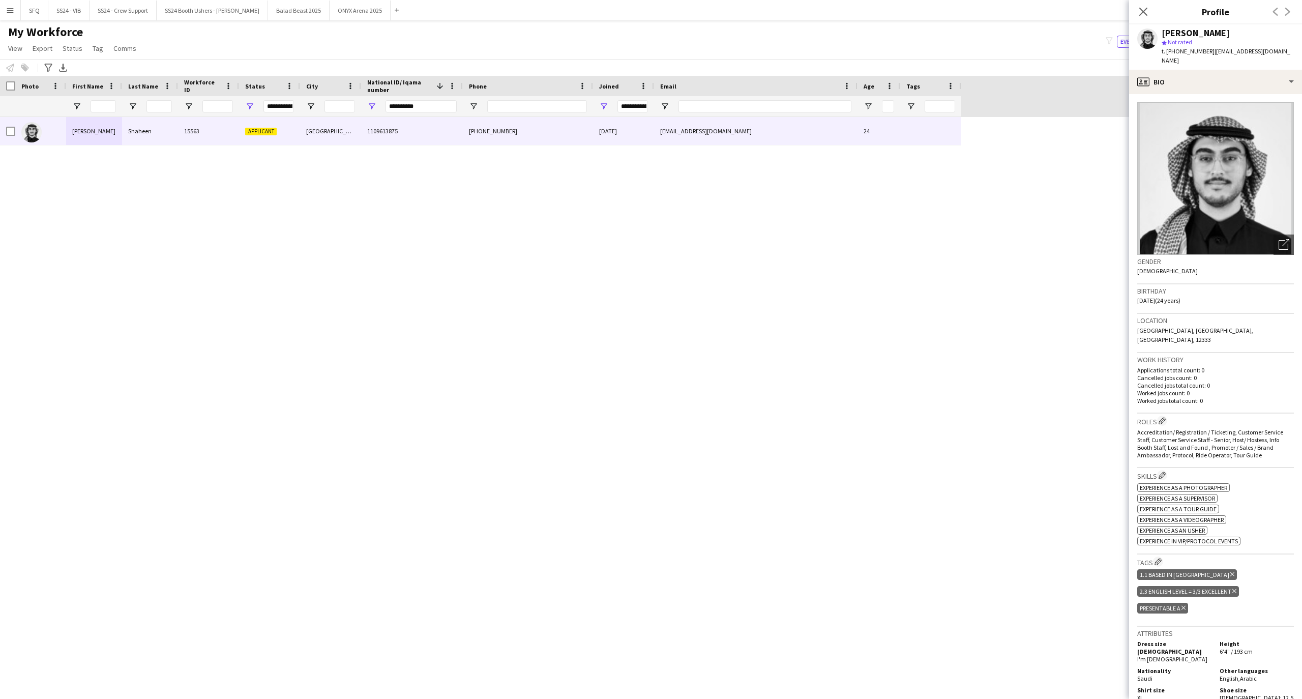
click at [1262, 34] on div "[PERSON_NAME]" at bounding box center [1228, 32] width 132 height 9
click at [1232, 70] on div "profile Bio" at bounding box center [1215, 82] width 173 height 24
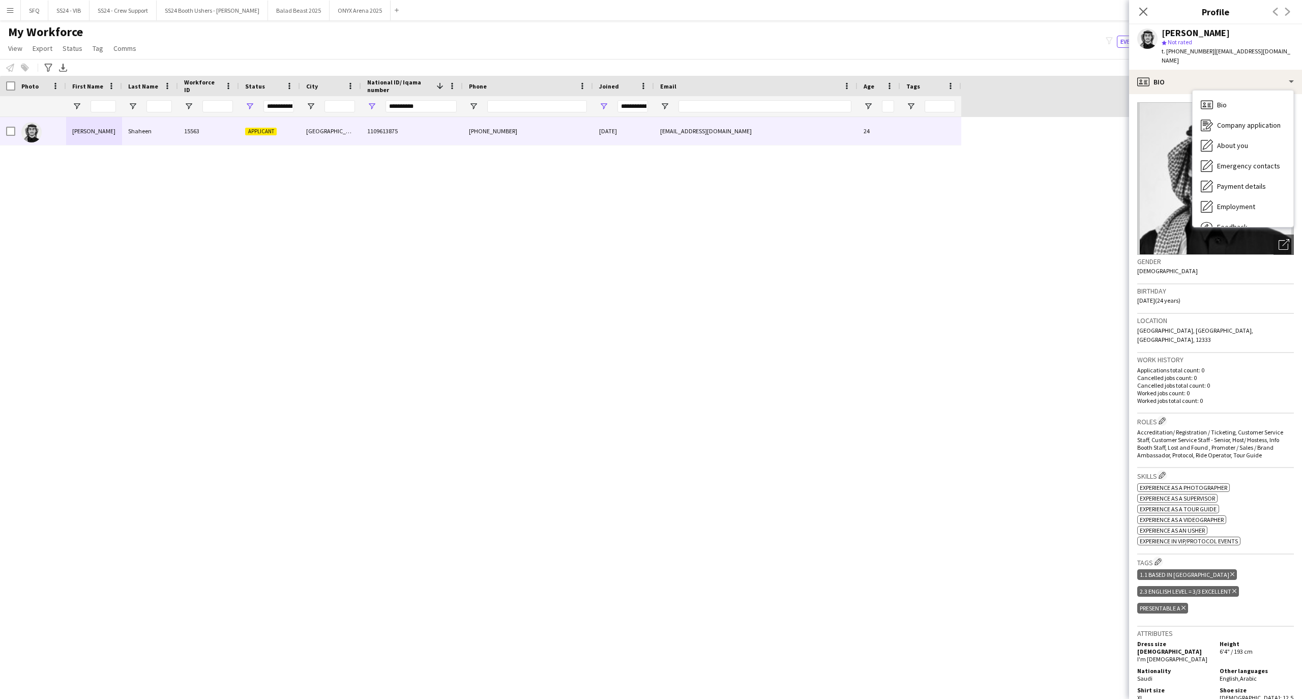
click at [1200, 286] on h3 "Birthday" at bounding box center [1215, 290] width 157 height 9
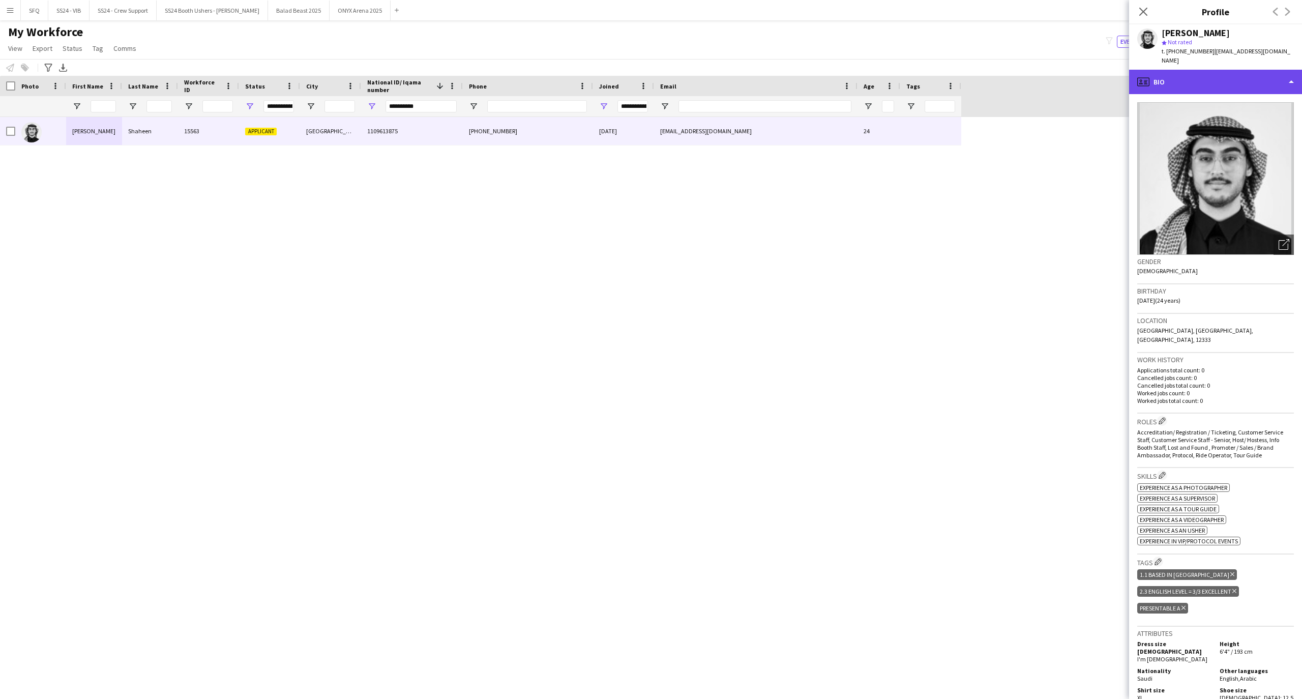
click at [1217, 70] on div "profile Bio" at bounding box center [1215, 82] width 173 height 24
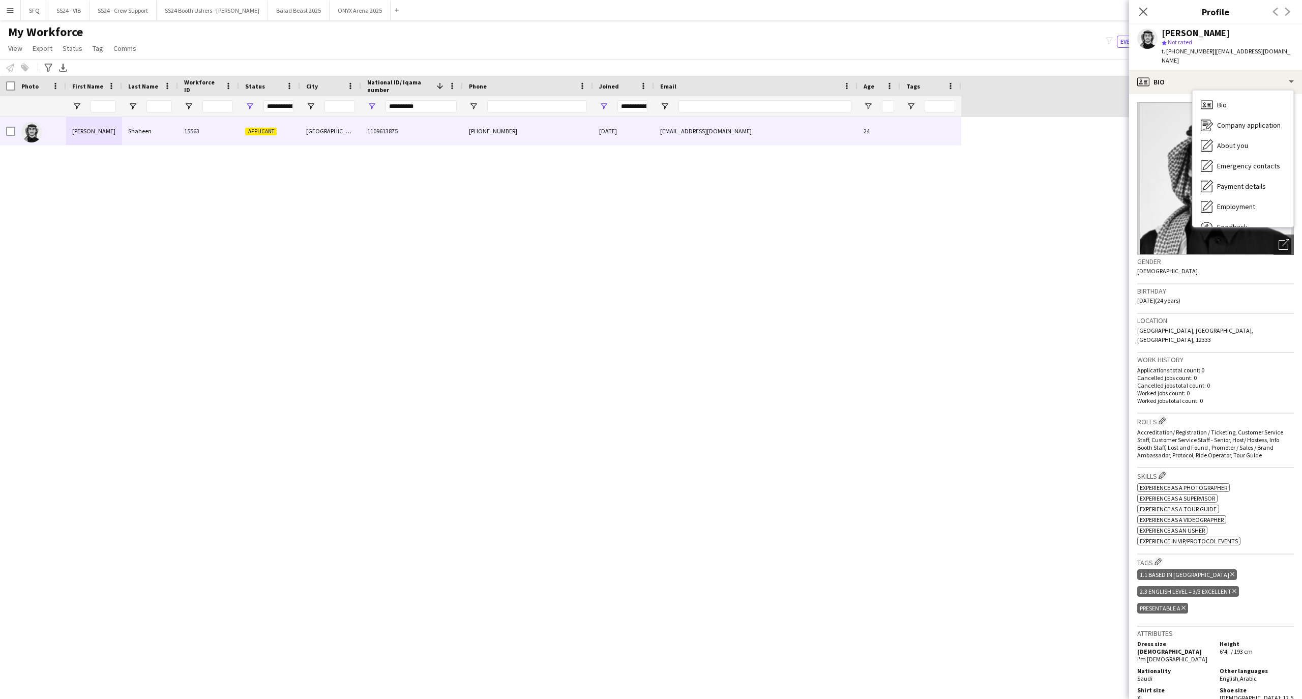
click at [1237, 257] on h3 "Gender" at bounding box center [1215, 261] width 157 height 9
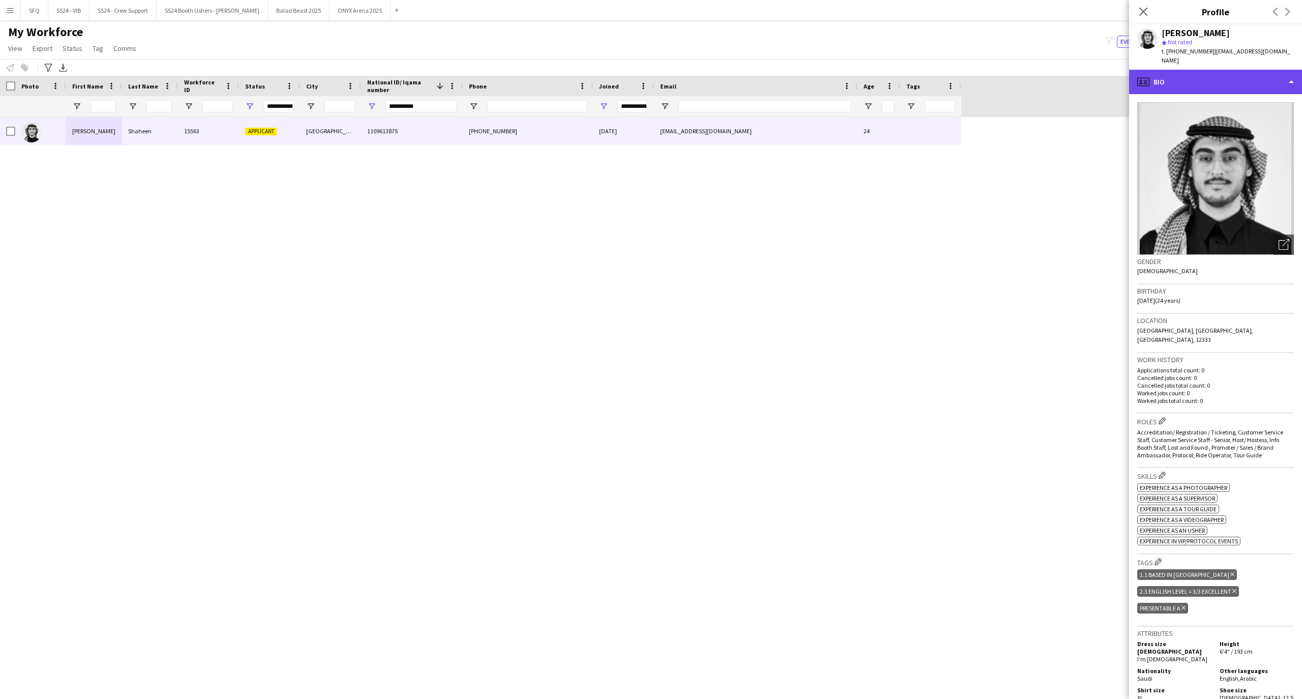
click at [1209, 78] on div "profile Bio" at bounding box center [1215, 82] width 173 height 24
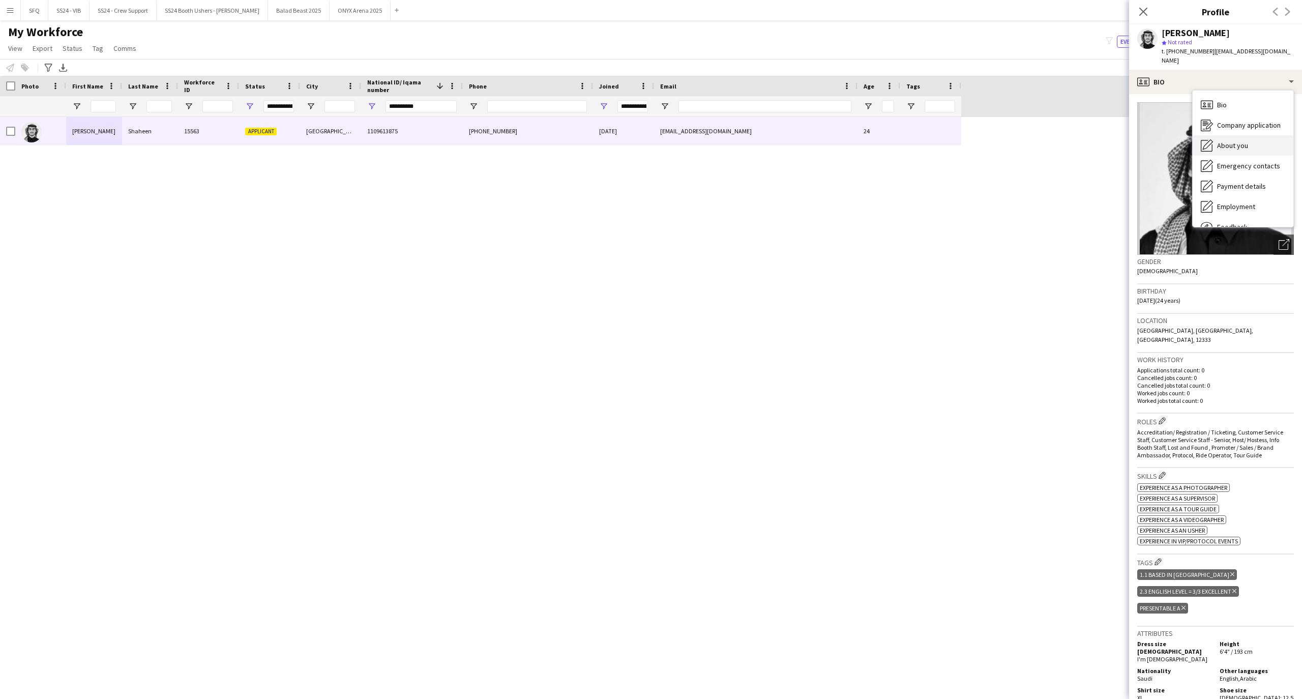
click at [1205, 139] on icon "About you" at bounding box center [1207, 145] width 12 height 12
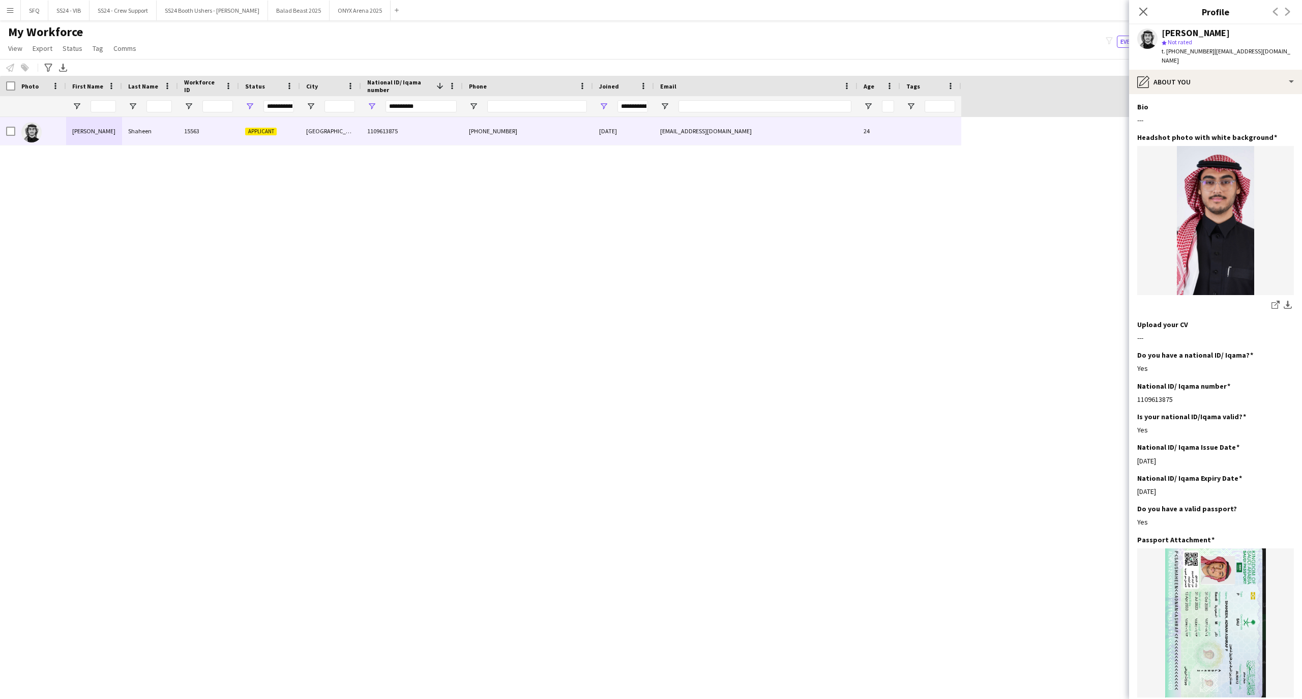
drag, startPoint x: 1162, startPoint y: 106, endPoint x: 1114, endPoint y: 96, distance: 49.0
click at [1103, 96] on body "Menu Boards Boards Boards All jobs Status Workforce Workforce My Workforce Recr…" at bounding box center [651, 349] width 1302 height 699
click at [1164, 102] on div "Bio Edit this field ---" at bounding box center [1215, 117] width 157 height 31
drag, startPoint x: 1126, startPoint y: 113, endPoint x: 1131, endPoint y: 125, distance: 13.2
click at [1130, 125] on body "Menu Boards Boards Boards All jobs Status Workforce Workforce My Workforce Recr…" at bounding box center [651, 349] width 1302 height 699
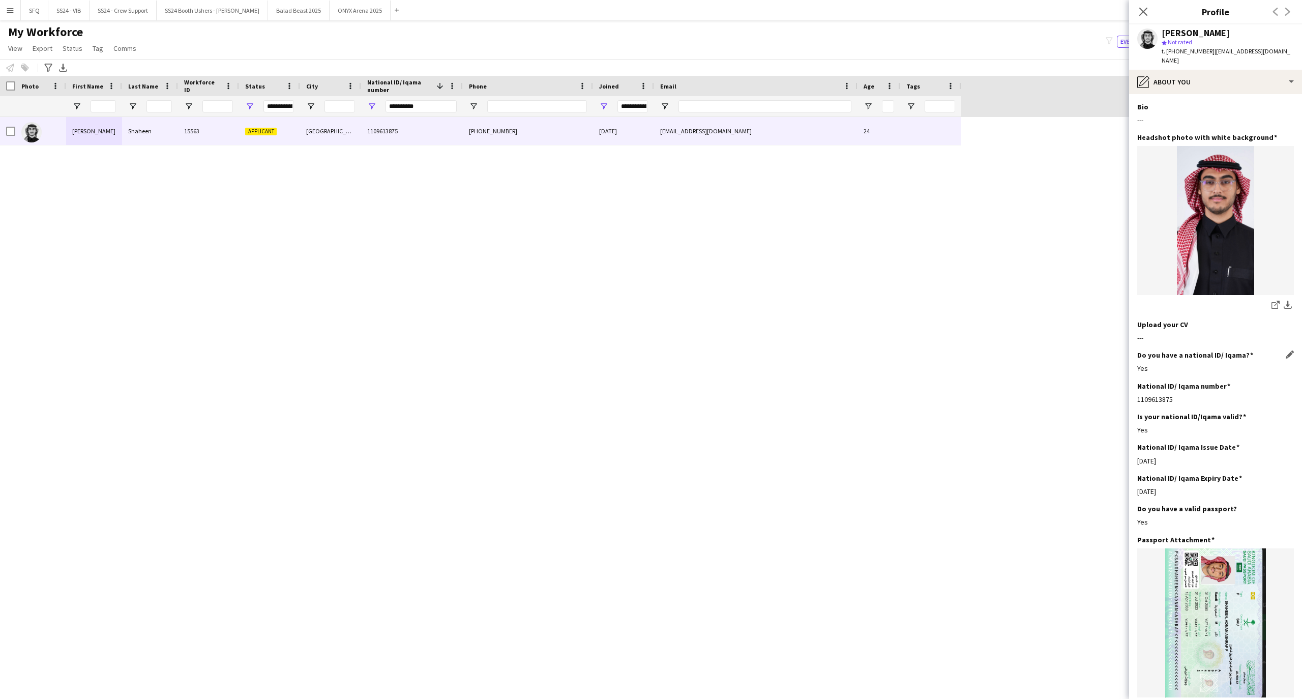
drag, startPoint x: 1185, startPoint y: 306, endPoint x: 1158, endPoint y: 358, distance: 58.9
click at [1158, 359] on app-section-data-types "Bio Edit this field --- Headshot photo with white background Edit this field sh…" at bounding box center [1215, 396] width 173 height 605
click at [1188, 103] on div "Bio Edit this field ---" at bounding box center [1215, 117] width 157 height 31
click at [1199, 70] on div "pencil4 About you" at bounding box center [1215, 82] width 173 height 24
click at [1216, 164] on div "Emergency contacts Emergency contacts" at bounding box center [1243, 166] width 101 height 20
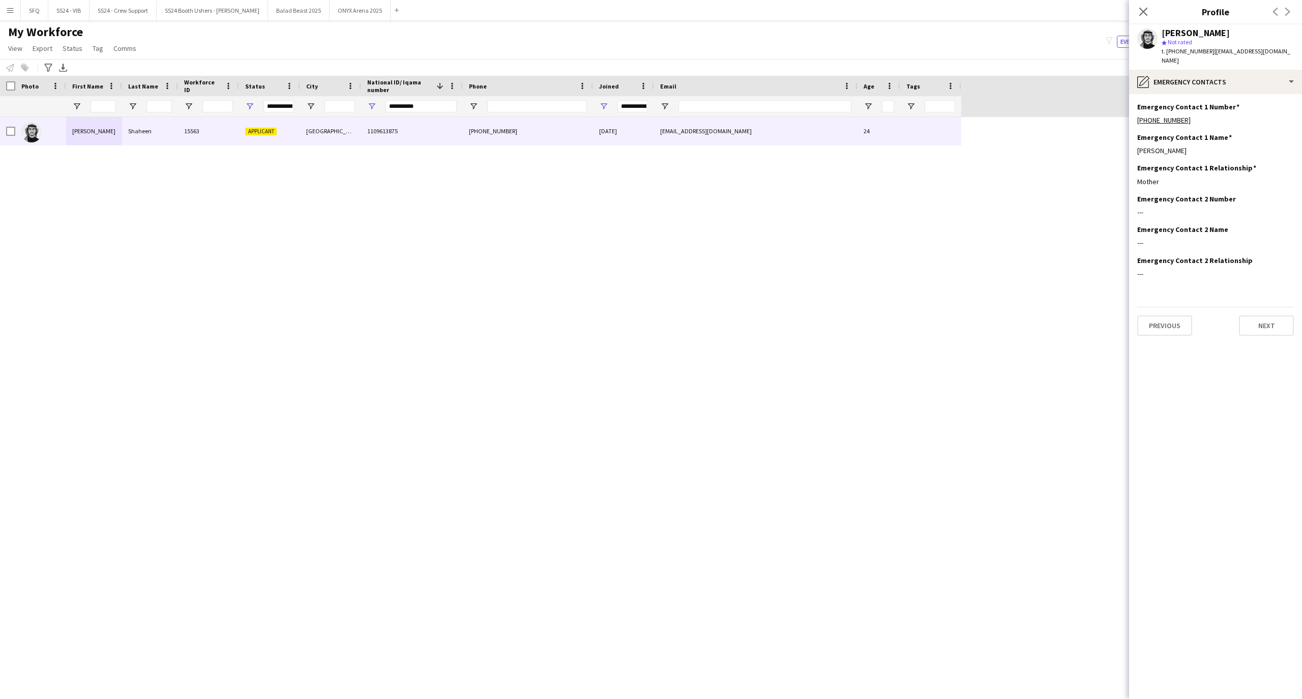
click at [1165, 59] on div "[PERSON_NAME] star Not rated t. [PHONE_NUMBER] | [EMAIL_ADDRESS][DOMAIN_NAME]" at bounding box center [1215, 46] width 173 height 45
click at [1164, 76] on div "pencil4 Emergency contacts" at bounding box center [1215, 82] width 173 height 24
click at [1224, 182] on span "Payment details" at bounding box center [1241, 186] width 49 height 9
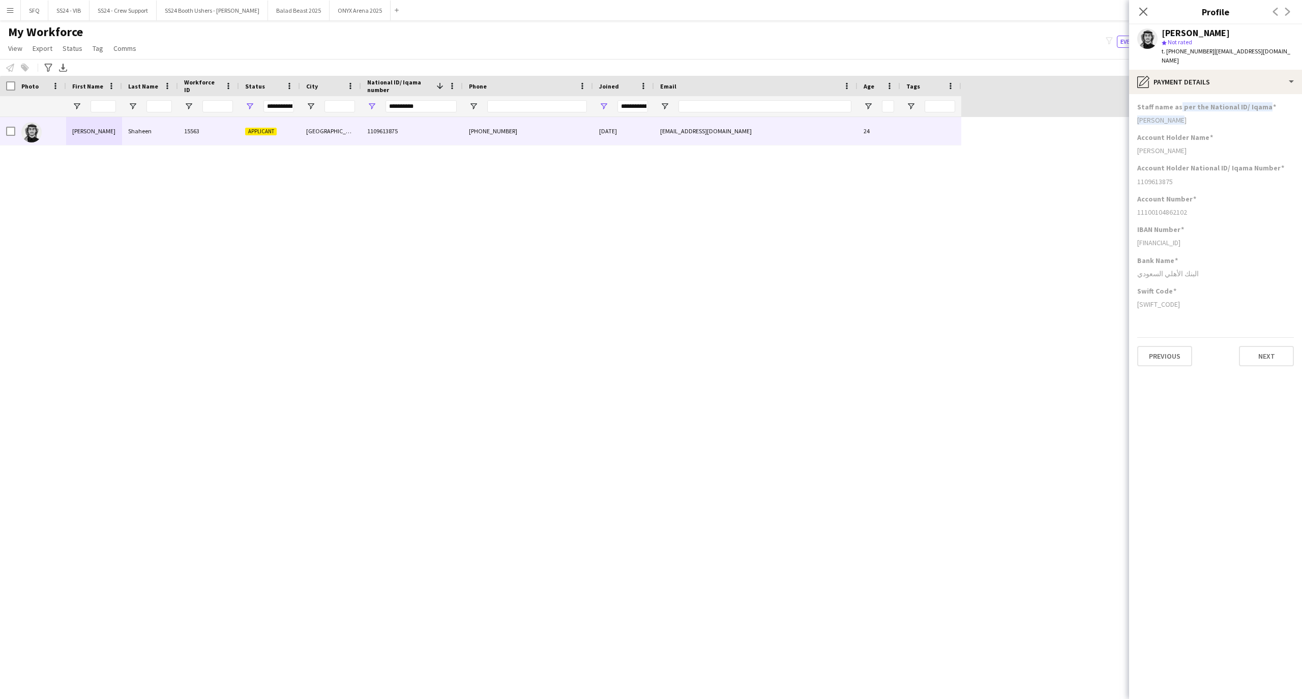
drag, startPoint x: 1180, startPoint y: 100, endPoint x: 1176, endPoint y: 105, distance: 6.2
click at [1177, 105] on div "Staff name as per the National ID/ Iqama [PERSON_NAME]" at bounding box center [1215, 117] width 157 height 31
click at [1176, 115] on div "[PERSON_NAME]" at bounding box center [1215, 119] width 157 height 9
click at [1160, 115] on div "[PERSON_NAME]" at bounding box center [1215, 119] width 157 height 9
drag, startPoint x: 1161, startPoint y: 230, endPoint x: 1168, endPoint y: 230, distance: 7.6
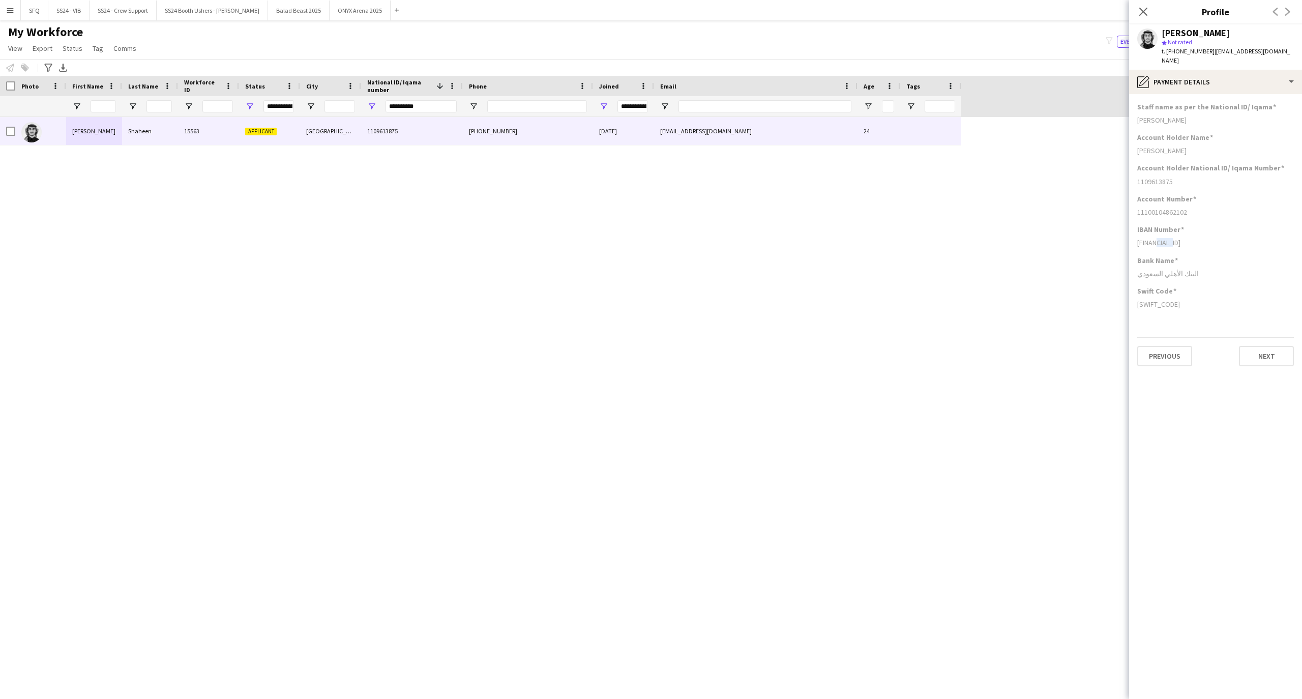
click at [1168, 238] on div "[FINANCIAL_ID]" at bounding box center [1215, 242] width 157 height 9
drag, startPoint x: 1217, startPoint y: 235, endPoint x: 1191, endPoint y: 237, distance: 26.0
click at [1215, 238] on div "[FINANCIAL_ID]" at bounding box center [1215, 242] width 157 height 9
click at [1173, 256] on h3 "Bank Name" at bounding box center [1157, 260] width 41 height 9
drag, startPoint x: 1156, startPoint y: 262, endPoint x: 1202, endPoint y: 263, distance: 46.8
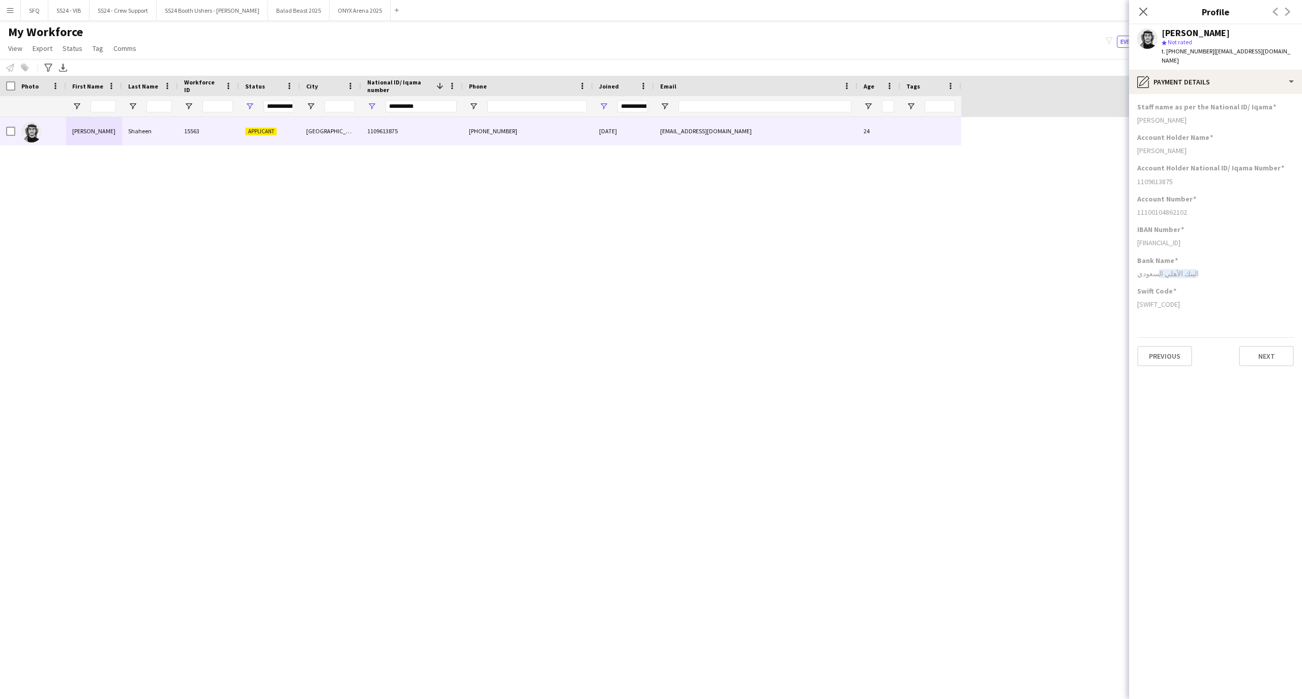
click at [1195, 269] on div "البنك الأهلي السعودي" at bounding box center [1215, 273] width 157 height 9
drag, startPoint x: 1206, startPoint y: 263, endPoint x: 1144, endPoint y: 261, distance: 62.1
click at [1144, 269] on div "البنك الأهلي السعودي" at bounding box center [1215, 273] width 157 height 9
click at [1185, 82] on div "pencil4 Payment details" at bounding box center [1215, 82] width 173 height 24
click at [1207, 201] on icon at bounding box center [1207, 207] width 12 height 12
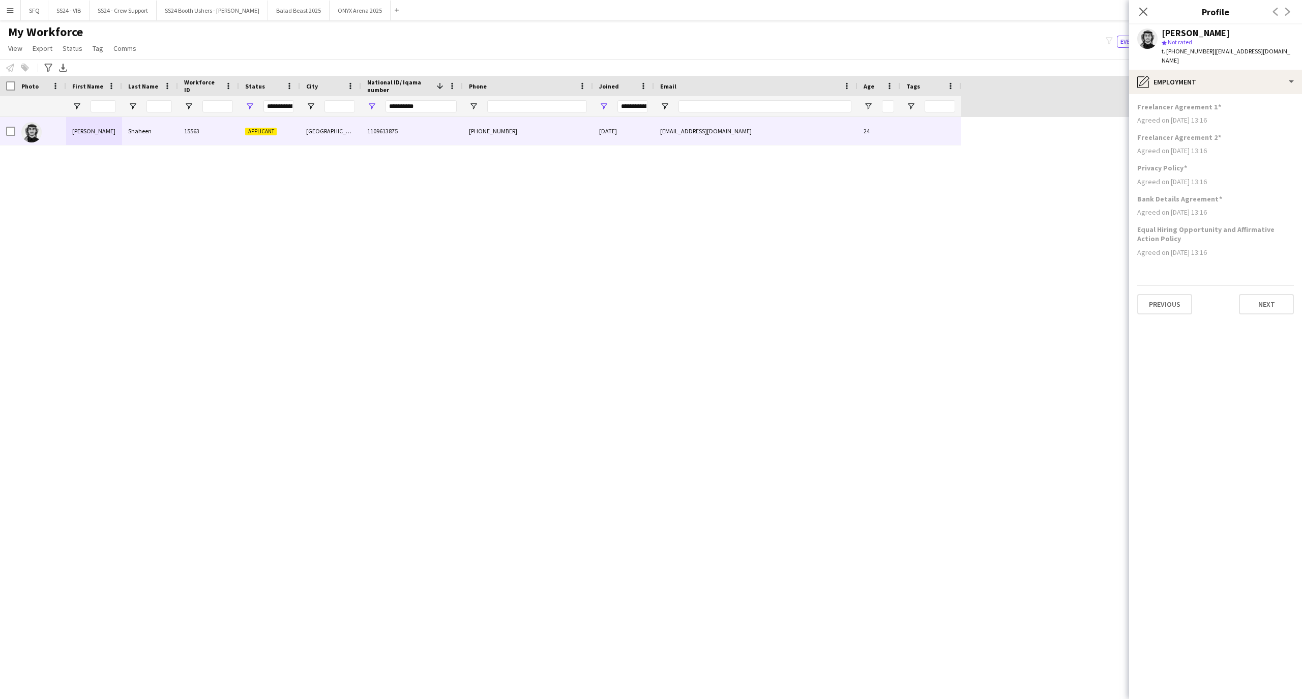
click at [1155, 94] on app-section-data-types "Freelancer Agreement 1 Agreed on [DATE] 13:16 Freelancer Agreement 2 Agreed on …" at bounding box center [1215, 396] width 173 height 605
click at [1156, 72] on div "pencil4 Employment" at bounding box center [1215, 82] width 173 height 24
click at [1221, 217] on div "Feedback Feedback" at bounding box center [1243, 227] width 101 height 20
click at [1194, 193] on textarea at bounding box center [1225, 195] width 137 height 48
type textarea "*********"
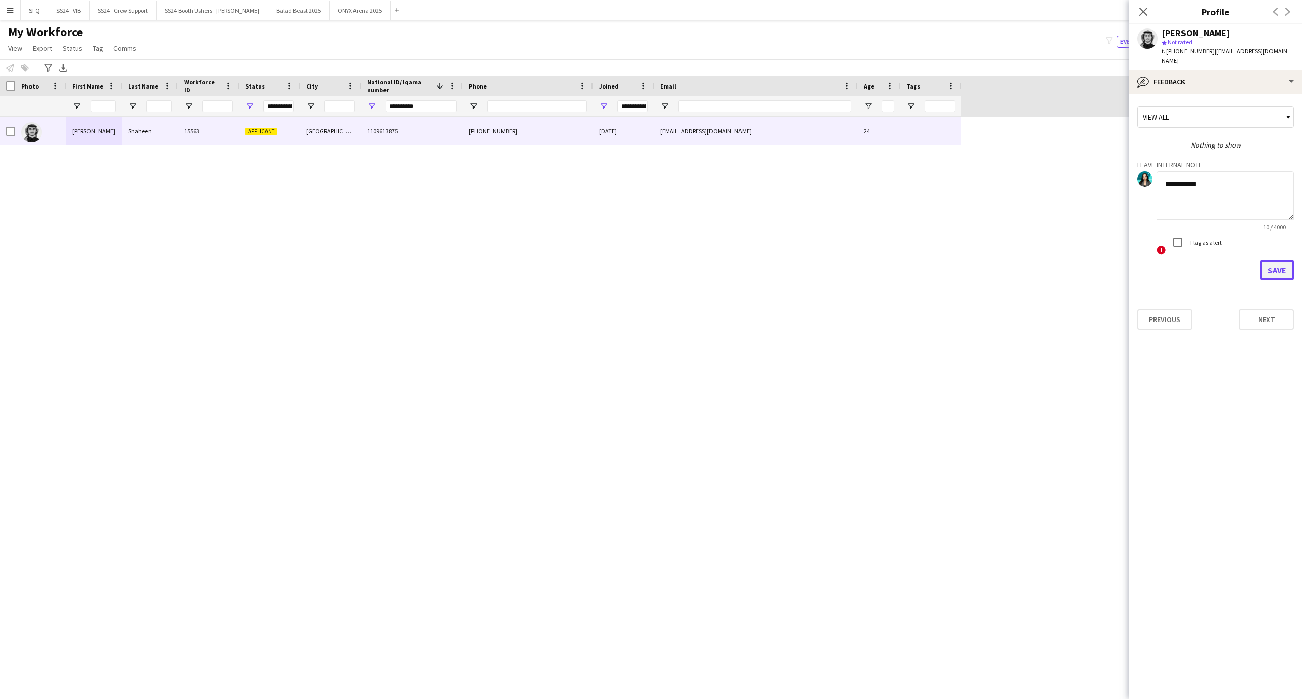
click at [1286, 260] on button "Save" at bounding box center [1277, 270] width 34 height 20
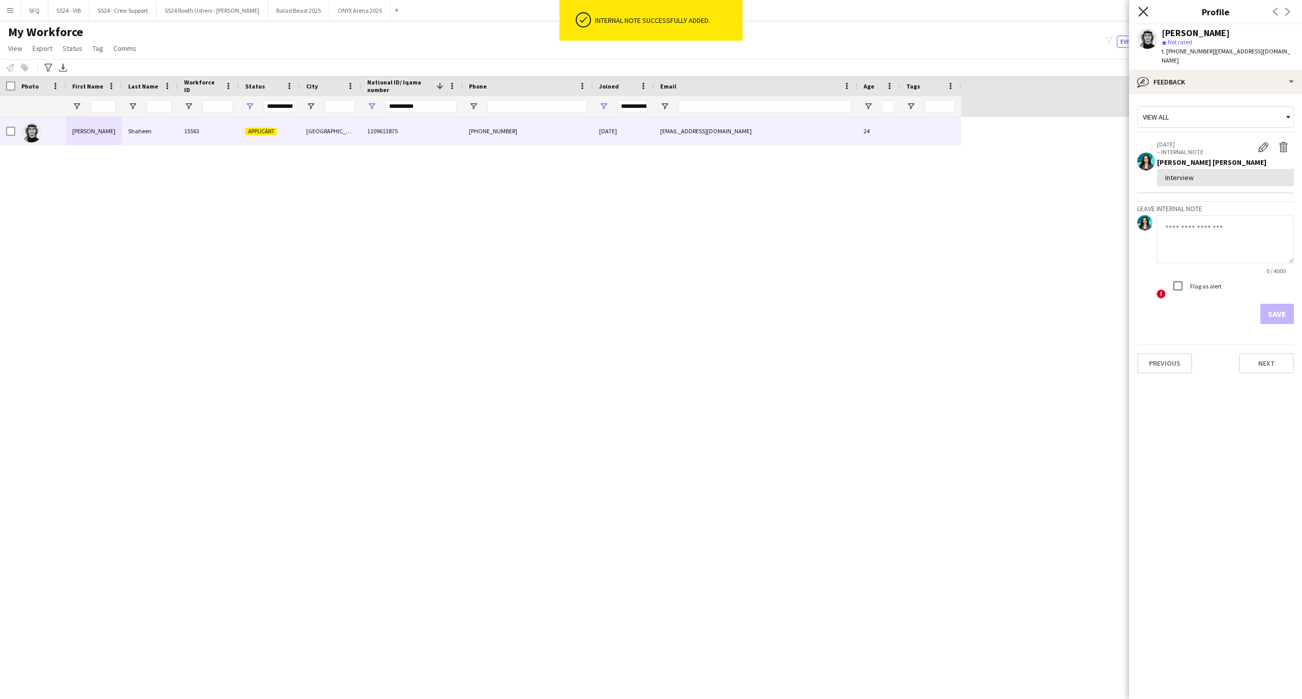
click at [1147, 15] on icon at bounding box center [1143, 12] width 10 height 10
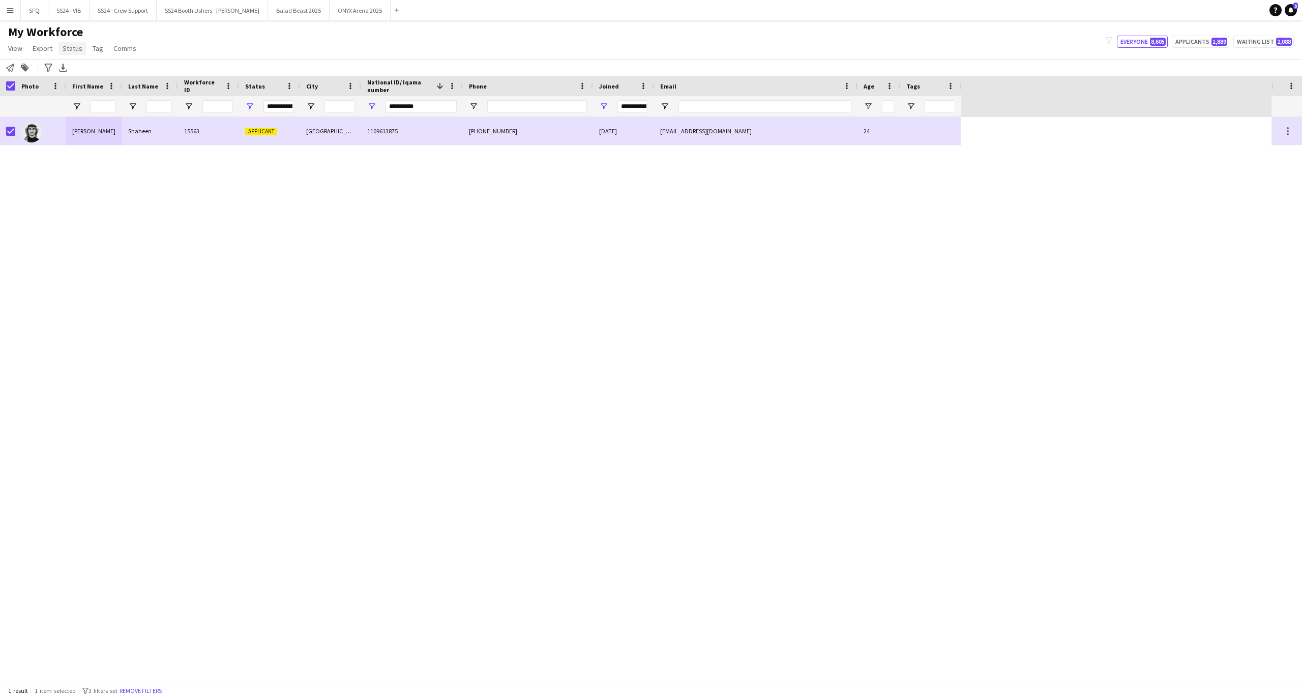
click at [72, 51] on span "Status" at bounding box center [73, 48] width 20 height 9
click at [96, 69] on link "Edit" at bounding box center [93, 70] width 71 height 21
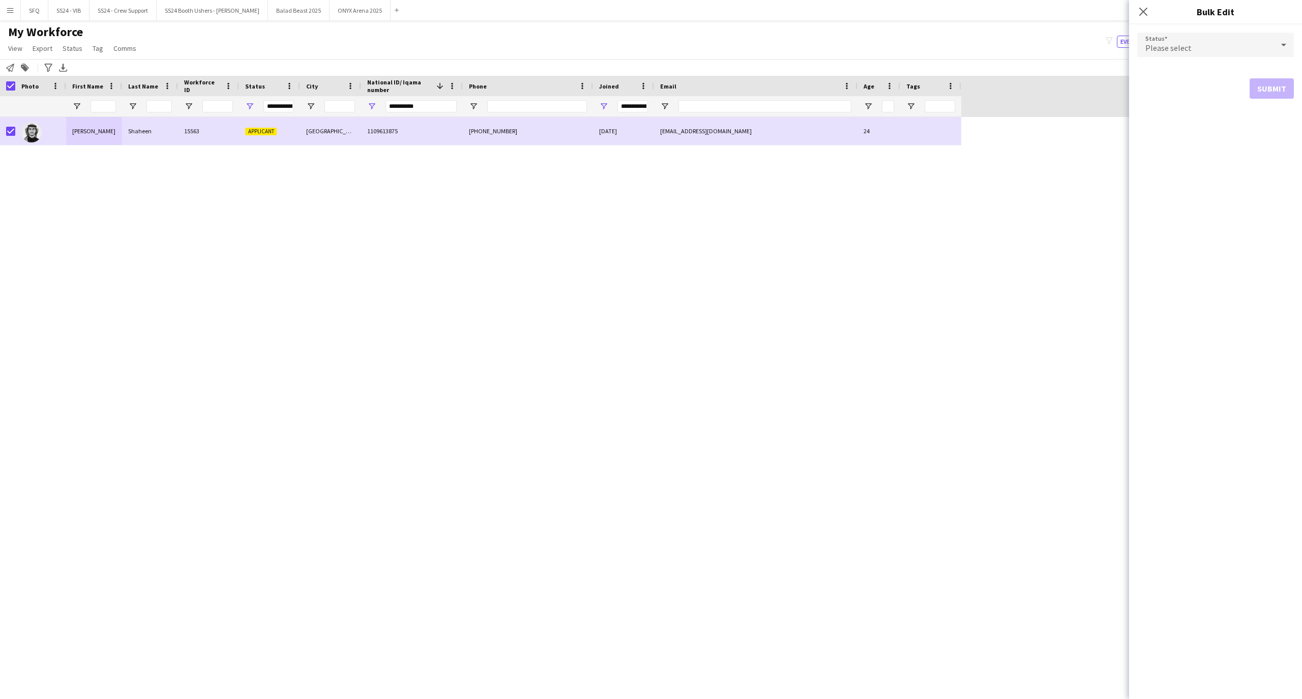
click at [1231, 45] on div "Please select" at bounding box center [1205, 45] width 136 height 24
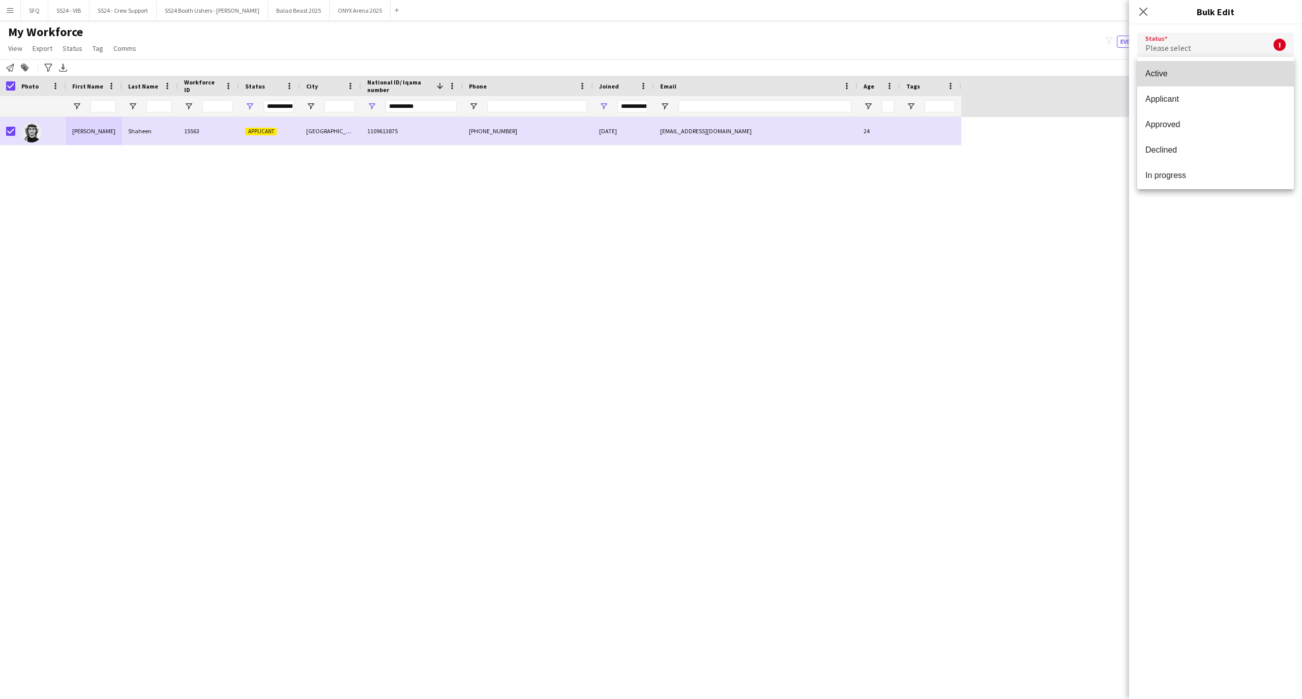
click at [1233, 66] on mat-option "Active" at bounding box center [1215, 73] width 157 height 25
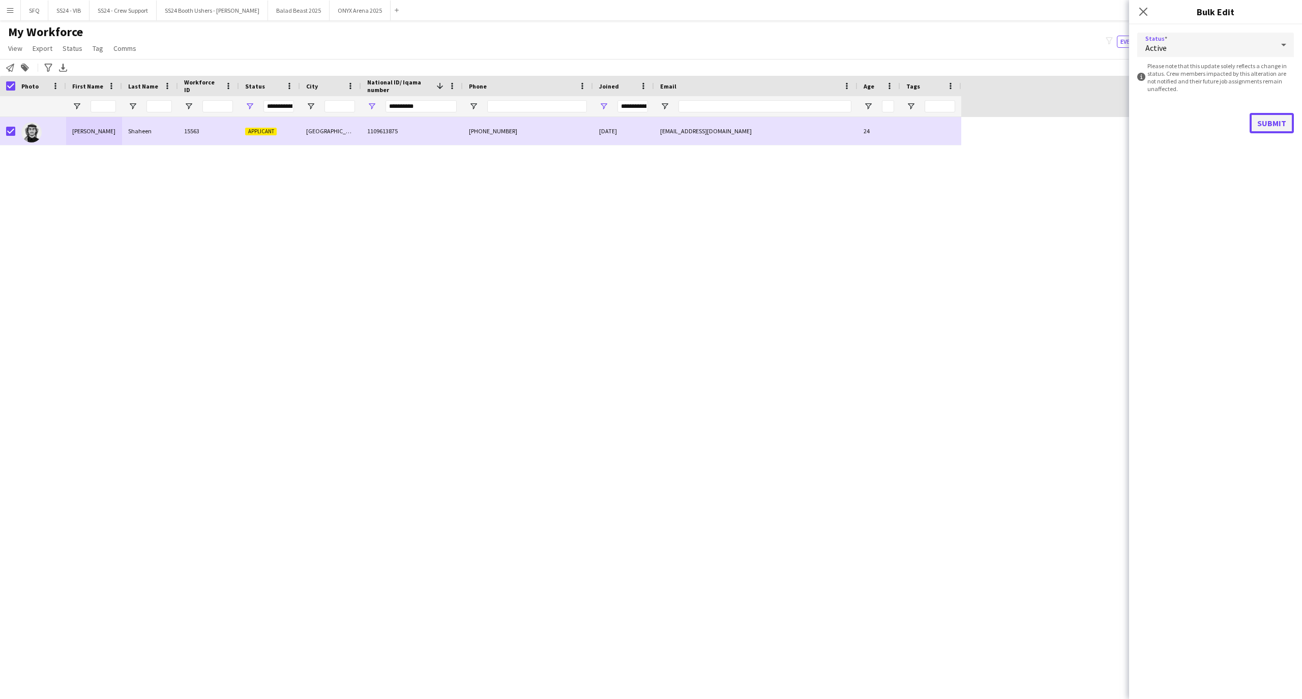
click at [1280, 121] on button "Submit" at bounding box center [1272, 123] width 44 height 20
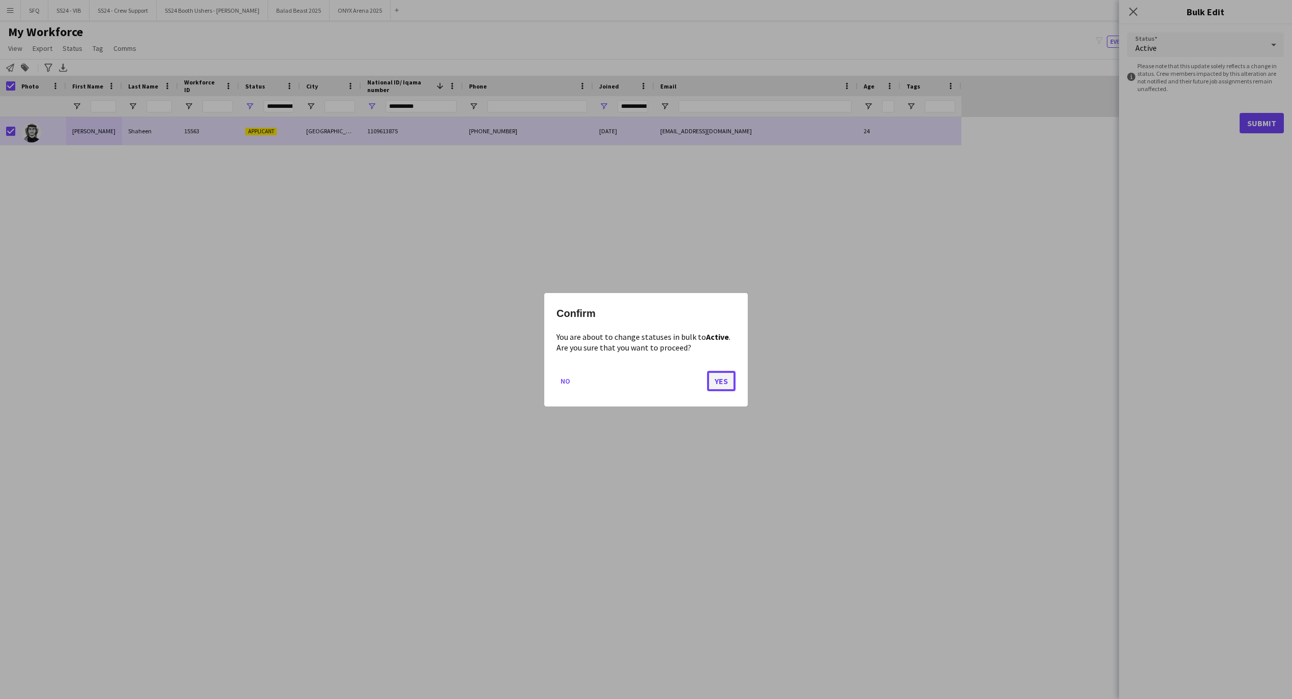
click at [723, 375] on button "Yes" at bounding box center [721, 380] width 28 height 20
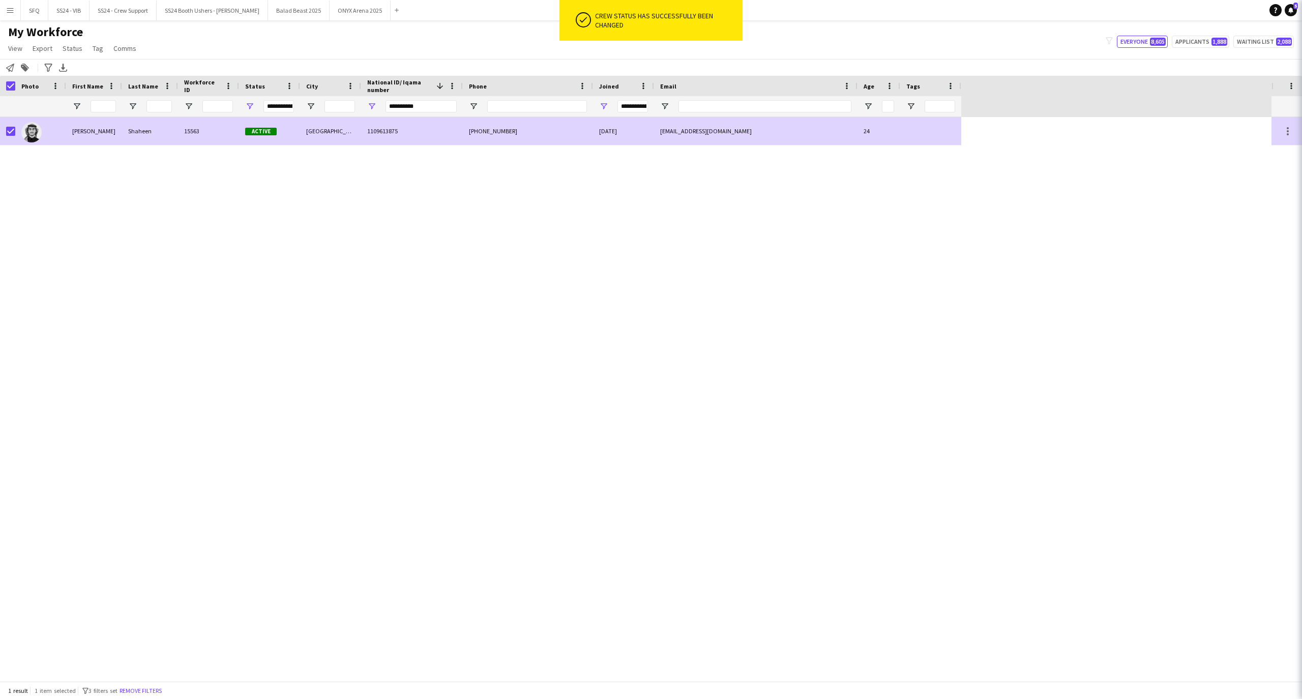
click at [241, 125] on div "Active" at bounding box center [269, 131] width 61 height 28
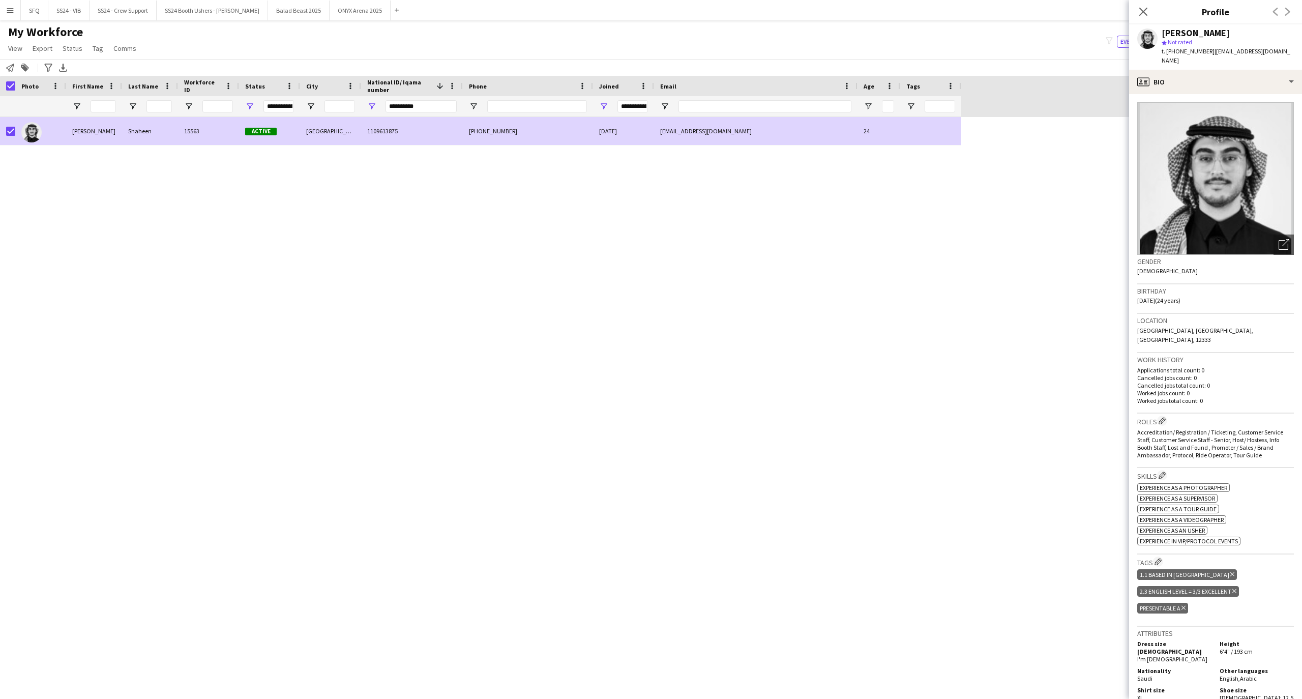
scroll to position [203, 0]
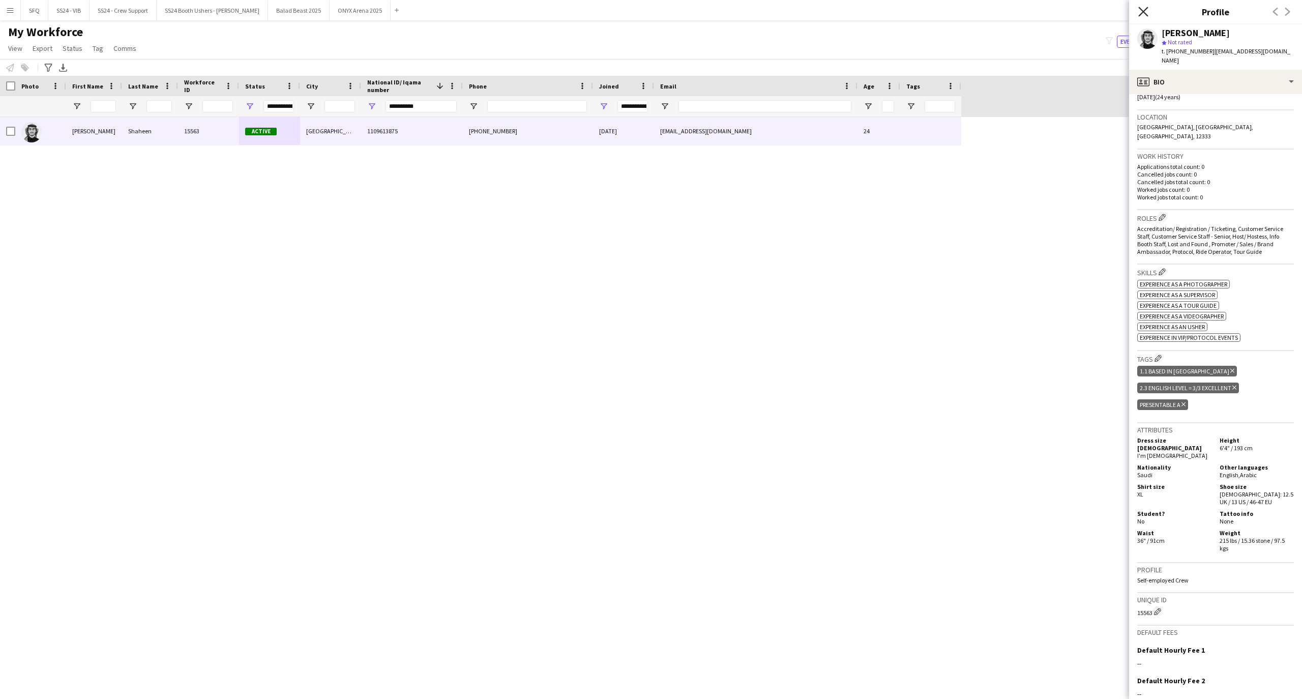
click at [1145, 9] on icon at bounding box center [1143, 12] width 10 height 10
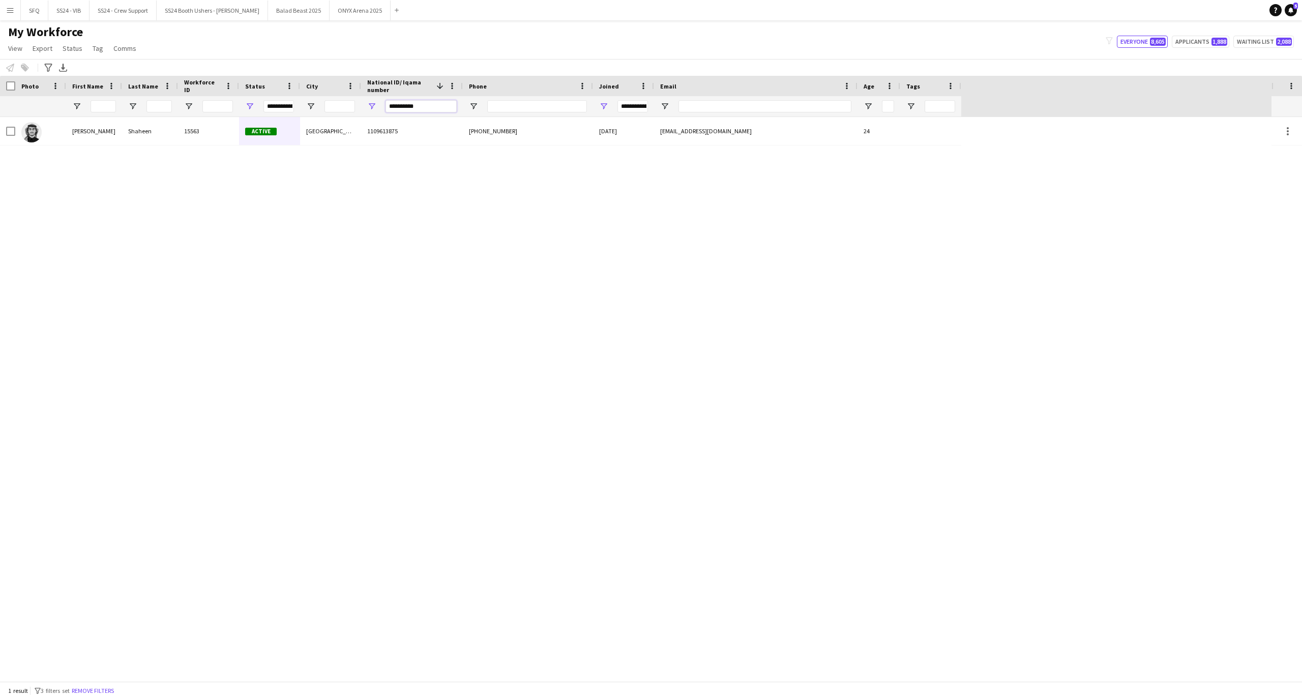
click at [443, 106] on input "**********" at bounding box center [421, 106] width 71 height 12
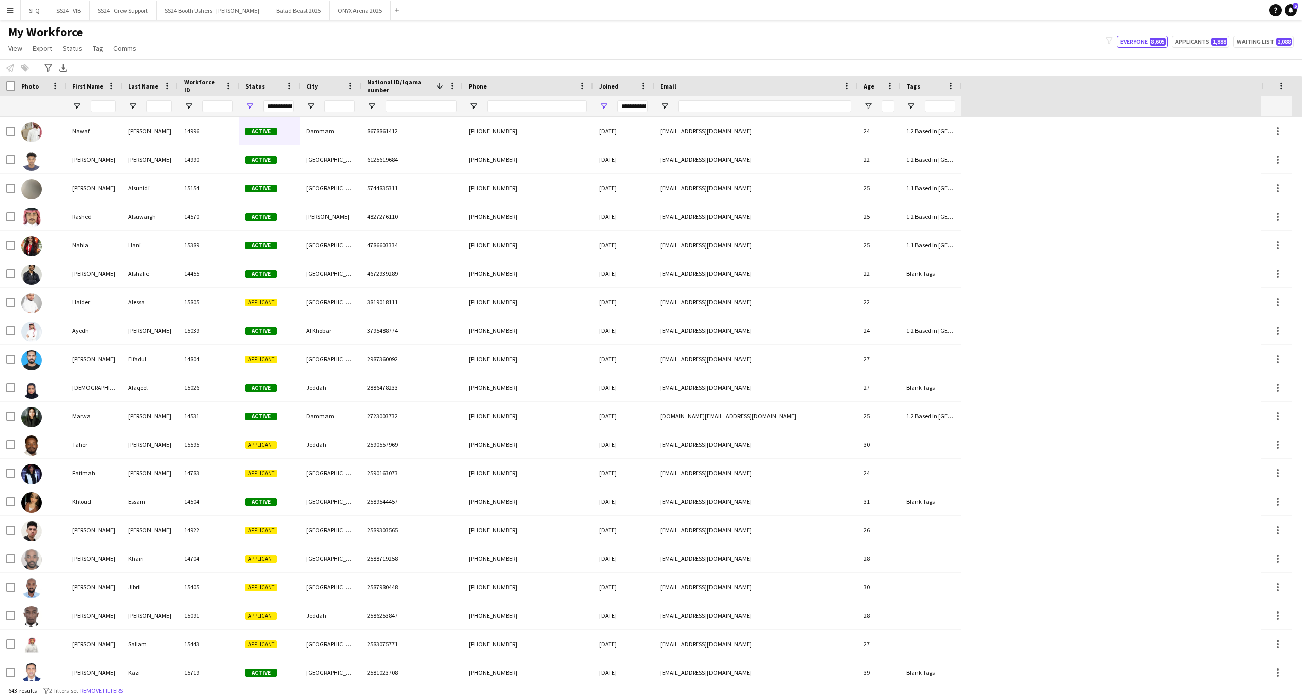
click at [428, 97] on div at bounding box center [421, 106] width 71 height 20
click at [425, 102] on input "National ID/ Iqama number Filter Input" at bounding box center [421, 106] width 71 height 12
paste input "**********"
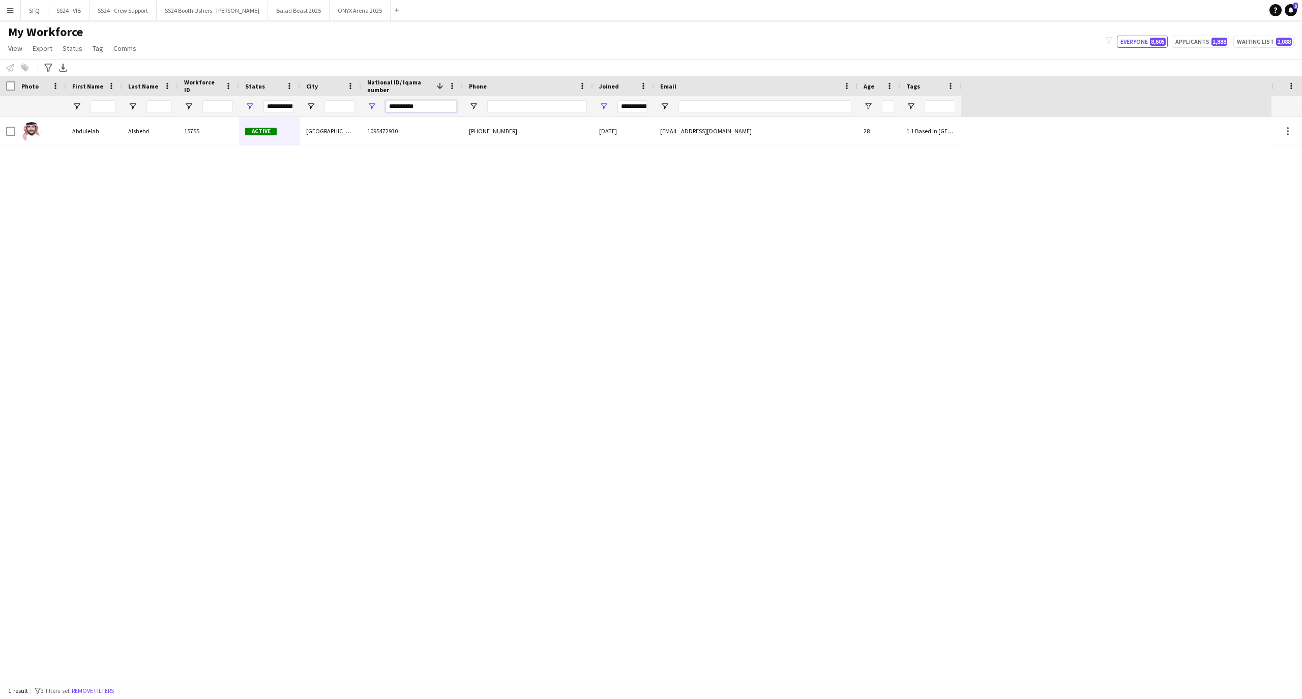
click at [438, 106] on input "**********" at bounding box center [421, 106] width 71 height 12
paste input "National ID/ Iqama number Filter Input"
type input "**********"
click at [249, 103] on span "Open Filter Menu" at bounding box center [249, 106] width 9 height 9
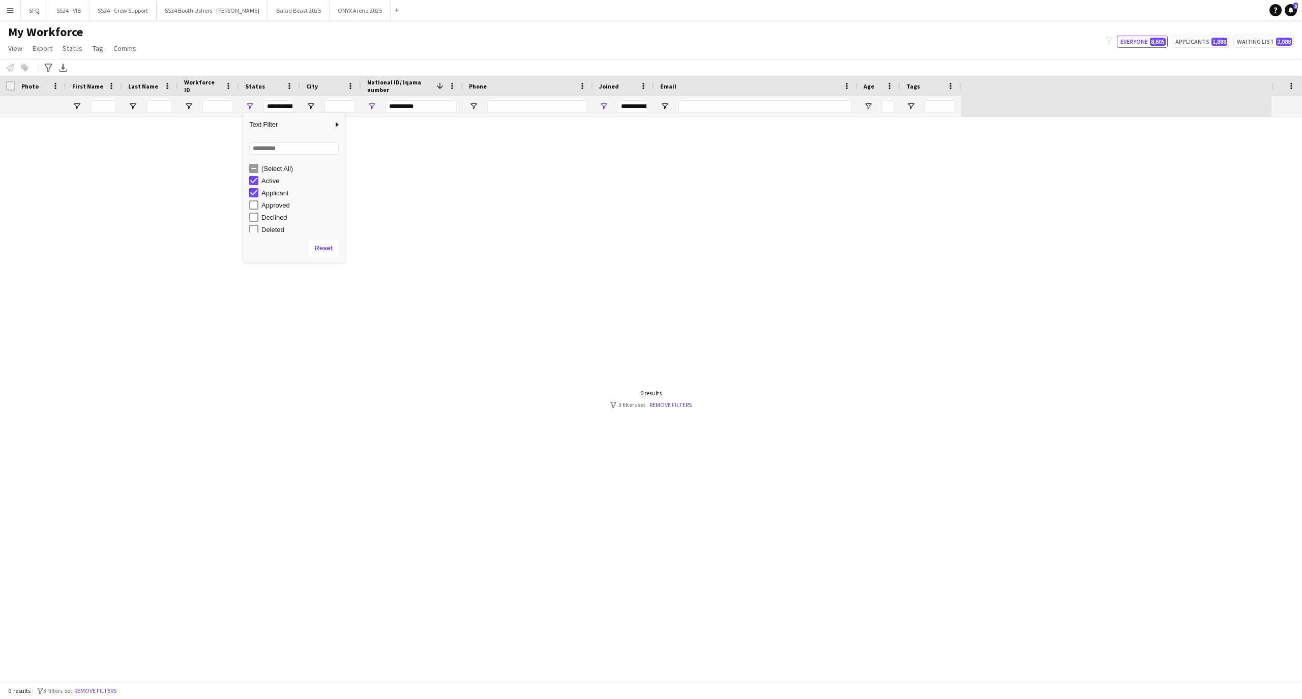
click at [259, 218] on div "Declined" at bounding box center [297, 217] width 96 height 12
type input "**********"
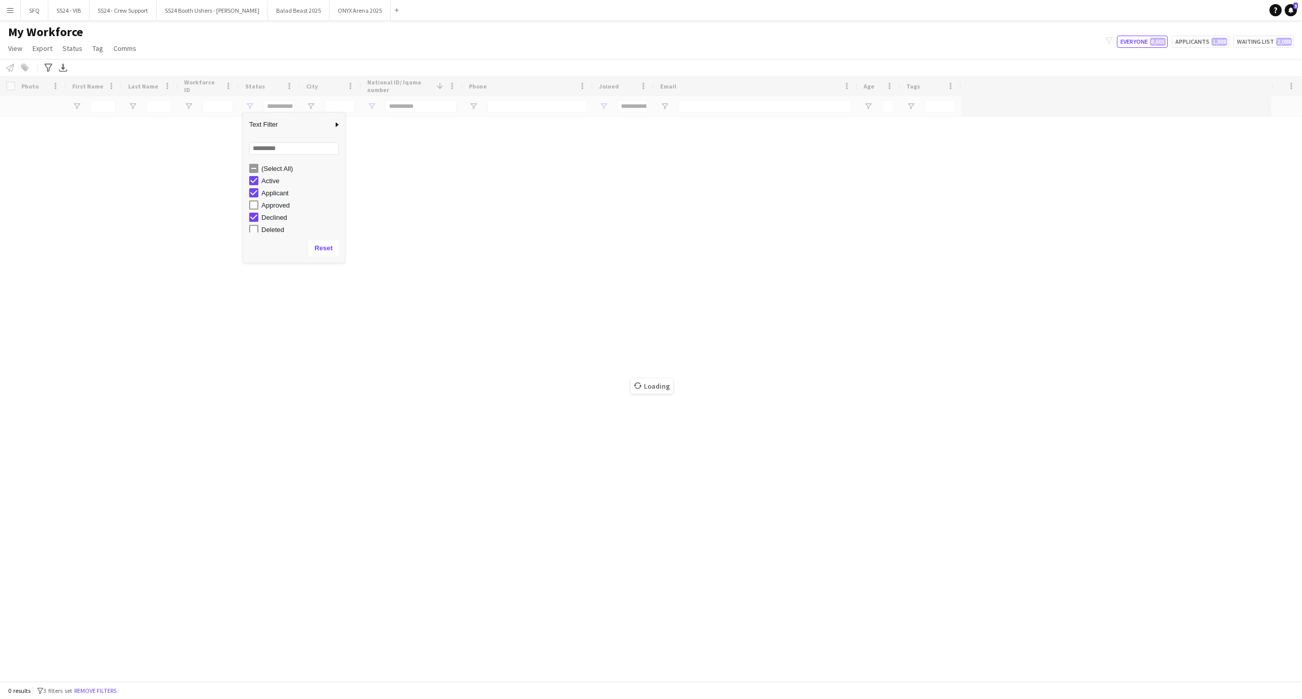
click at [322, 55] on div "My Workforce View Views Default view R4ven New view Update view Delete view Edi…" at bounding box center [651, 41] width 1302 height 35
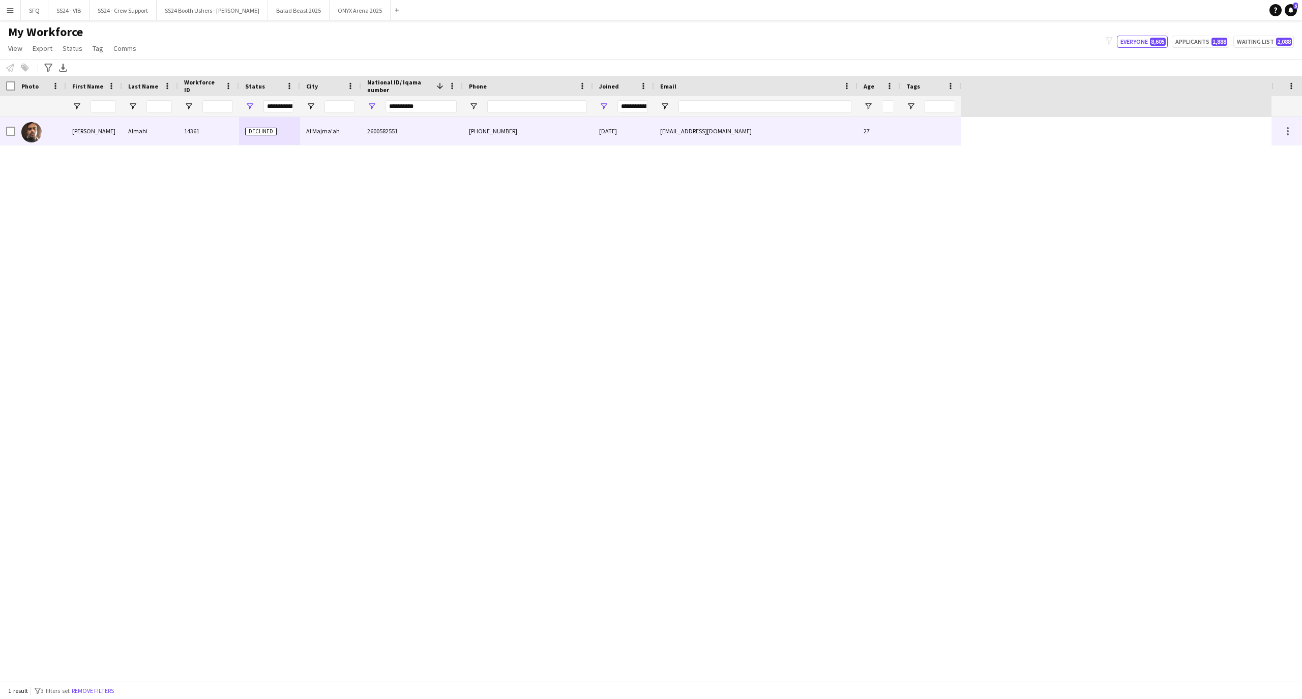
click at [431, 113] on div "**********" at bounding box center [421, 106] width 71 height 20
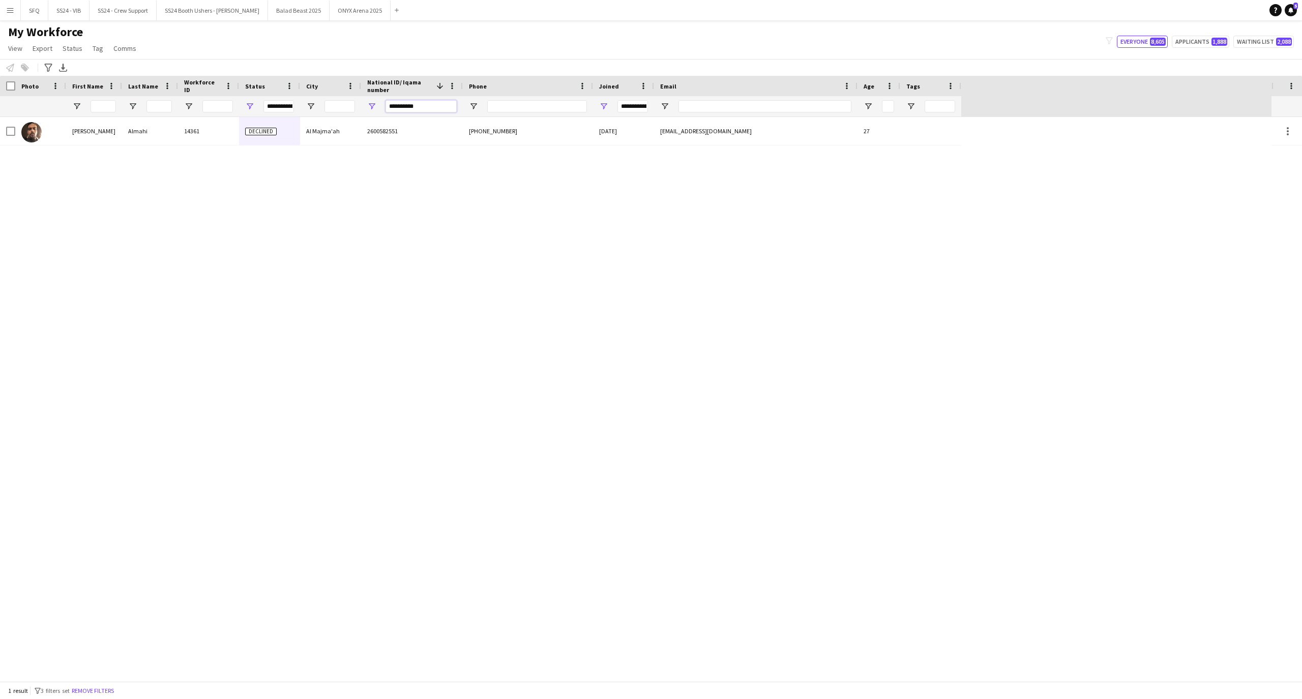
click at [428, 106] on input "**********" at bounding box center [421, 106] width 71 height 12
paste input "National ID/ Iqama number Filter Input"
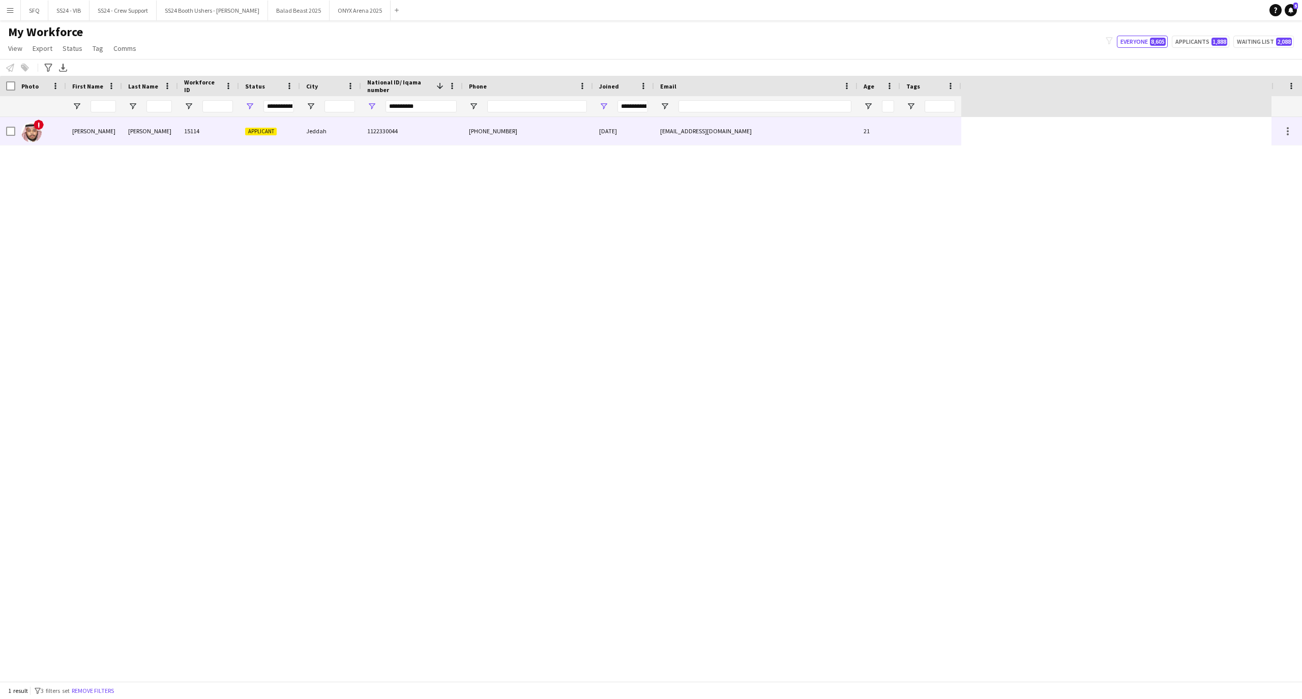
click at [142, 141] on div "[PERSON_NAME]" at bounding box center [150, 131] width 56 height 28
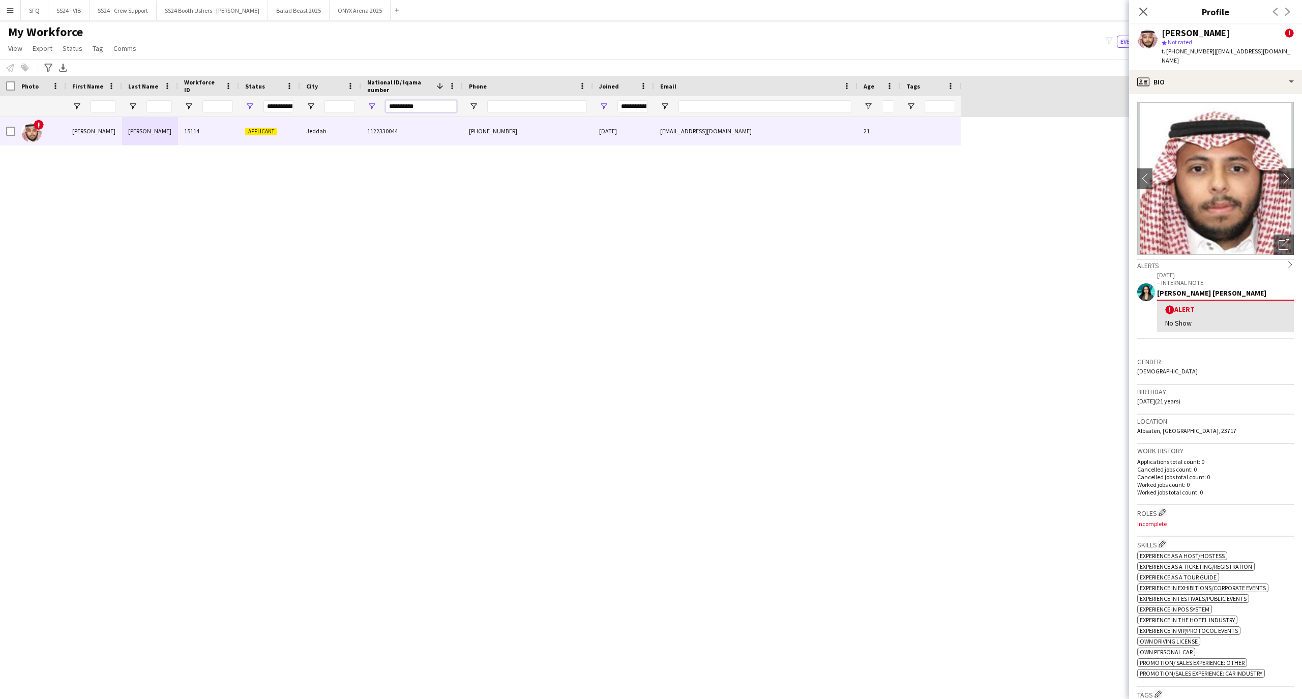
click at [423, 106] on input "**********" at bounding box center [421, 106] width 71 height 12
paste input "National ID/ Iqama number Filter Input"
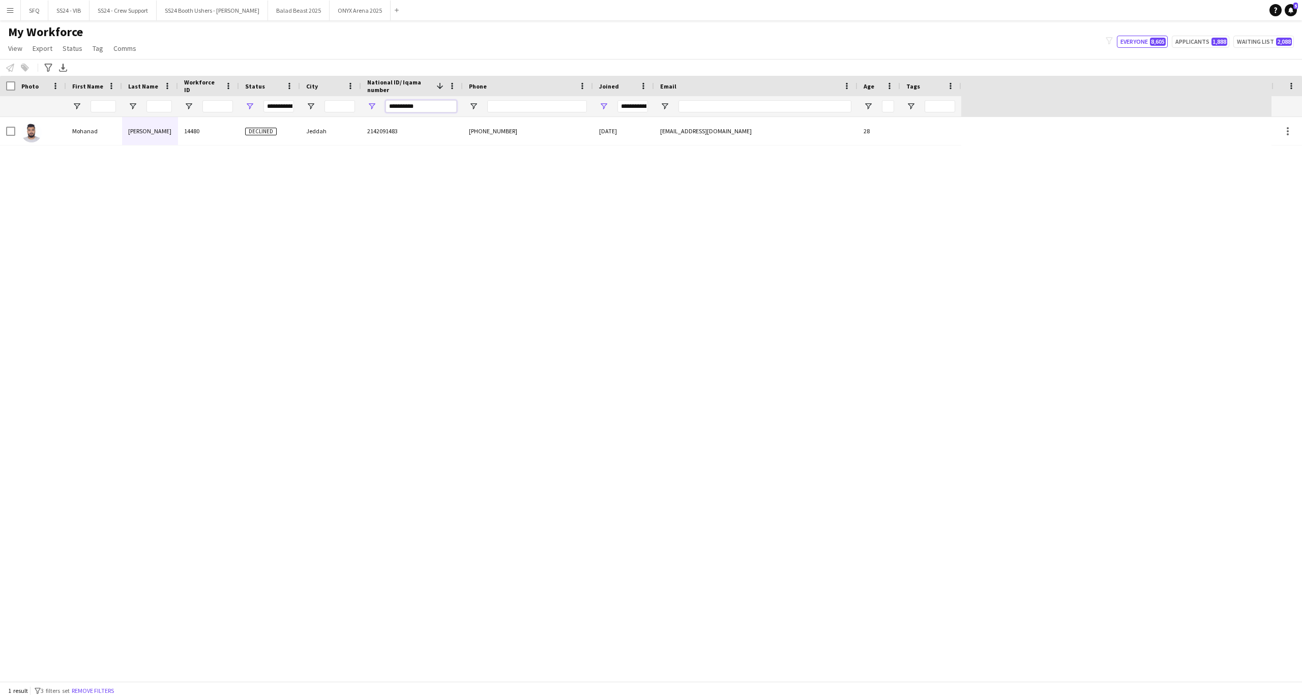
click at [434, 110] on input "**********" at bounding box center [421, 106] width 71 height 12
paste input "National ID/ Iqama number Filter Input"
type input "**********"
